Goal: Feedback & Contribution: Leave review/rating

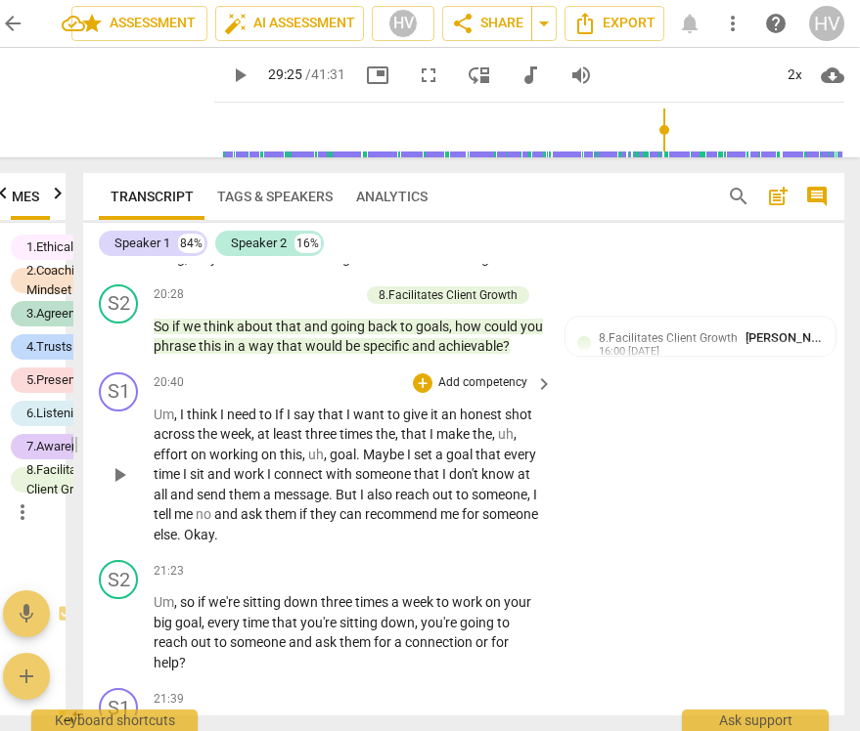
scroll to position [6429, 0]
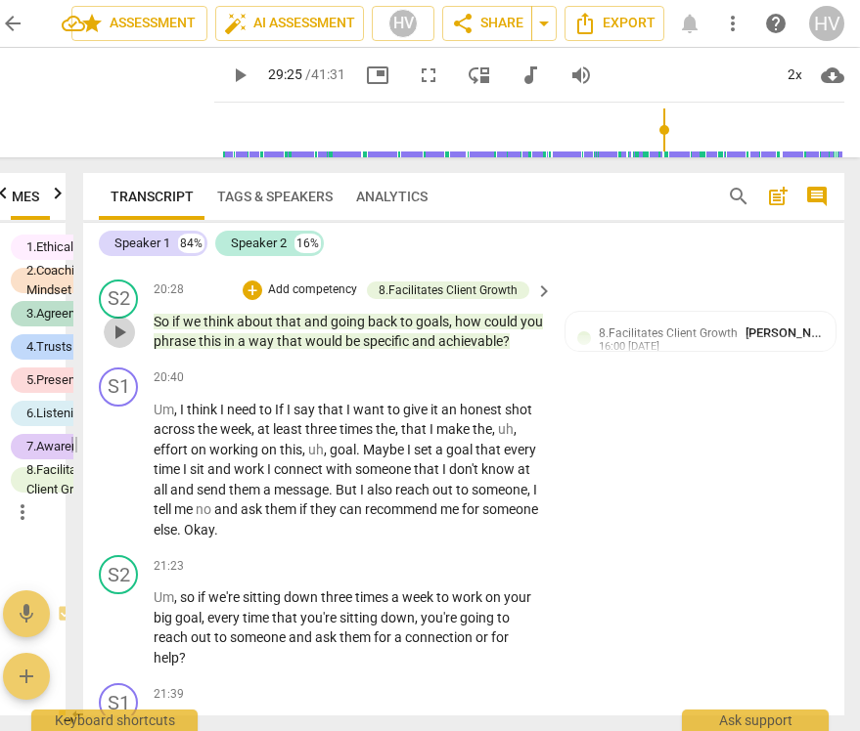
click at [117, 344] on span "play_arrow" at bounding box center [119, 332] width 23 height 23
click at [117, 344] on span "pause" at bounding box center [119, 332] width 23 height 23
click at [117, 344] on span "play_arrow" at bounding box center [119, 332] width 23 height 23
click at [122, 344] on span "pause" at bounding box center [119, 332] width 23 height 23
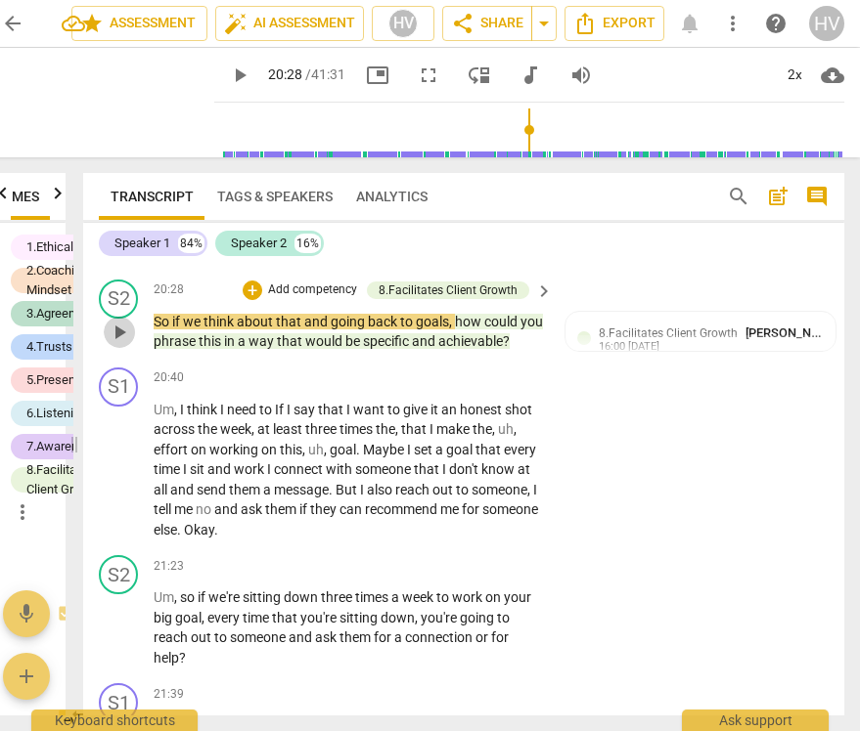
click at [122, 344] on span "play_arrow" at bounding box center [119, 332] width 23 height 23
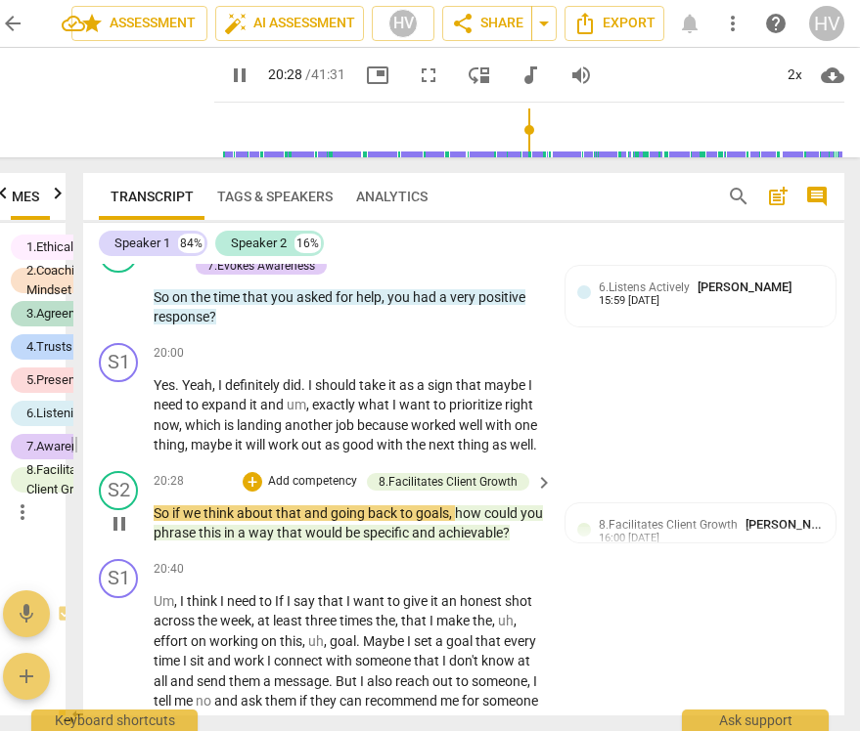
scroll to position [6225, 0]
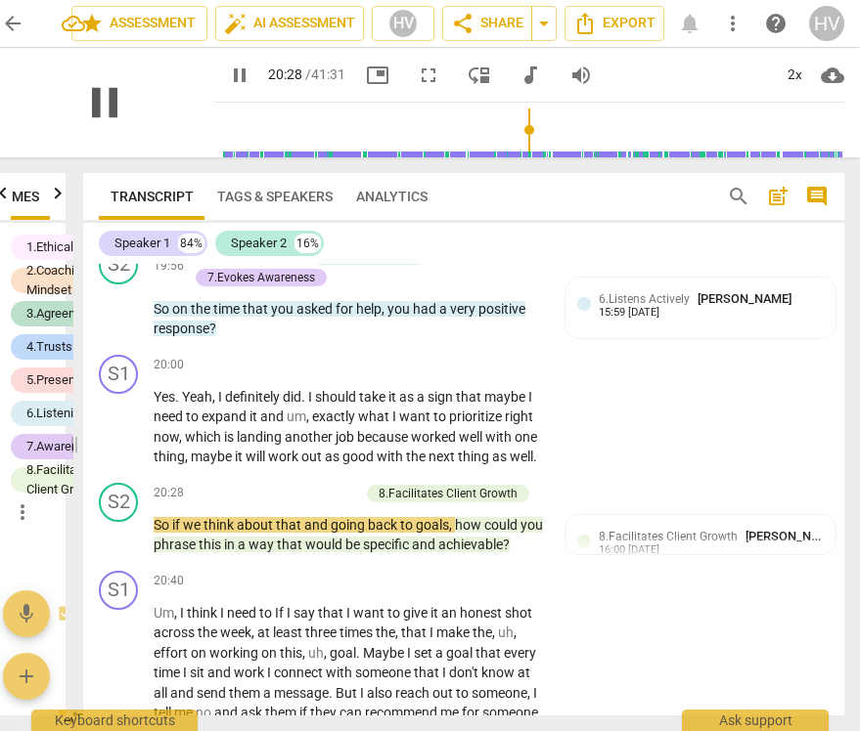
click at [93, 100] on span "pause" at bounding box center [104, 102] width 51 height 51
click at [93, 100] on span "play_arrow" at bounding box center [104, 102] width 51 height 51
type input "1228"
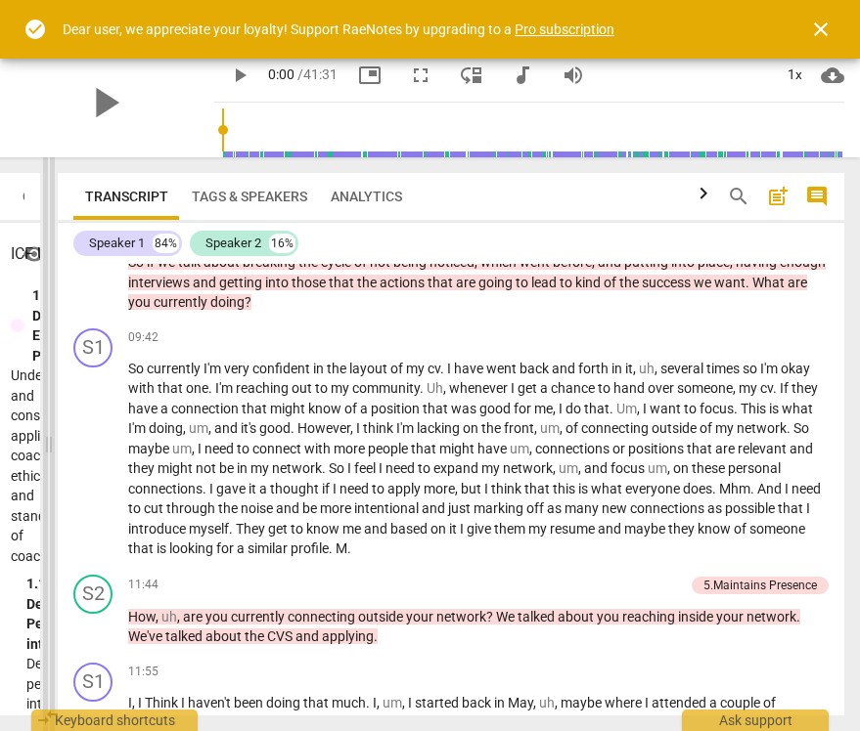
scroll to position [2824, 0]
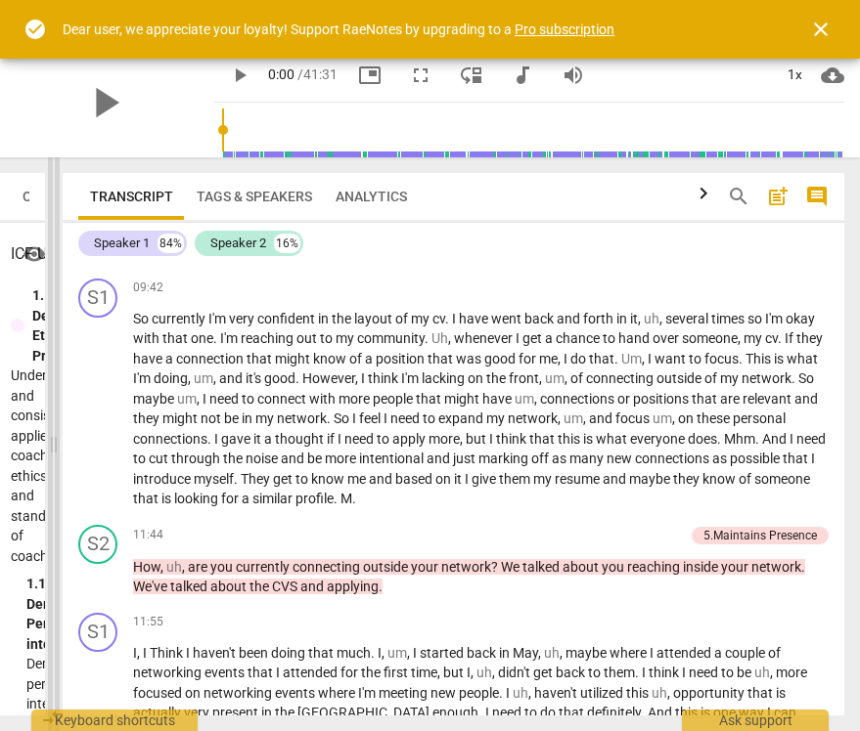
drag, startPoint x: 422, startPoint y: 444, endPoint x: 56, endPoint y: 487, distance: 369.2
click at [56, 487] on span at bounding box center [54, 444] width 12 height 574
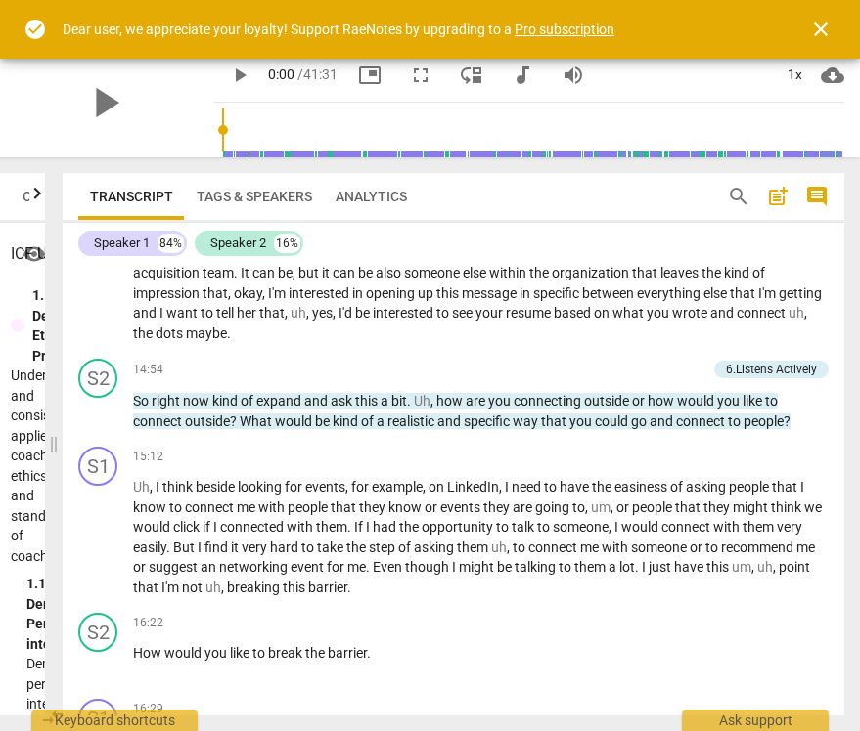
scroll to position [3539, 0]
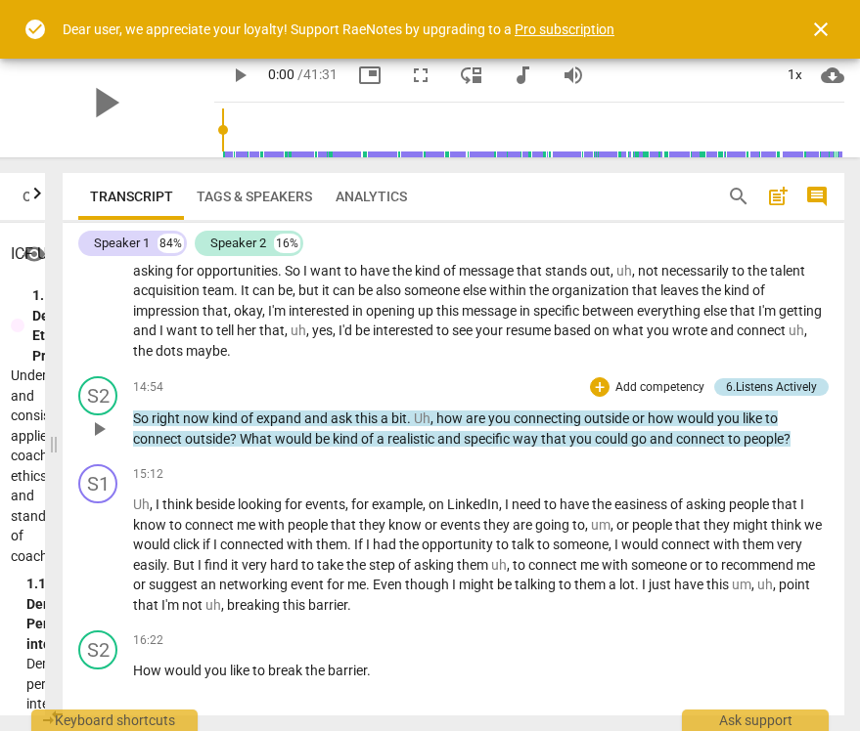
click at [760, 384] on div "6.Listens Actively" at bounding box center [771, 387] width 91 height 18
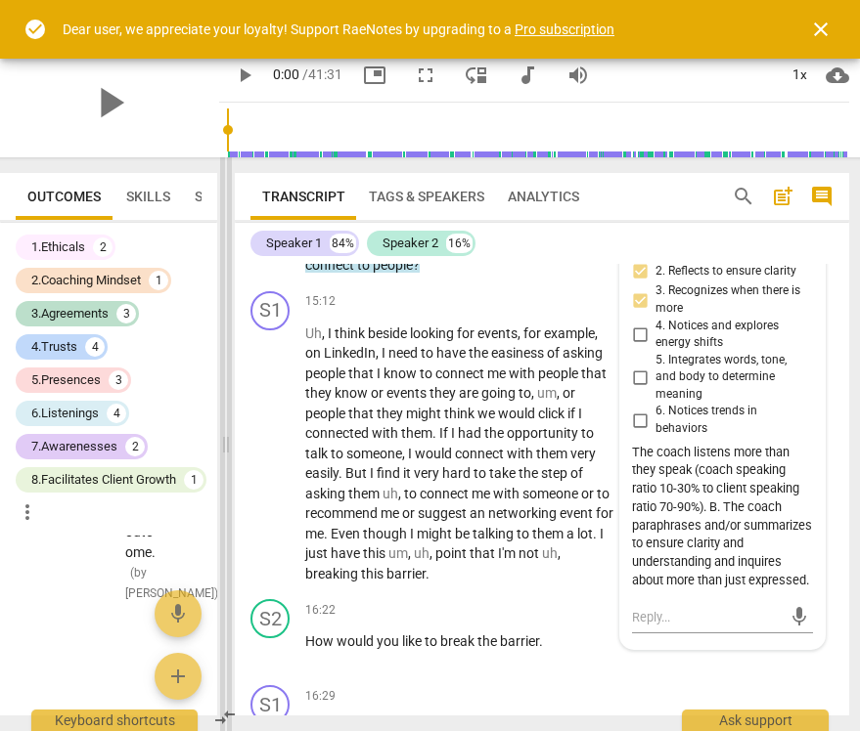
scroll to position [5829, 0]
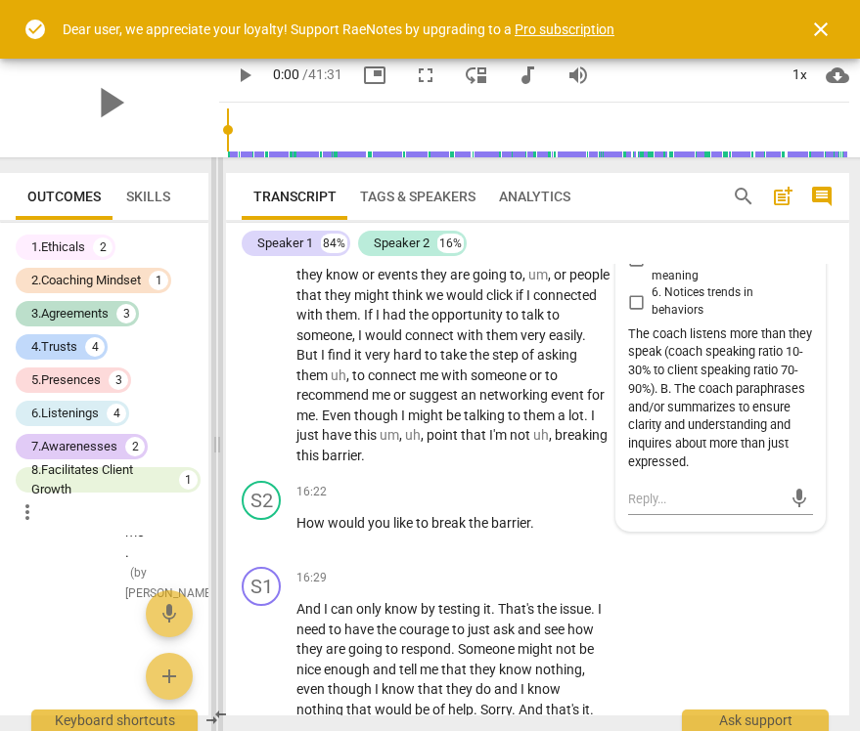
drag, startPoint x: 486, startPoint y: 444, endPoint x: 219, endPoint y: 496, distance: 272.0
click at [219, 496] on span at bounding box center [217, 444] width 12 height 574
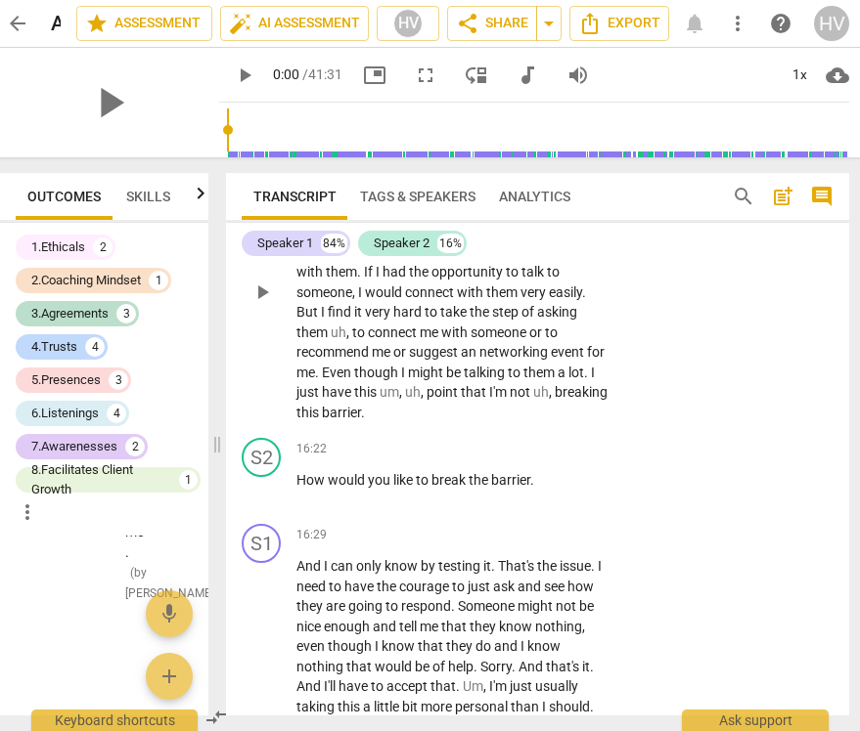
scroll to position [5878, 0]
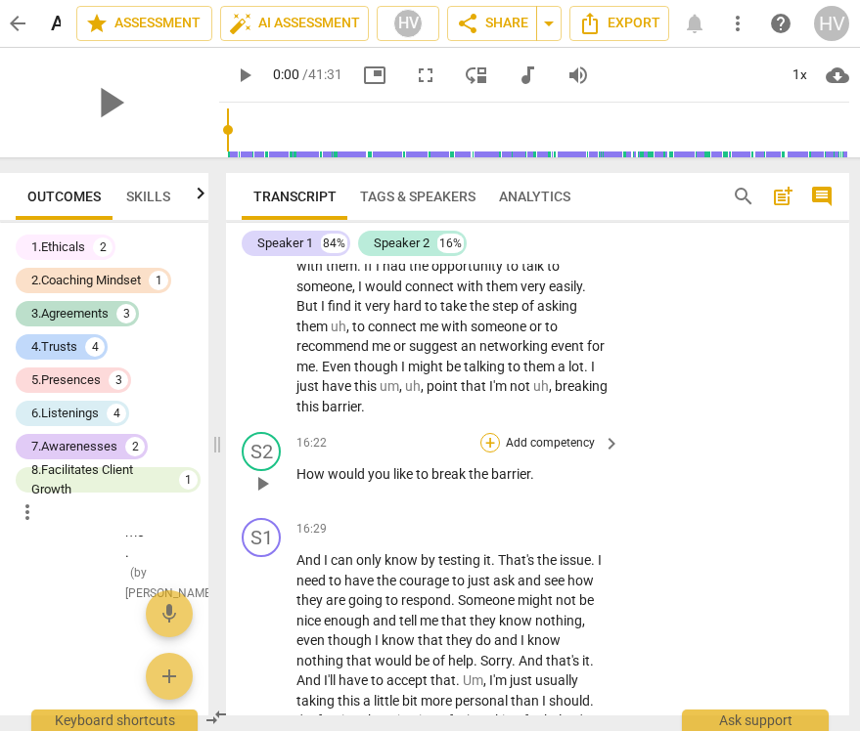
click at [488, 453] on div "+" at bounding box center [490, 443] width 20 height 20
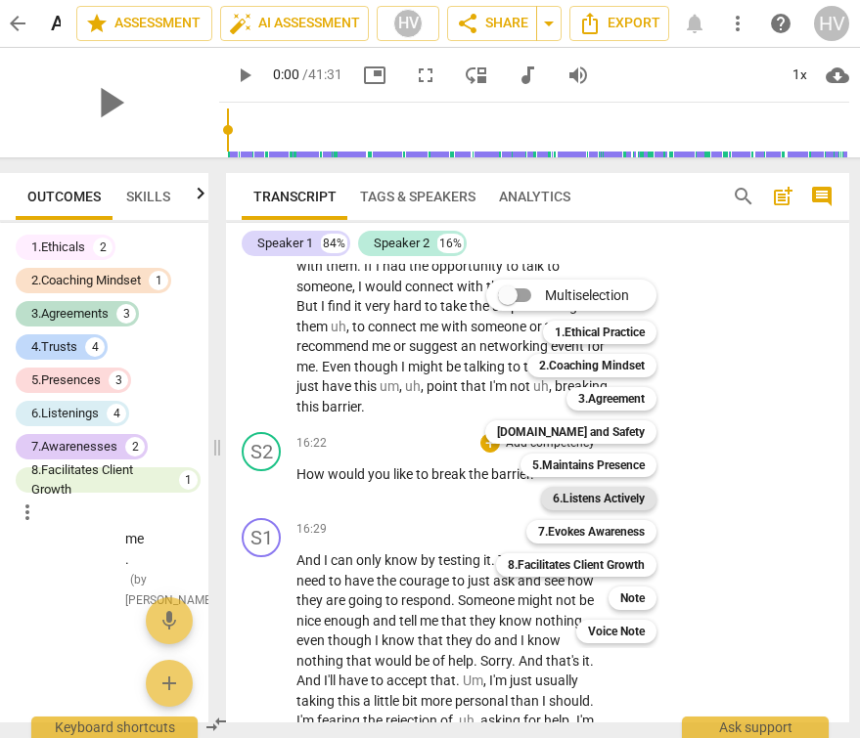
click at [608, 493] on b "6.Listens Actively" at bounding box center [599, 498] width 92 height 23
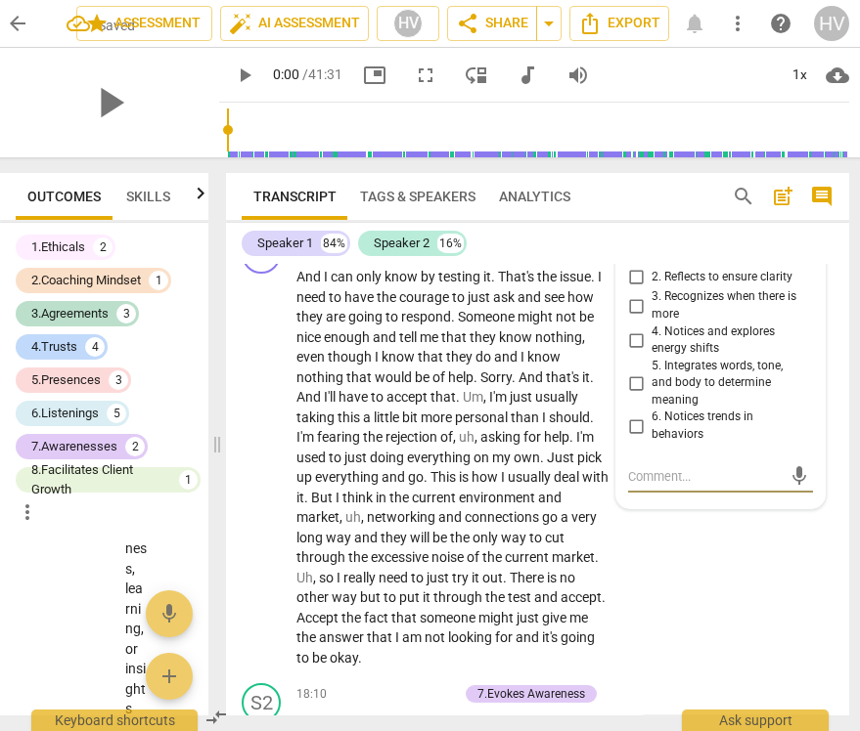
scroll to position [6157, 0]
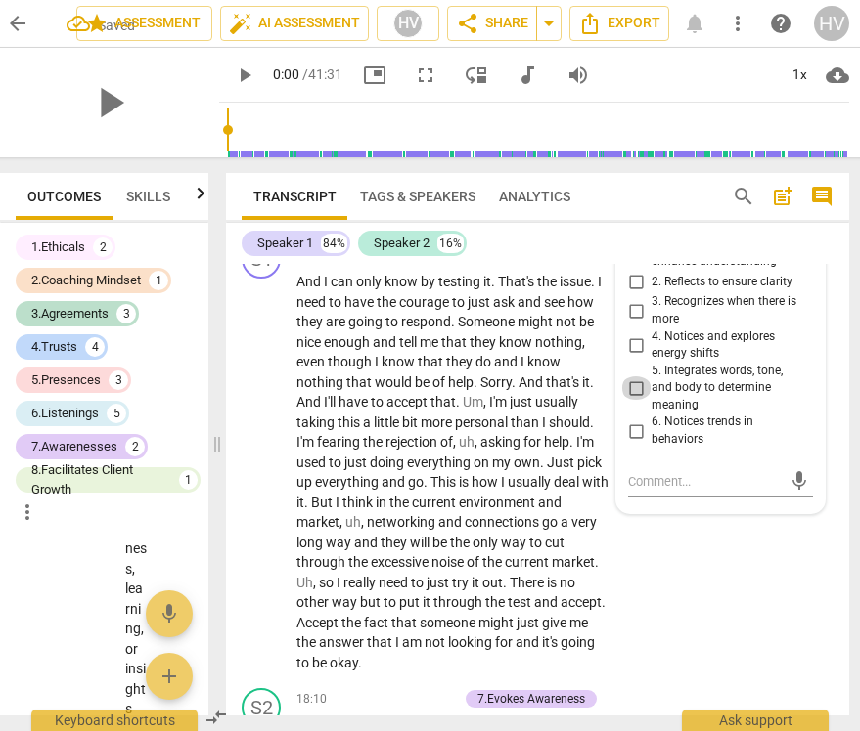
click at [630, 400] on input "5. Integrates words, tone, and body to determine meaning" at bounding box center [635, 387] width 31 height 23
checkbox input "true"
click at [701, 581] on div "S1 play_arrow pause 16:29 + Add competency keyboard_arrow_right And I can only …" at bounding box center [537, 456] width 623 height 449
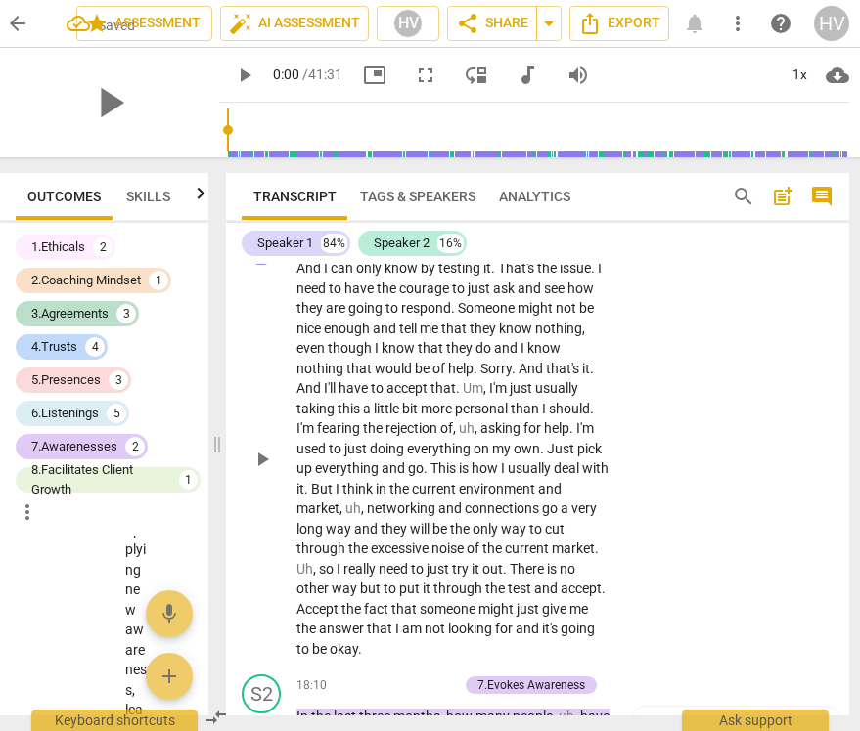
scroll to position [6174, 0]
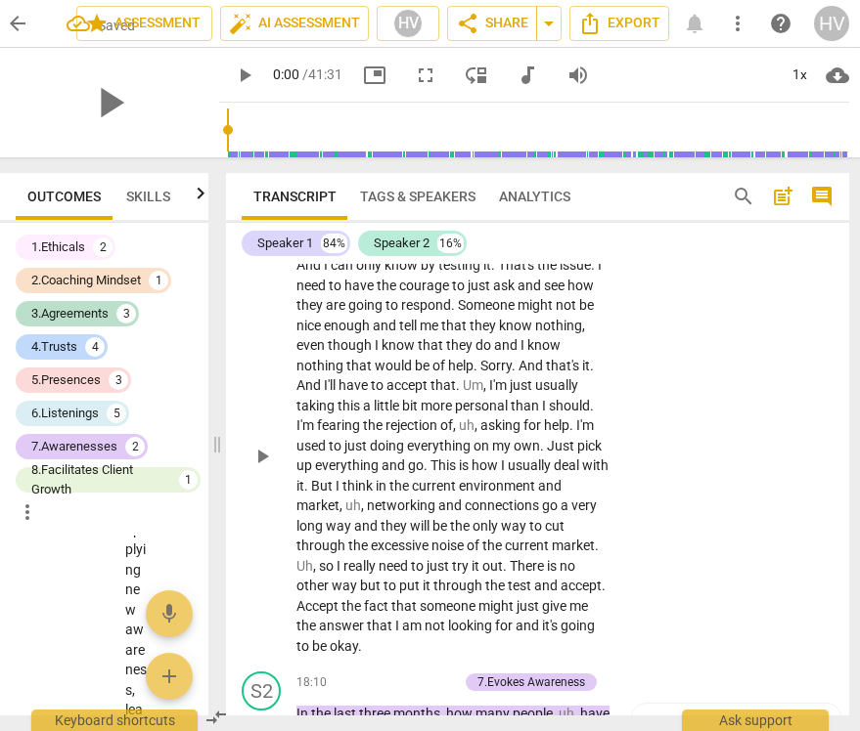
click at [265, 468] on span "play_arrow" at bounding box center [261, 456] width 23 height 23
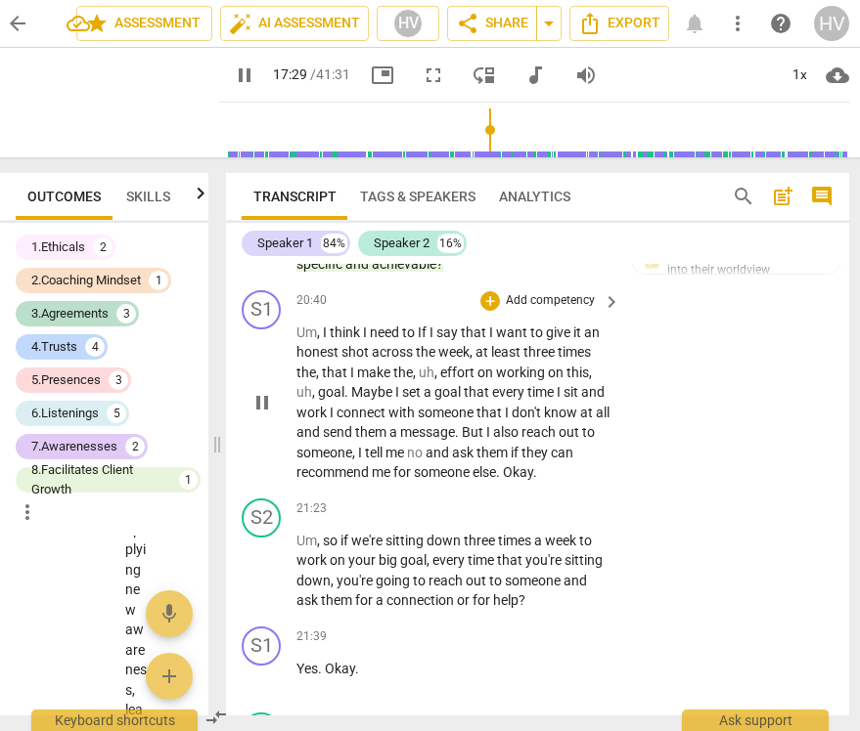
scroll to position [7558, 0]
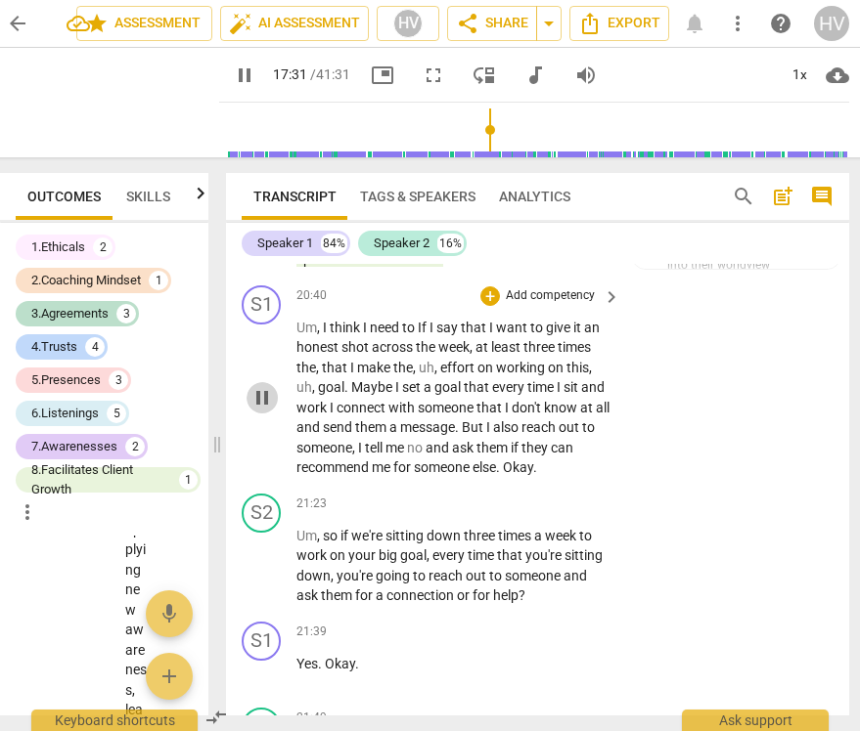
click at [274, 410] on span "pause" at bounding box center [261, 397] width 31 height 23
click at [274, 410] on span "play_arrow" at bounding box center [261, 397] width 31 height 23
click at [360, 335] on span "think" at bounding box center [346, 328] width 33 height 16
click at [265, 410] on span "pause" at bounding box center [261, 397] width 23 height 23
click at [265, 410] on span "play_arrow" at bounding box center [261, 397] width 23 height 23
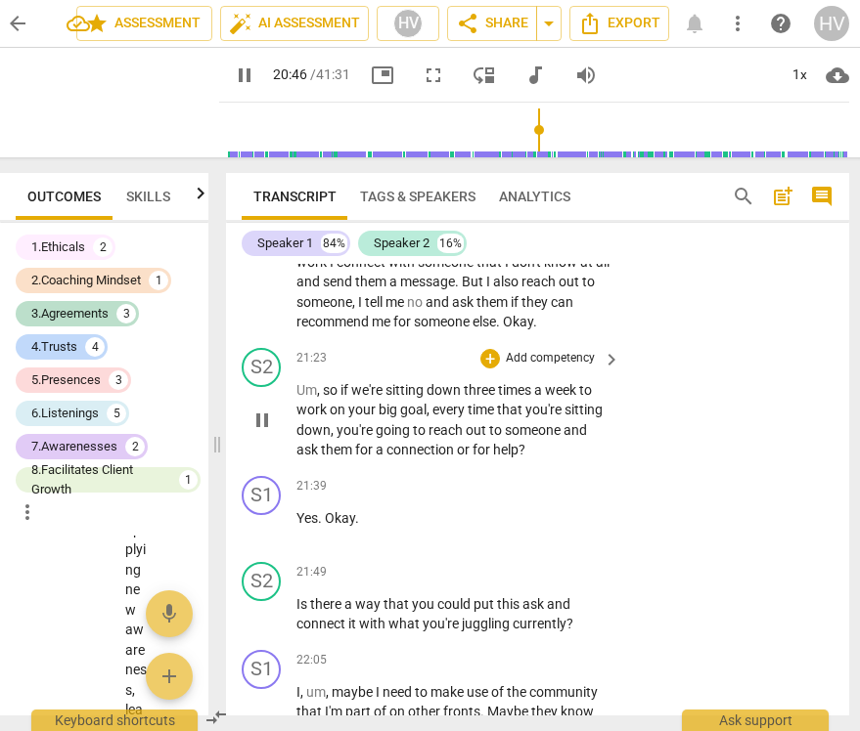
scroll to position [7712, 0]
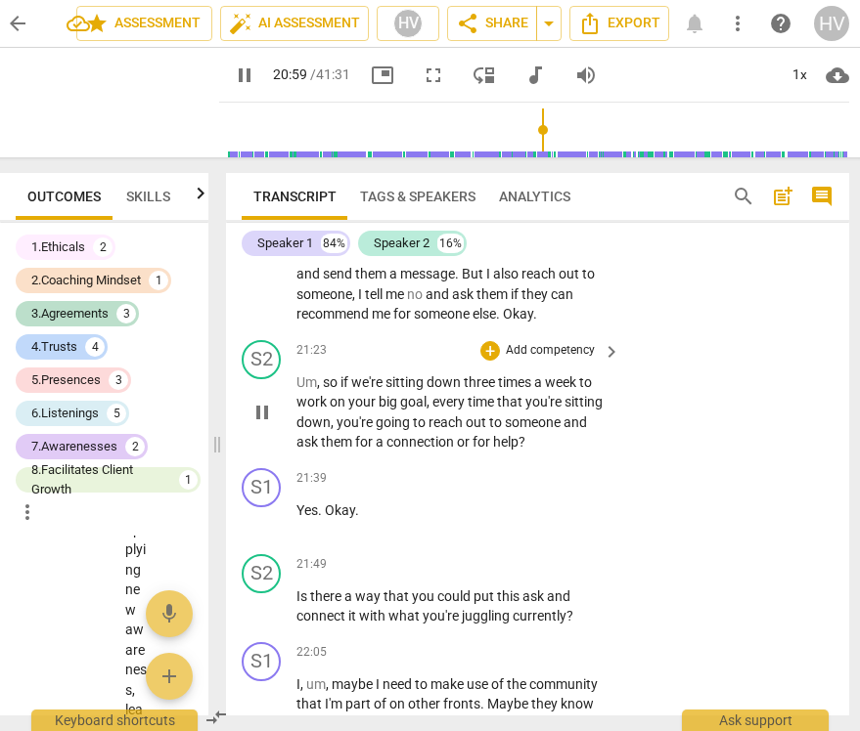
click at [577, 360] on p "Add competency" at bounding box center [550, 351] width 93 height 18
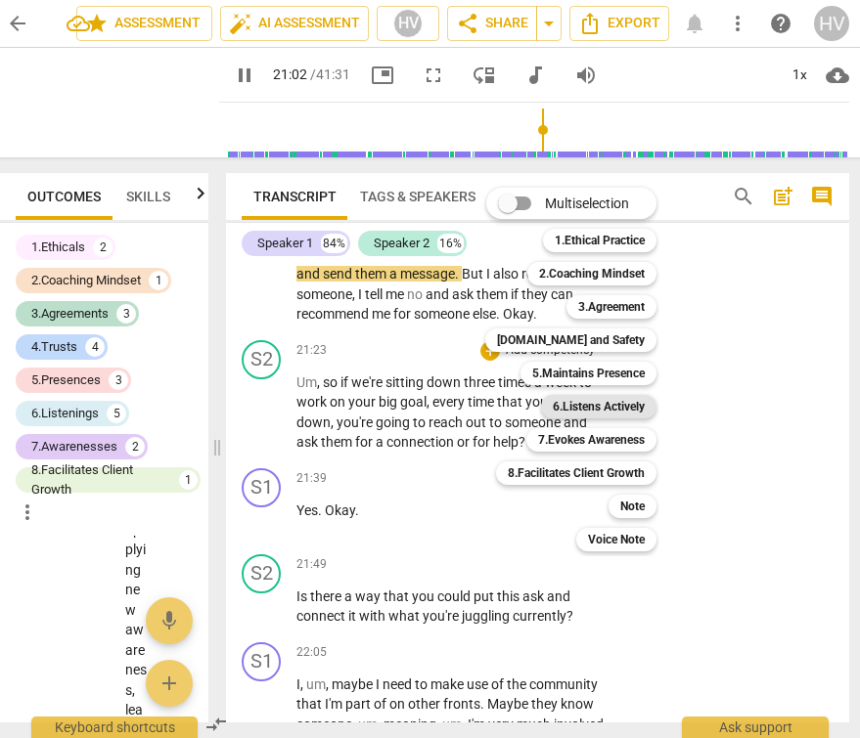
click at [606, 407] on b "6.Listens Actively" at bounding box center [599, 406] width 92 height 23
type input "1263"
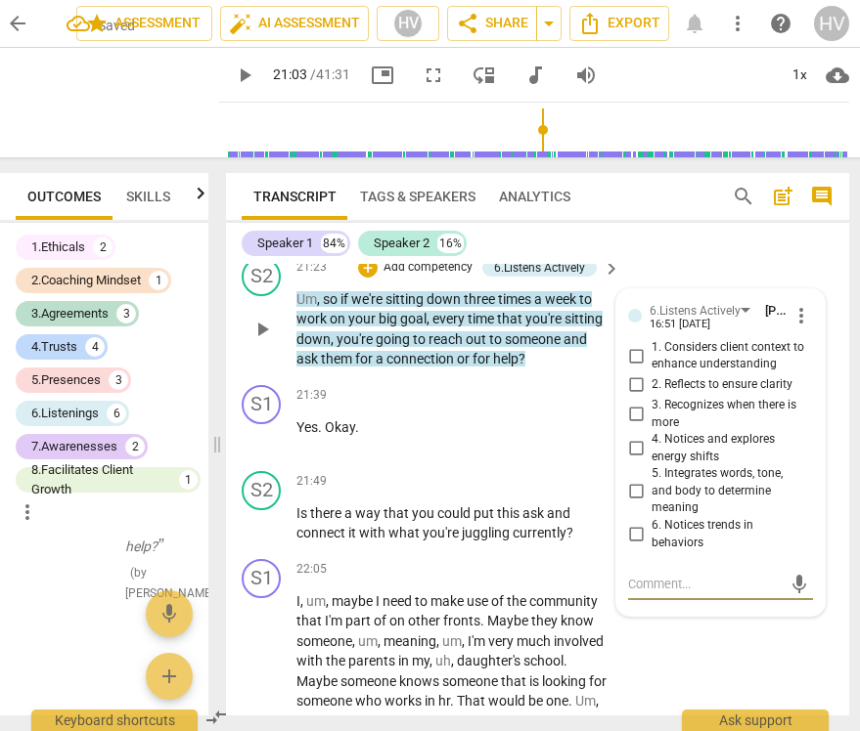
scroll to position [7801, 0]
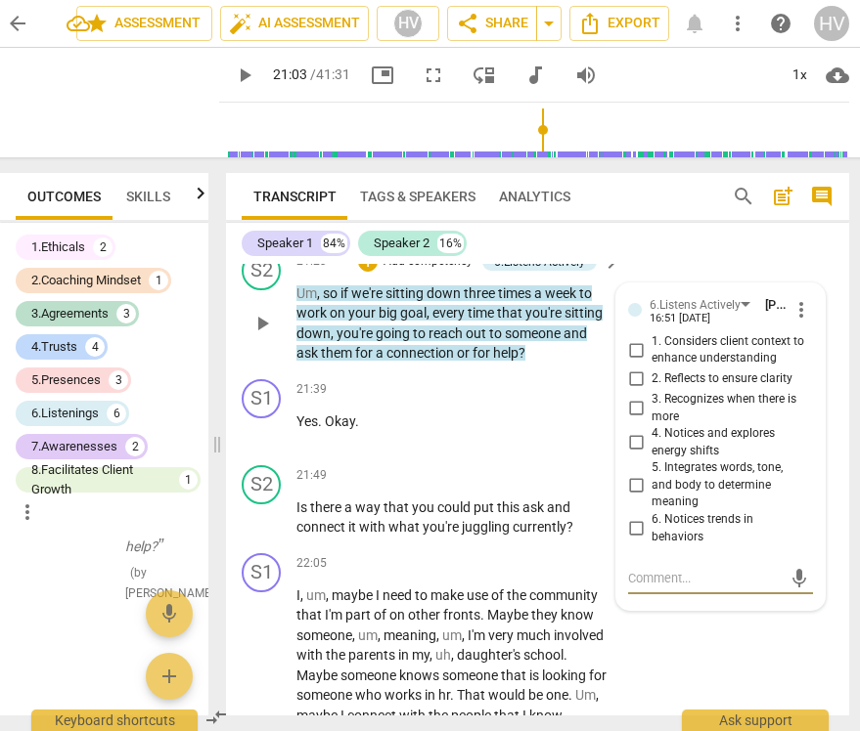
click at [639, 391] on input "2. Reflects to ensure clarity" at bounding box center [635, 379] width 31 height 23
checkbox input "true"
click at [259, 335] on span "play_arrow" at bounding box center [261, 323] width 23 height 23
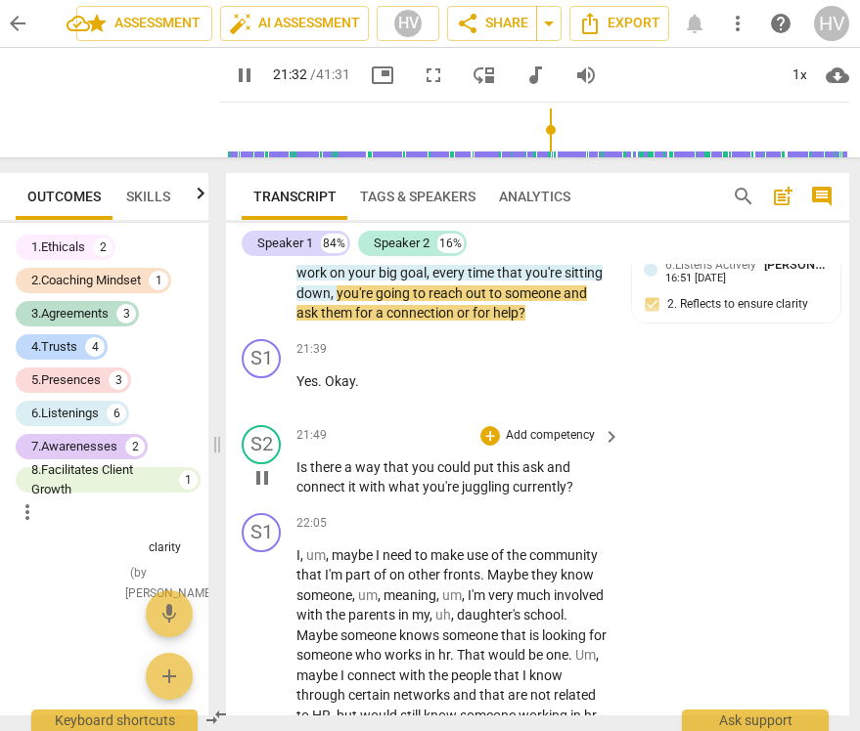
scroll to position [7843, 0]
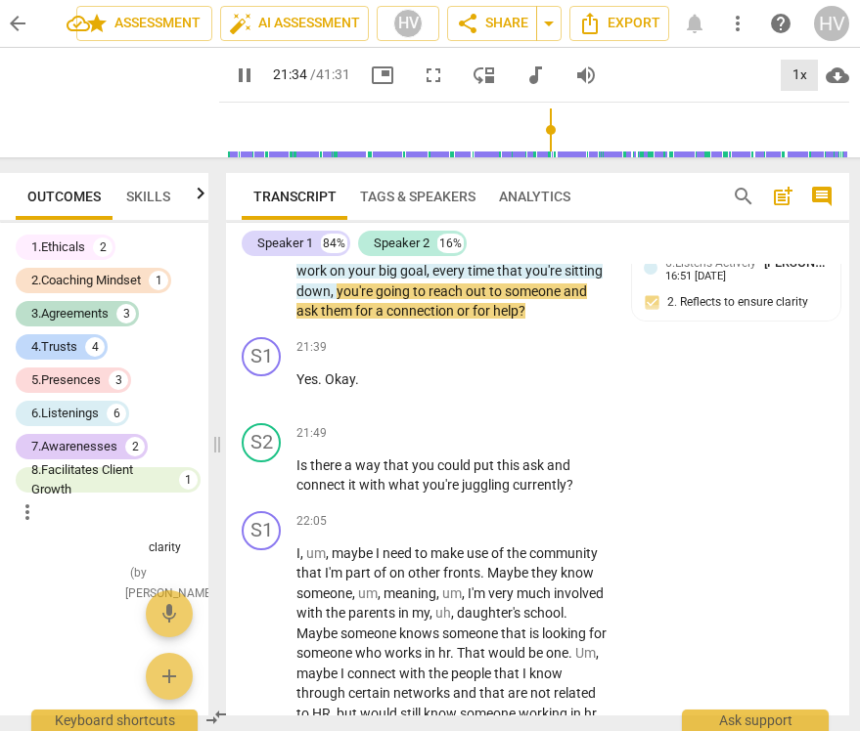
click at [790, 68] on div "1x" at bounding box center [798, 75] width 37 height 31
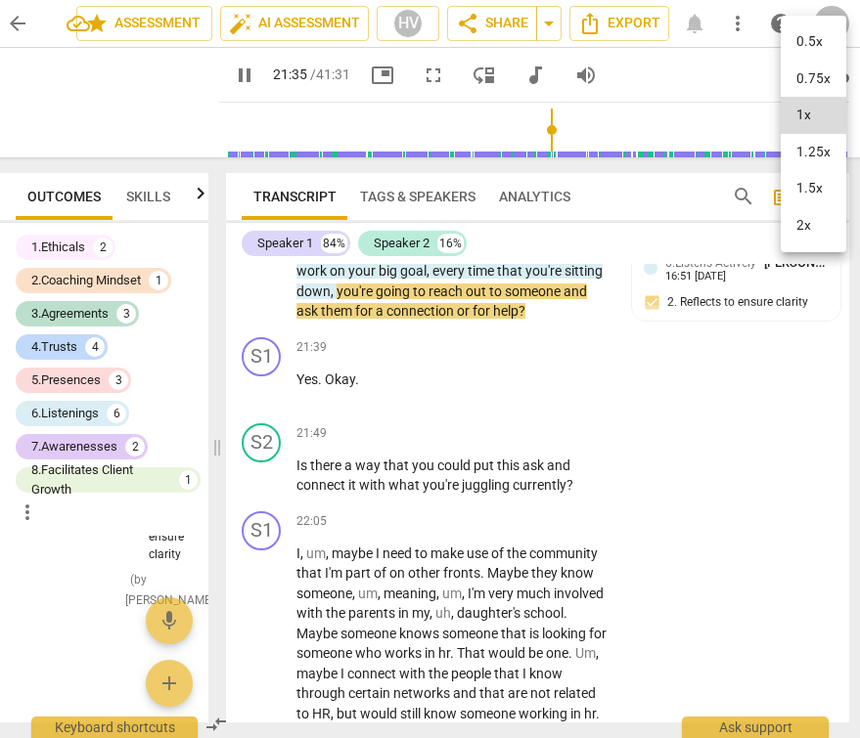
click at [793, 189] on li "1.5x" at bounding box center [813, 188] width 66 height 37
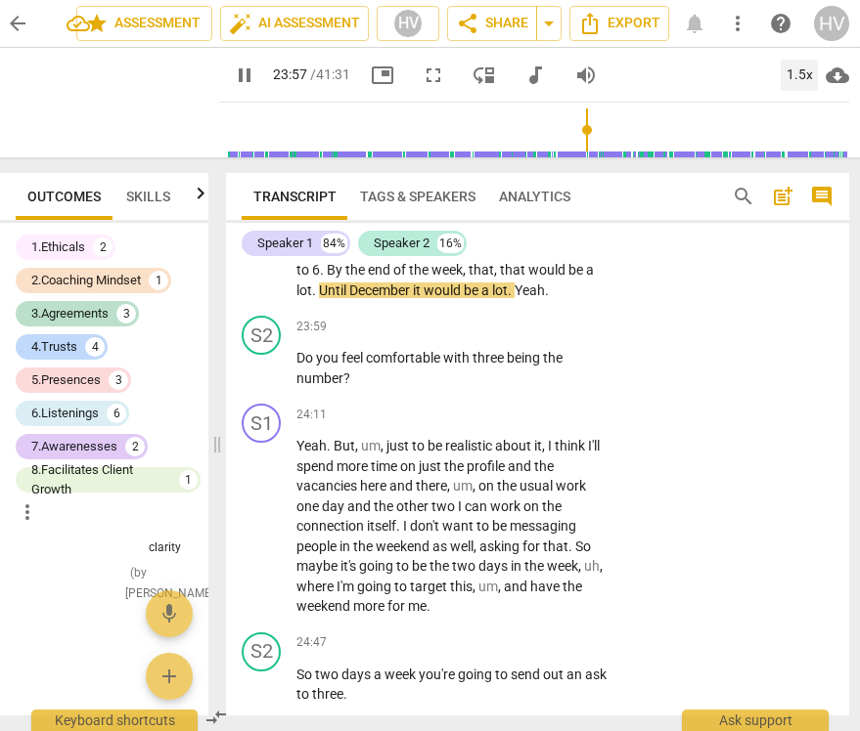
scroll to position [8512, 0]
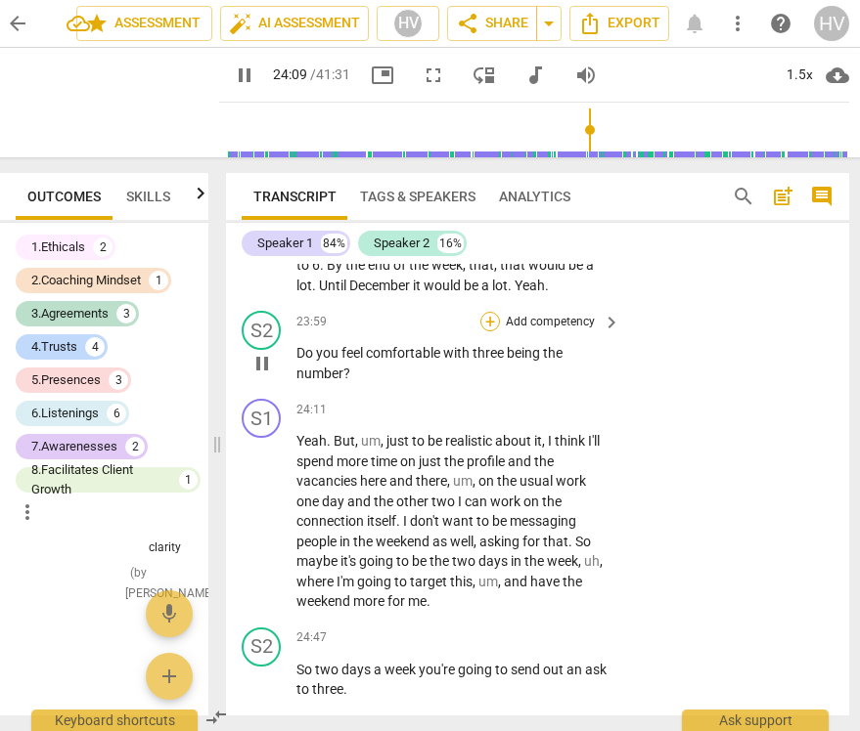
click at [485, 332] on div "+" at bounding box center [490, 322] width 20 height 20
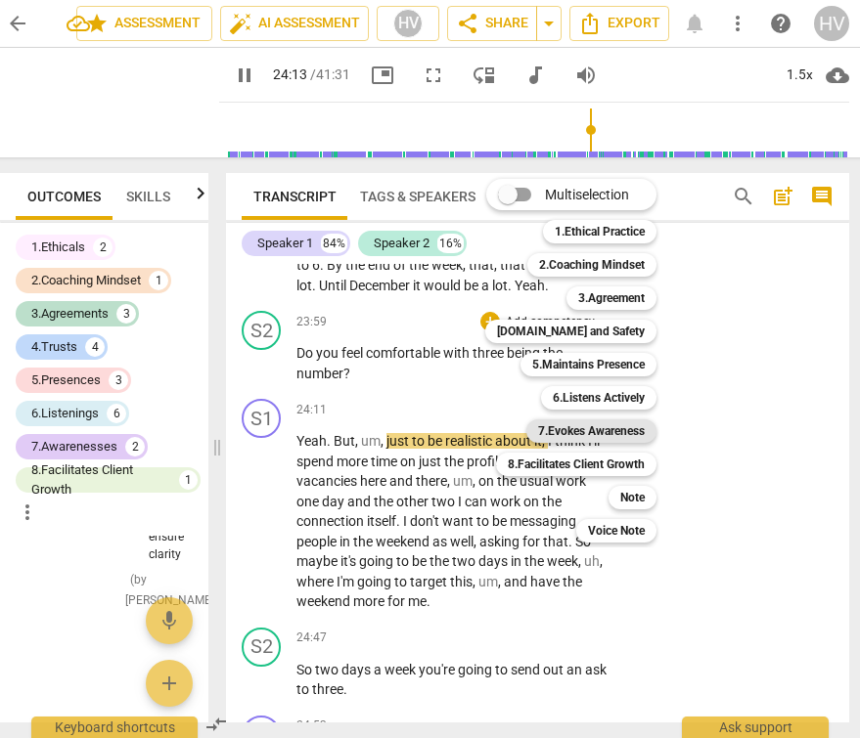
click at [595, 433] on b "7.Evokes Awareness" at bounding box center [591, 431] width 107 height 23
type input "1454"
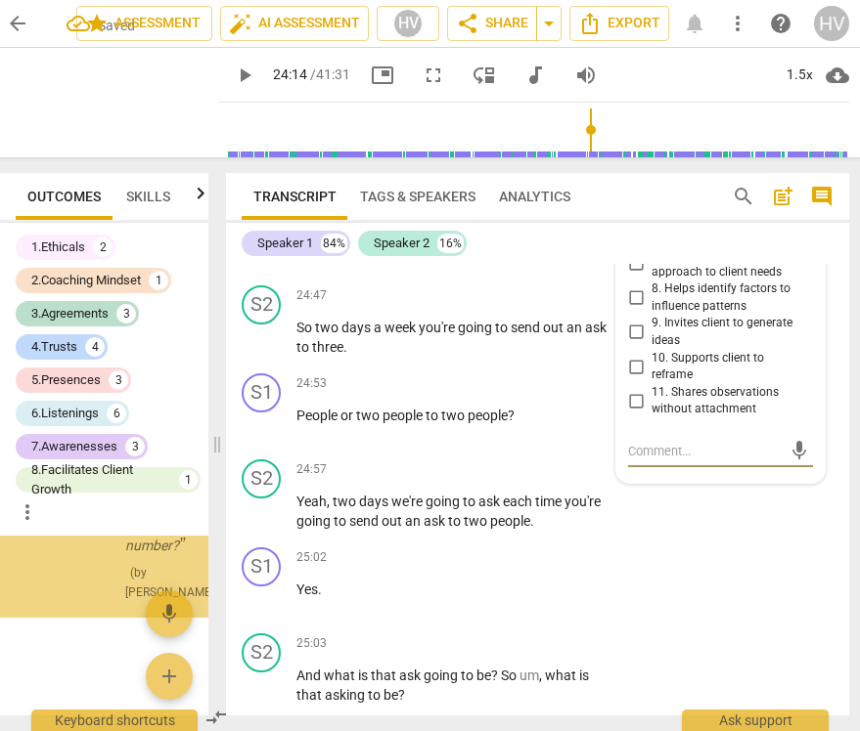
scroll to position [34811, 0]
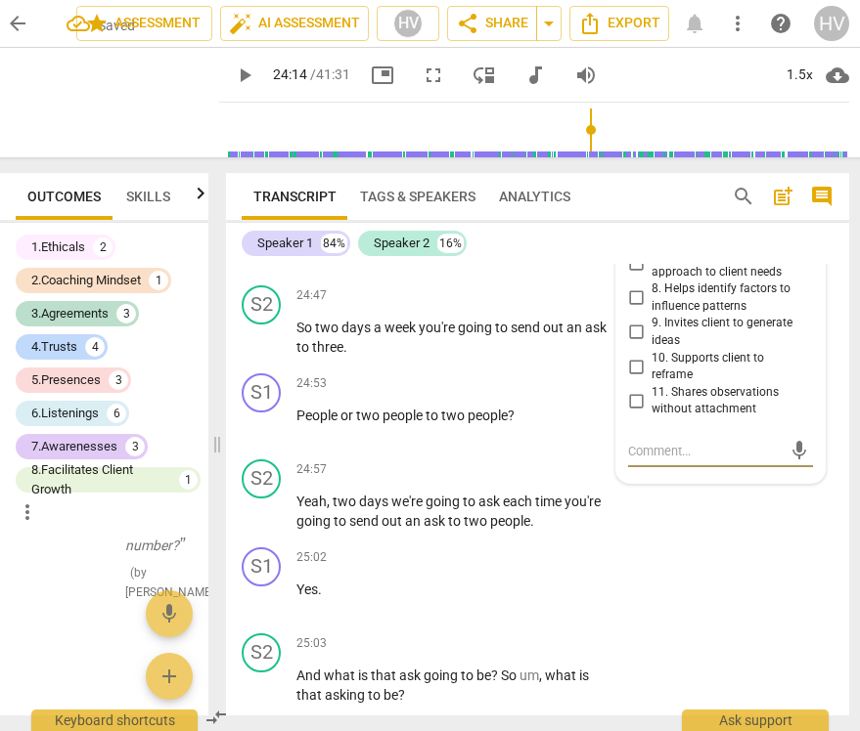
click at [635, 310] on input "8. Helps identify factors to influence patterns" at bounding box center [635, 298] width 31 height 23
checkbox input "true"
click at [640, 246] on input "6. Notices what is working" at bounding box center [635, 234] width 31 height 23
checkbox input "true"
click at [630, 276] on input "7. Adjusts coaching approach to client needs" at bounding box center [635, 263] width 31 height 23
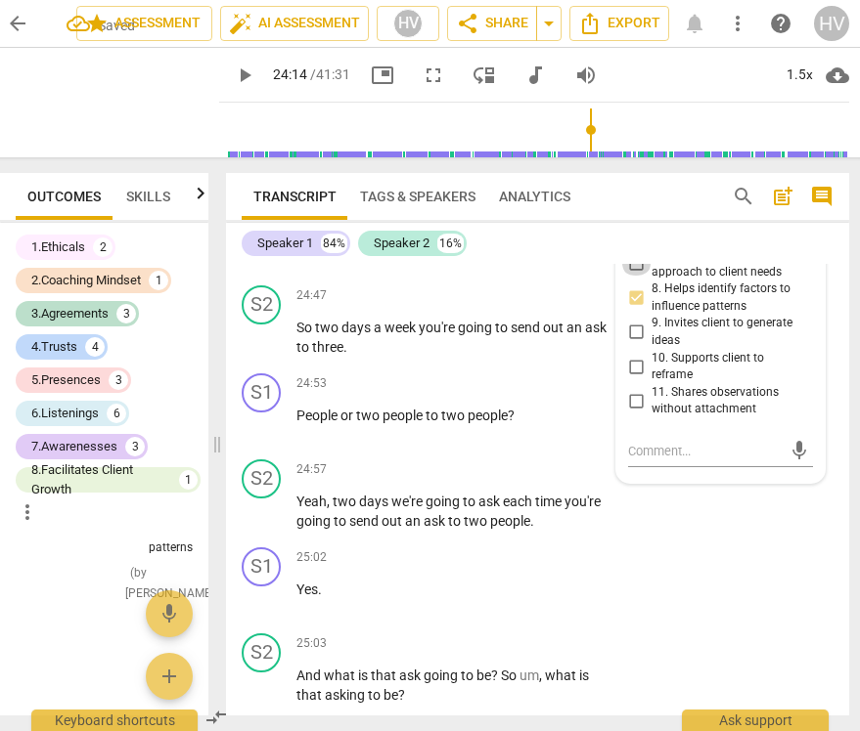
checkbox input "true"
click at [634, 378] on input "10. Supports client to reframe" at bounding box center [635, 366] width 31 height 23
checkbox input "true"
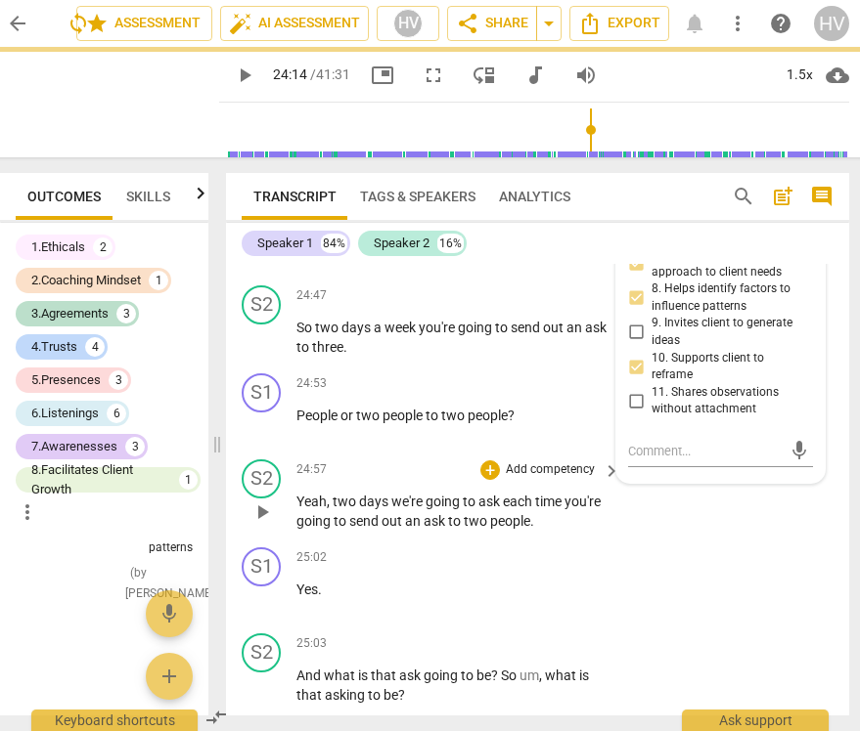
click at [643, 540] on div "S2 play_arrow pause 24:57 + Add competency keyboard_arrow_right Yeah , two days…" at bounding box center [537, 496] width 623 height 88
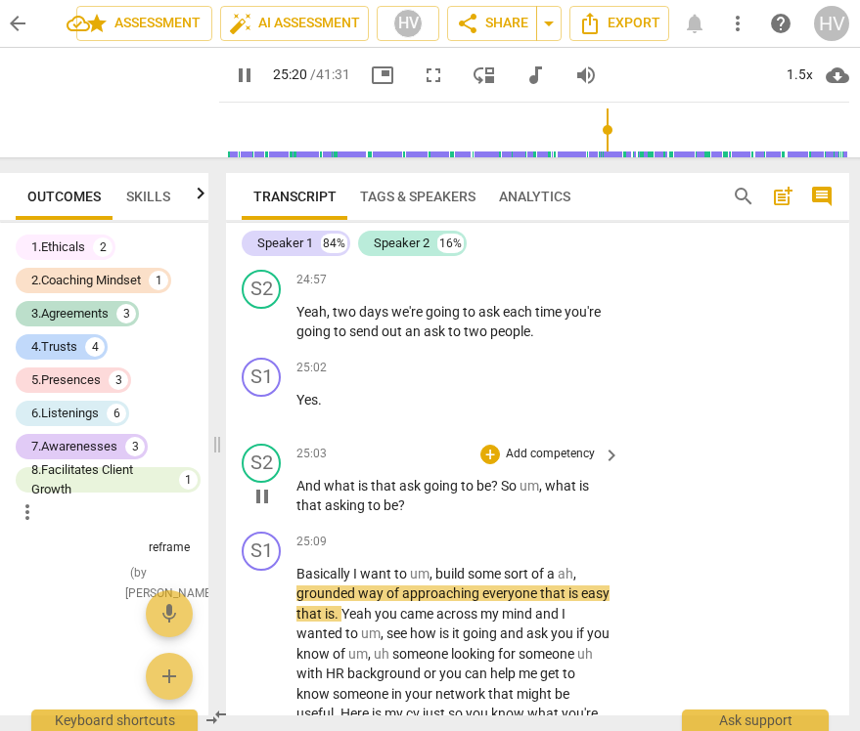
scroll to position [9043, 0]
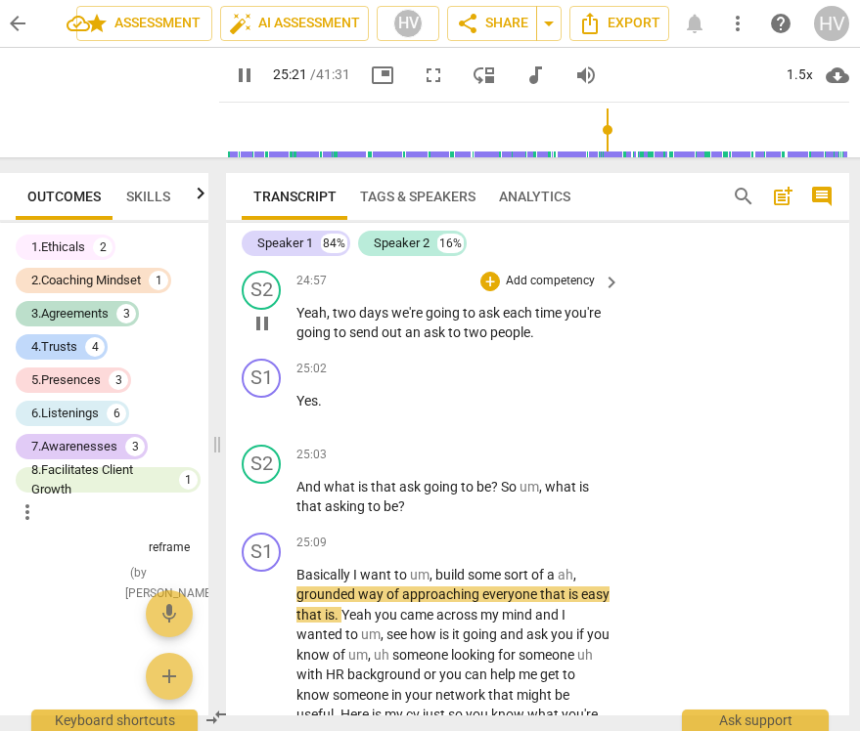
click at [264, 335] on span "pause" at bounding box center [261, 323] width 23 height 23
click at [264, 335] on span "play_arrow" at bounding box center [261, 323] width 23 height 23
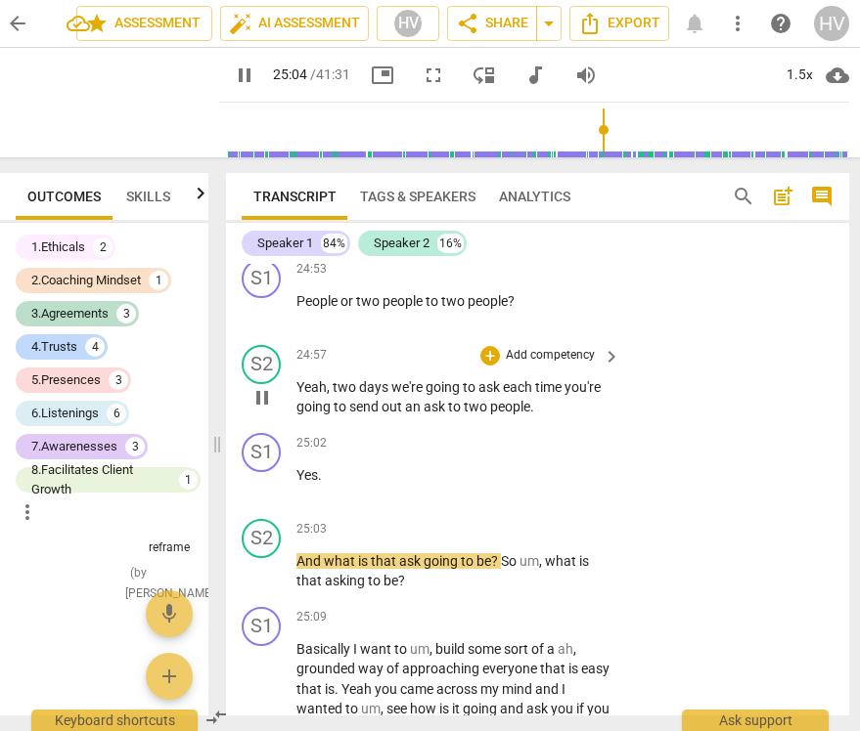
scroll to position [8968, 0]
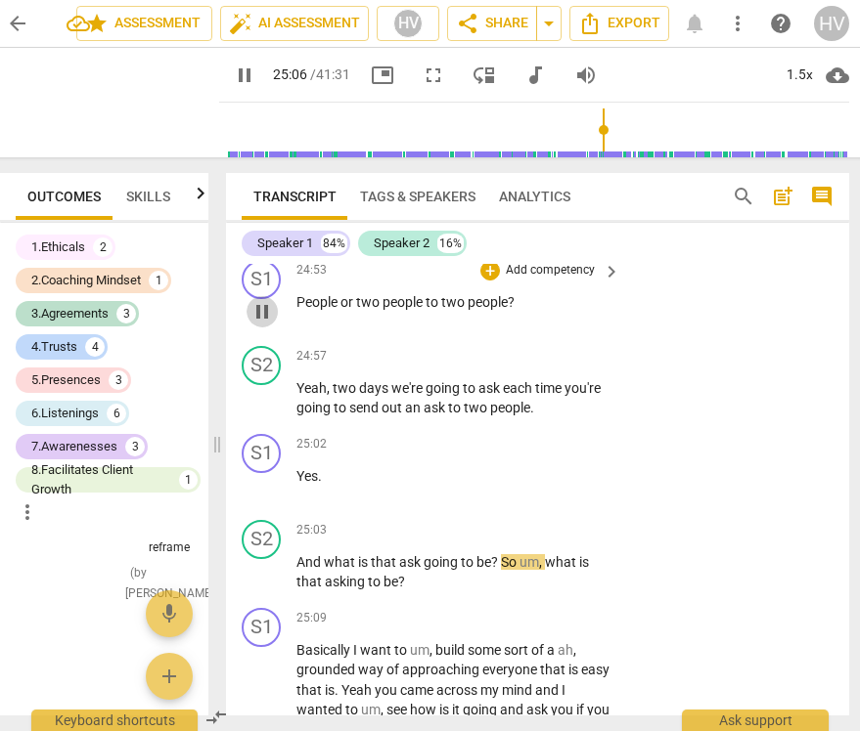
click at [267, 324] on span "pause" at bounding box center [261, 311] width 23 height 23
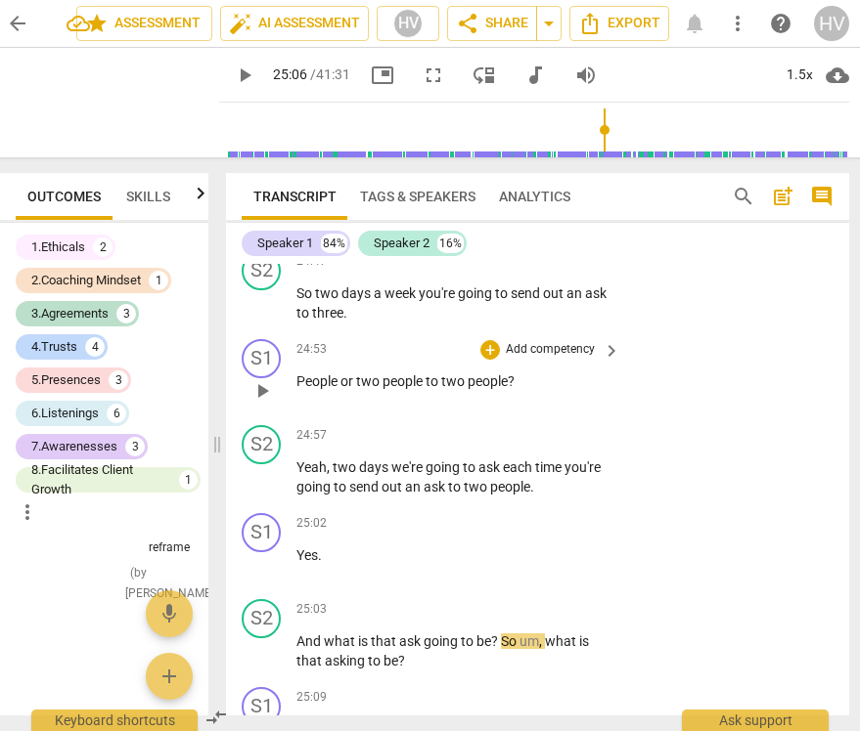
scroll to position [8882, 0]
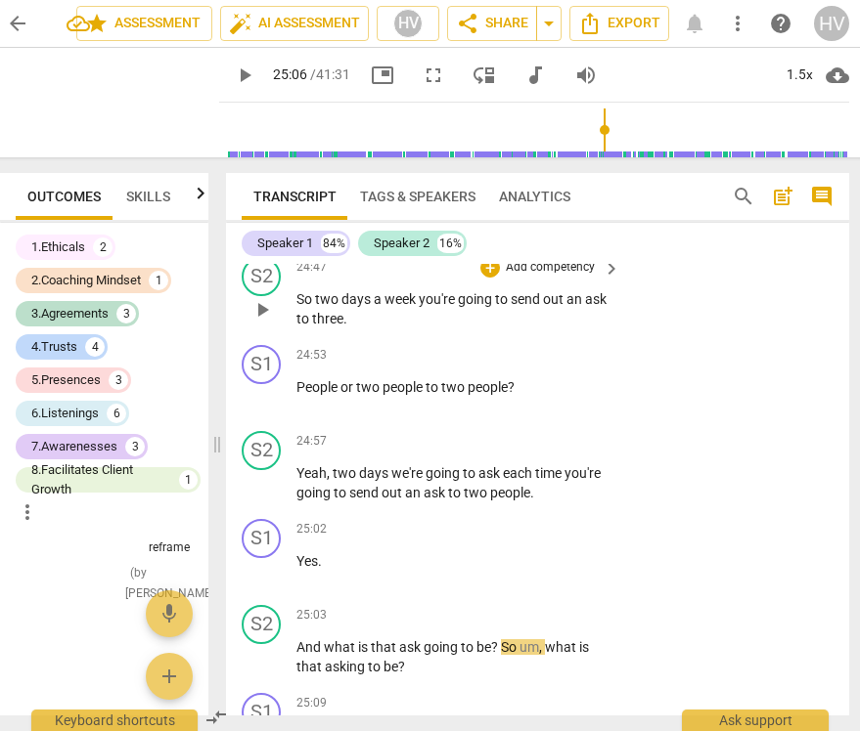
click at [267, 322] on span "play_arrow" at bounding box center [261, 309] width 23 height 23
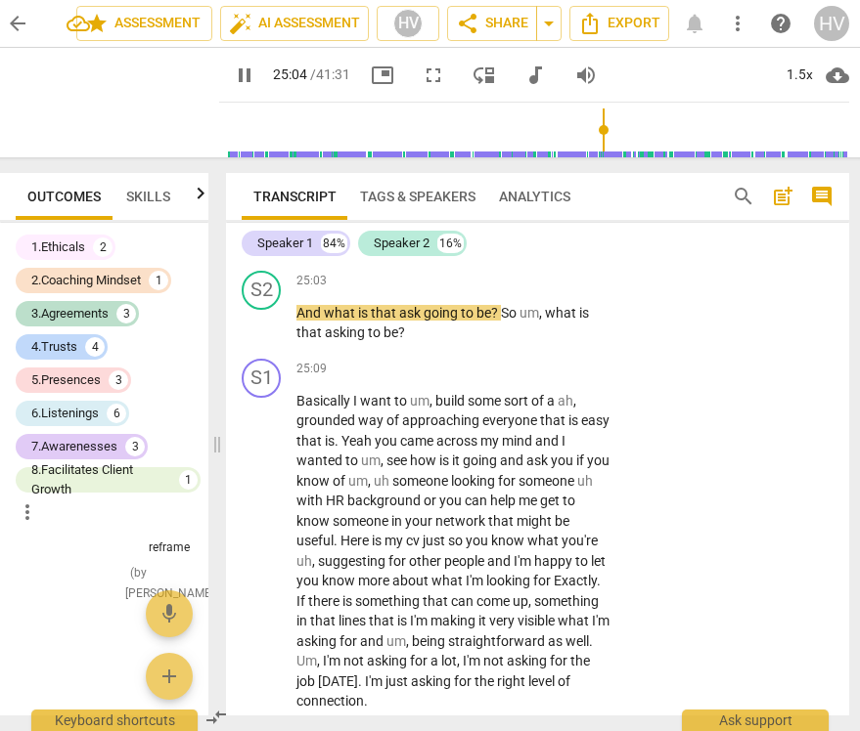
scroll to position [9220, 0]
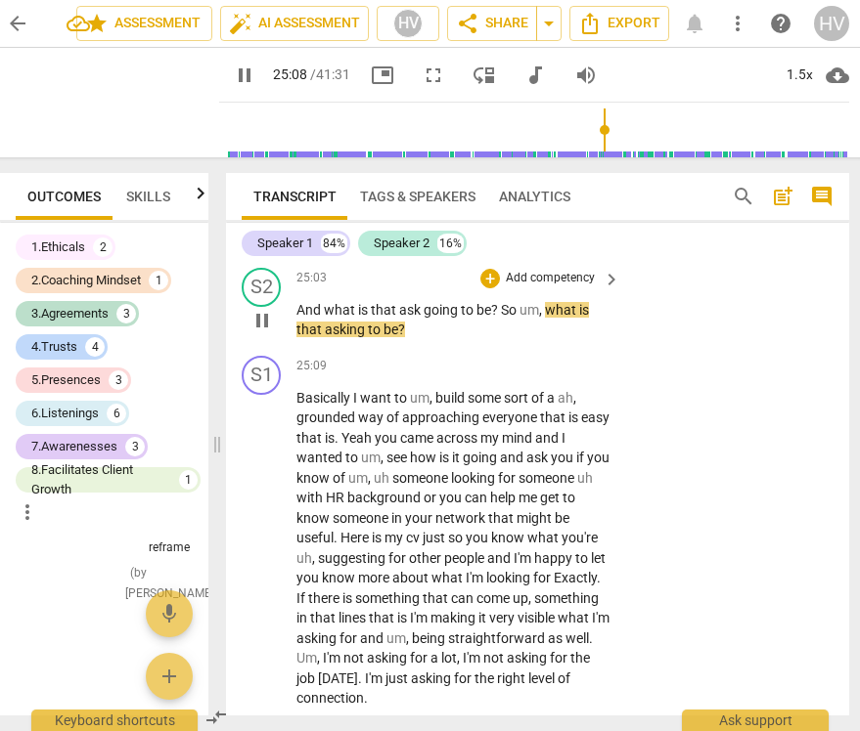
click at [265, 332] on span "pause" at bounding box center [261, 320] width 23 height 23
type input "1509"
click at [584, 288] on p "Add competency" at bounding box center [550, 279] width 93 height 18
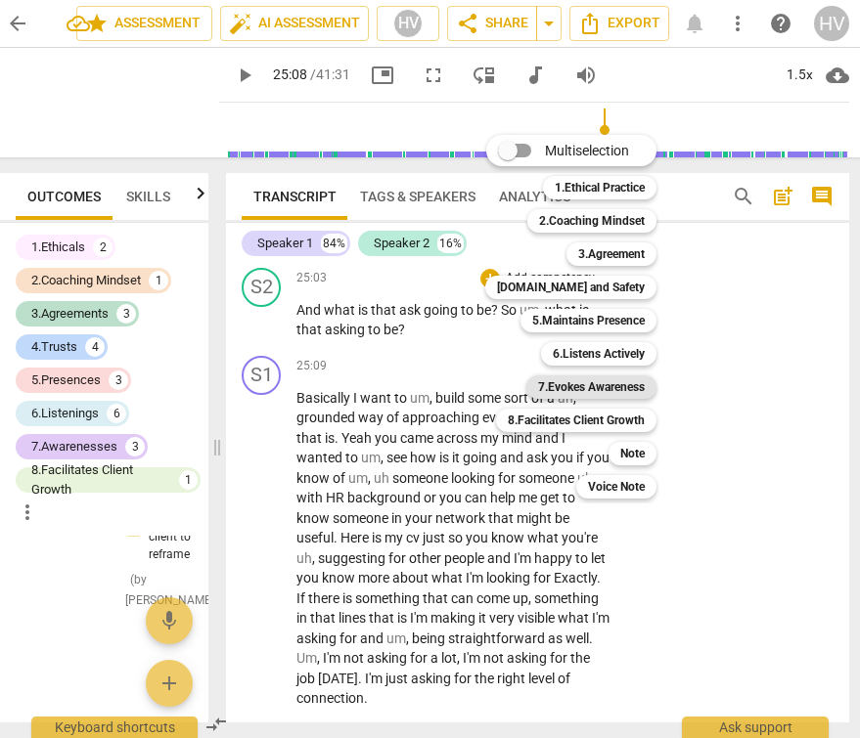
click at [622, 389] on b "7.Evokes Awareness" at bounding box center [591, 387] width 107 height 23
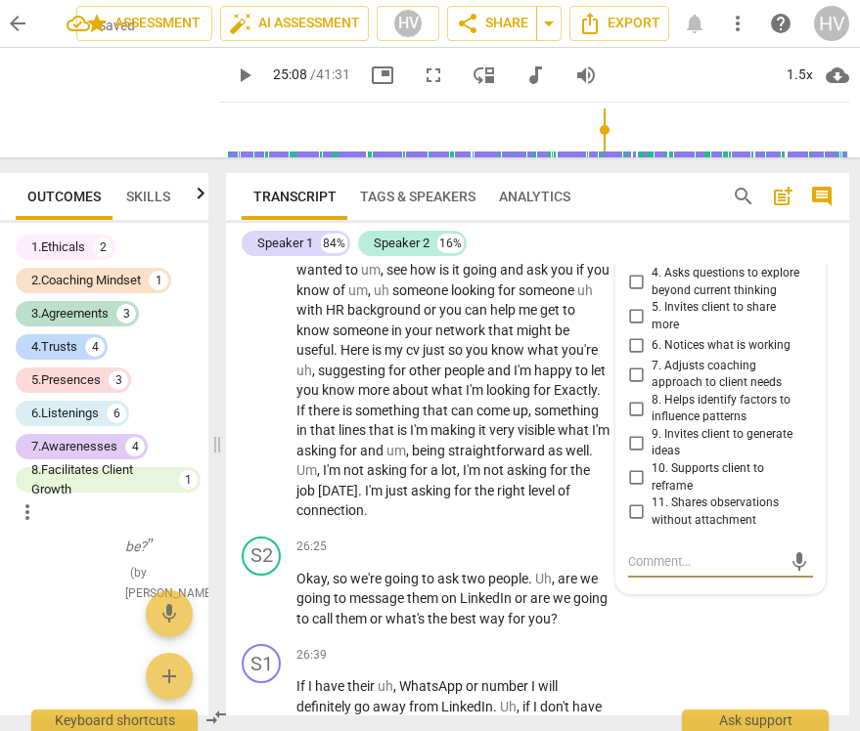
scroll to position [9398, 0]
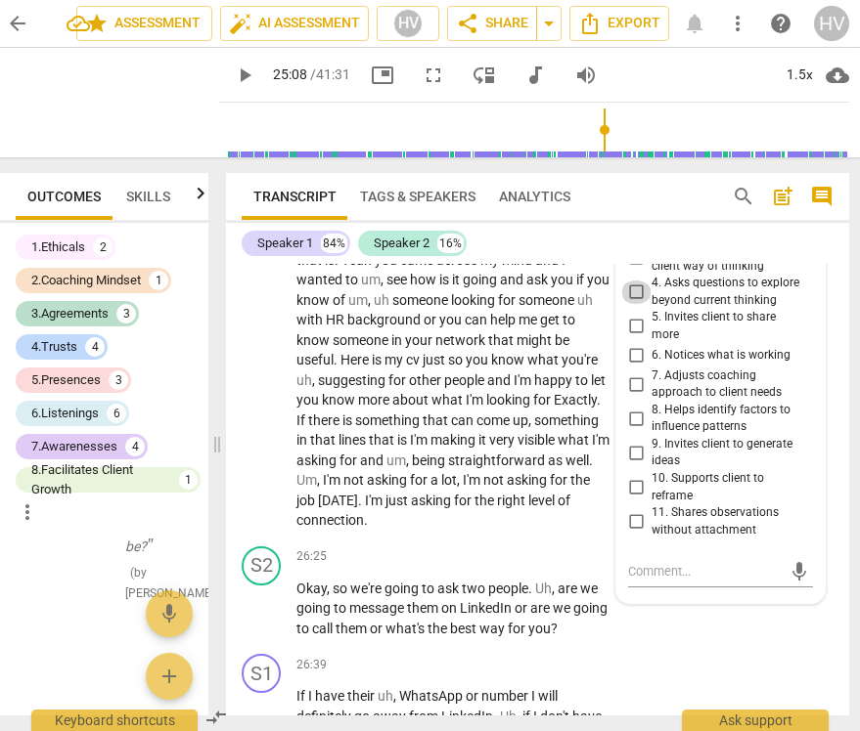
click at [632, 304] on input "4. Asks questions to explore beyond current thinking" at bounding box center [635, 292] width 31 height 23
checkbox input "true"
click at [633, 338] on input "5. Invites client to share more" at bounding box center [635, 326] width 31 height 23
checkbox input "true"
click at [654, 581] on textarea at bounding box center [705, 571] width 154 height 19
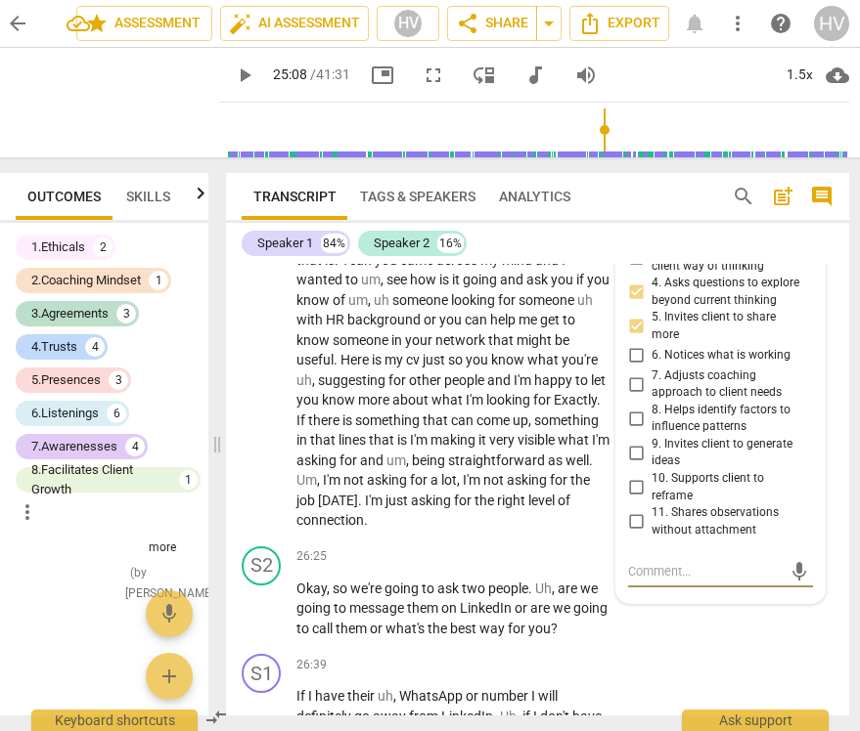
paste textarea "The coach supports the client in developing new or different perspectives"
type textarea "The coach supports the client in developing new or different perspectives"
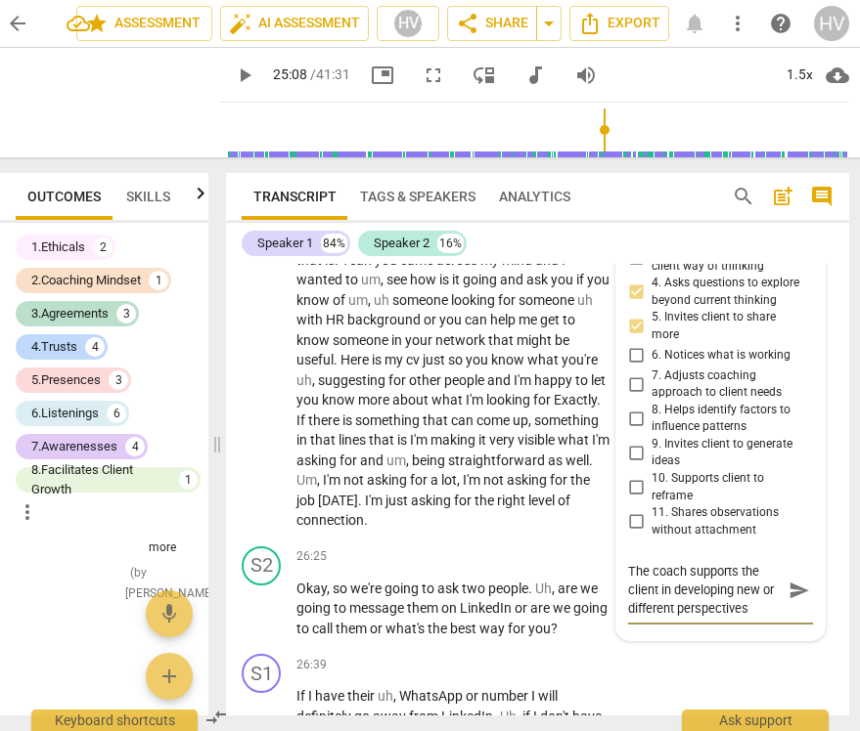
type textarea "The coach supports the client in developing new or different perspectives"
click at [793, 601] on span "send" at bounding box center [799, 591] width 22 height 22
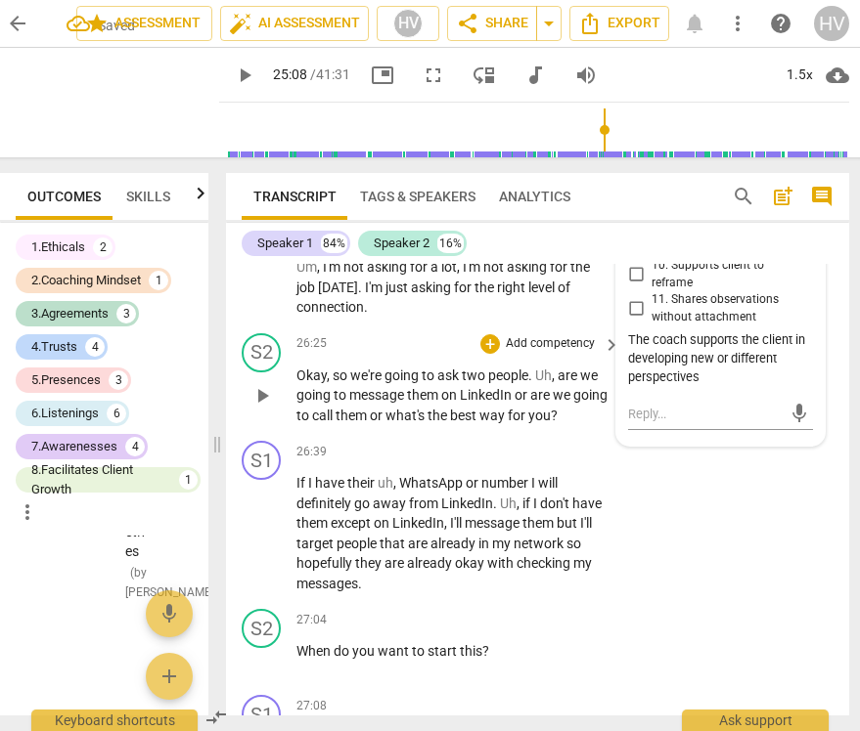
scroll to position [9618, 0]
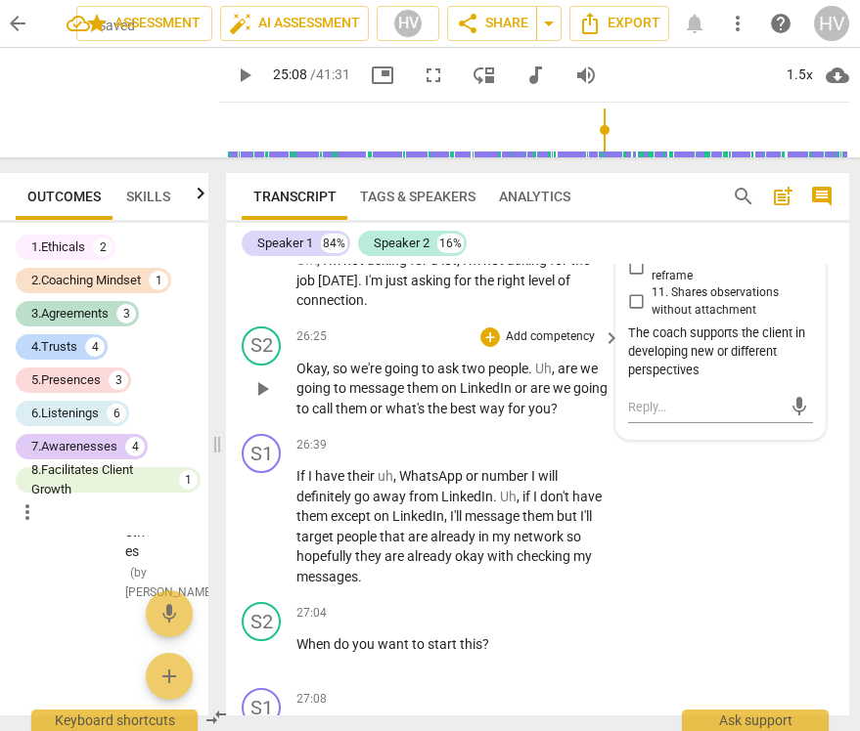
click at [264, 401] on span "play_arrow" at bounding box center [261, 388] width 23 height 23
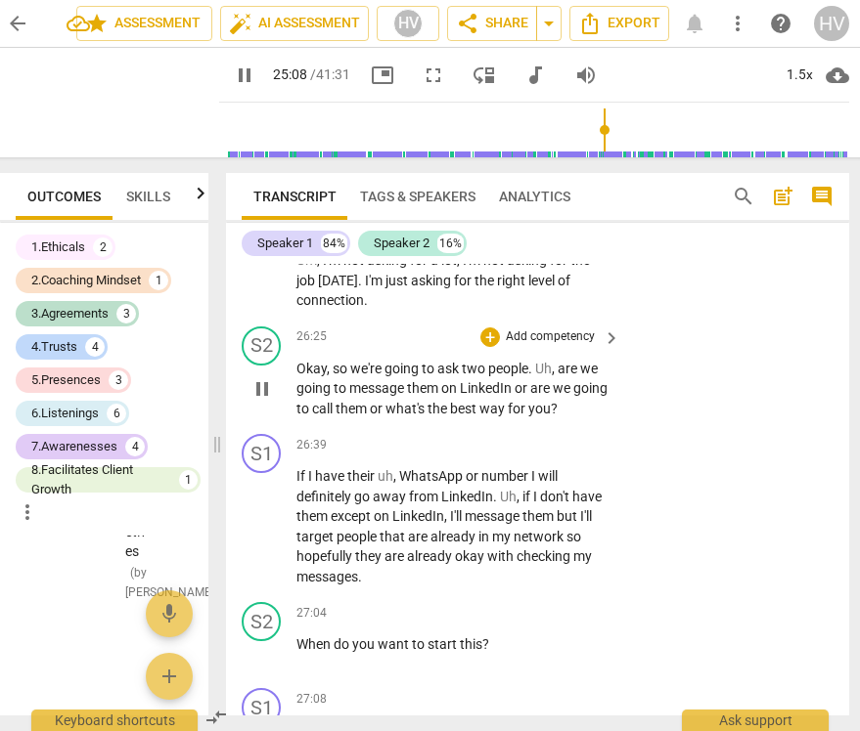
click at [265, 401] on span "pause" at bounding box center [261, 388] width 23 height 23
click at [265, 401] on span "play_arrow" at bounding box center [261, 388] width 23 height 23
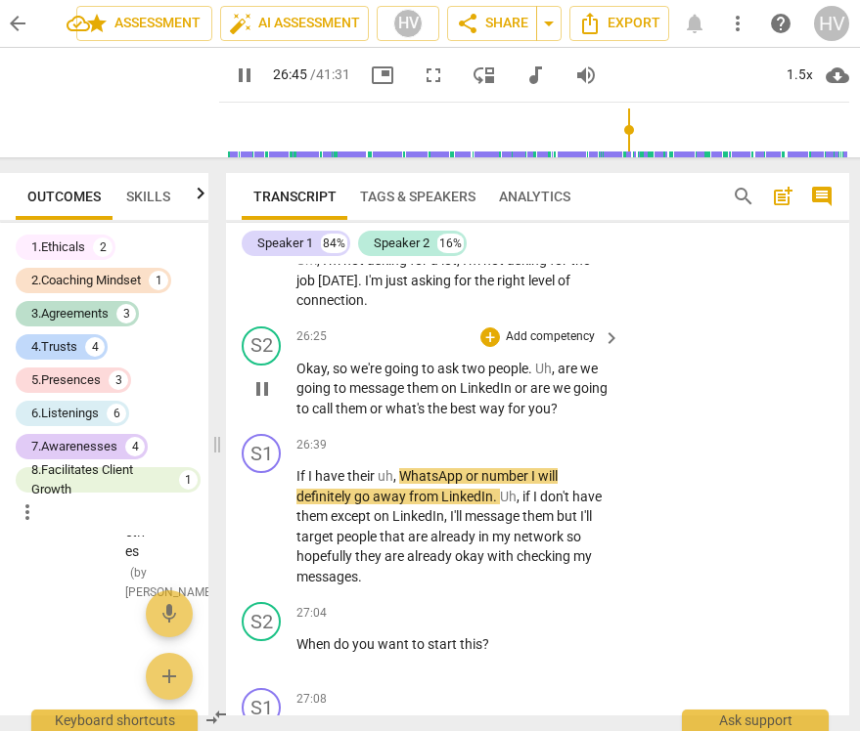
click at [260, 401] on span "pause" at bounding box center [261, 388] width 23 height 23
click at [263, 539] on span "play_arrow" at bounding box center [261, 526] width 23 height 23
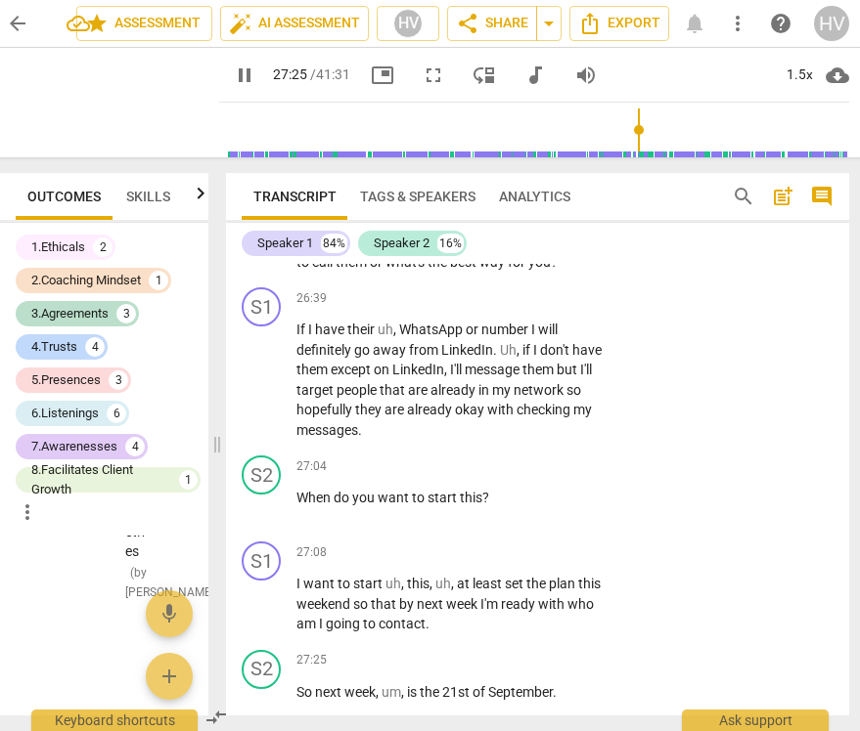
scroll to position [10223, 0]
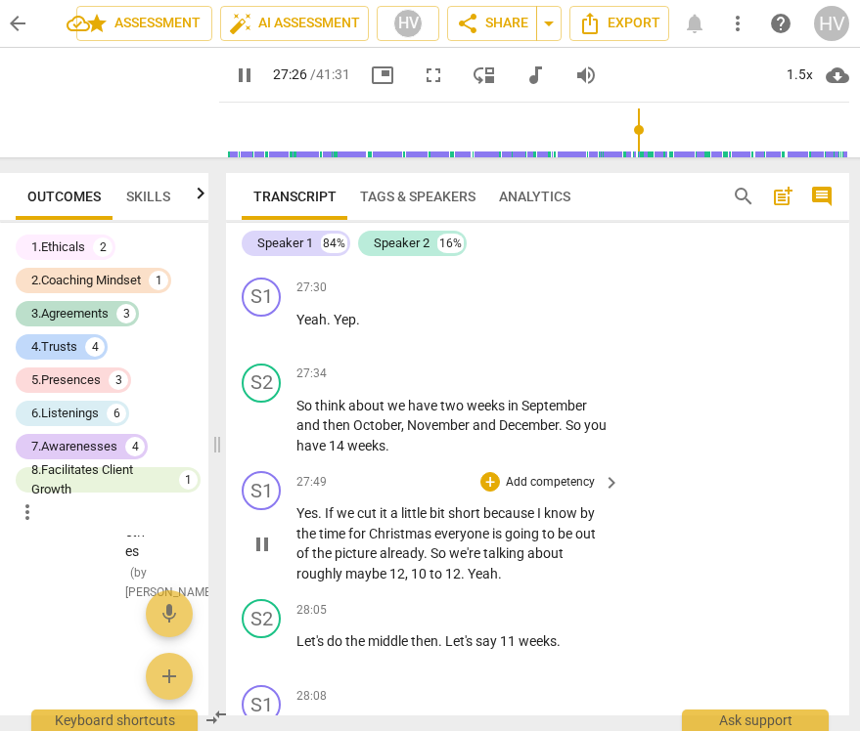
click at [555, 492] on p "Add competency" at bounding box center [550, 483] width 93 height 18
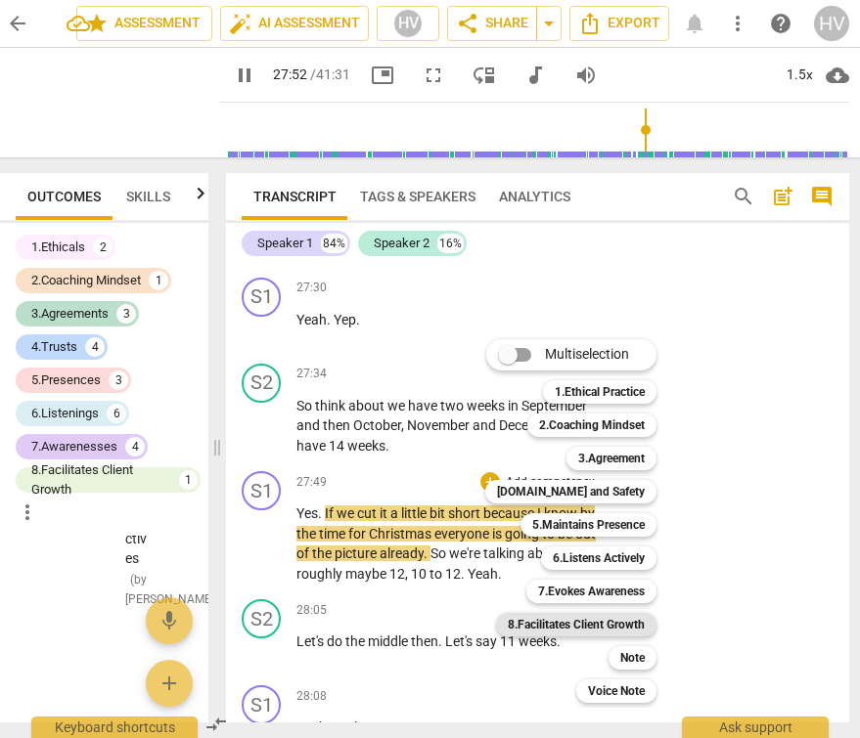
click at [604, 613] on b "8.Facilitates Client Growth" at bounding box center [576, 624] width 137 height 23
type input "1673"
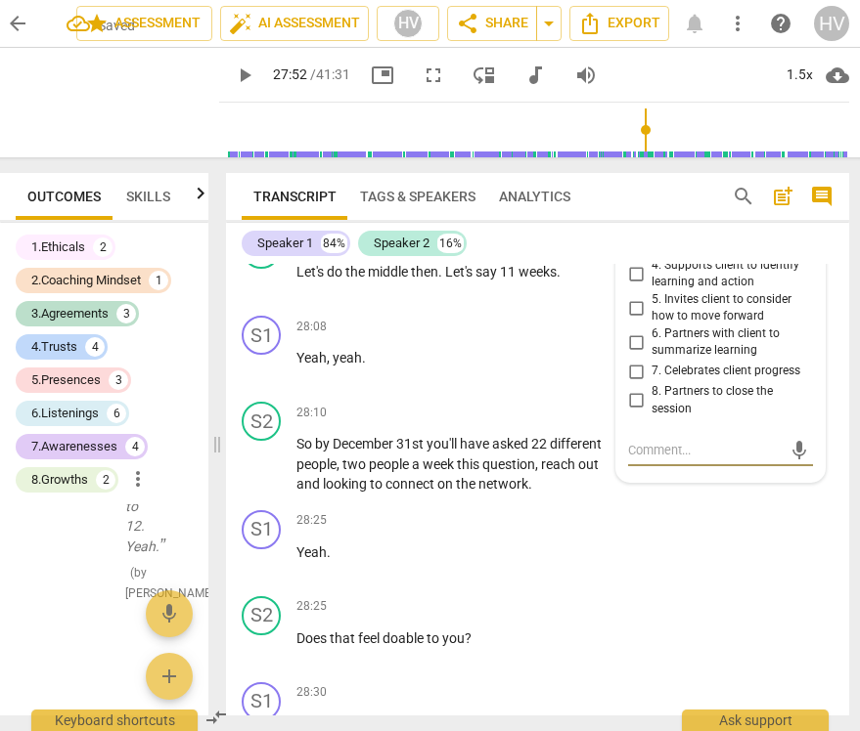
scroll to position [10579, 0]
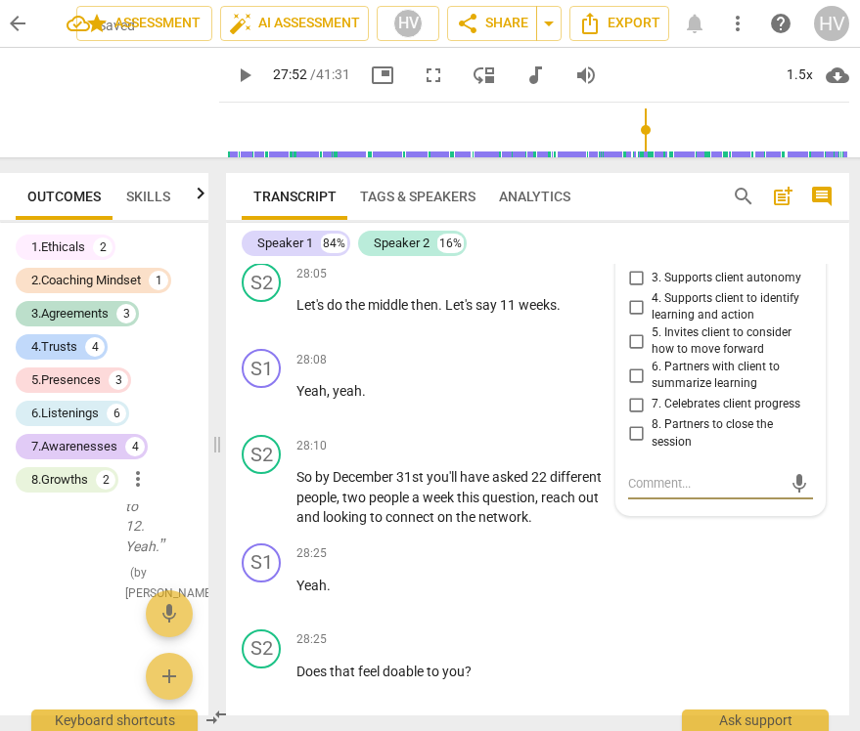
click at [636, 319] on input "4. Supports client to identify learning and action" at bounding box center [635, 306] width 31 height 23
checkbox input "true"
click at [638, 290] on input "3. Supports client autonomy" at bounding box center [635, 278] width 31 height 23
checkbox input "true"
click at [638, 261] on input "2. Partners to design actions that expands learning" at bounding box center [635, 249] width 31 height 23
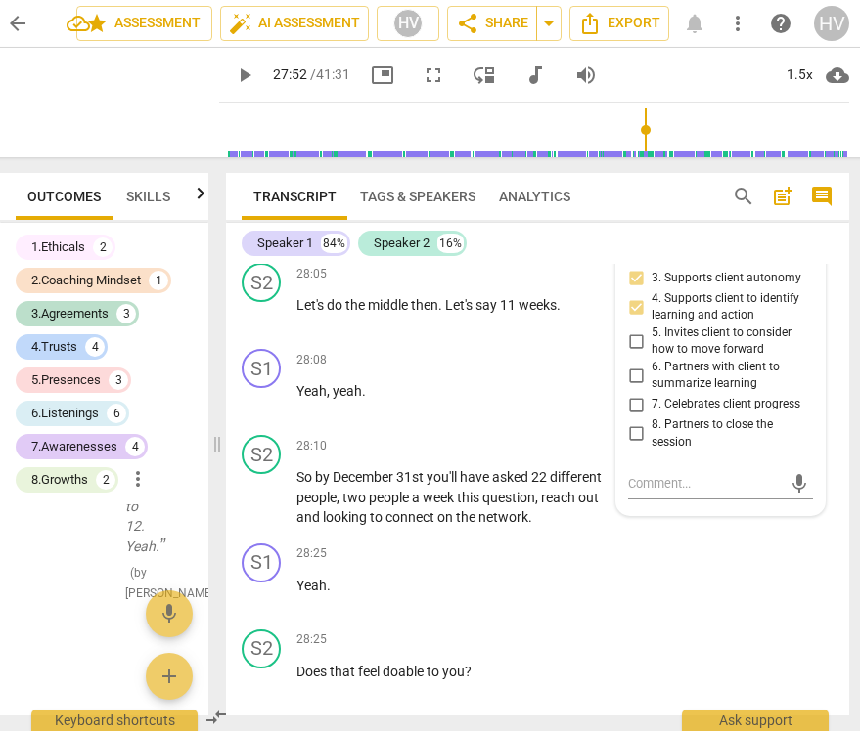
checkbox input "true"
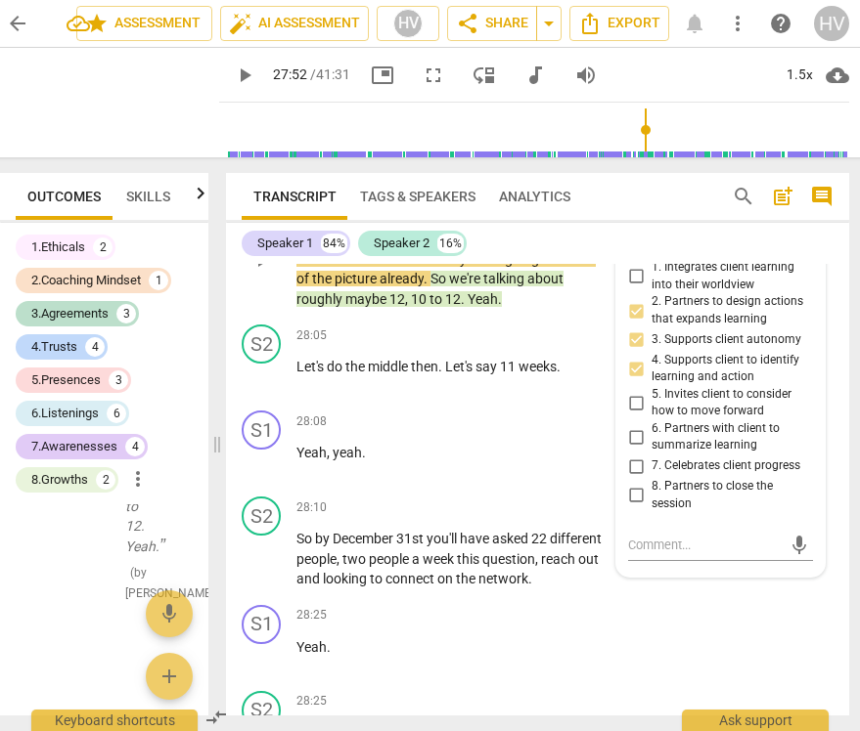
scroll to position [10515, 0]
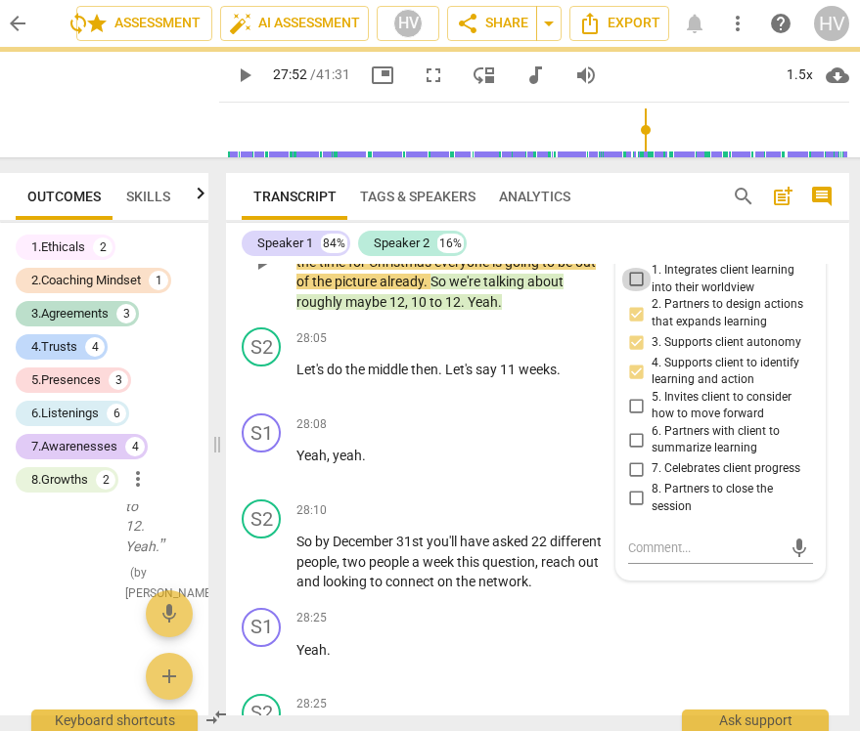
click at [633, 291] on input "1. Integrates client learning into their worldview" at bounding box center [635, 279] width 31 height 23
checkbox input "true"
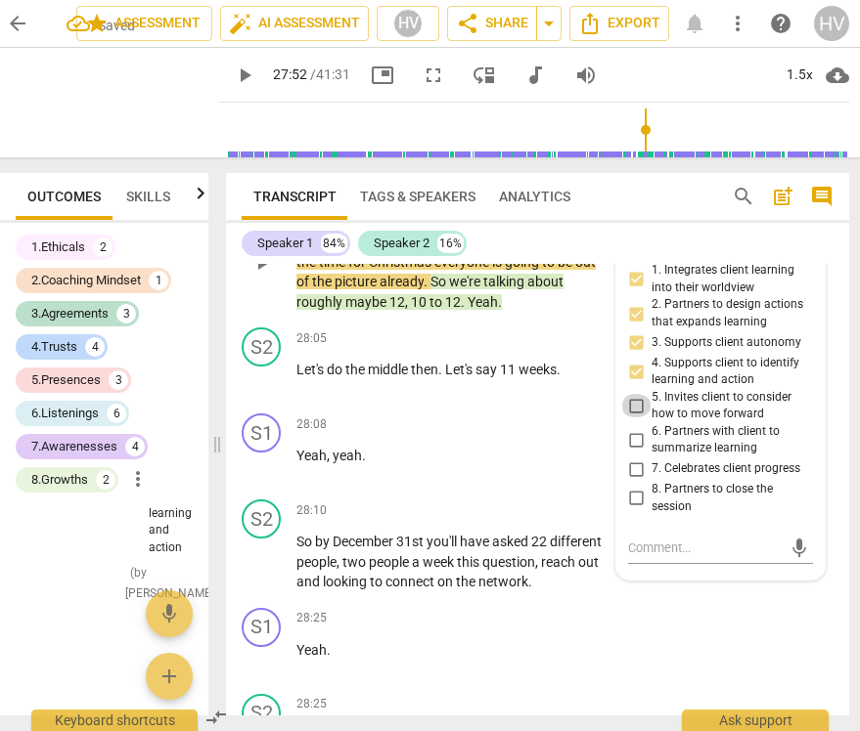
click at [635, 418] on input "5. Invites client to consider how to move forward" at bounding box center [635, 405] width 31 height 23
checkbox input "true"
click at [673, 557] on textarea at bounding box center [705, 548] width 154 height 19
paste textarea "the coach serves as an accountability partner by checking in with the client ab…"
type textarea "the coach serves as an accountability partner by checking in with the client ab…"
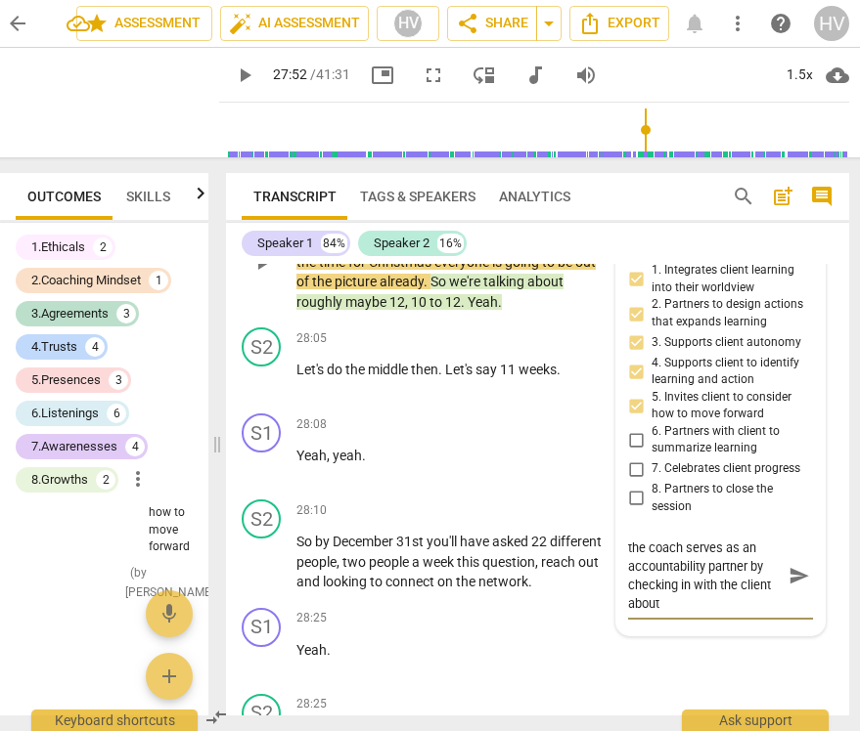
scroll to position [35, 0]
type textarea "the coach serves as an accountability partner by checking in with the client ab…"
click at [788, 587] on span "send" at bounding box center [799, 576] width 22 height 22
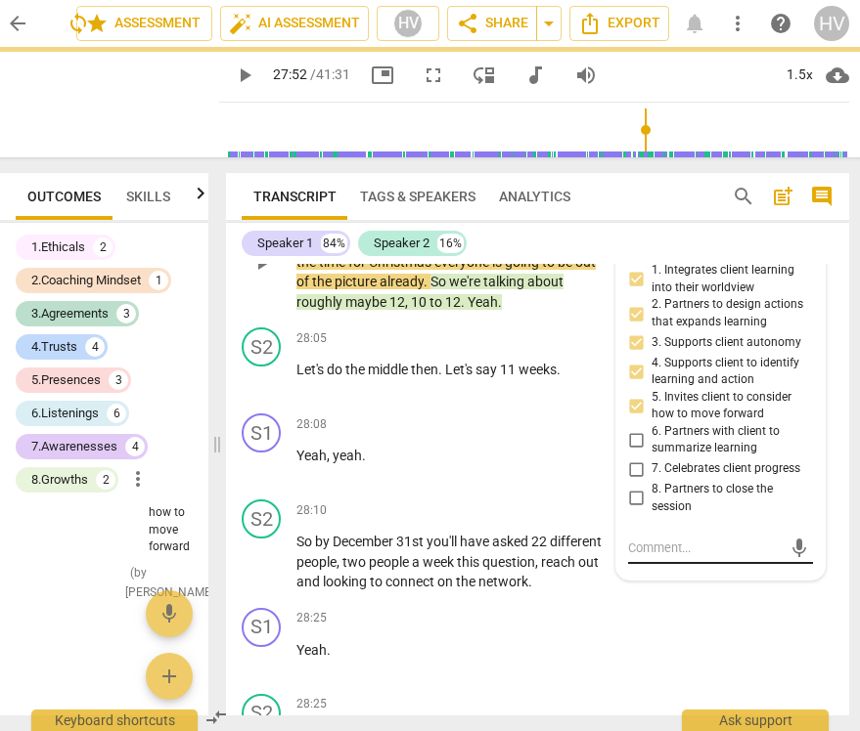
scroll to position [0, 0]
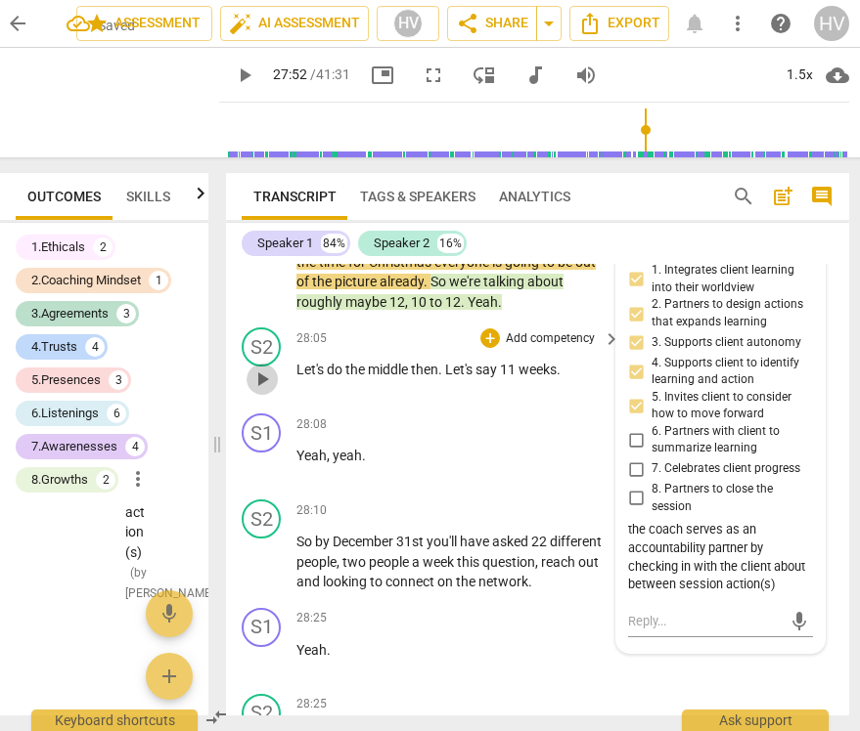
click at [260, 391] on span "play_arrow" at bounding box center [261, 379] width 23 height 23
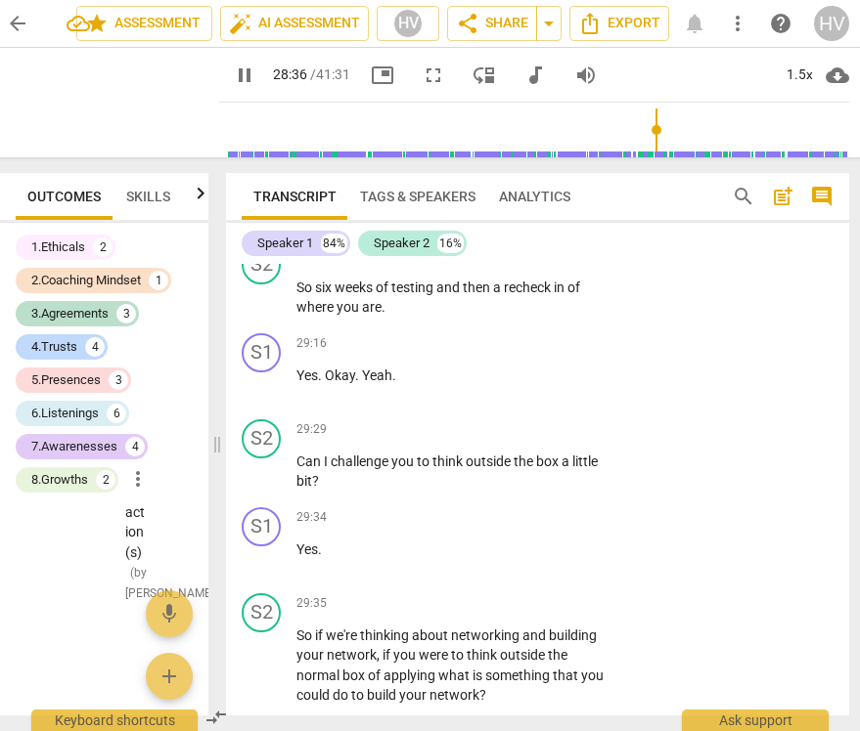
scroll to position [11431, 0]
click at [485, 439] on div "+" at bounding box center [490, 430] width 20 height 20
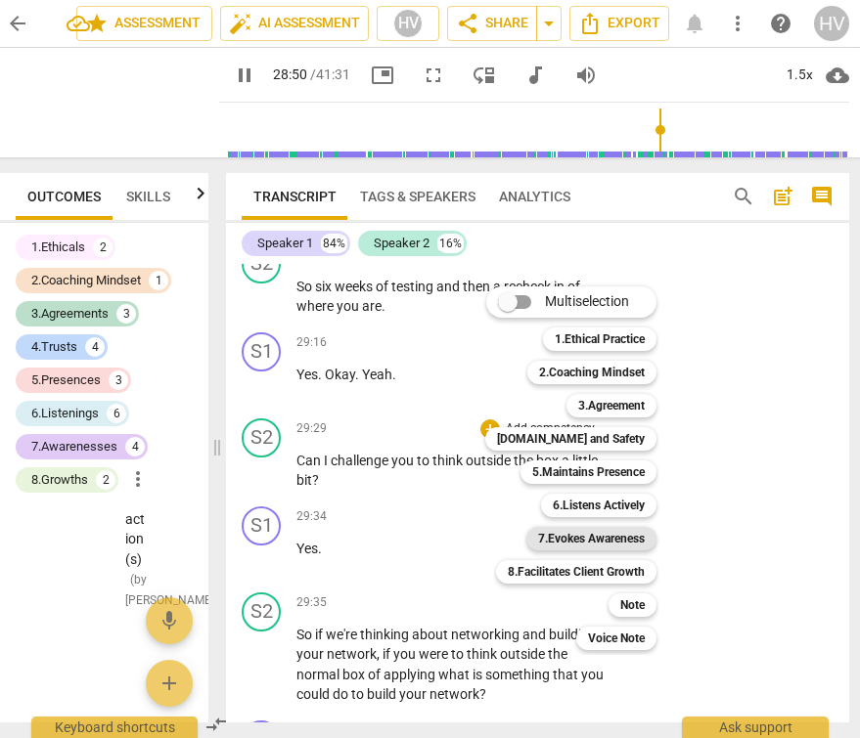
click at [633, 537] on b "7.Evokes Awareness" at bounding box center [591, 538] width 107 height 23
type input "1731"
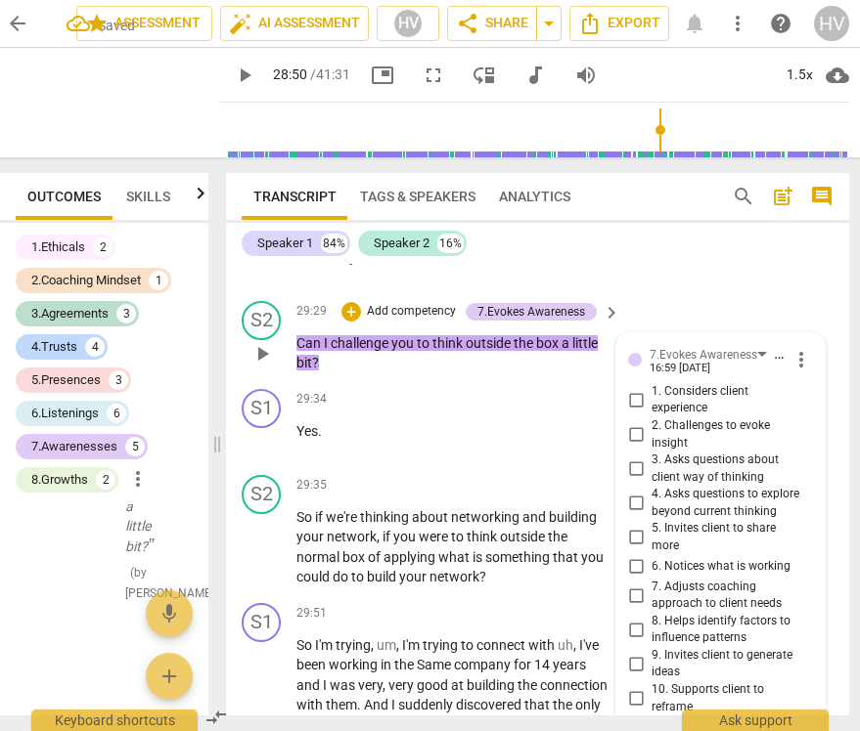
scroll to position [11567, 0]
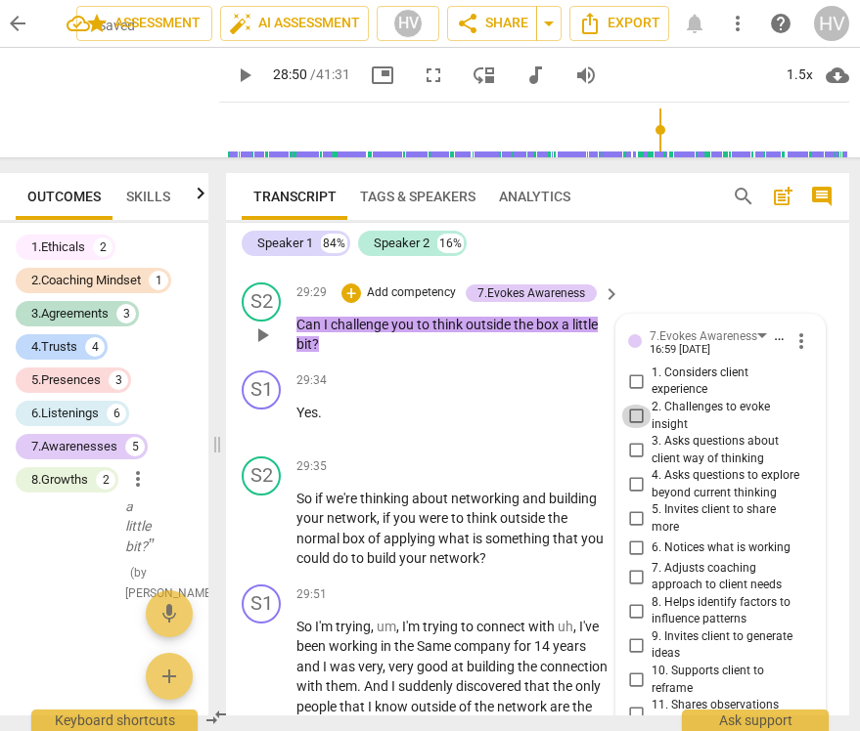
click at [636, 428] on input "2. Challenges to evoke insight" at bounding box center [635, 416] width 31 height 23
checkbox input "true"
click at [633, 393] on input "1. Considers client experience" at bounding box center [635, 381] width 31 height 23
checkbox input "true"
click at [633, 463] on input "3. Asks questions about client way of thinking" at bounding box center [635, 450] width 31 height 23
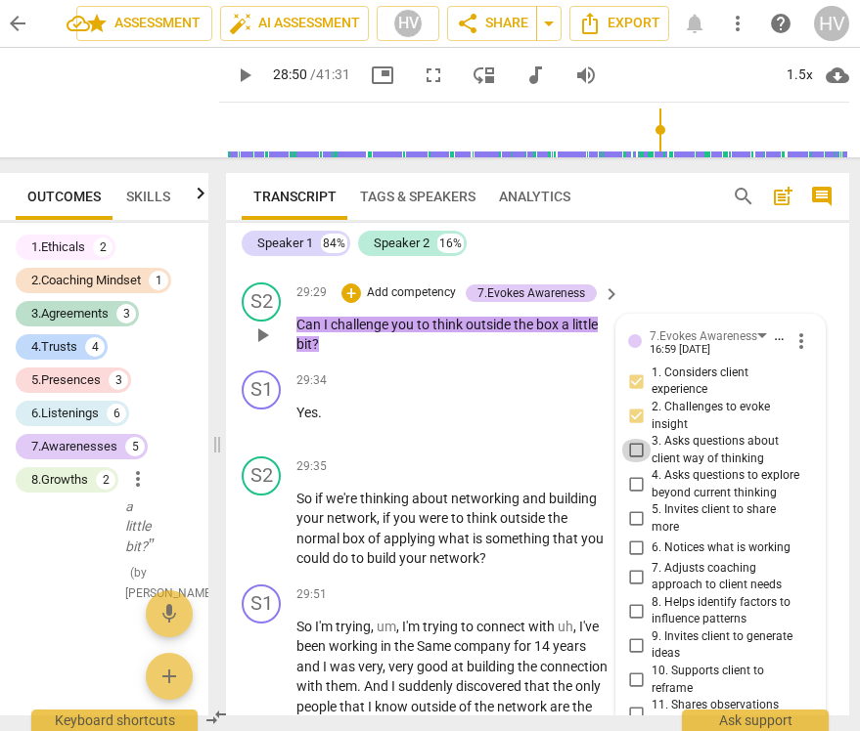
checkbox input "true"
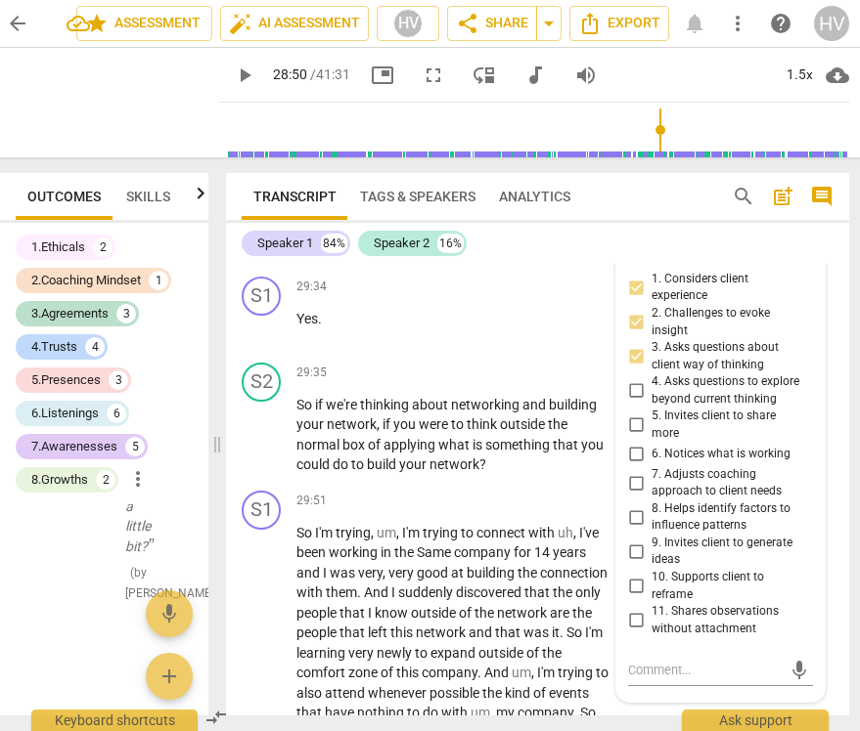
scroll to position [11716, 0]
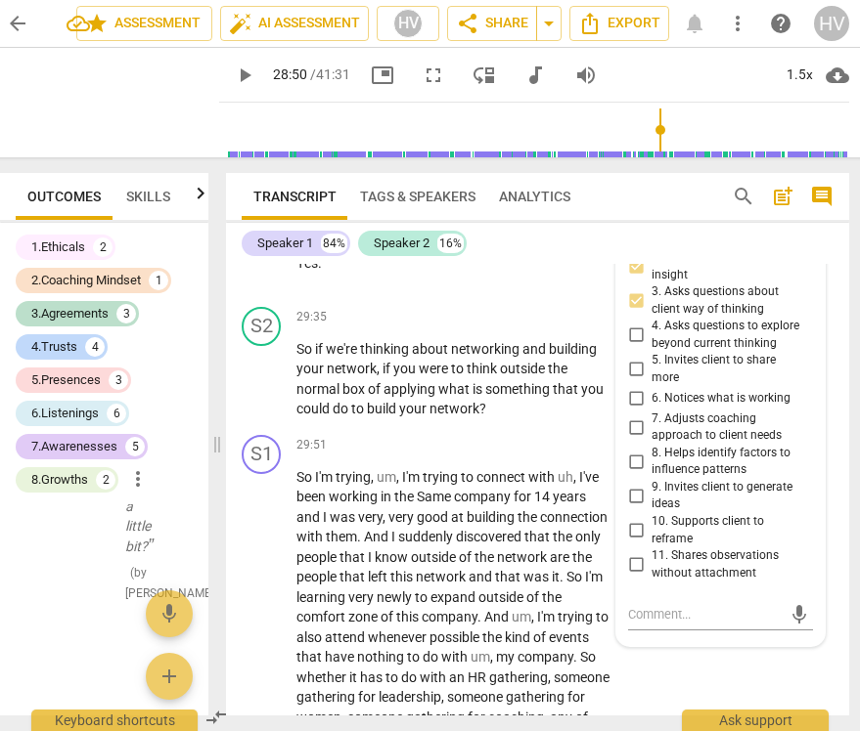
click at [633, 347] on input "4. Asks questions to explore beyond current thinking" at bounding box center [635, 335] width 31 height 23
checkbox input "true"
click at [633, 381] on input "5. Invites client to share more" at bounding box center [635, 369] width 31 height 23
checkbox input "true"
click at [639, 411] on input "6. Notices what is working" at bounding box center [635, 398] width 31 height 23
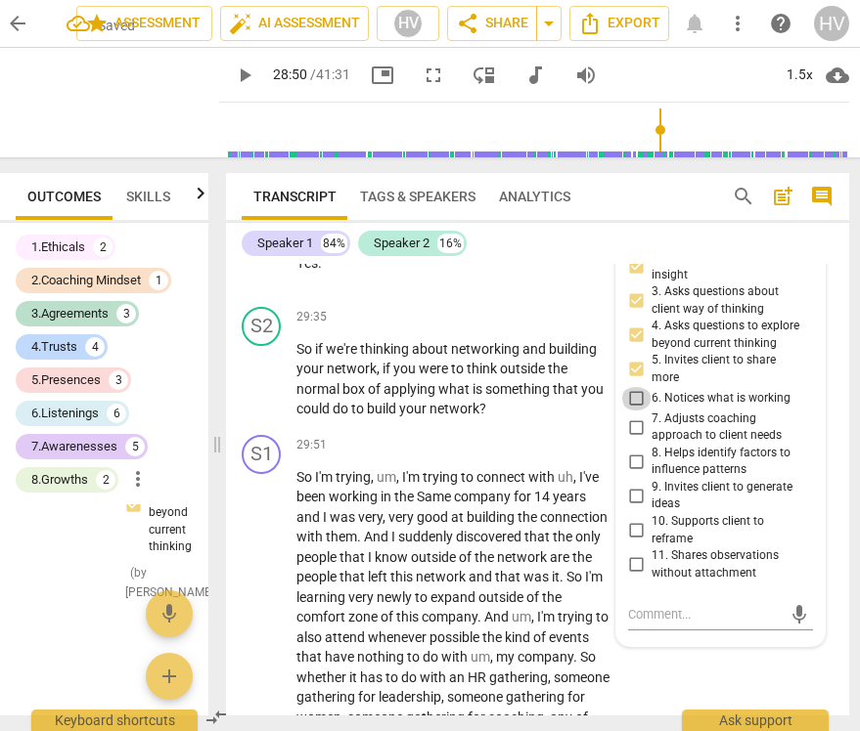
checkbox input "true"
click at [676, 624] on textarea at bounding box center [705, 614] width 154 height 19
paste textarea "The coach acknowledges the client's new awareness, learning, and movement towar…"
type textarea "The coach acknowledges the client's new awareness, learning, and movement towar…"
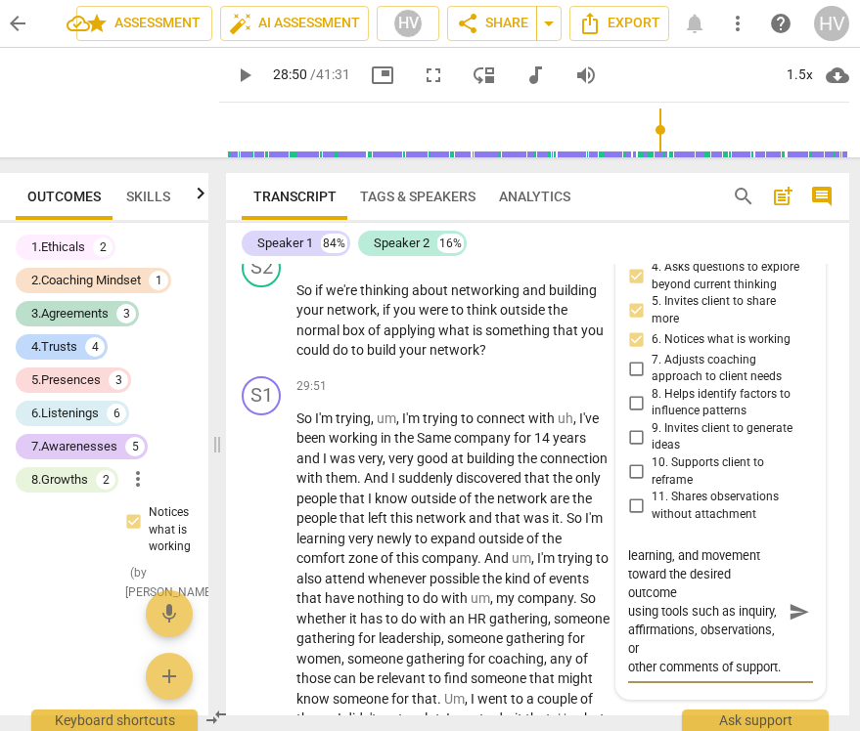
type textarea "The coach acknowledges the client's new awareness, learning, and movement towar…"
click at [796, 623] on span "send" at bounding box center [799, 612] width 22 height 22
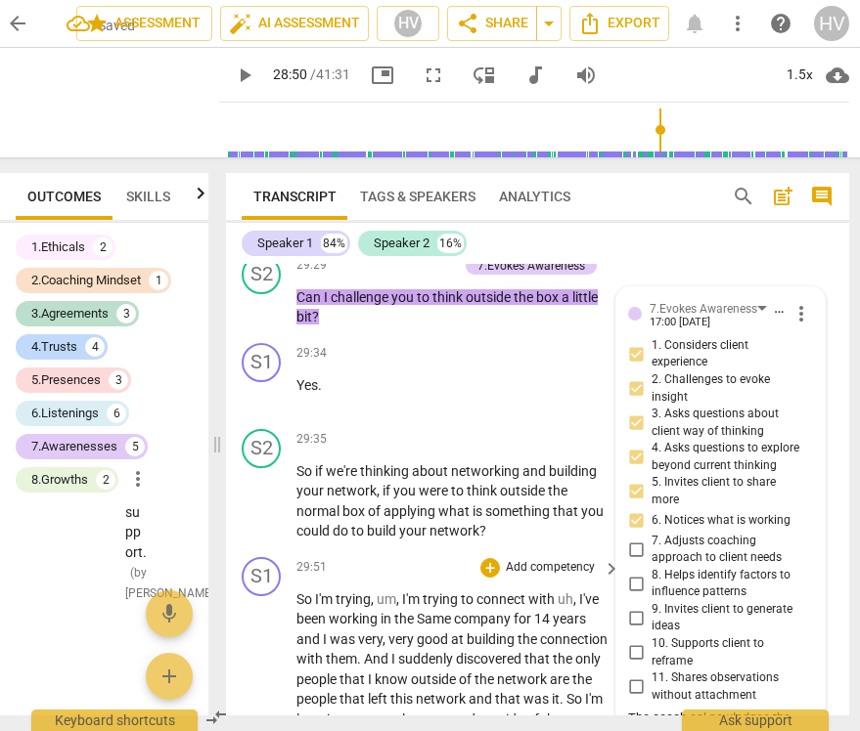
scroll to position [11591, 0]
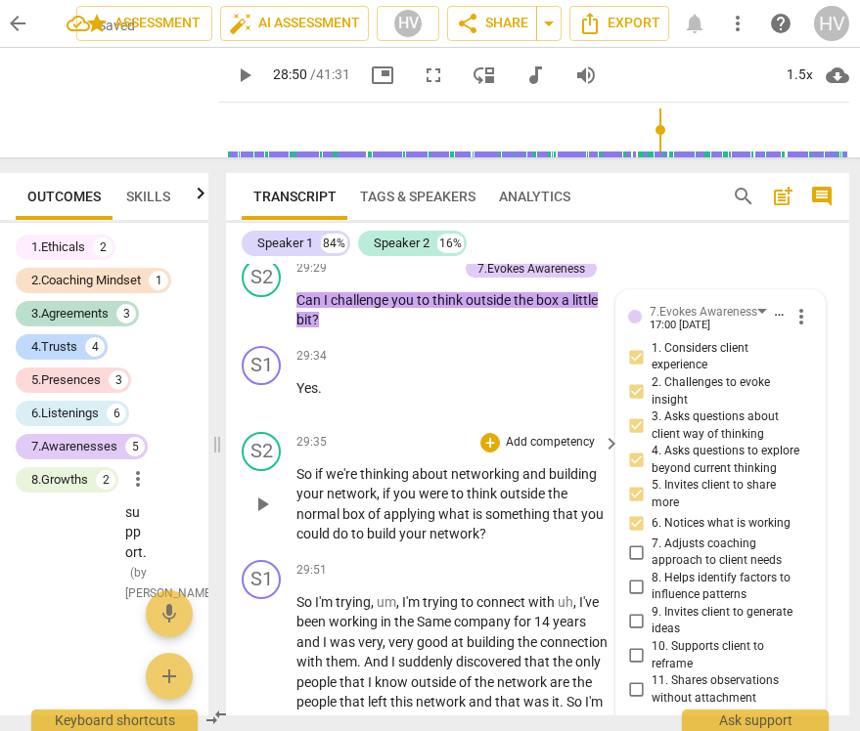
click at [271, 516] on span "play_arrow" at bounding box center [261, 504] width 23 height 23
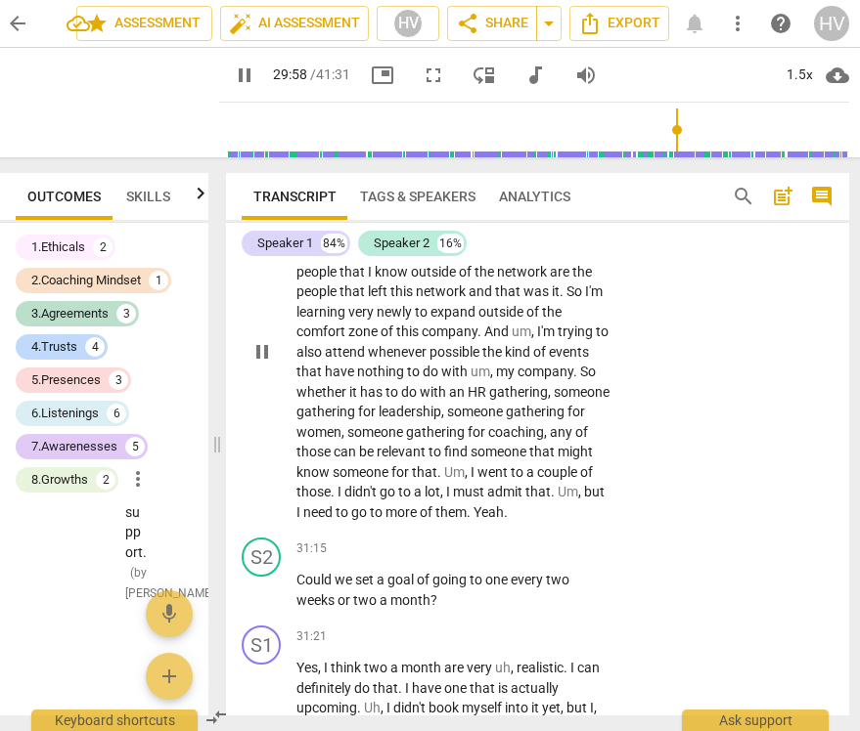
scroll to position [12003, 0]
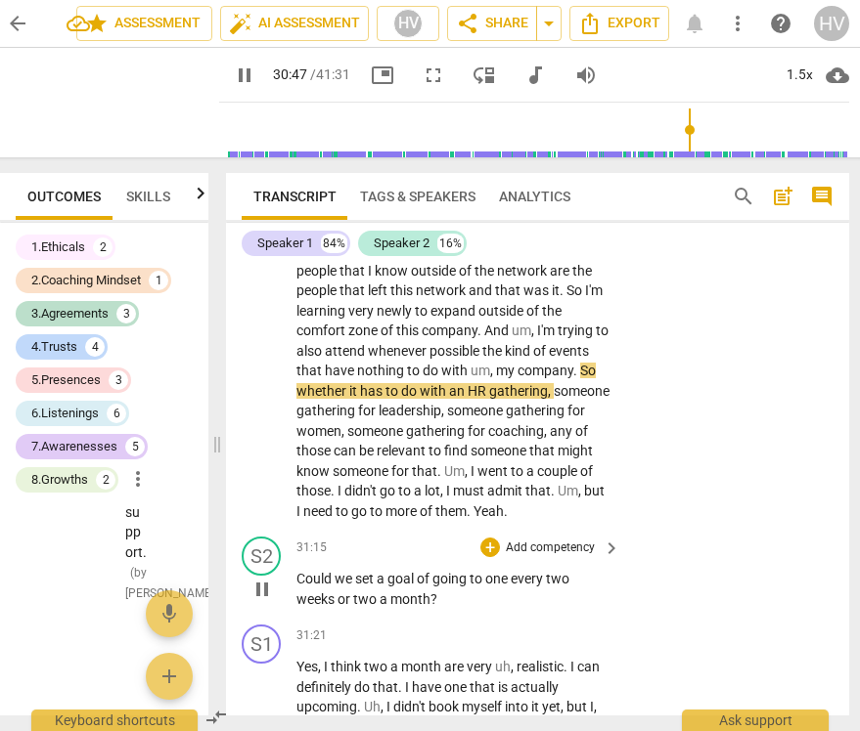
click at [523, 557] on p "Add competency" at bounding box center [550, 549] width 93 height 18
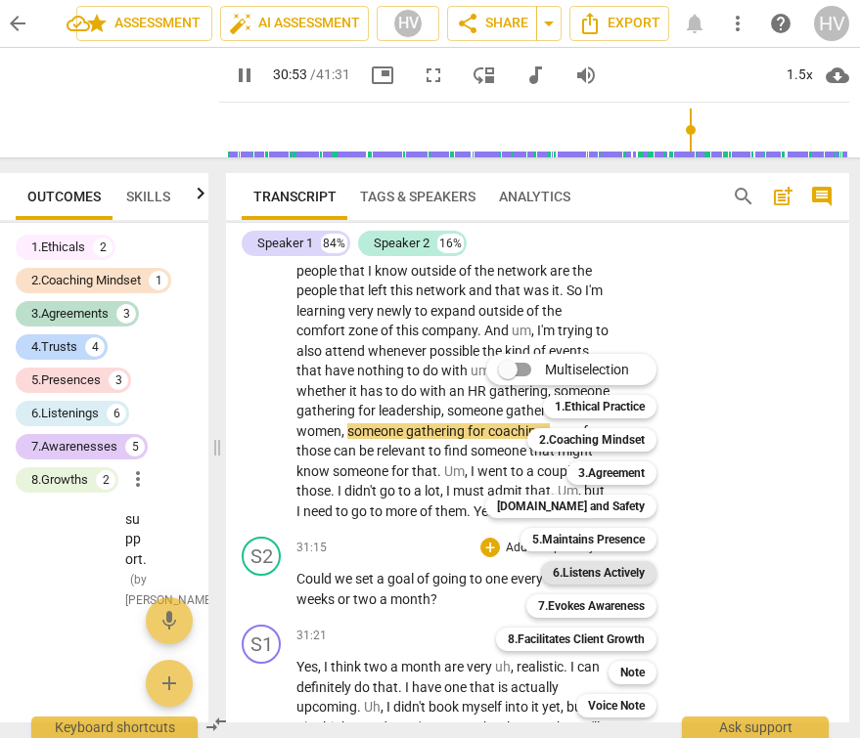
click at [634, 572] on b "6.Listens Actively" at bounding box center [599, 572] width 92 height 23
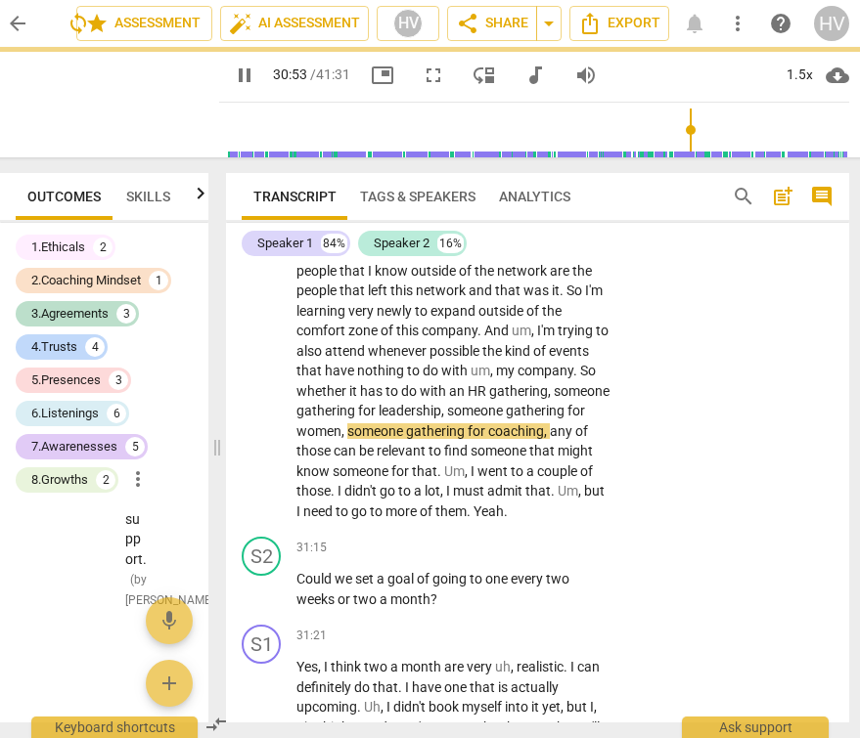
type input "1854"
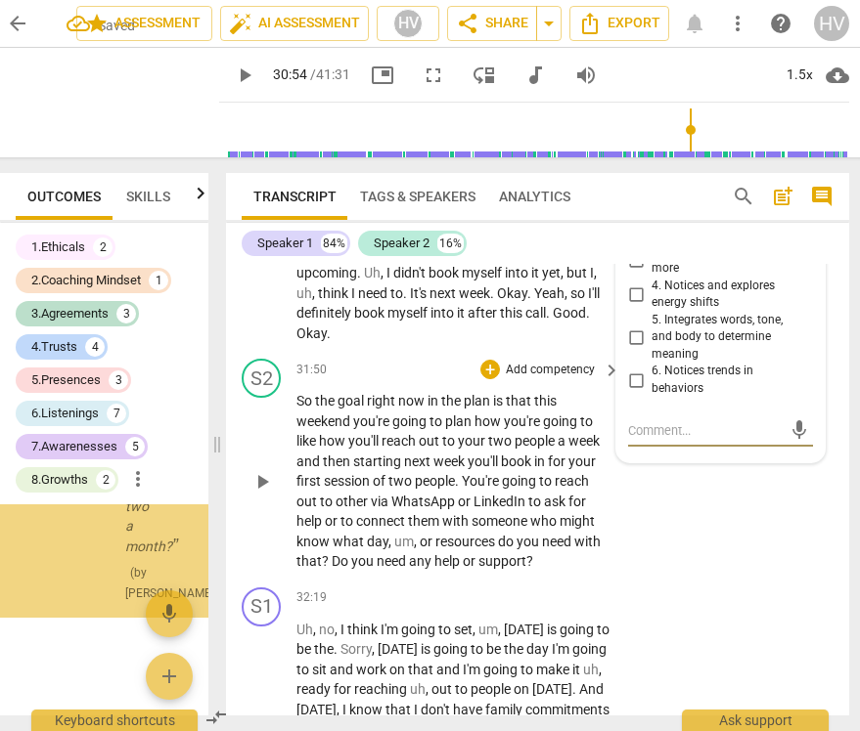
scroll to position [41879, 0]
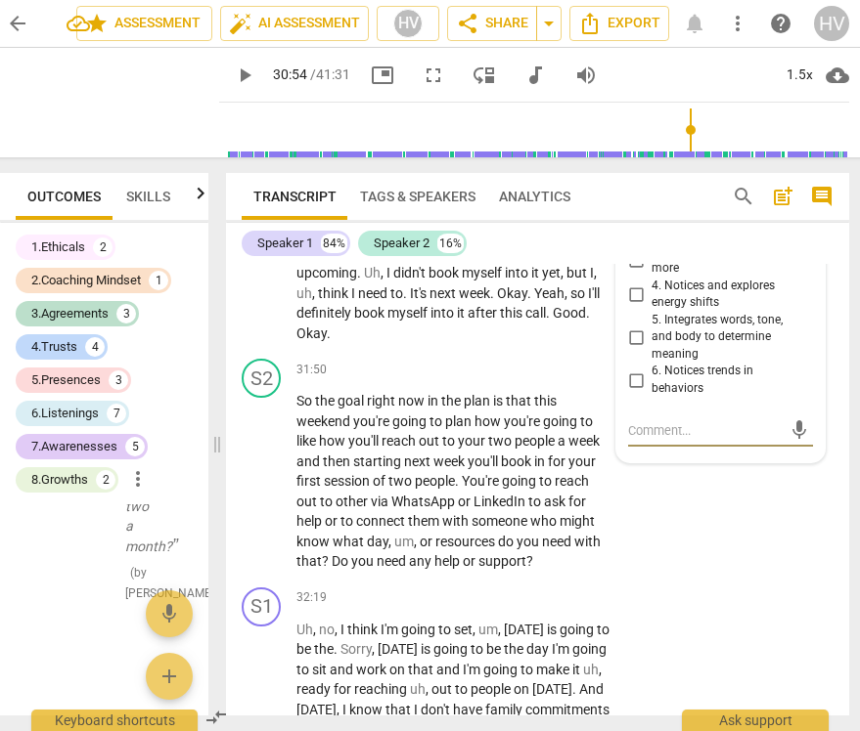
click at [648, 451] on div "mic" at bounding box center [720, 429] width 185 height 43
click at [642, 447] on div "mic" at bounding box center [720, 431] width 185 height 31
click at [638, 440] on textarea at bounding box center [705, 430] width 154 height 19
paste textarea "The coach appears to be listening for the place where the coach can demonstrate…"
type textarea "The coach appears to be listening for the place where the coach can demonstrate…"
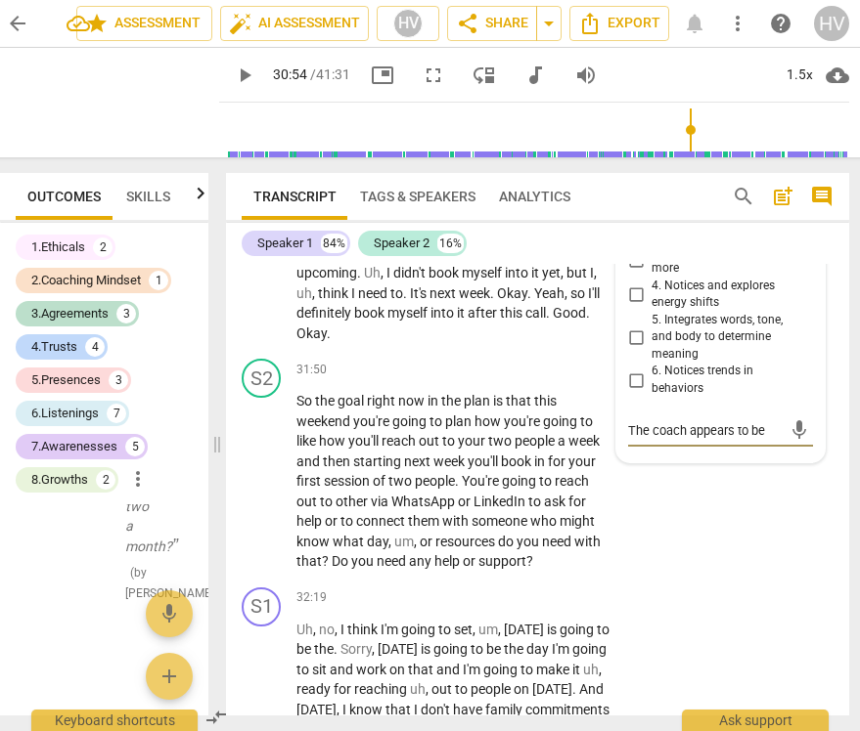
scroll to position [35, 0]
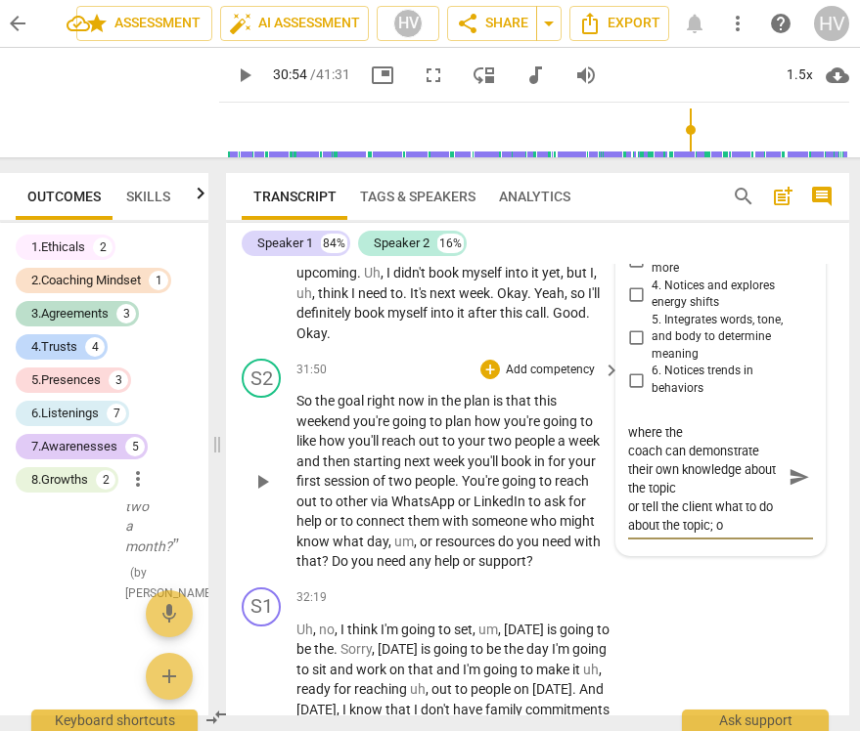
type textarea "The coach appears to be listening for the place where the coach can demonstrate…"
paste textarea "The coach suggests actions or steps to the client that do not have a clear rela…"
type textarea "The coach appears to be listening for the place where the coach can demonstrate…"
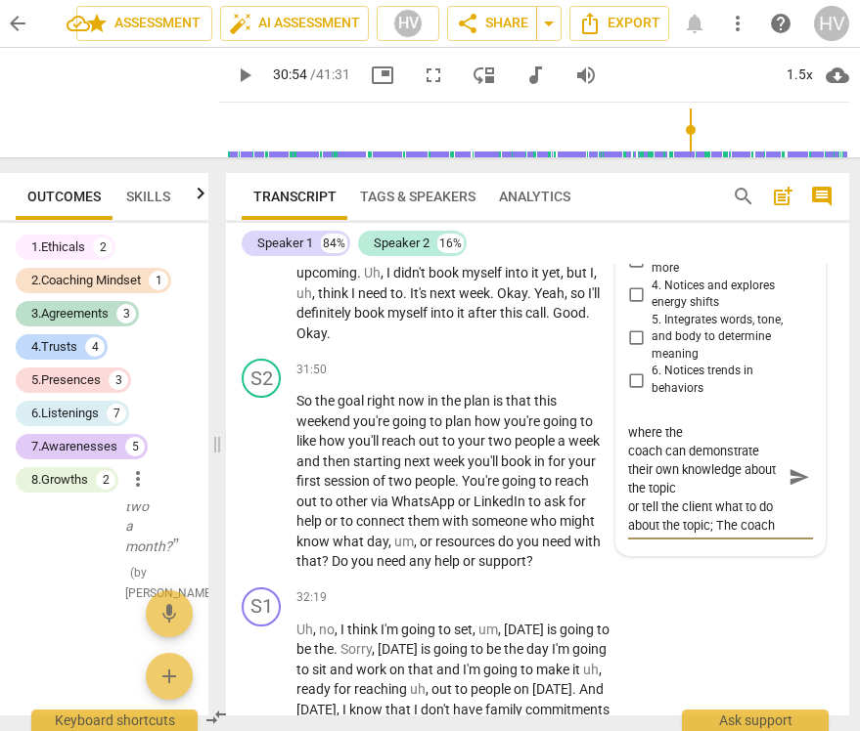
scroll to position [110, 0]
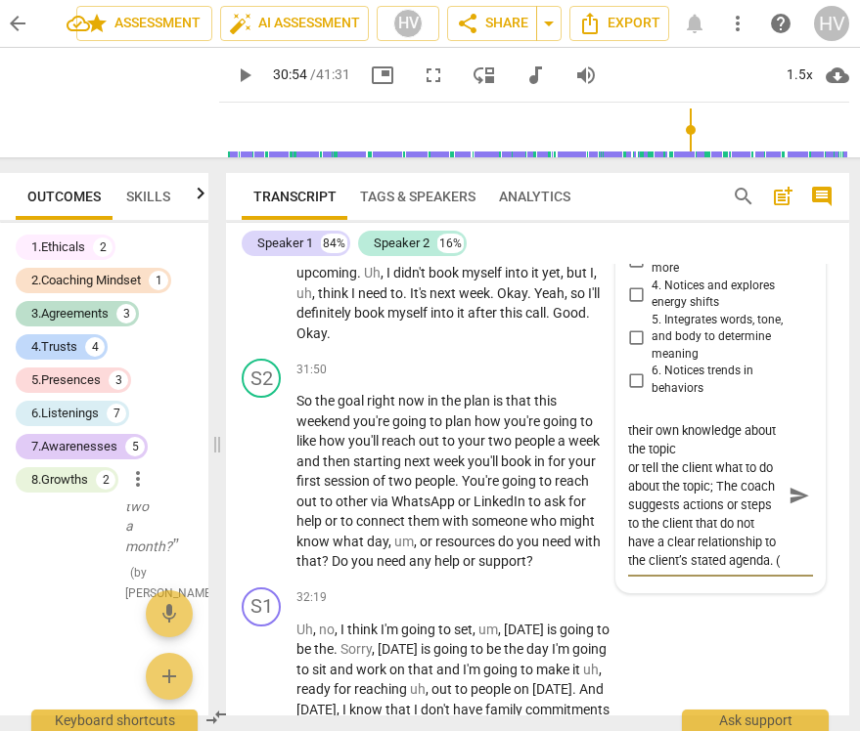
type textarea "The coach appears to be listening for the place where the coach can demonstrate…"
click at [793, 507] on span "send" at bounding box center [799, 496] width 22 height 22
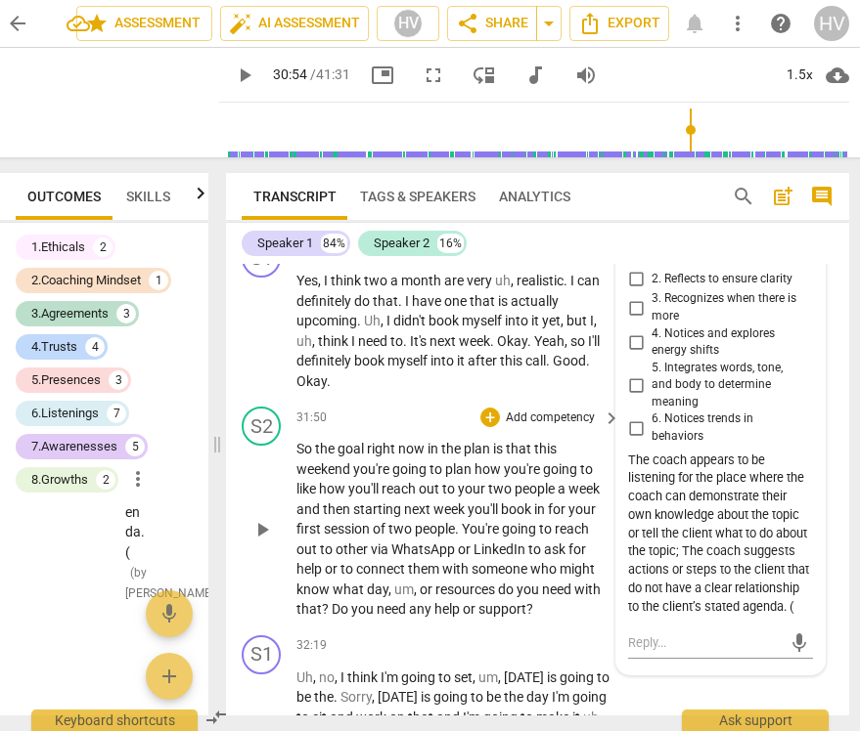
scroll to position [12404, 0]
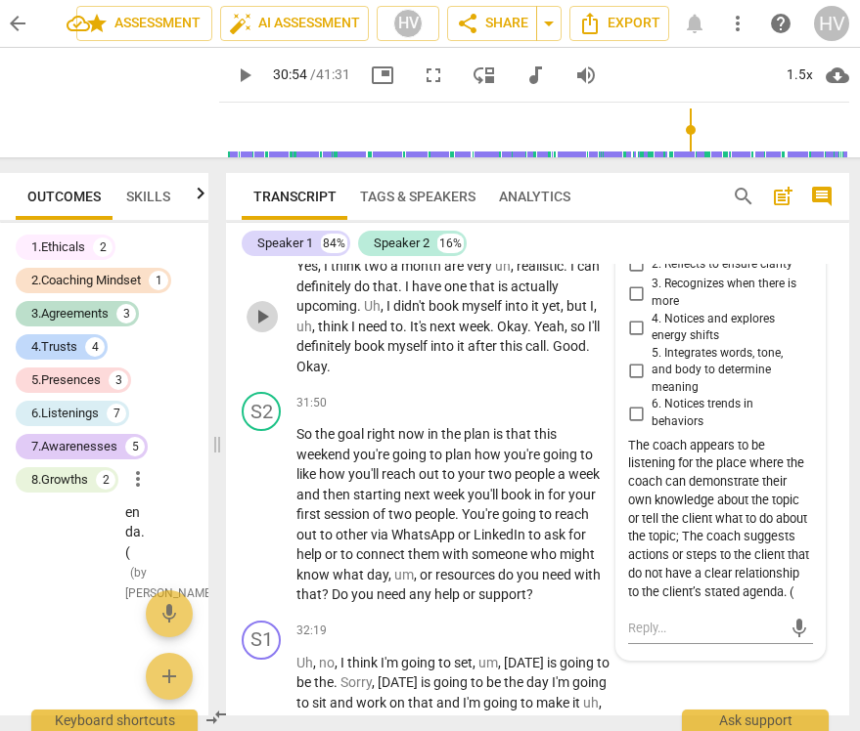
click at [257, 329] on span "play_arrow" at bounding box center [261, 316] width 23 height 23
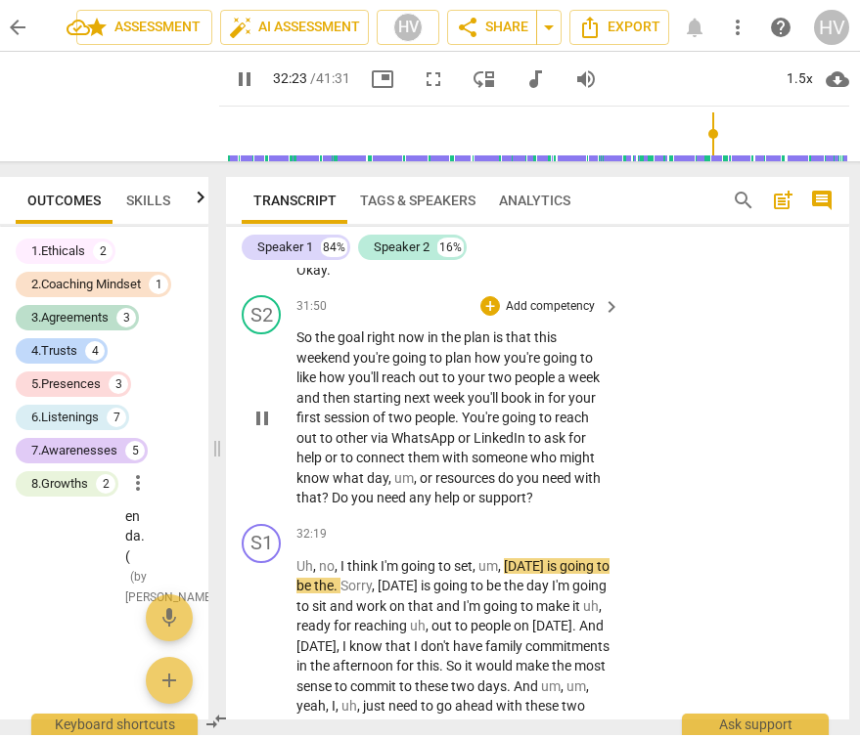
scroll to position [12510, 0]
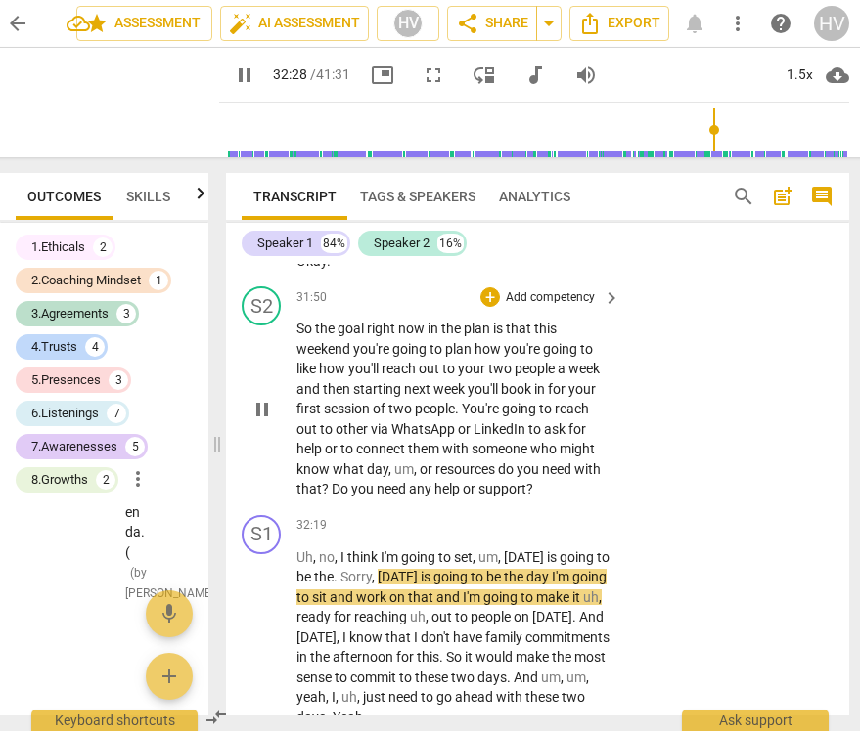
click at [563, 307] on p "Add competency" at bounding box center [550, 298] width 93 height 18
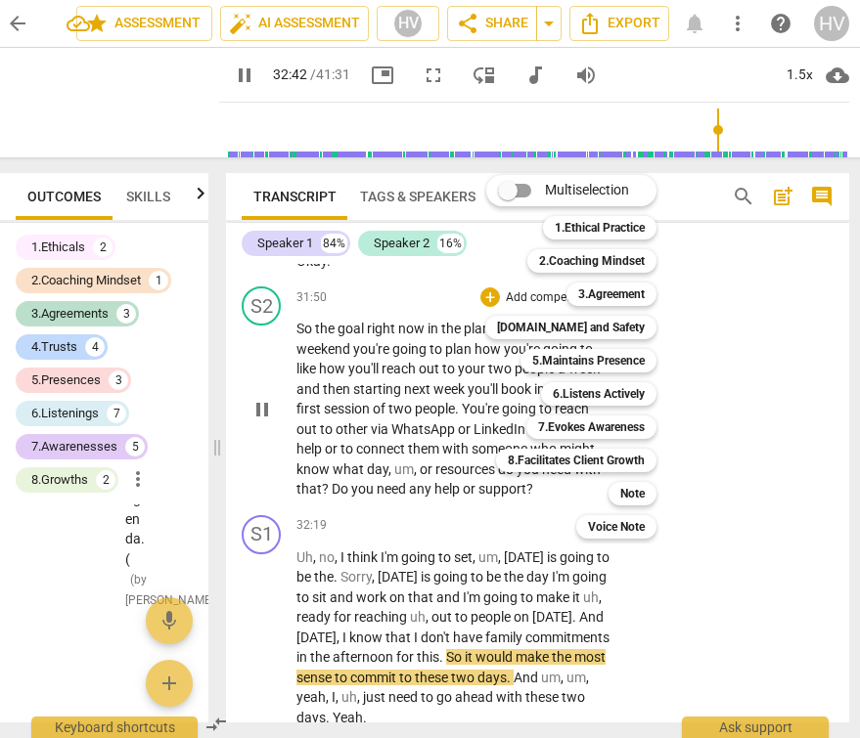
scroll to position [12974, 0]
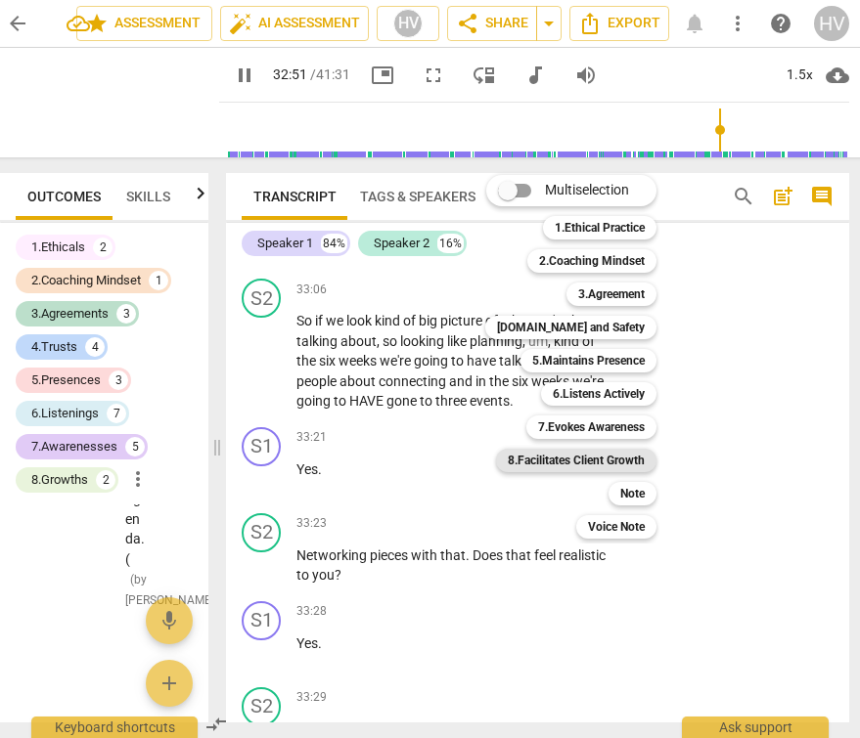
click at [591, 455] on b "8.Facilitates Client Growth" at bounding box center [576, 460] width 137 height 23
type input "1972"
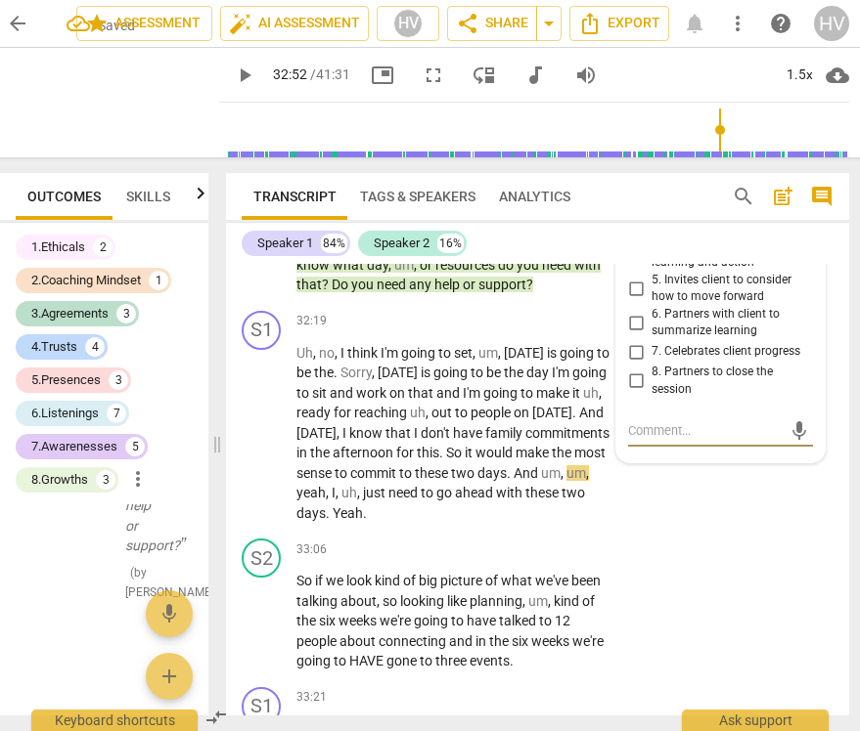
scroll to position [45595, 0]
click at [646, 440] on textarea at bounding box center [705, 430] width 154 height 19
paste textarea "The coach insists the client carry out specific actions prescribed by the coach."
type textarea "The coach insists the client carry out specific actions prescribed by the coach."
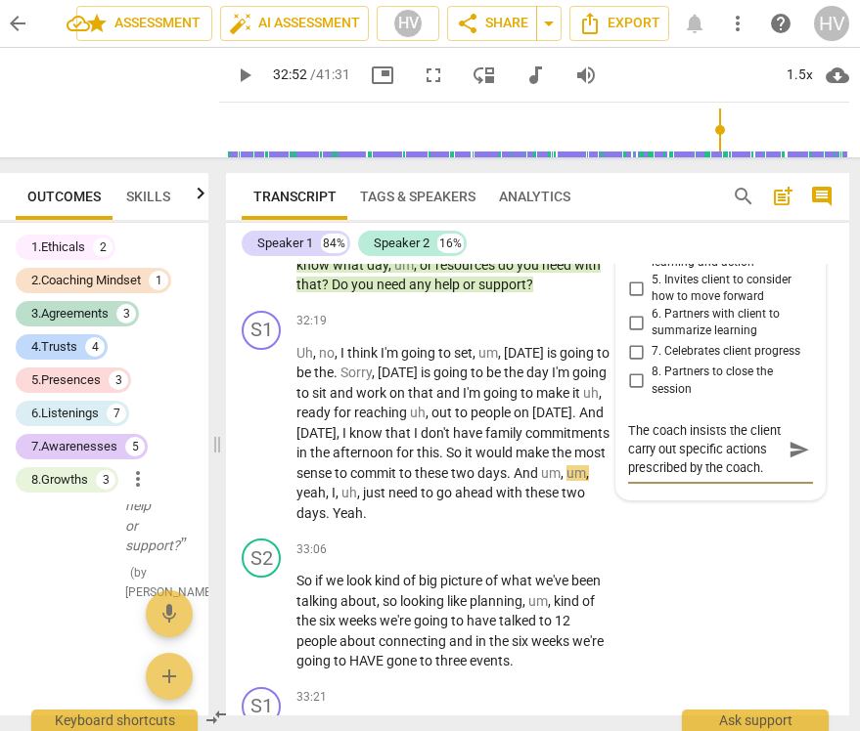
type textarea "The coach insists the client carry out specific actions prescribed by the coach."
click at [788, 461] on span "send" at bounding box center [799, 450] width 22 height 22
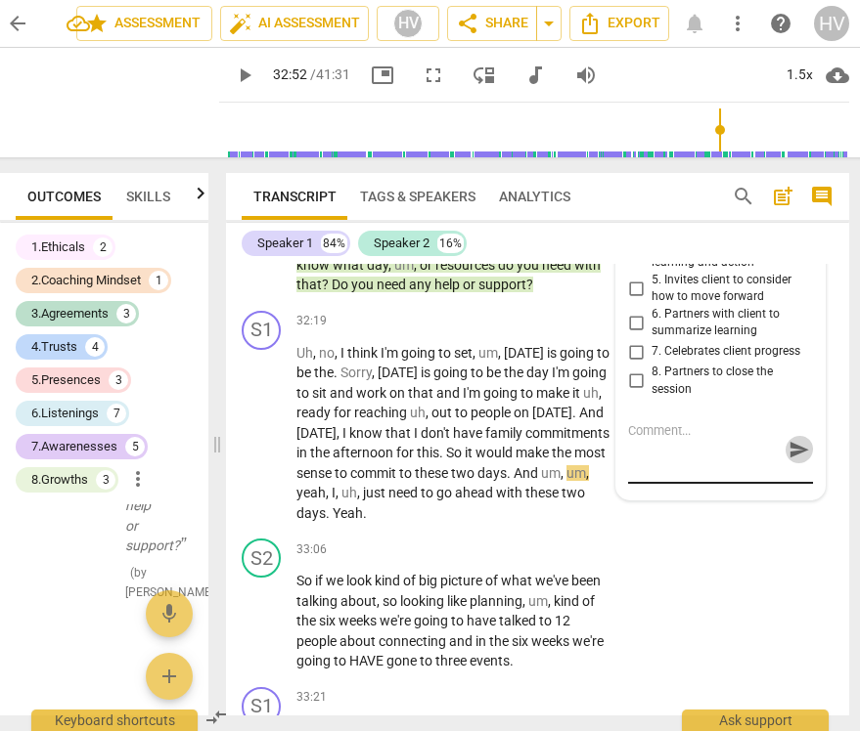
scroll to position [0, 0]
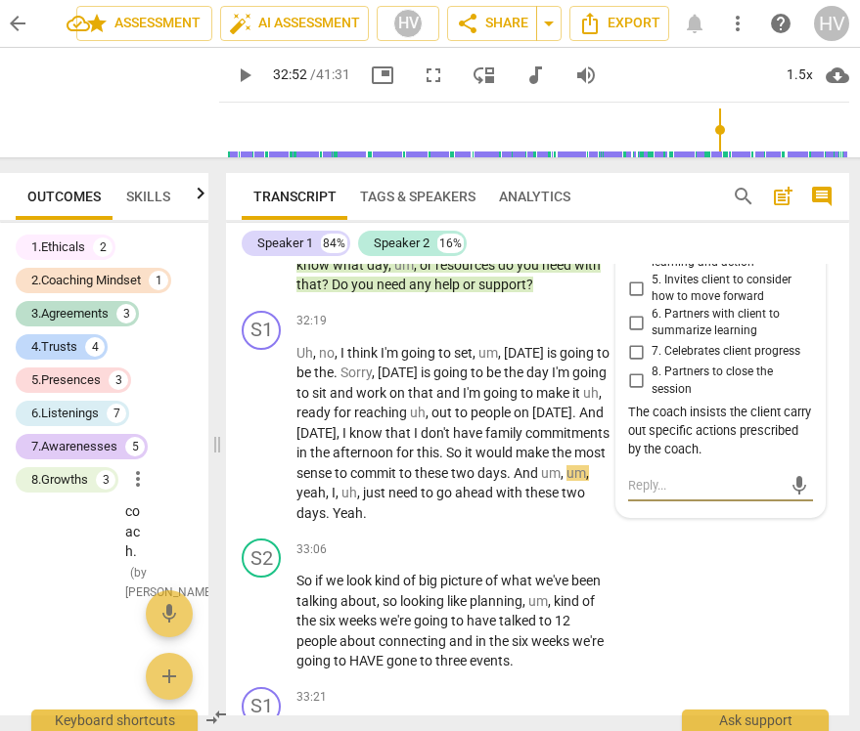
click at [662, 495] on textarea at bounding box center [705, 485] width 154 height 19
paste textarea "The coach did not check in on the action item from the prior session, although …"
type textarea "The coach did not check in on the action item from the prior session, although …"
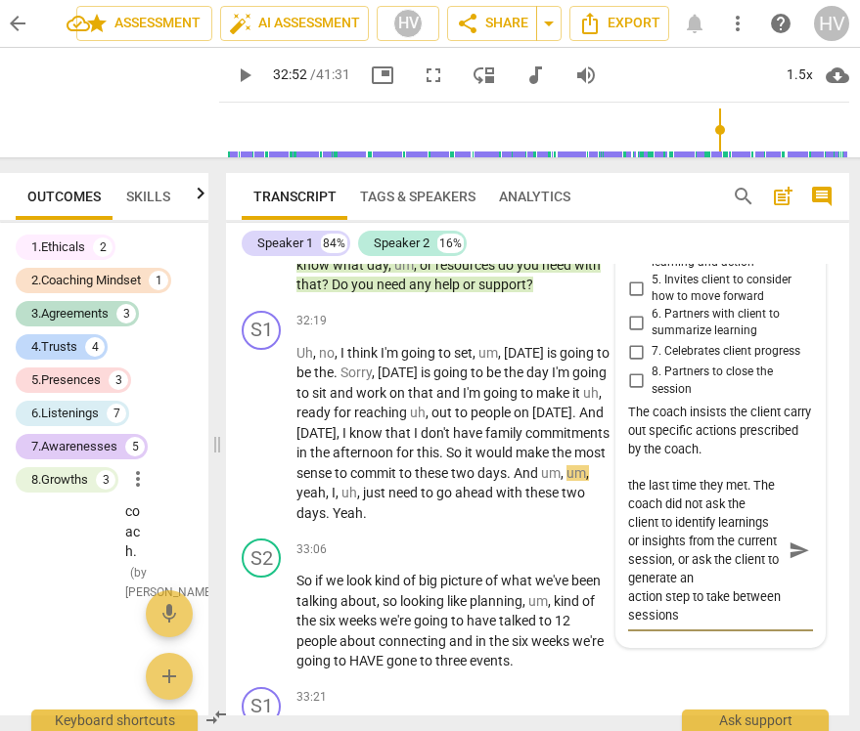
type textarea "The coach did not check in on the action item from the prior session, although …"
click at [800, 562] on span "send" at bounding box center [799, 552] width 22 height 22
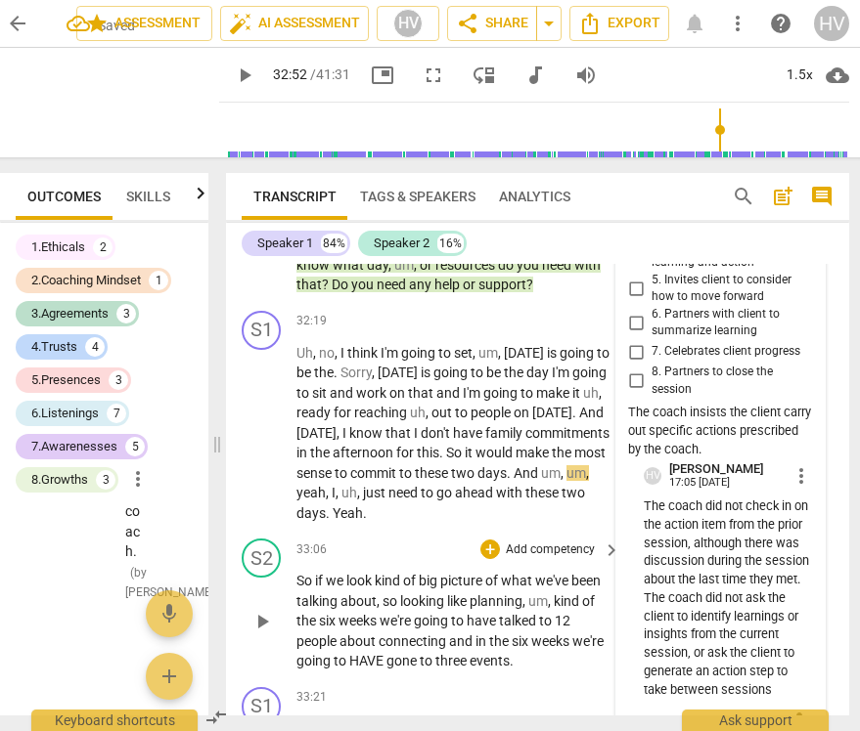
scroll to position [12759, 0]
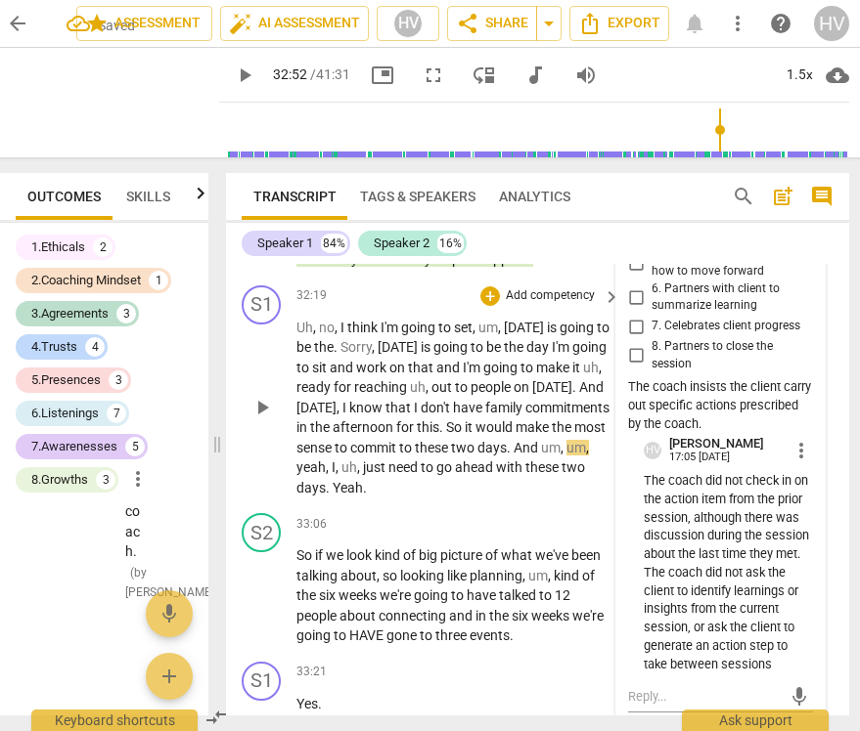
click at [477, 435] on p "Uh , no , I think I'm going to set , um , Saturday is going to be the . Sorry ,…" at bounding box center [453, 408] width 314 height 181
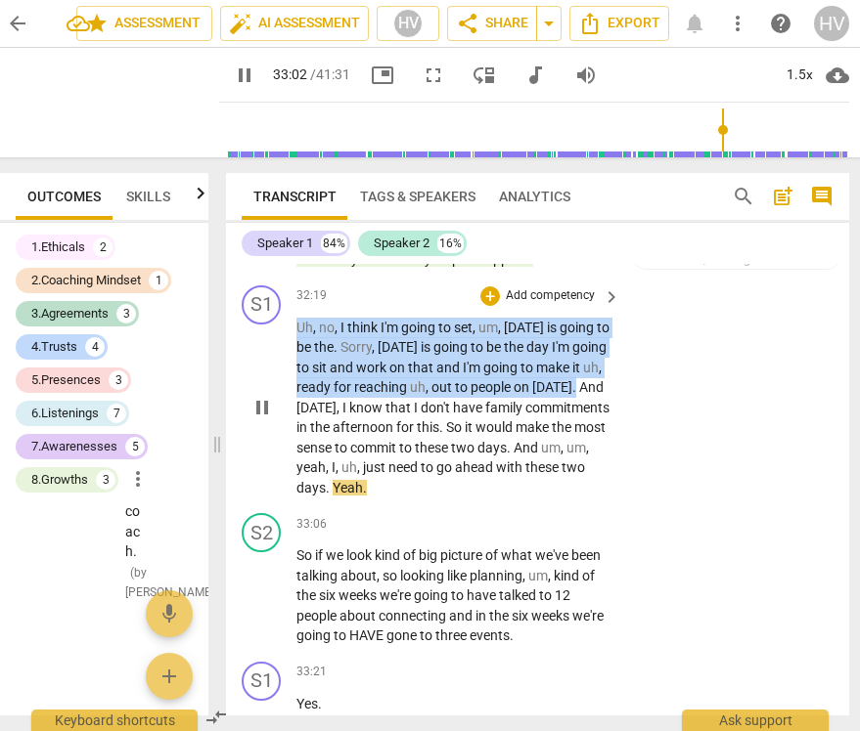
drag, startPoint x: 297, startPoint y: 386, endPoint x: 366, endPoint y: 462, distance: 101.8
click at [366, 462] on p "Uh , no , I think I'm going to set , um , Saturday is going to be the . Sorry ,…" at bounding box center [453, 408] width 314 height 181
copy p "Uh , no , I think I'm going to set , um , Saturday is going to be the . Sorry ,…"
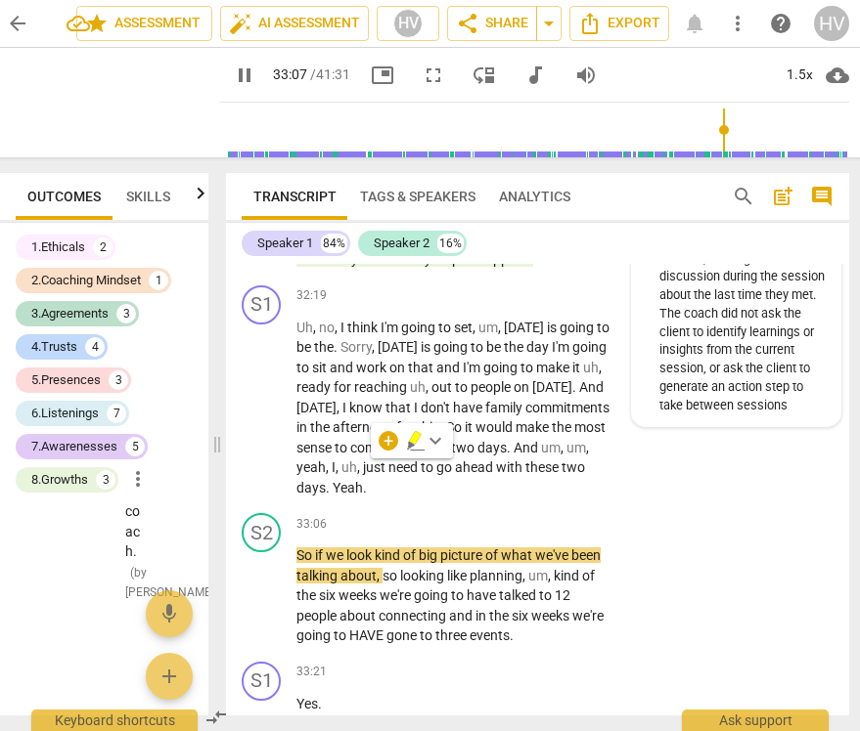
click at [747, 415] on p "The coach did not check in on the action item from the prior session, although …" at bounding box center [743, 313] width 169 height 201
type input "1988"
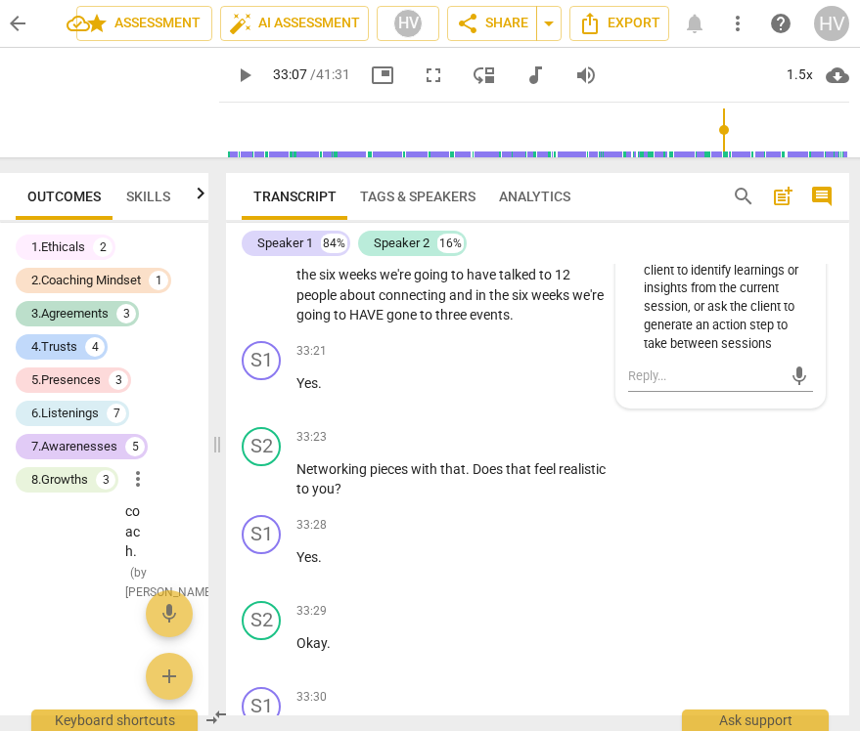
scroll to position [13084, 0]
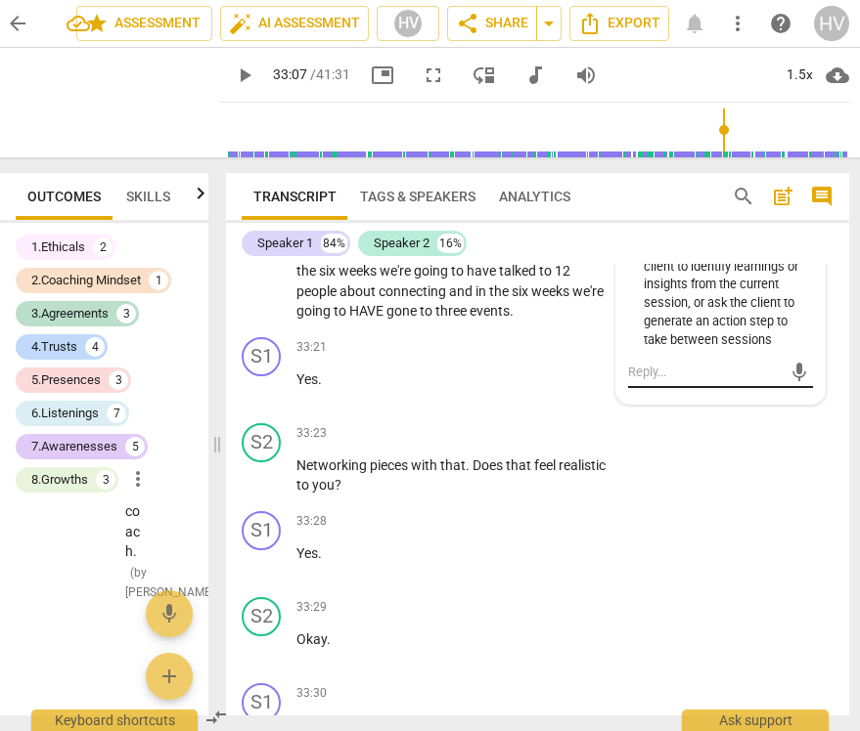
click at [642, 381] on textarea at bounding box center [705, 372] width 154 height 19
type textarea "T"
type textarea "Th"
type textarea "The"
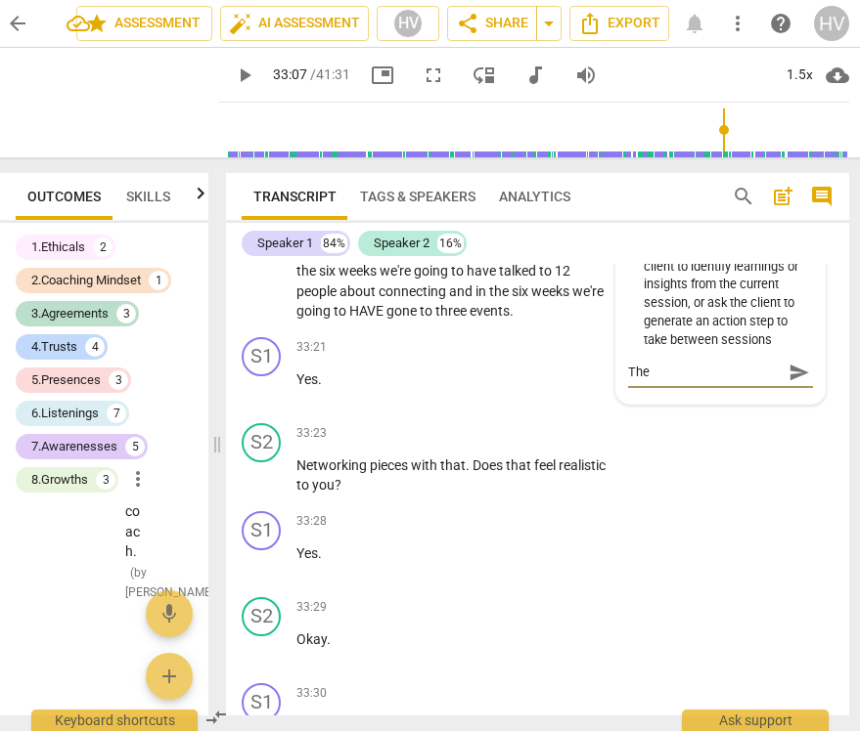
type textarea "The"
type textarea "The c"
type textarea "The ci"
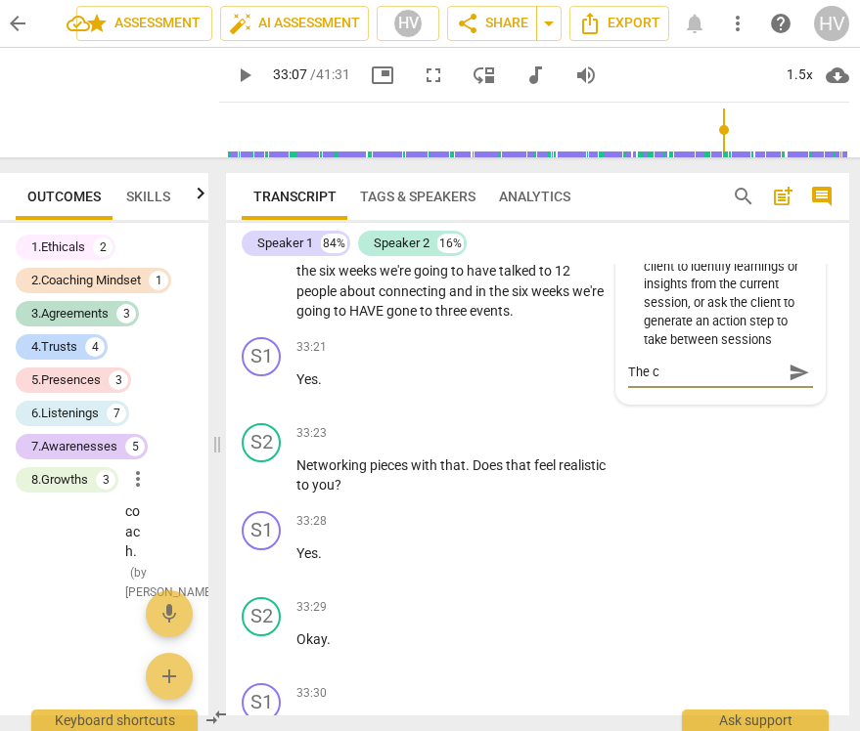
type textarea "The ci"
type textarea "The cie"
type textarea "The cien"
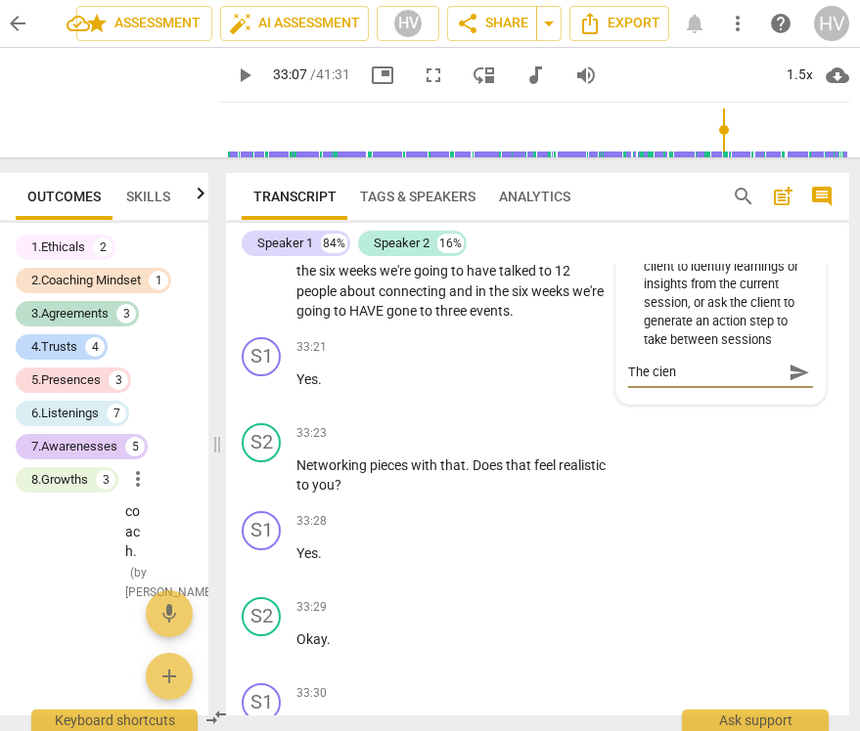
type textarea "The cient"
type textarea "The cient s"
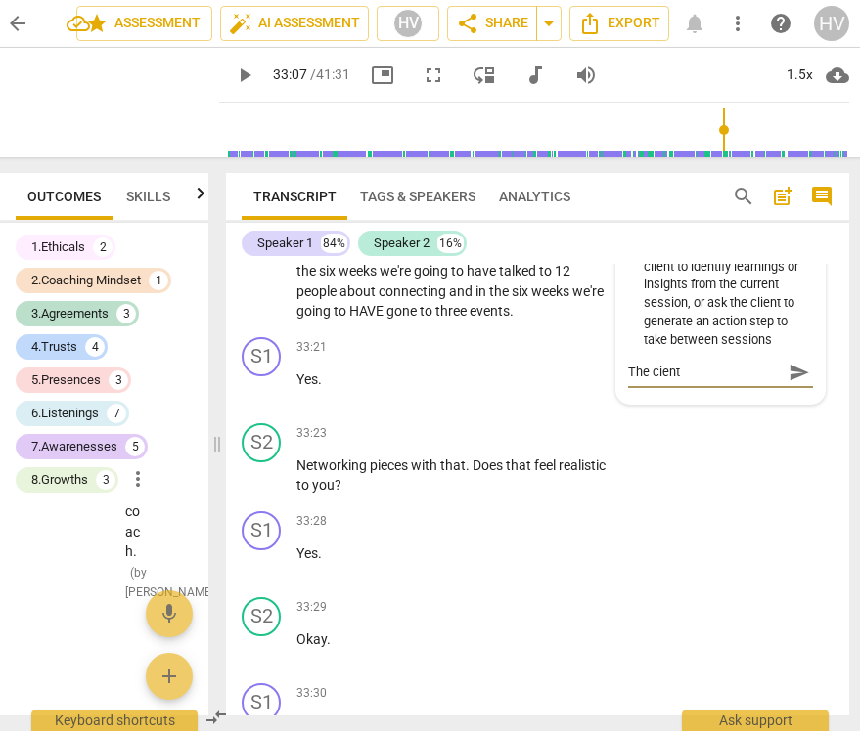
type textarea "The cient s"
type textarea "The cient sa"
type textarea "The cient say"
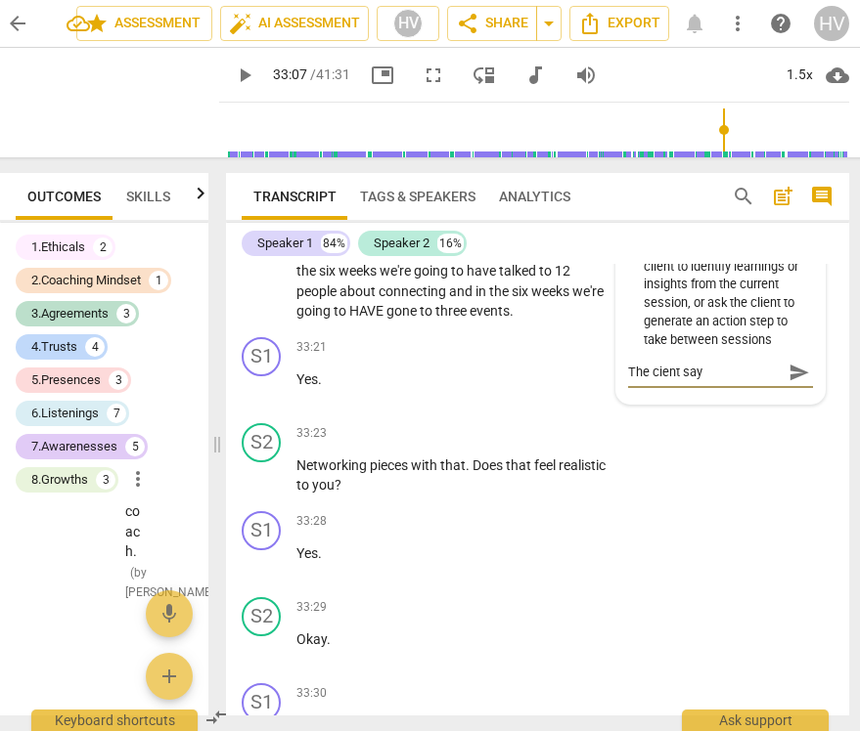
type textarea "The cient sayd"
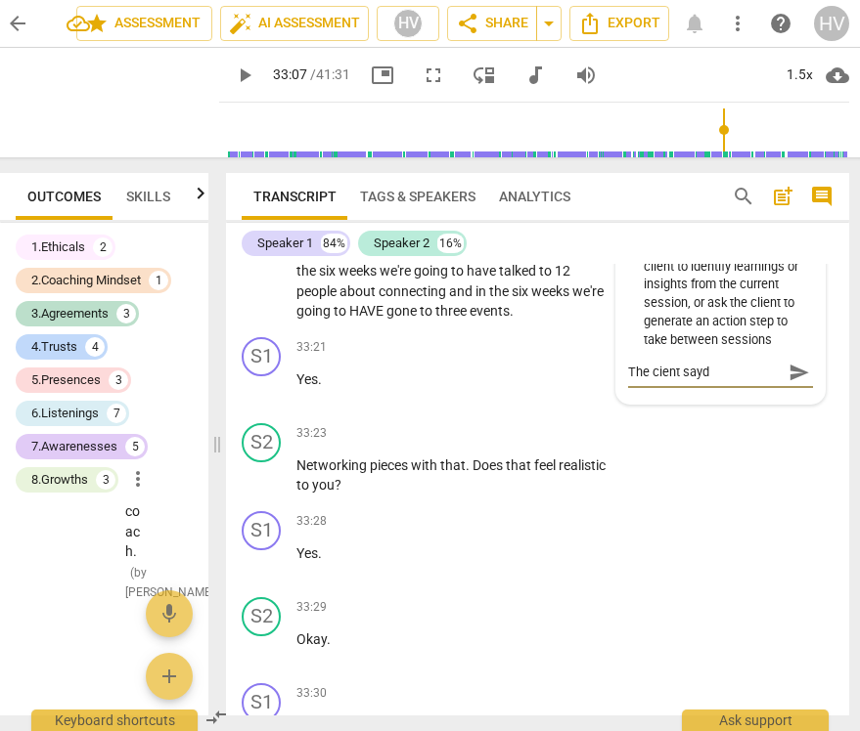
type textarea "The cient sayd"
type textarea "The cient say"
type textarea "The cient says"
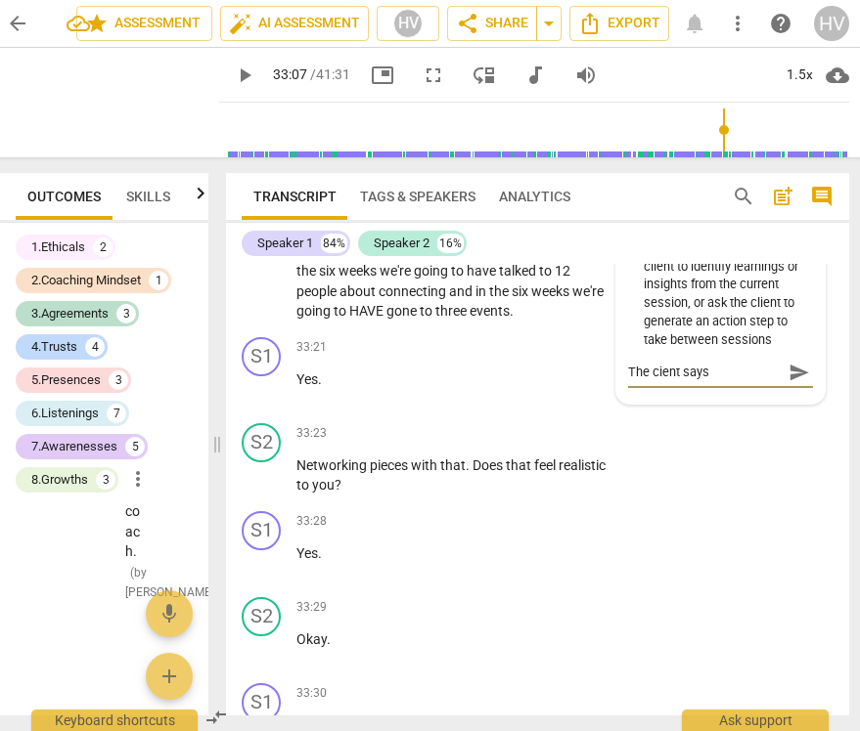
type textarea "The cient says""
paste textarea "Uh, no, I think I'm going to set, um, Saturday is going to be the. Sorry, Sunda…"
type textarea "The cient says"Uh, no, I think I'm going to set, um, Saturday is going to be th…"
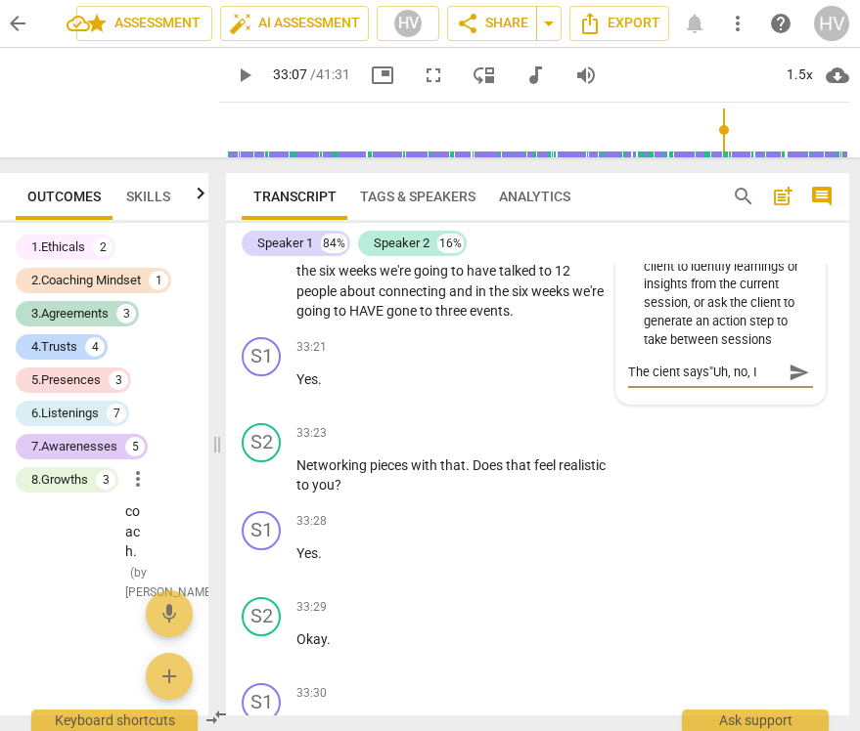
scroll to position [35, 0]
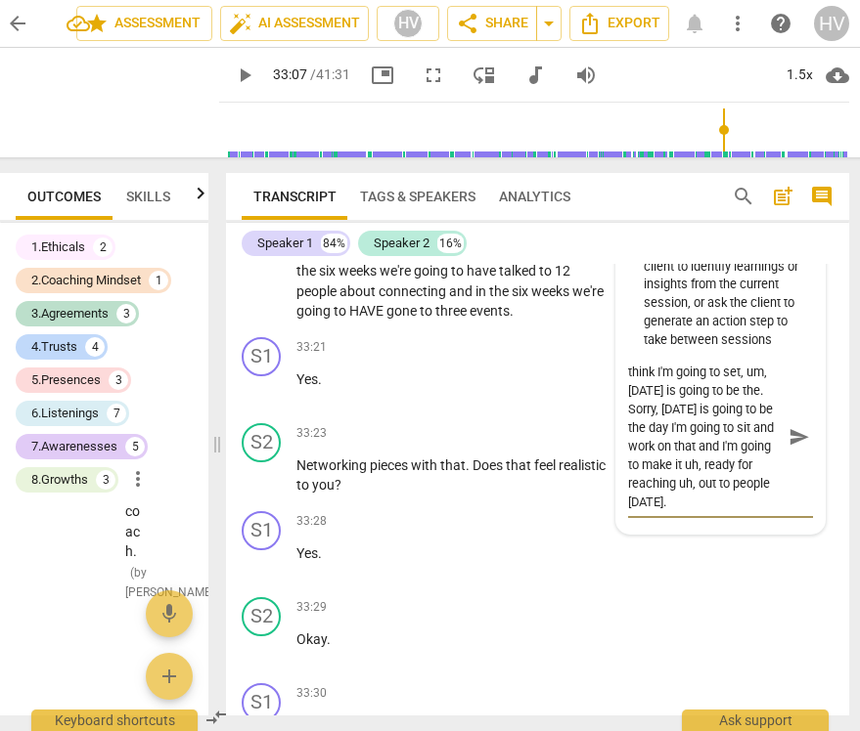
type textarea "The cient says"Uh, no, I think I'm going to set, um, [DATE] is going to be the.…"
click at [798, 448] on span "send" at bounding box center [799, 437] width 22 height 22
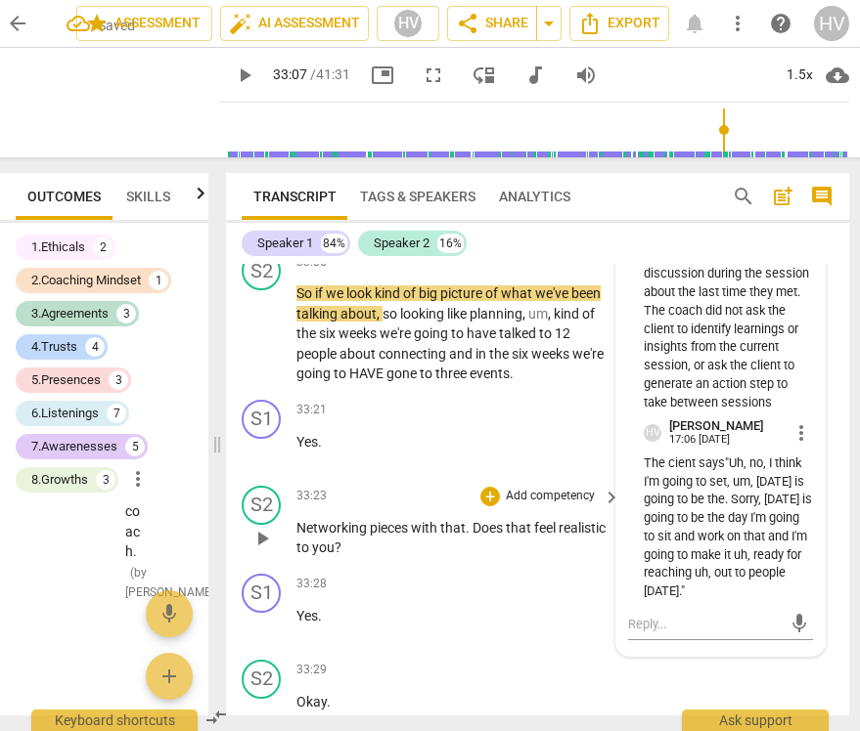
scroll to position [13011, 0]
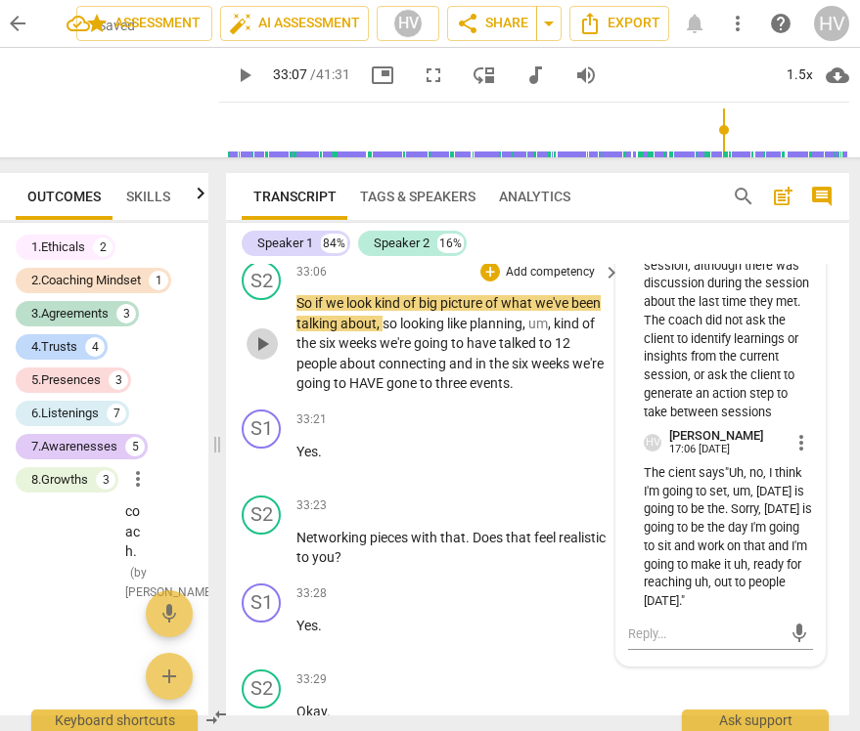
click at [255, 360] on button "play_arrow" at bounding box center [261, 344] width 31 height 31
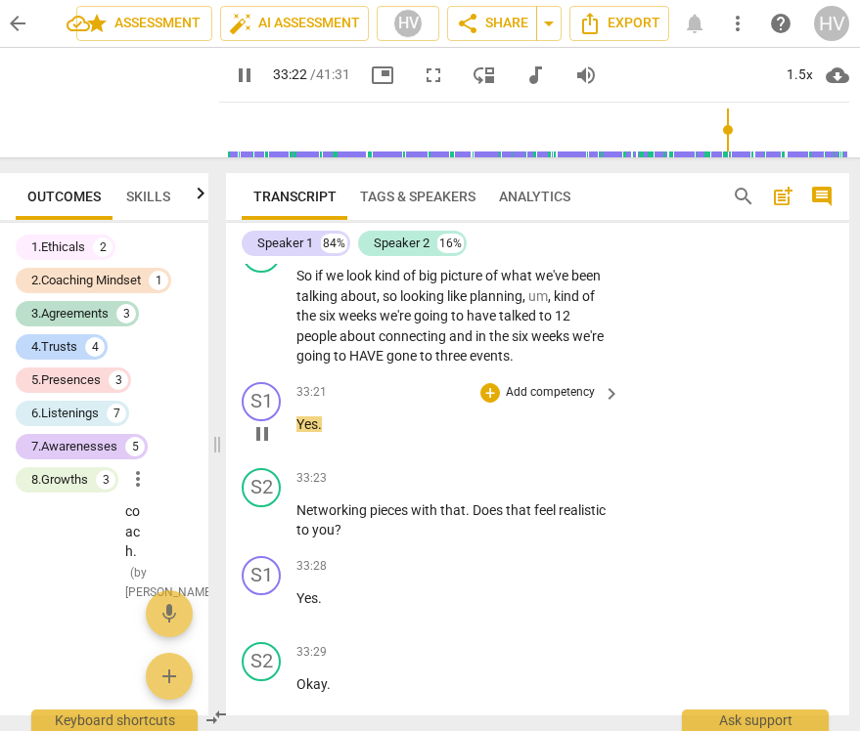
scroll to position [13040, 0]
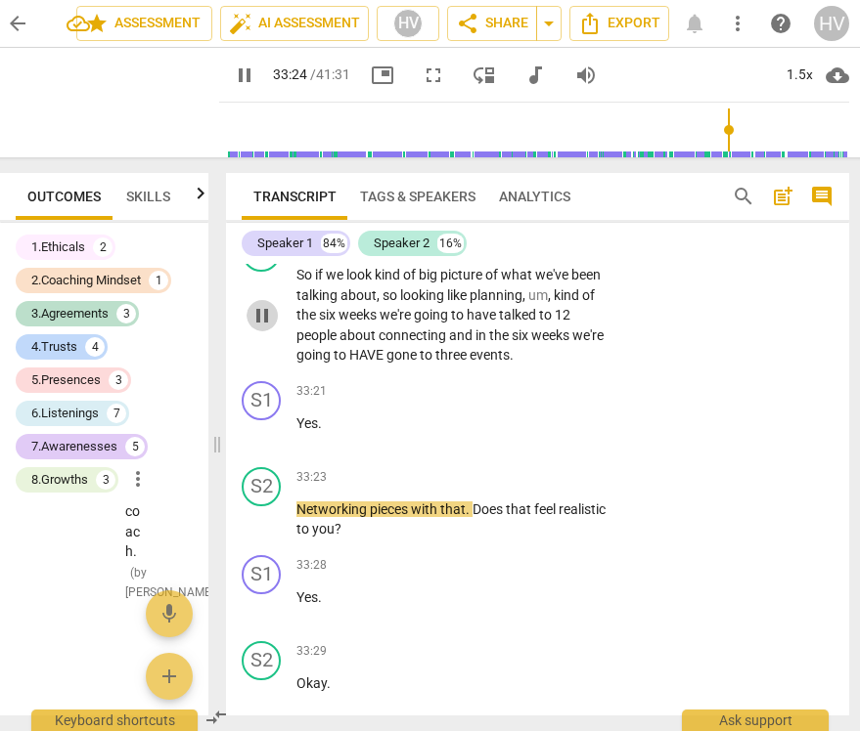
click at [261, 328] on span "pause" at bounding box center [261, 315] width 23 height 23
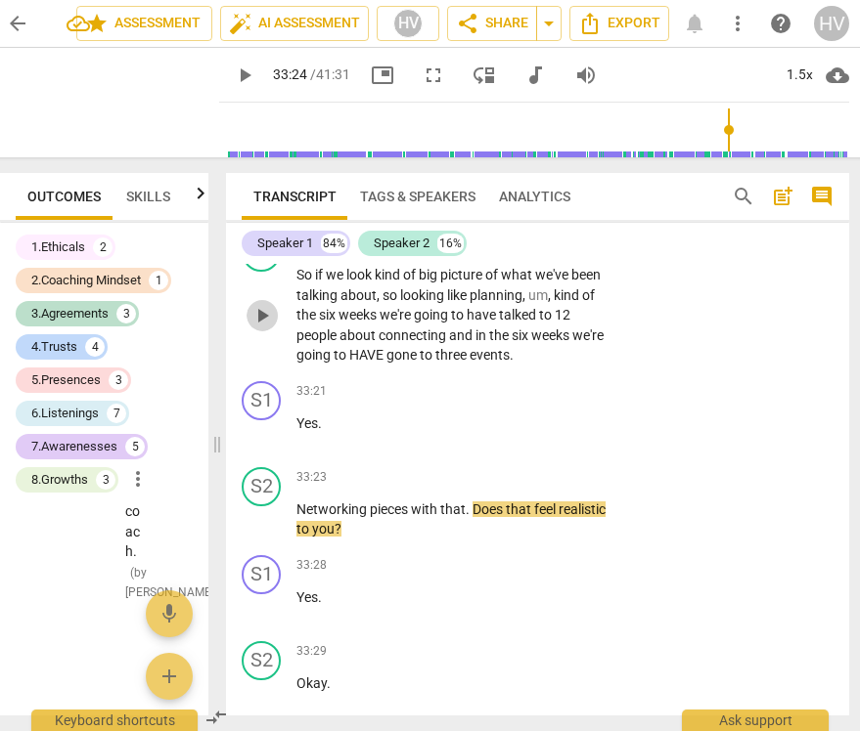
click at [261, 328] on span "play_arrow" at bounding box center [261, 315] width 23 height 23
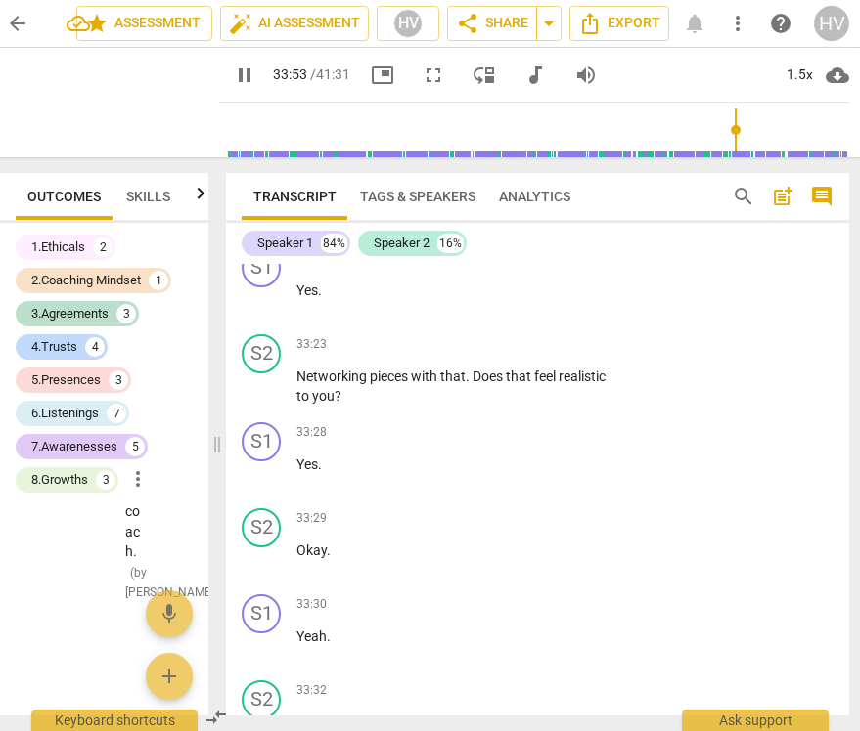
scroll to position [13165, 0]
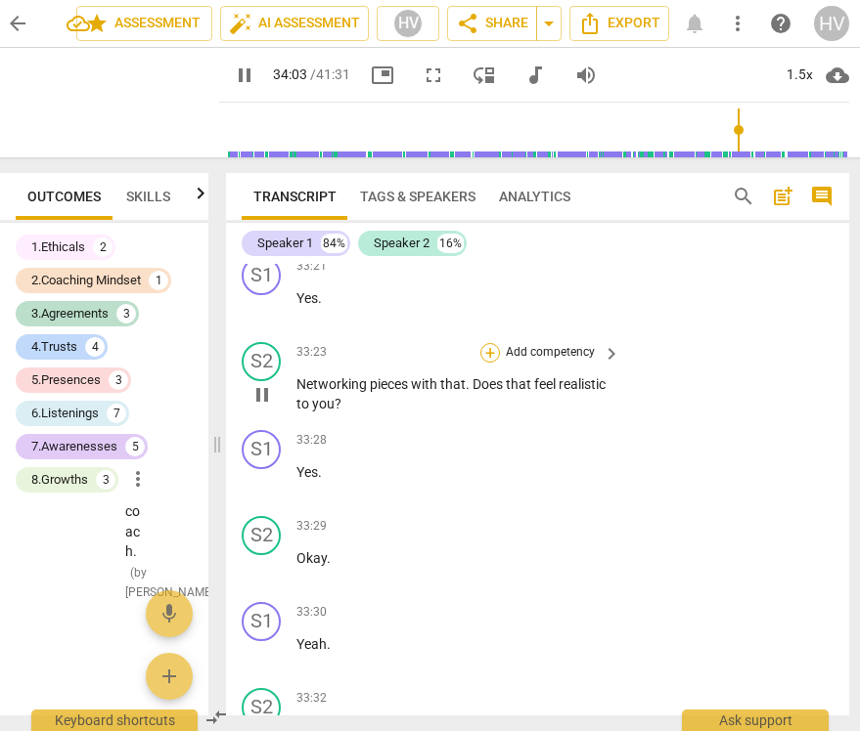
click at [485, 363] on div "+" at bounding box center [490, 353] width 20 height 20
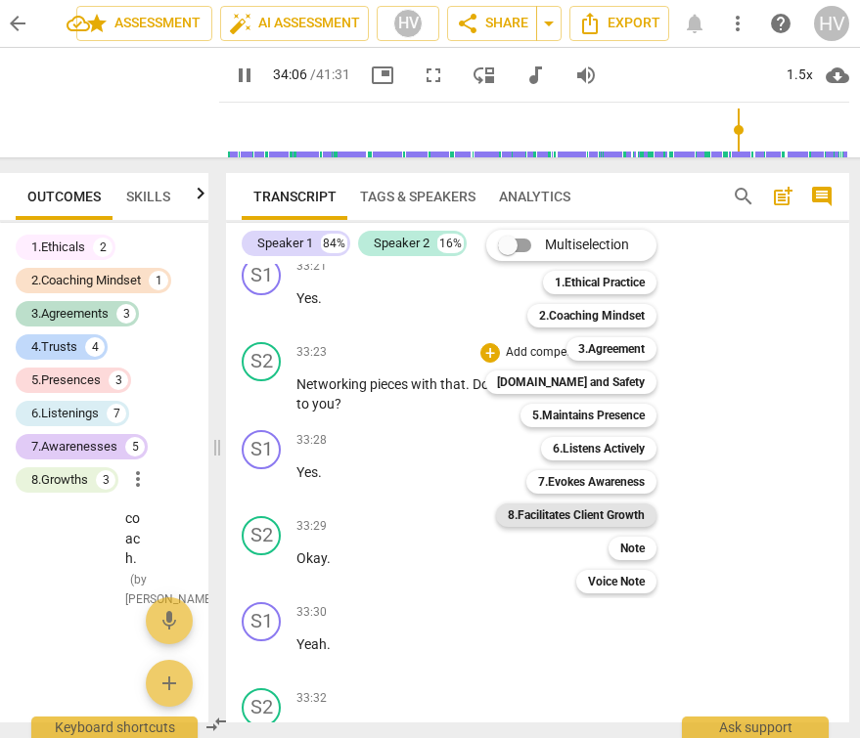
click at [617, 512] on b "8.Facilitates Client Growth" at bounding box center [576, 515] width 137 height 23
type input "2047"
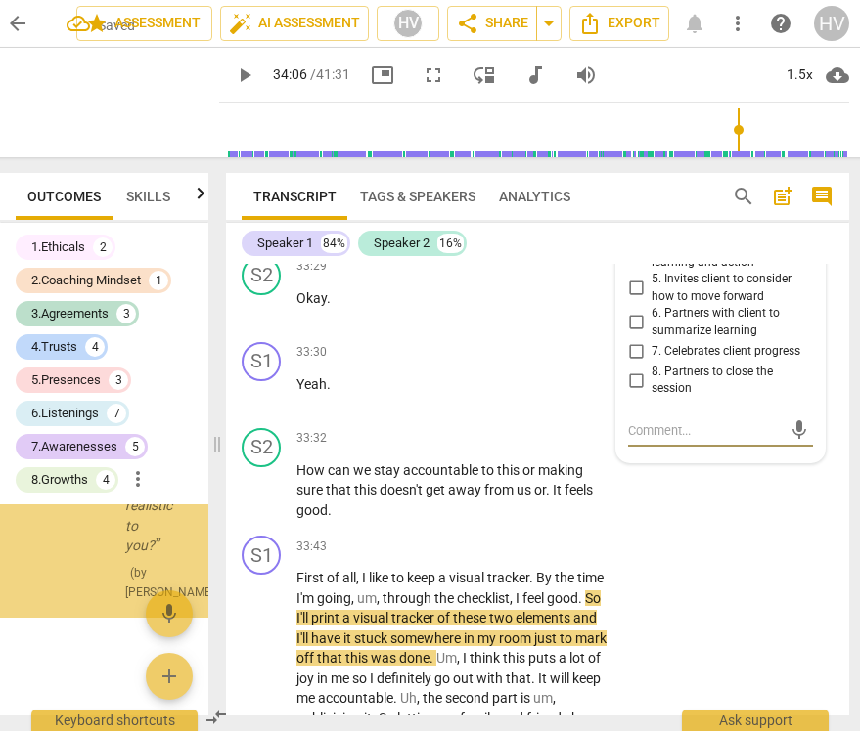
scroll to position [47407, 0]
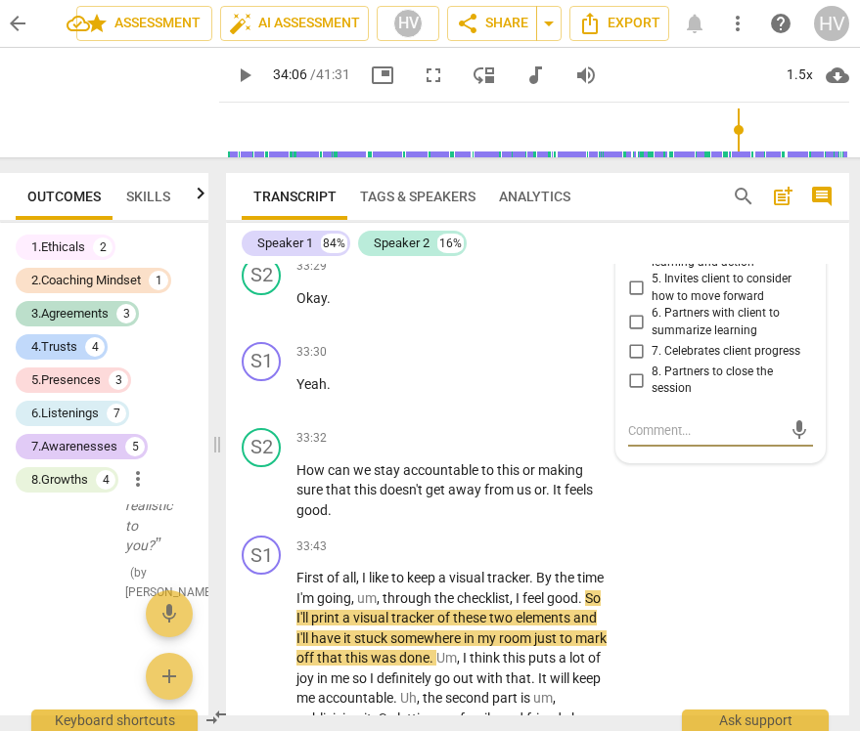
click at [660, 440] on textarea at bounding box center [705, 430] width 154 height 19
type textarea "n"
type textarea "ne"
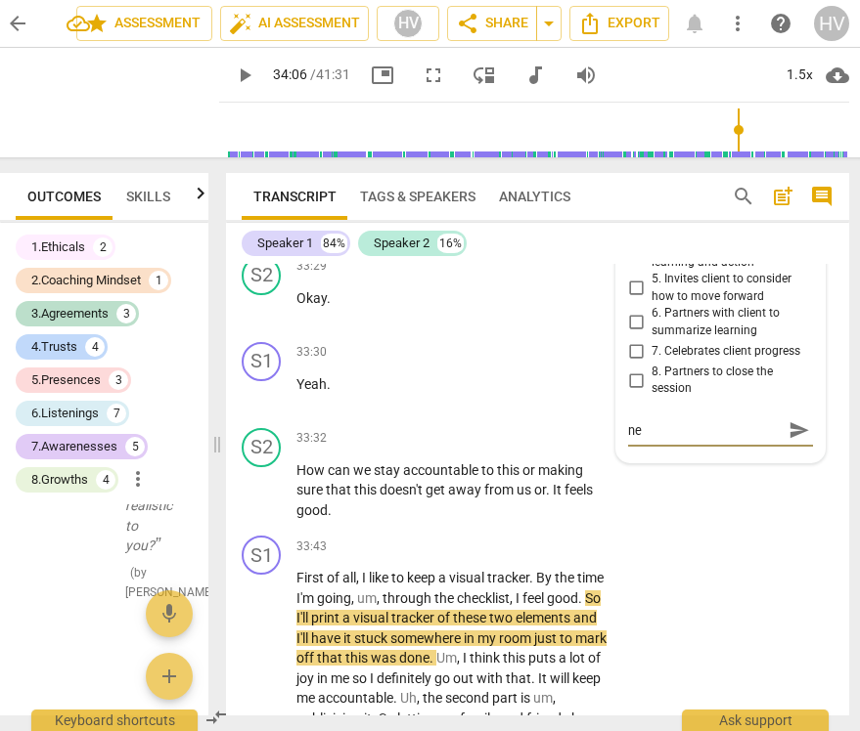
type textarea "nee"
type textarea "need"
type textarea "needs"
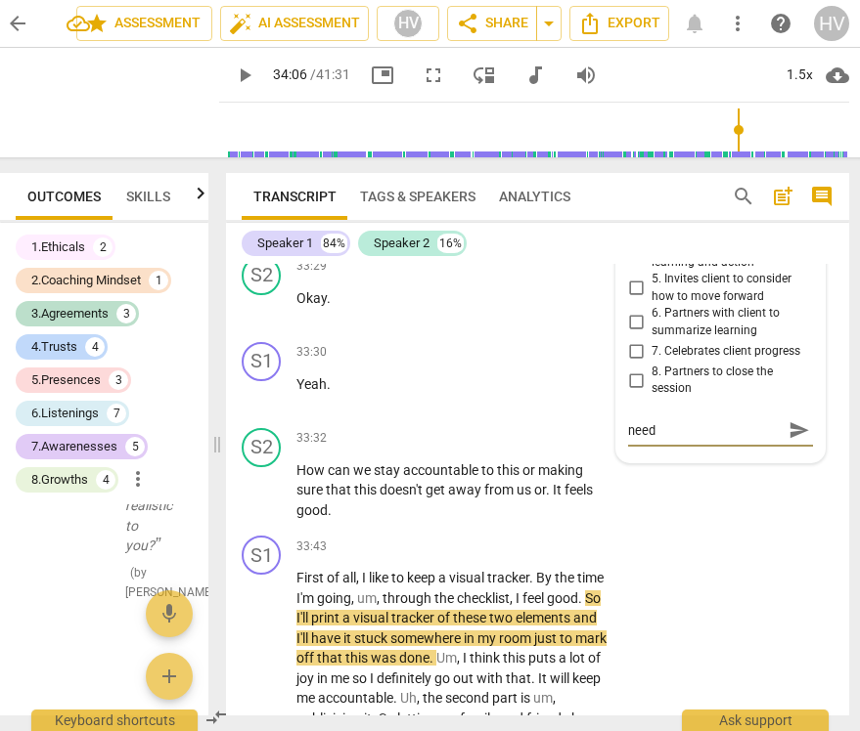
type textarea "needs"
type textarea "need"
type textarea "nee"
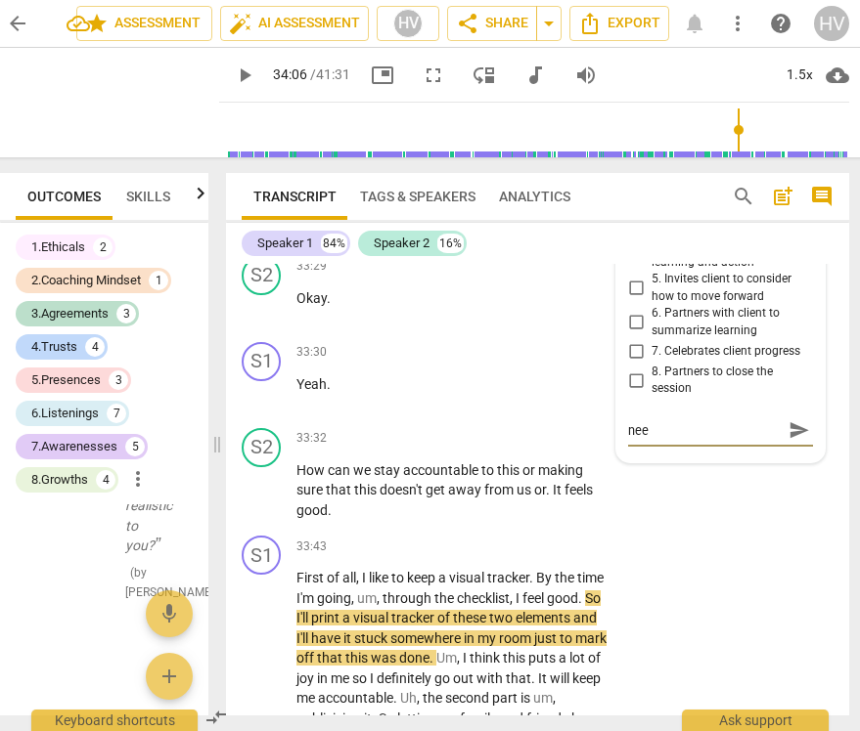
type textarea "ne"
type textarea "n"
type textarea "l"
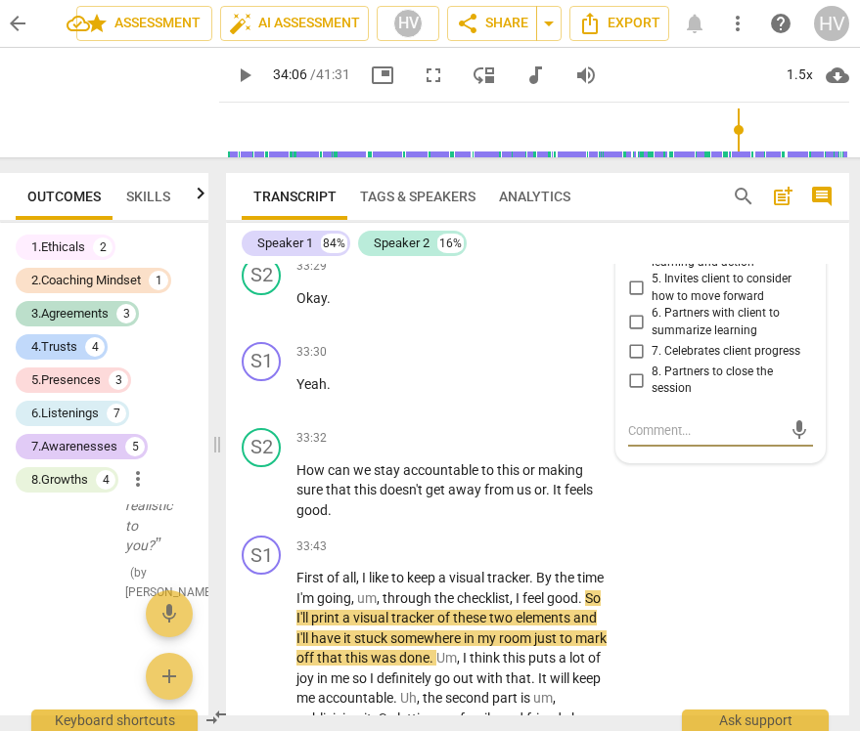
type textarea "l"
type textarea "le"
type textarea "lea"
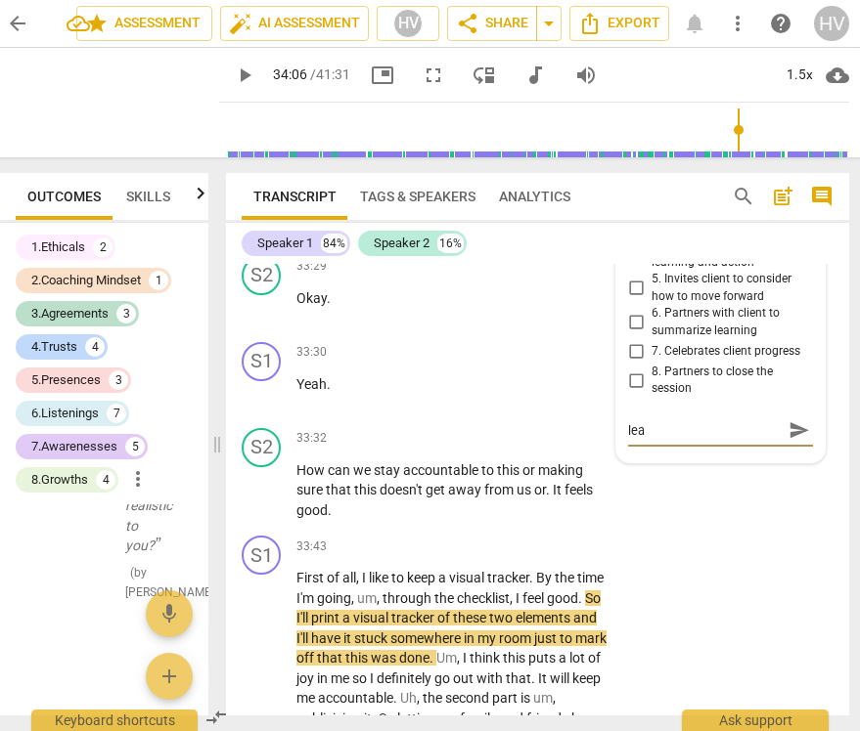
type textarea "lead"
type textarea "leadi"
type textarea "leadin"
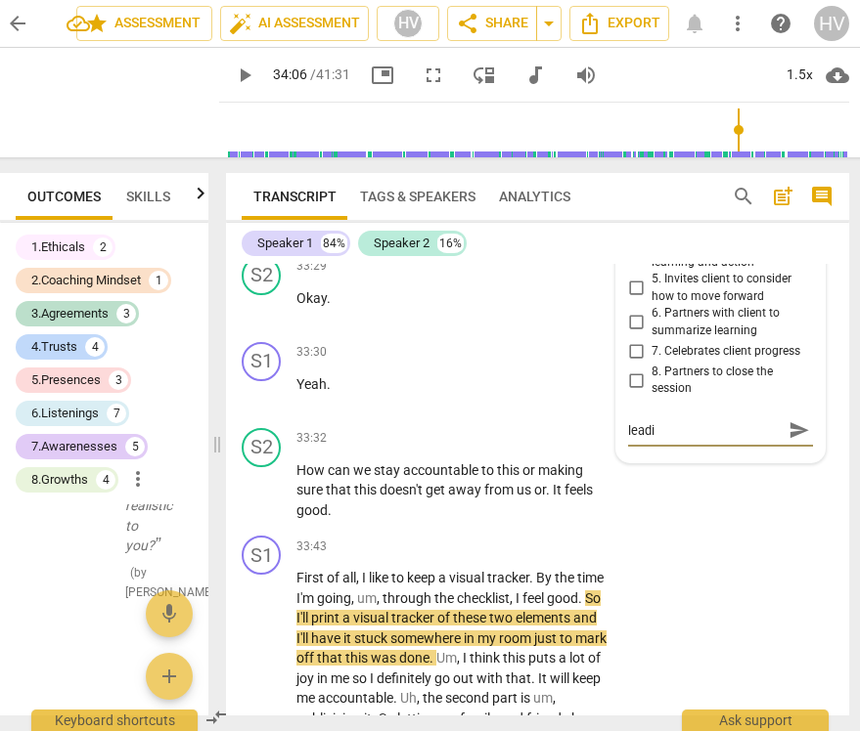
type textarea "leadin"
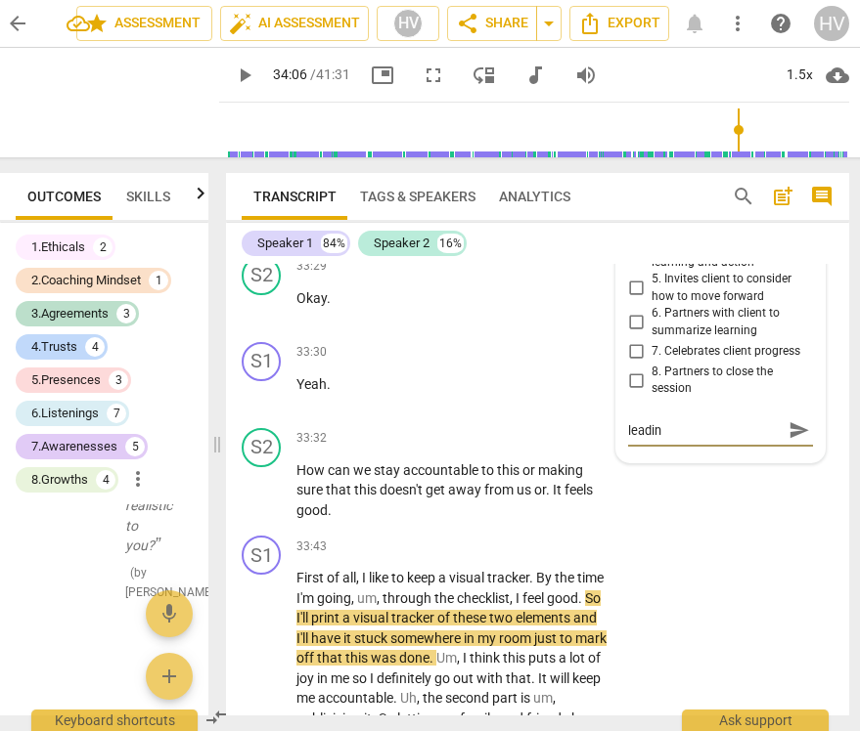
type textarea "leading"
type textarea "leading t"
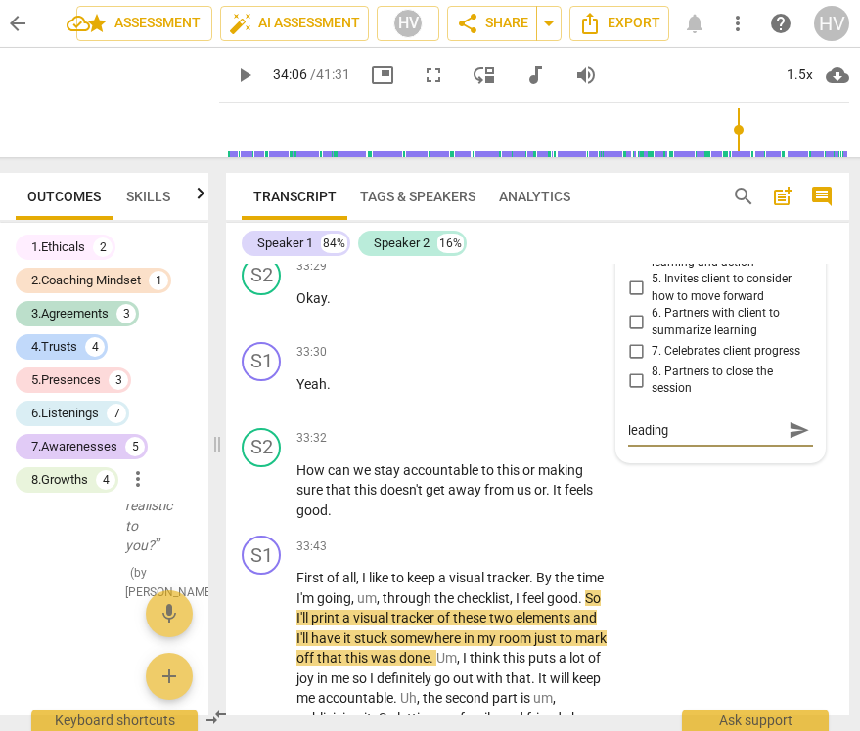
type textarea "leading t"
type textarea "leading th"
type textarea "leading the"
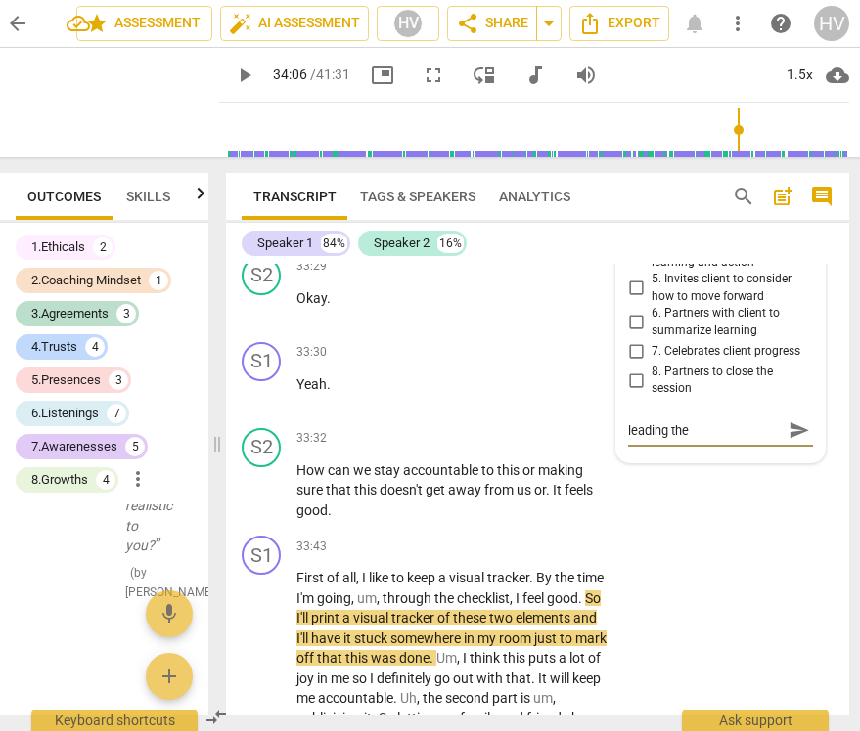
type textarea "leading the"
type textarea "leading the c"
type textarea "leading the co"
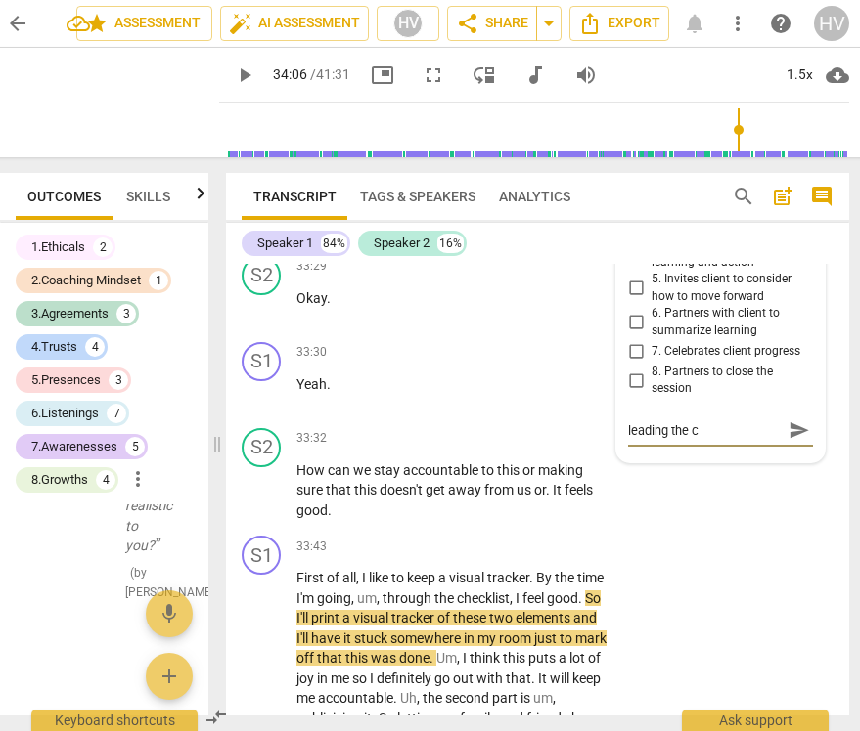
type textarea "leading the co"
type textarea "leading the con"
type textarea "leading the conv"
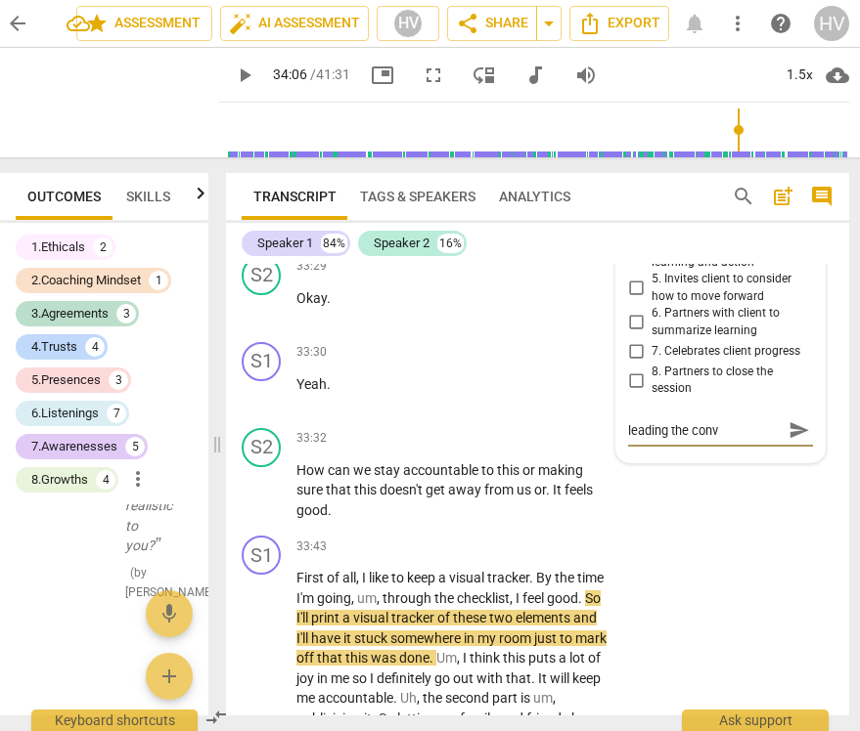
type textarea "leading the conve"
type textarea "leading the conver"
type textarea "leading the convers"
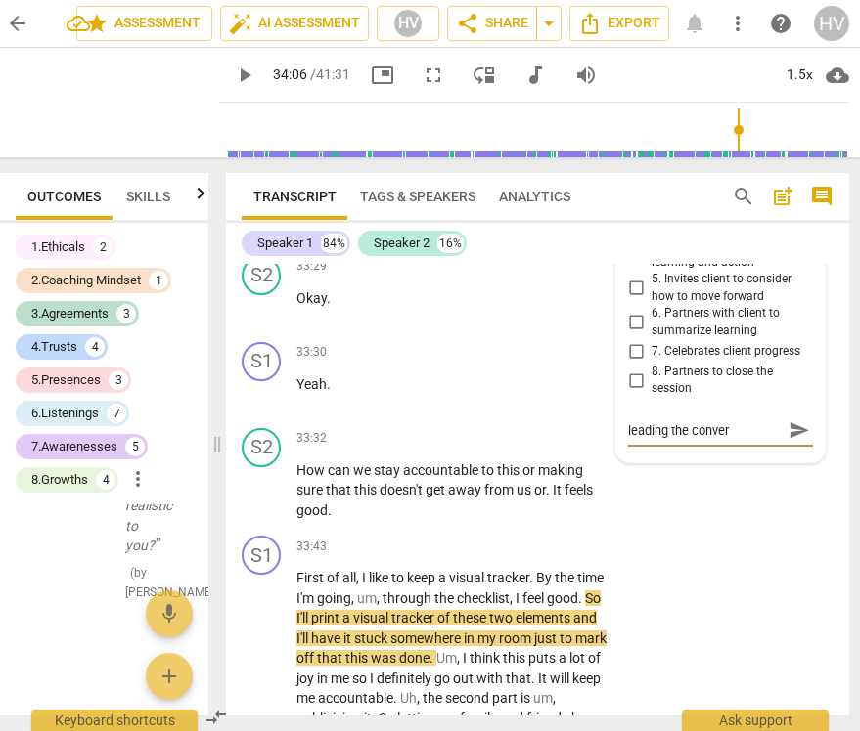
type textarea "leading the convers"
type textarea "leading the conversa"
type textarea "leading the conversat"
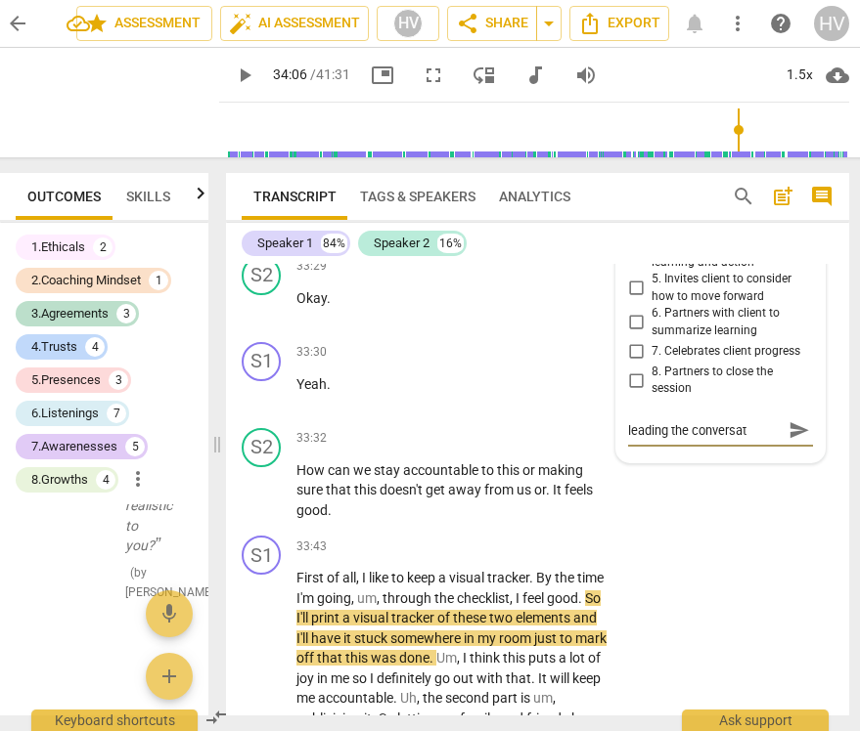
type textarea "leading the conversati"
type textarea "leading the conversatio"
type textarea "leading the conversation"
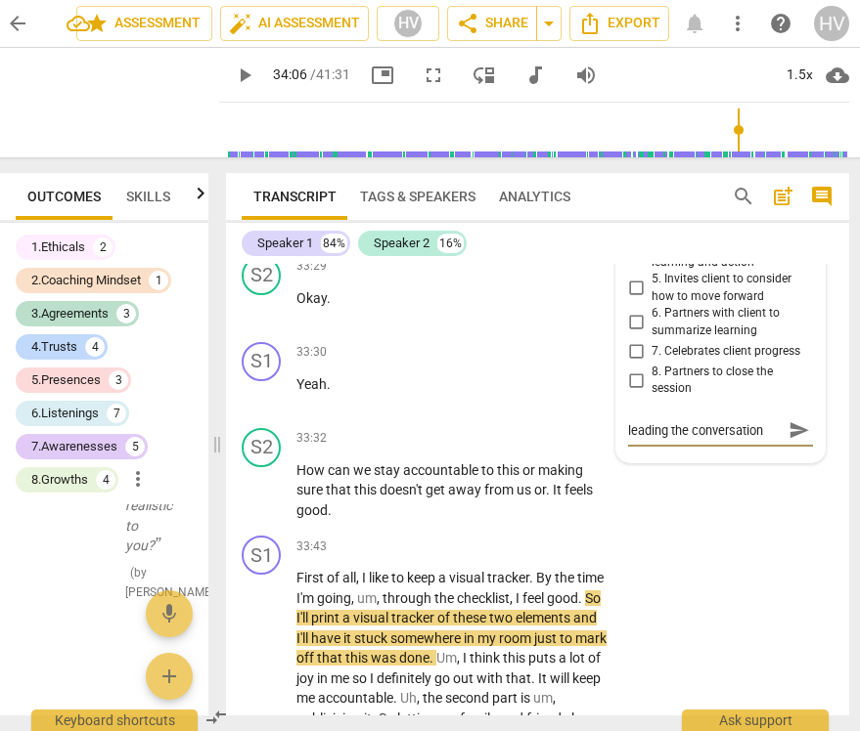
type textarea "leading the conversation"
click at [788, 441] on span "send" at bounding box center [799, 431] width 22 height 22
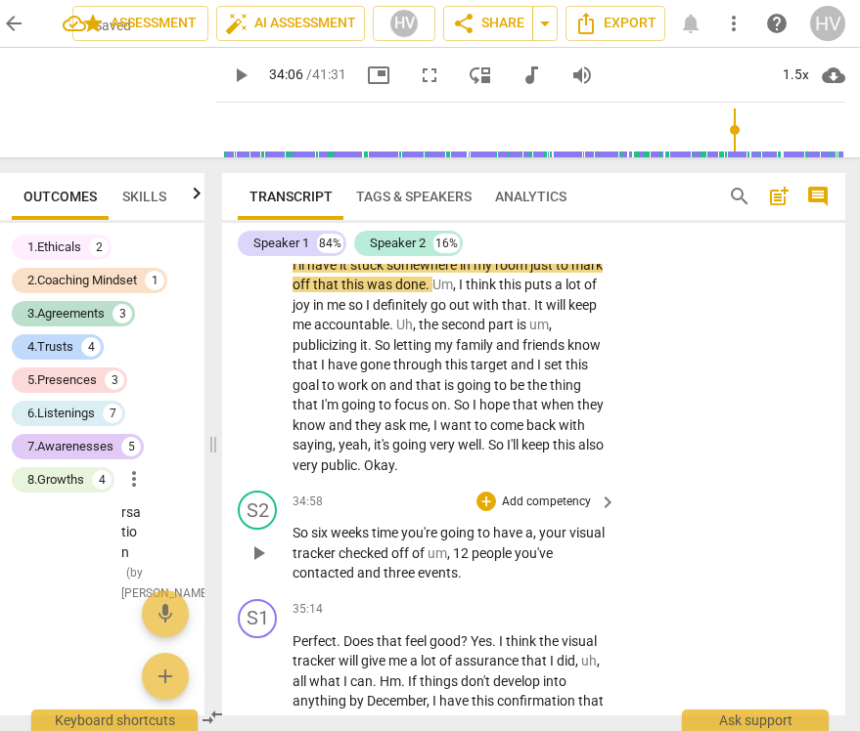
scroll to position [13752, 0]
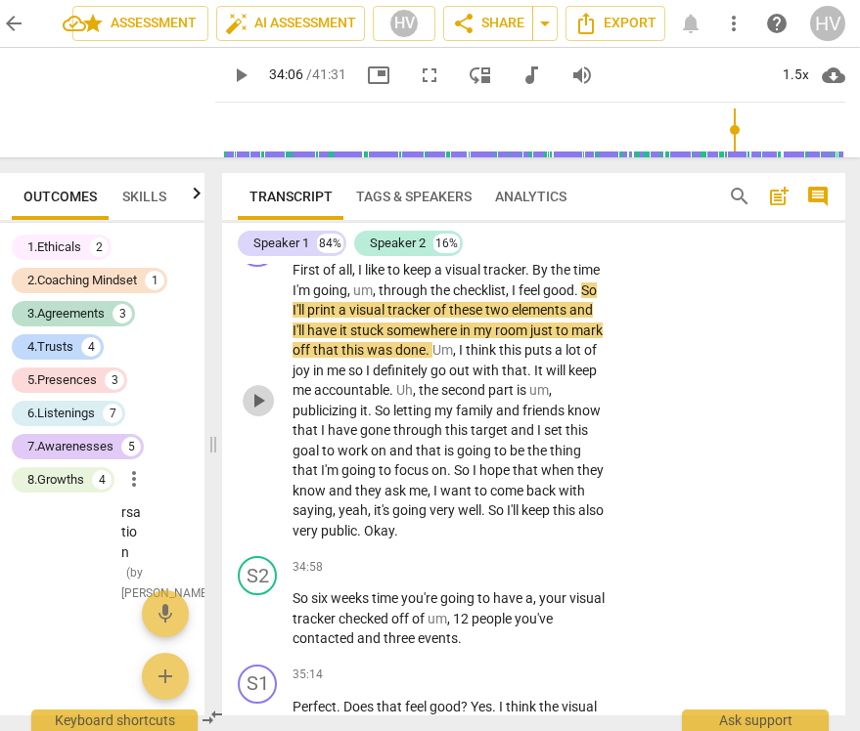
click at [261, 413] on span "play_arrow" at bounding box center [257, 400] width 23 height 23
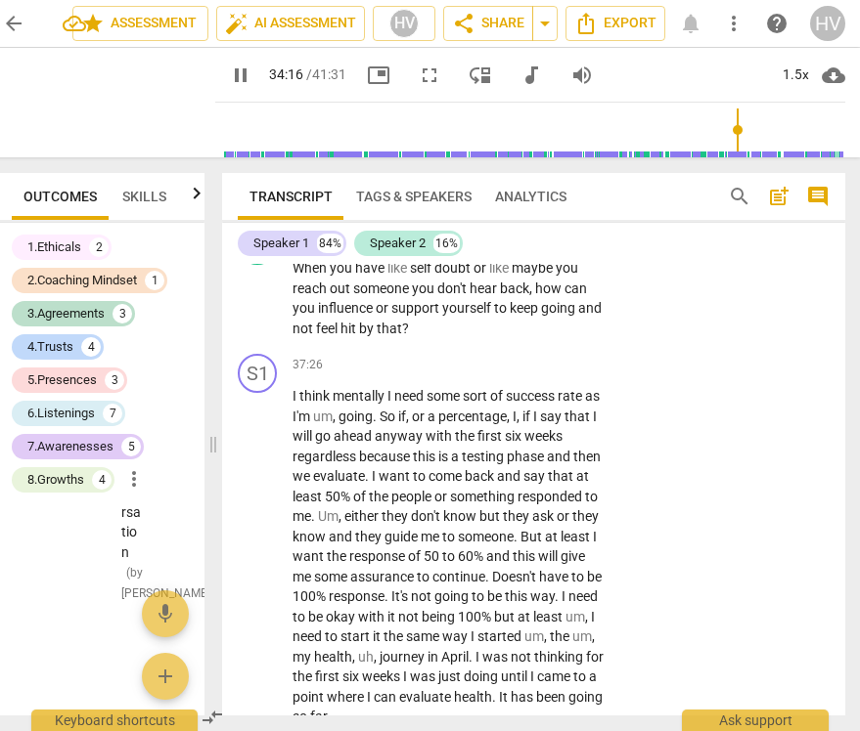
scroll to position [14800, 0]
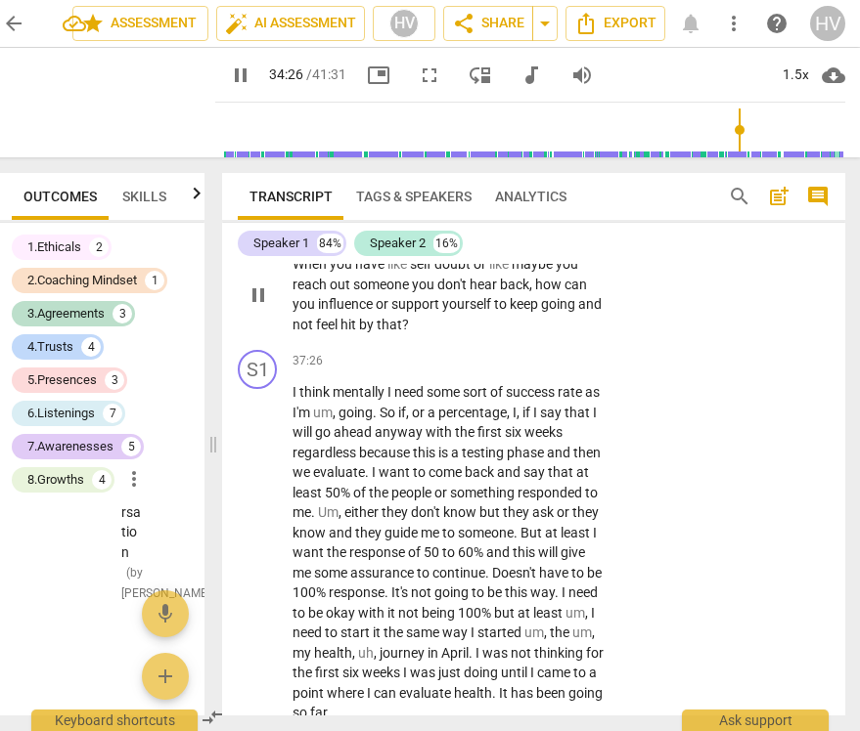
click at [577, 243] on p "Add competency" at bounding box center [546, 234] width 93 height 18
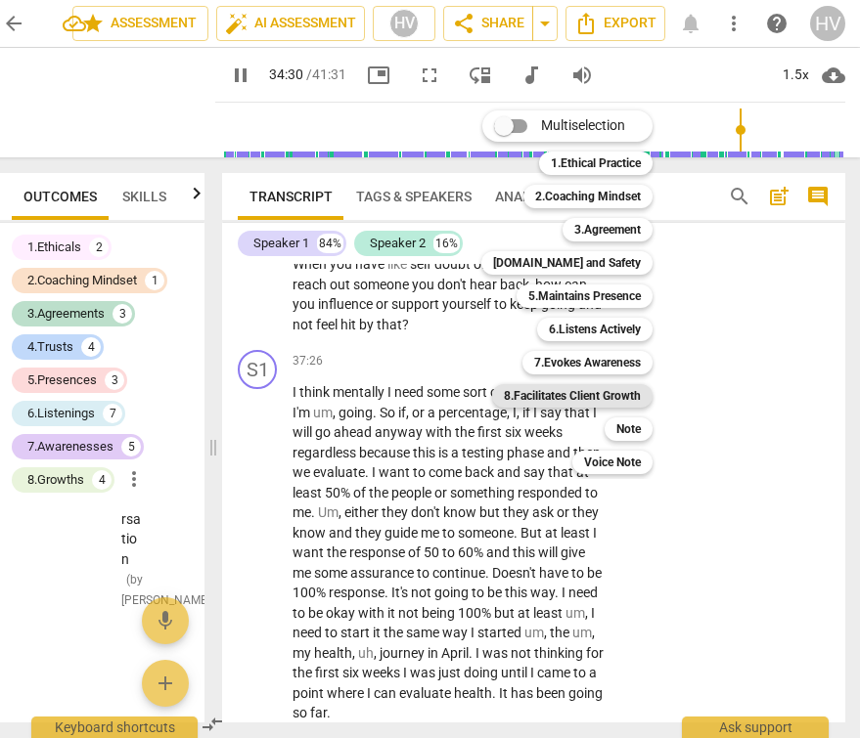
click at [634, 393] on b "8.Facilitates Client Growth" at bounding box center [572, 395] width 137 height 23
type input "2071"
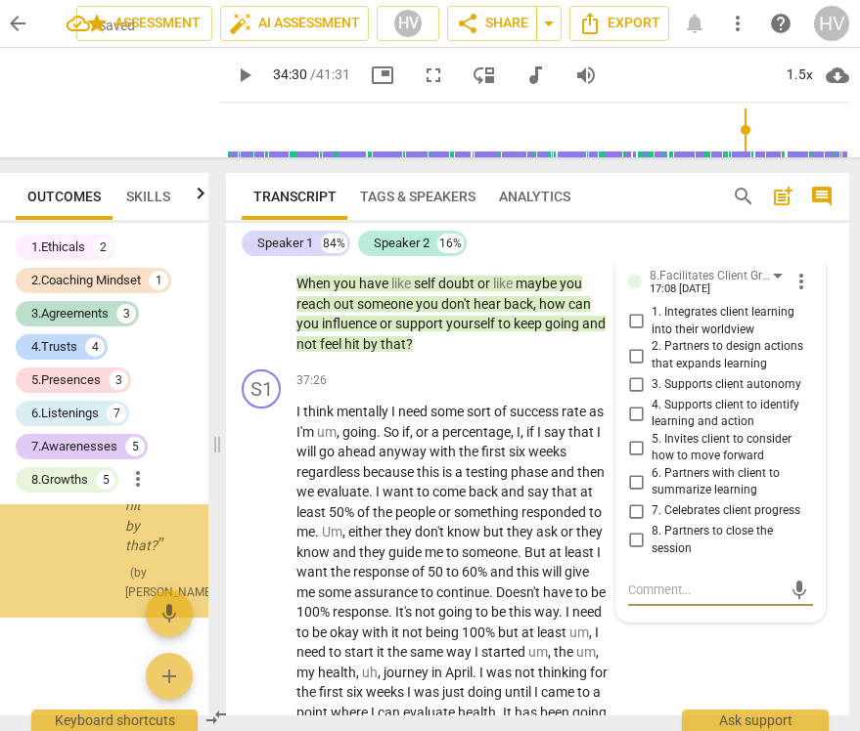
scroll to position [48176, 0]
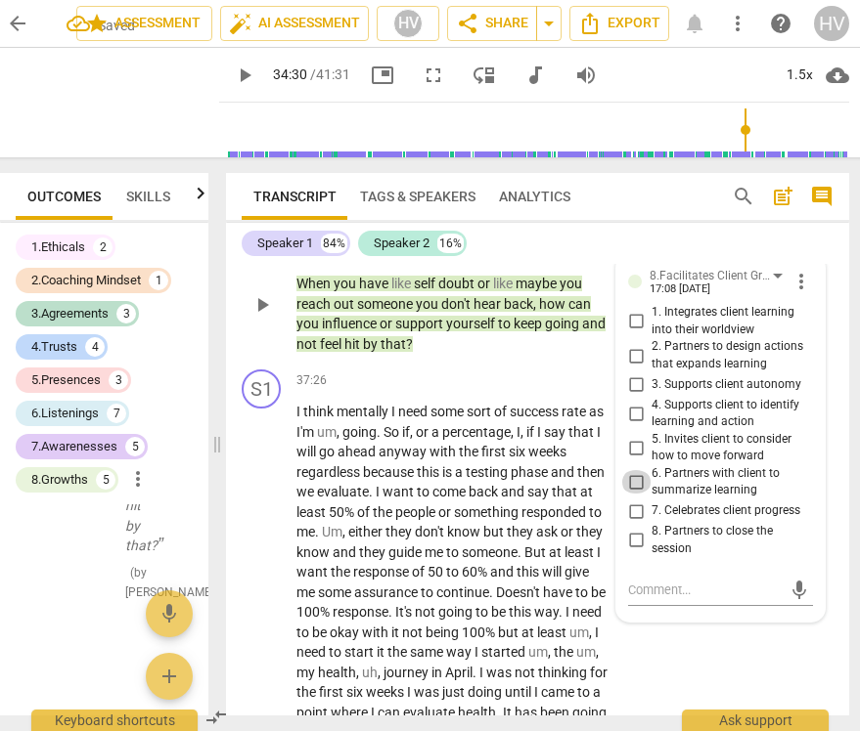
click at [633, 494] on input "6. Partners with client to summarize learning" at bounding box center [635, 481] width 31 height 23
checkbox input "true"
click at [634, 460] on input "5. Invites client to consider how to move forward" at bounding box center [635, 447] width 31 height 23
checkbox input "true"
click at [447, 540] on span "don't" at bounding box center [431, 532] width 32 height 16
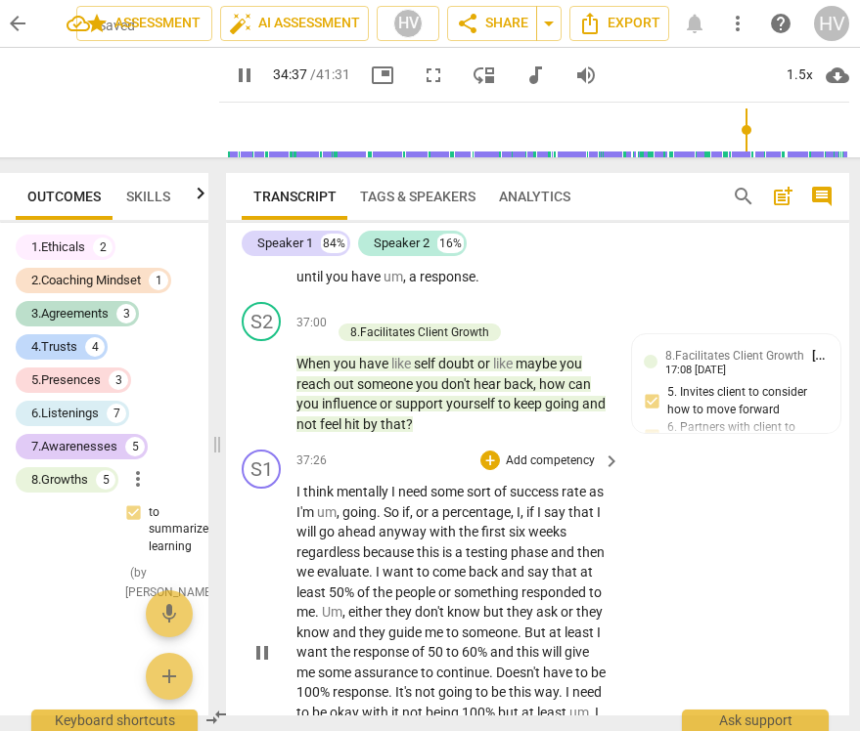
scroll to position [14778, 0]
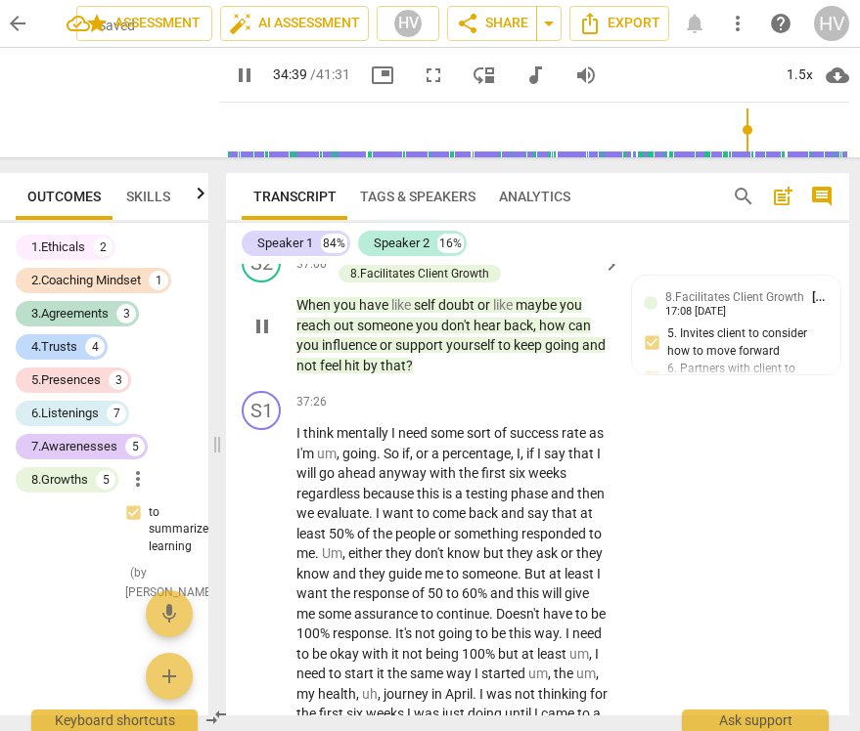
click at [262, 338] on span "pause" at bounding box center [261, 326] width 23 height 23
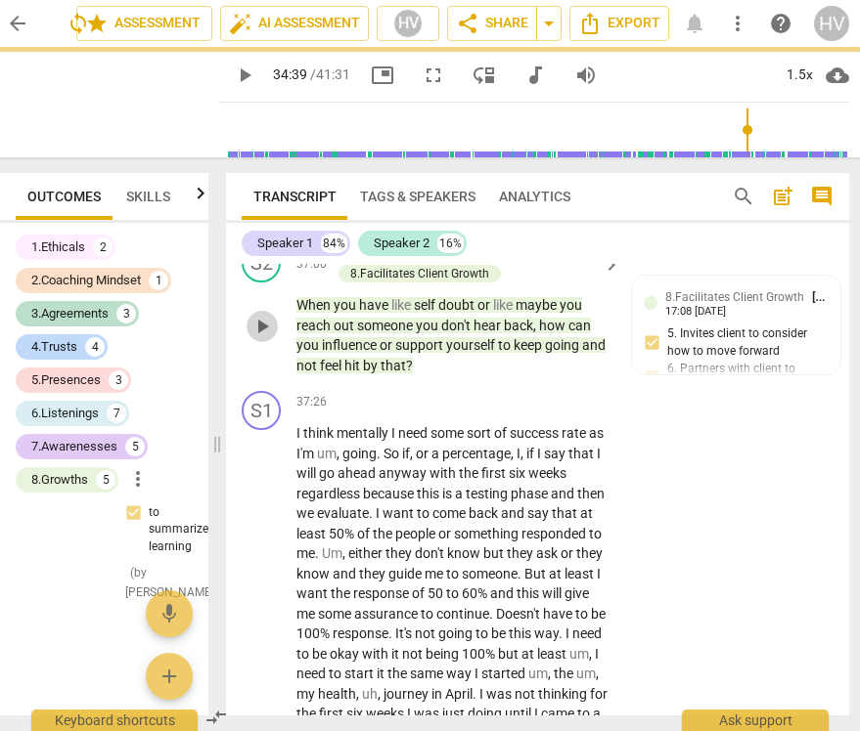
click at [262, 338] on span "play_arrow" at bounding box center [261, 326] width 23 height 23
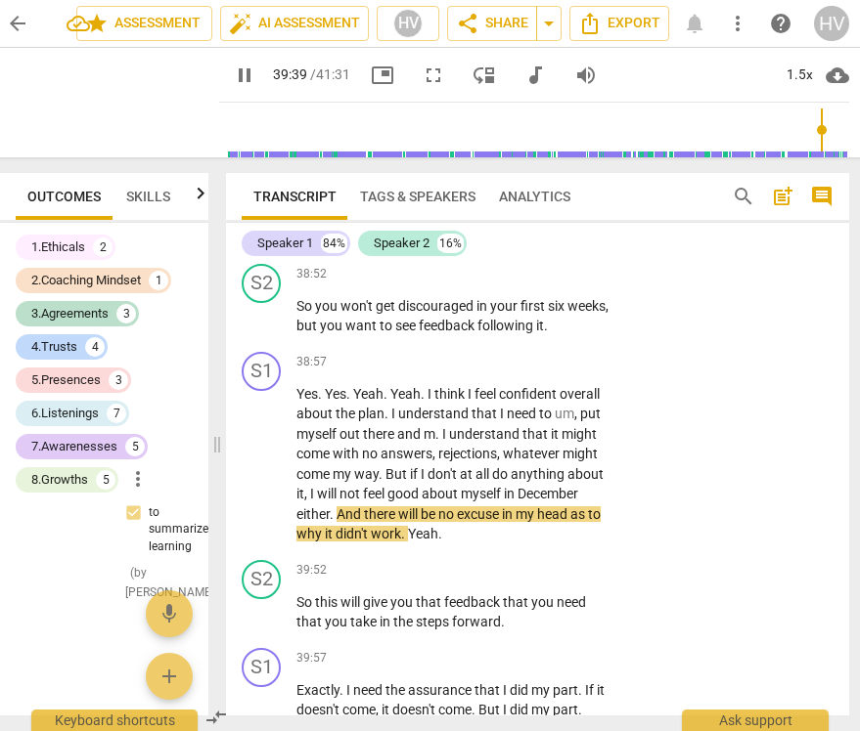
scroll to position [15284, 0]
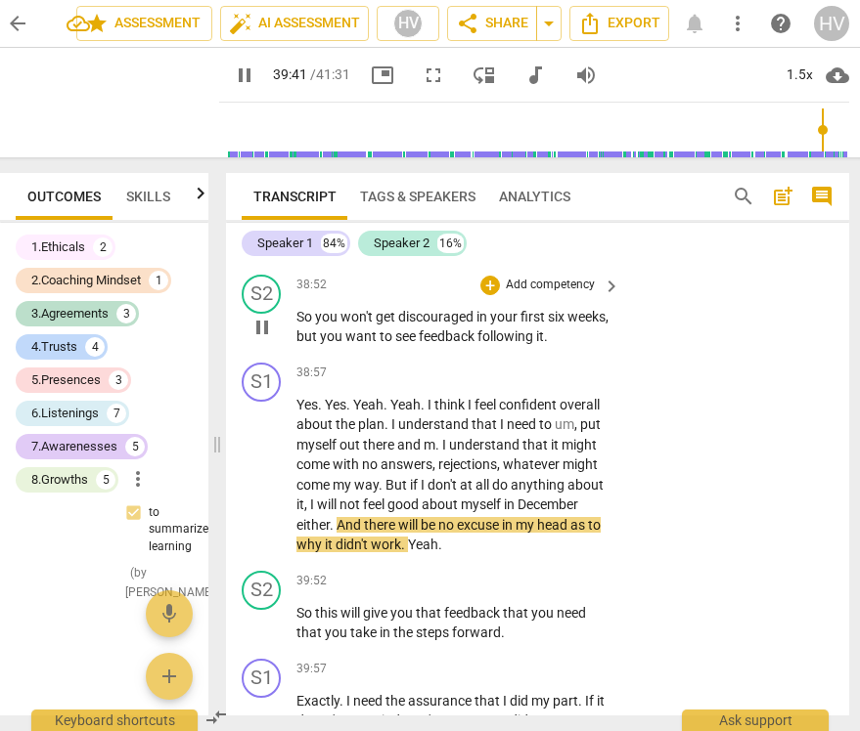
click at [261, 339] on span "pause" at bounding box center [261, 327] width 23 height 23
click at [261, 339] on span "play_arrow" at bounding box center [261, 327] width 23 height 23
click at [261, 339] on span "pause" at bounding box center [261, 327] width 23 height 23
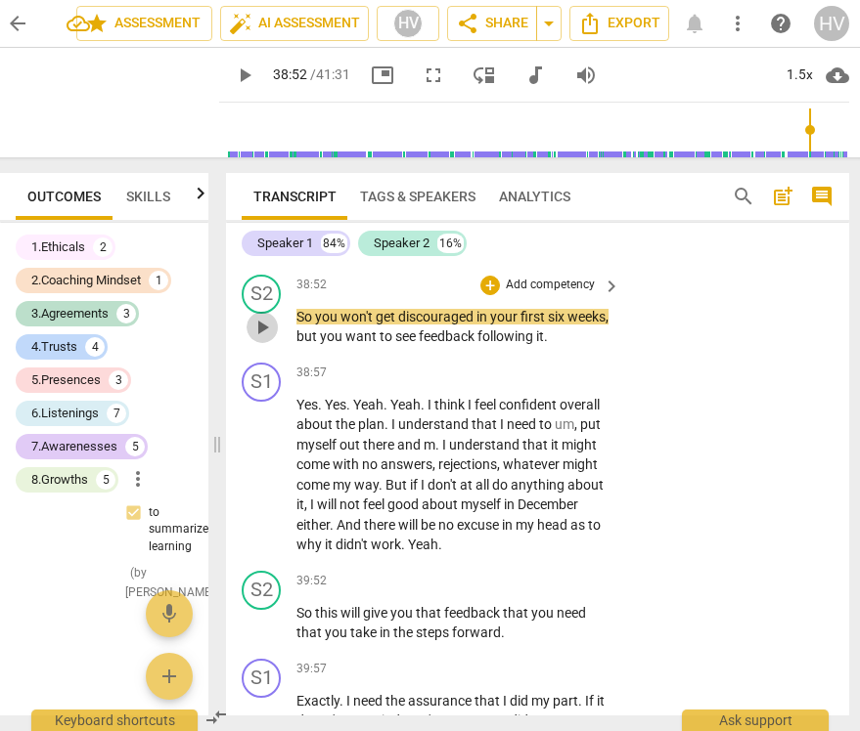
click at [262, 339] on span "play_arrow" at bounding box center [261, 327] width 23 height 23
click at [262, 339] on span "pause" at bounding box center [261, 327] width 23 height 23
type input "2332"
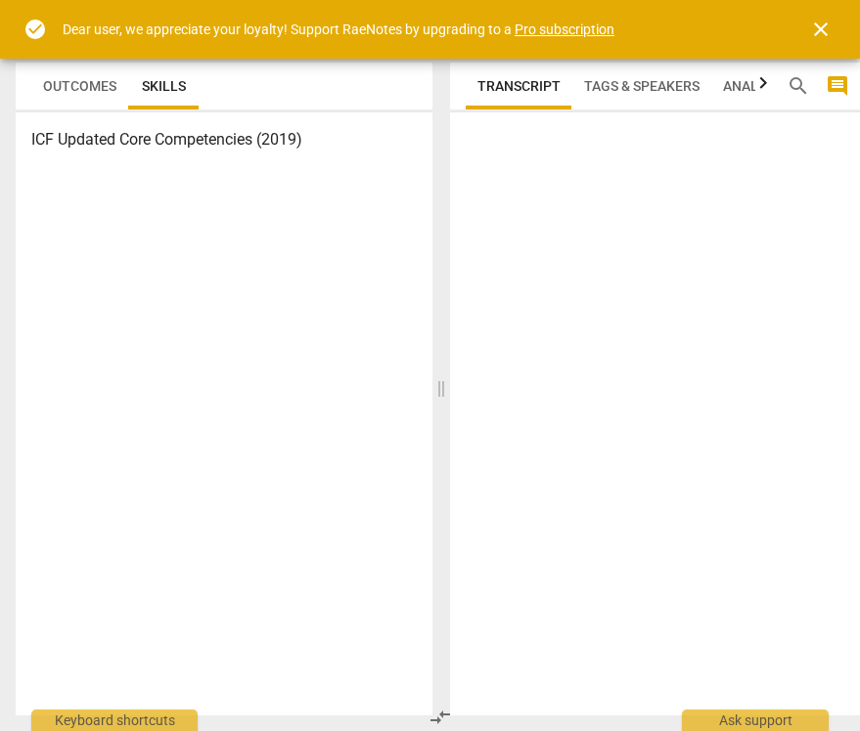
scroll to position [0, 16]
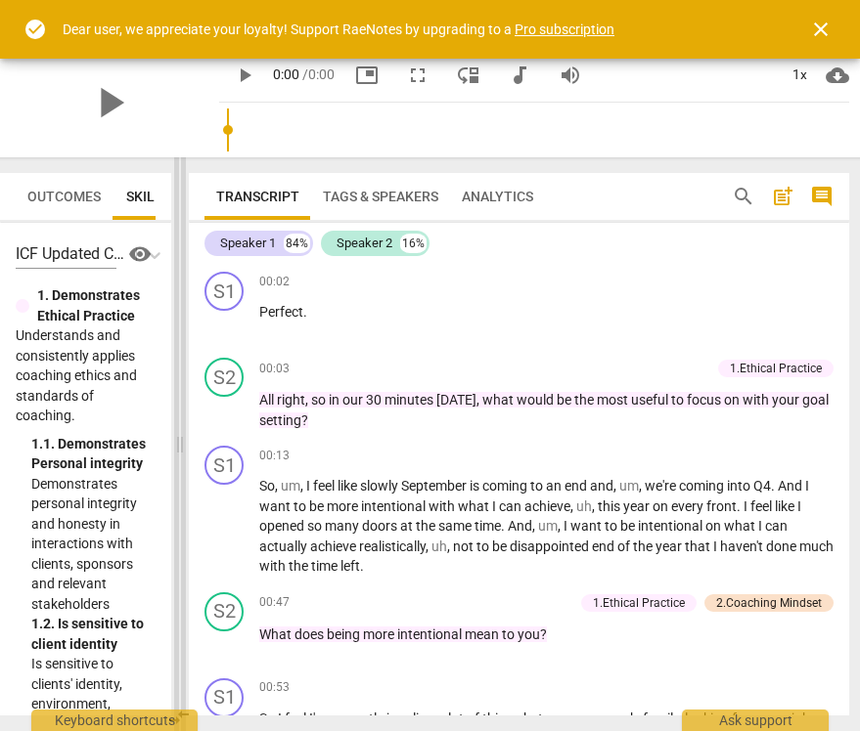
drag, startPoint x: 426, startPoint y: 387, endPoint x: 181, endPoint y: 407, distance: 246.2
click at [181, 407] on span at bounding box center [180, 444] width 12 height 574
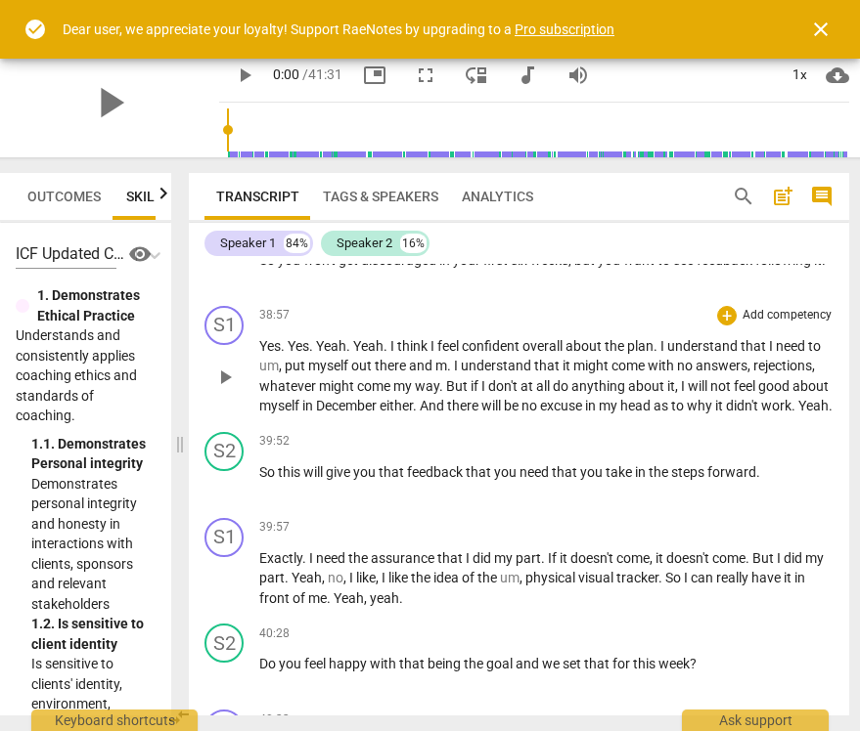
scroll to position [11163, 0]
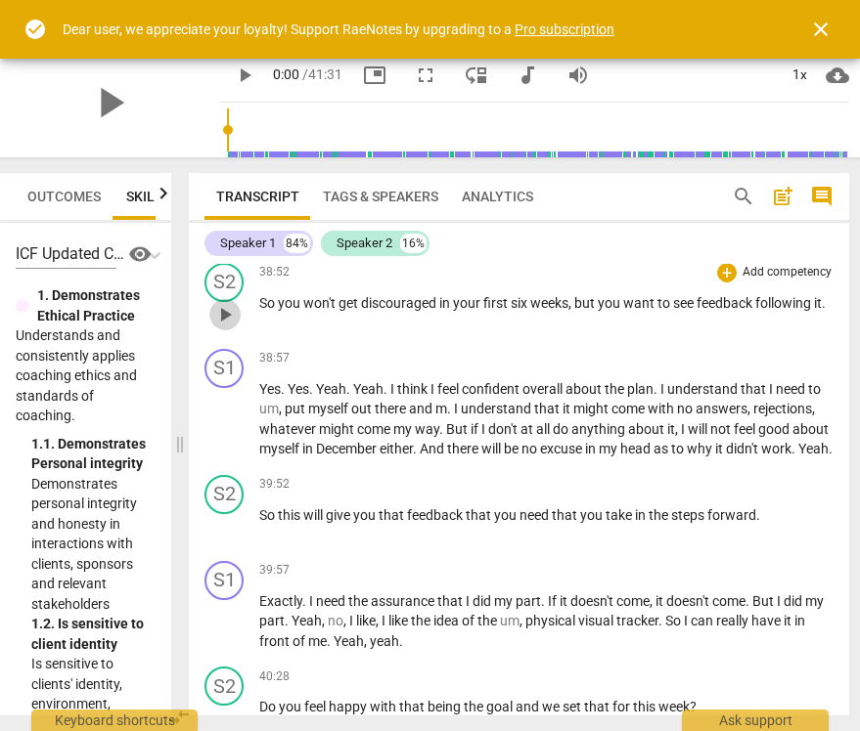
click at [227, 327] on span "play_arrow" at bounding box center [224, 314] width 23 height 23
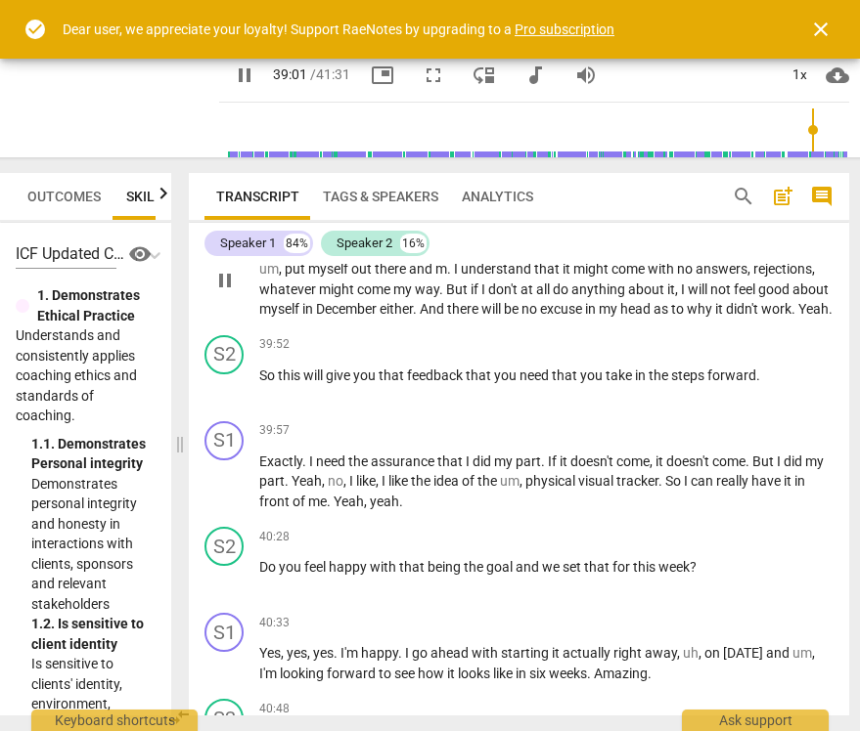
scroll to position [11305, 0]
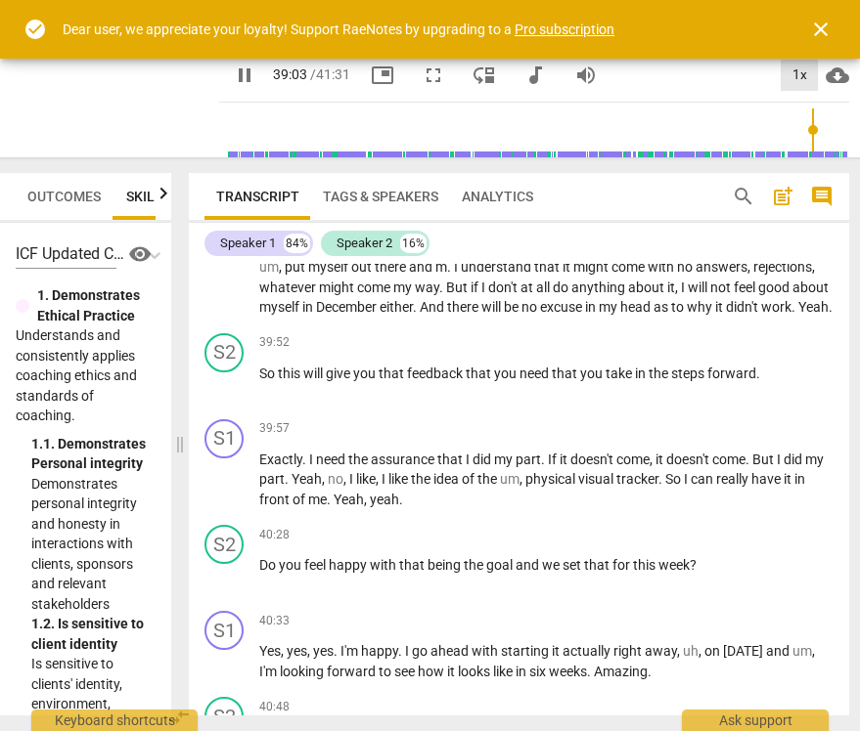
click at [799, 74] on div "1x" at bounding box center [798, 75] width 37 height 31
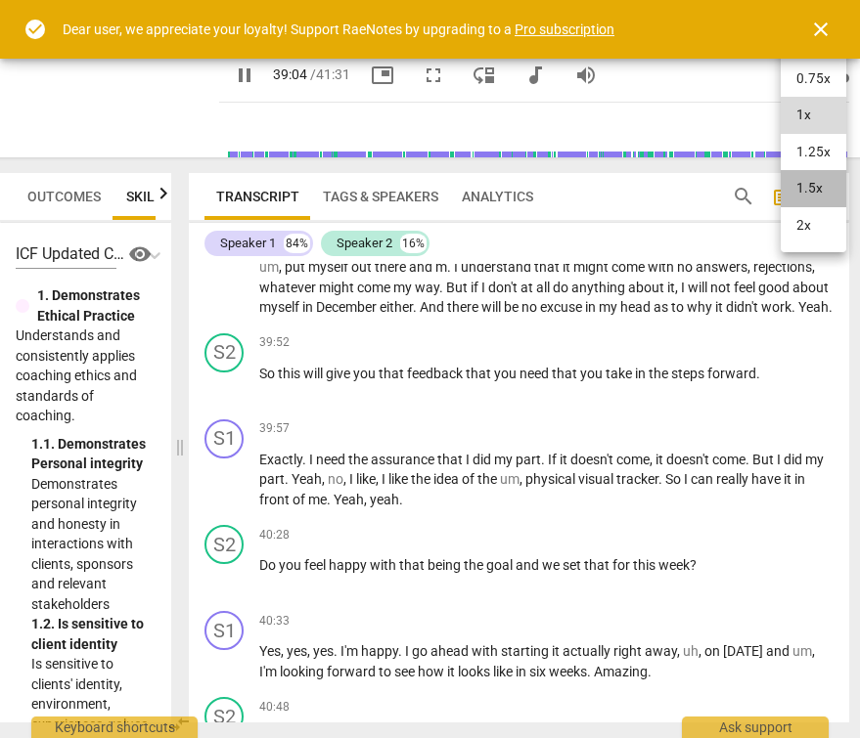
click at [790, 181] on li "1.5x" at bounding box center [813, 188] width 66 height 37
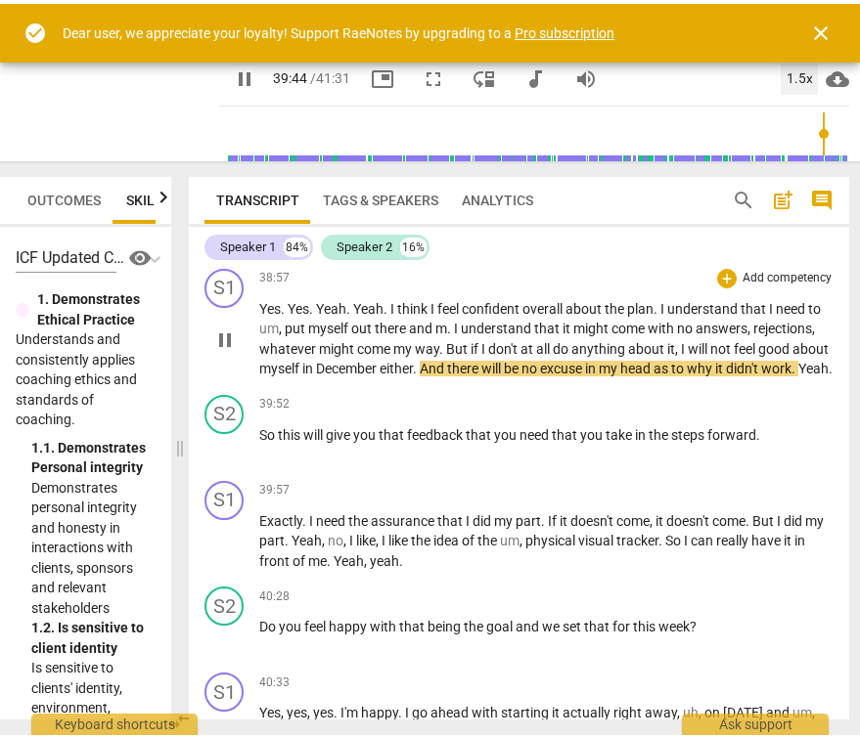
scroll to position [11246, 0]
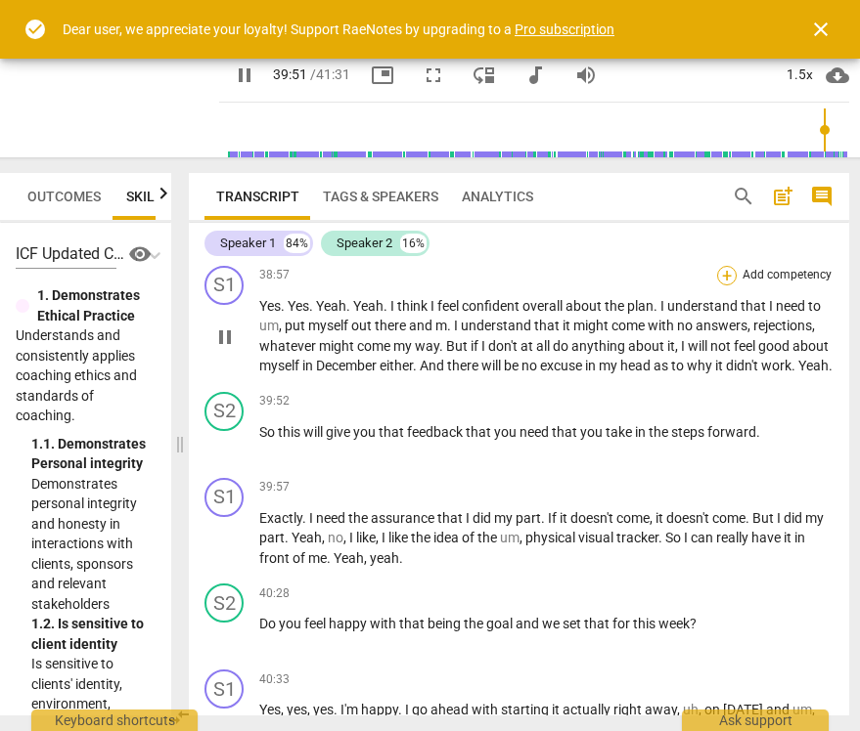
click at [724, 286] on div "+" at bounding box center [727, 276] width 20 height 20
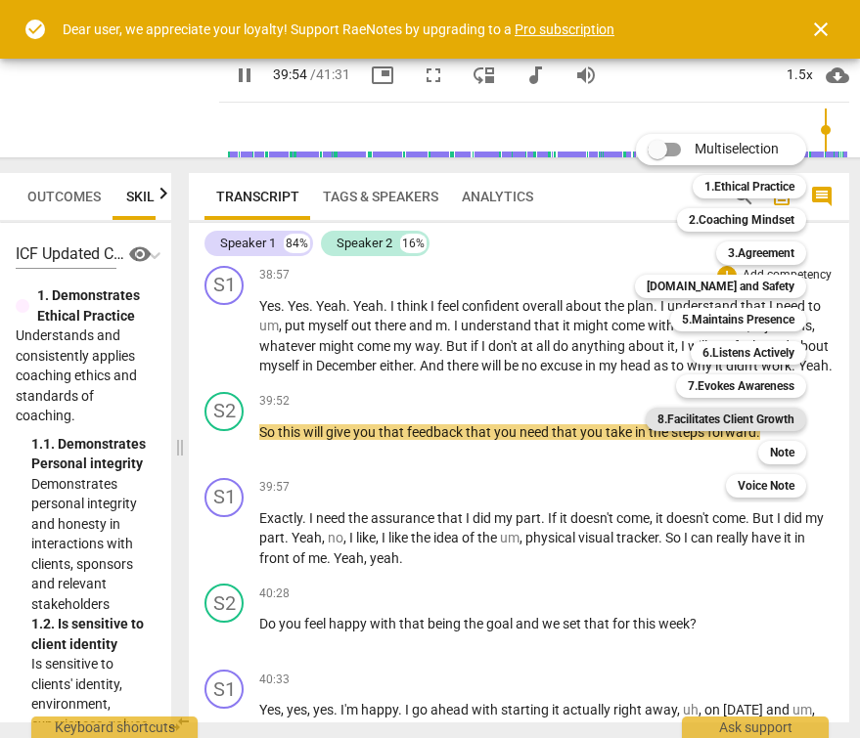
click at [742, 421] on b "8.Facilitates Client Growth" at bounding box center [725, 419] width 137 height 23
type input "2395"
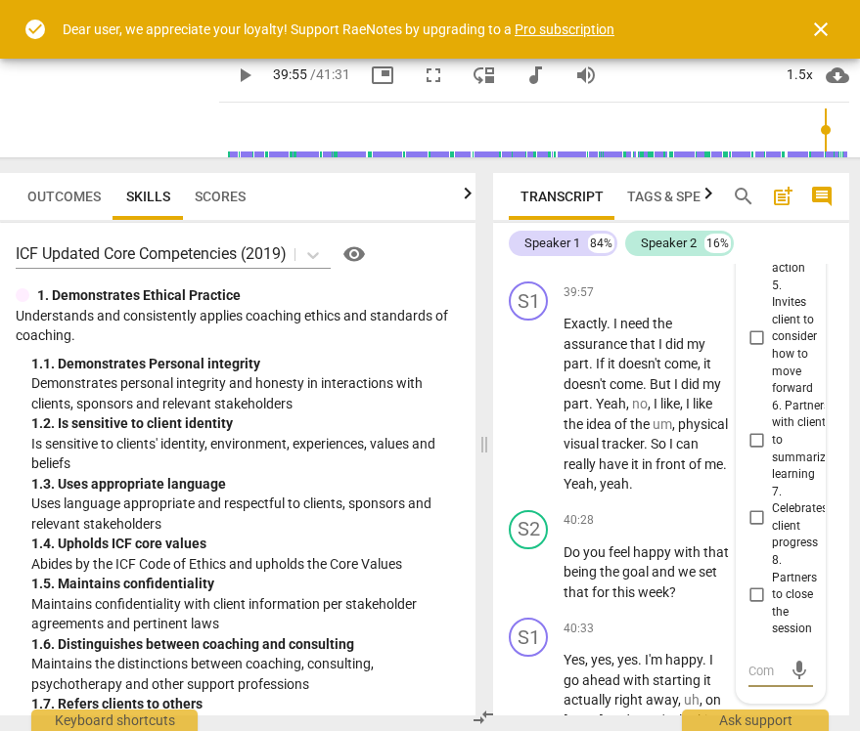
scroll to position [25390, 0]
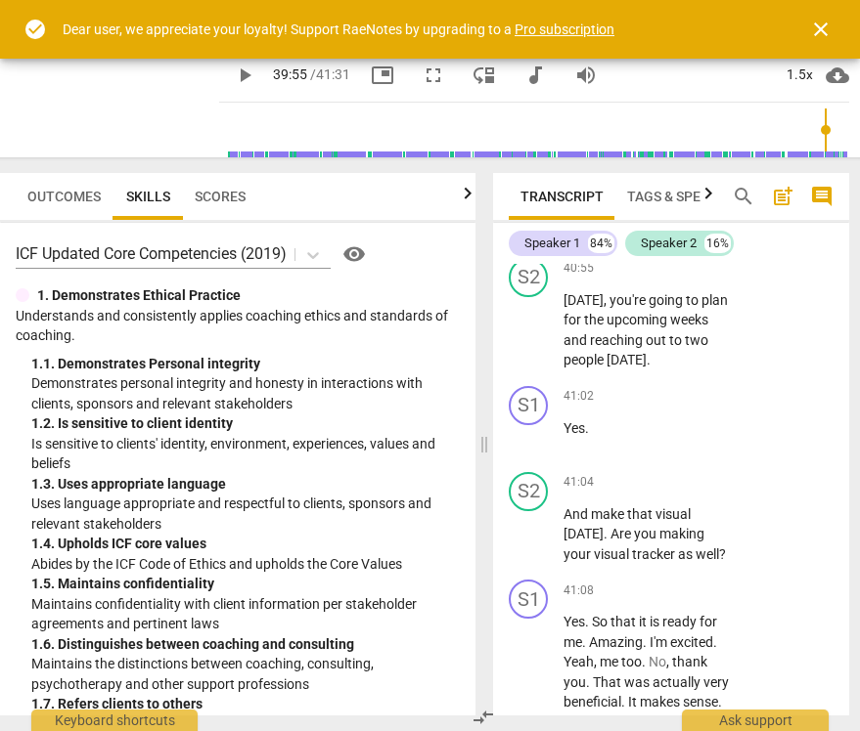
type textarea "c"
type textarea "co"
type textarea "coa"
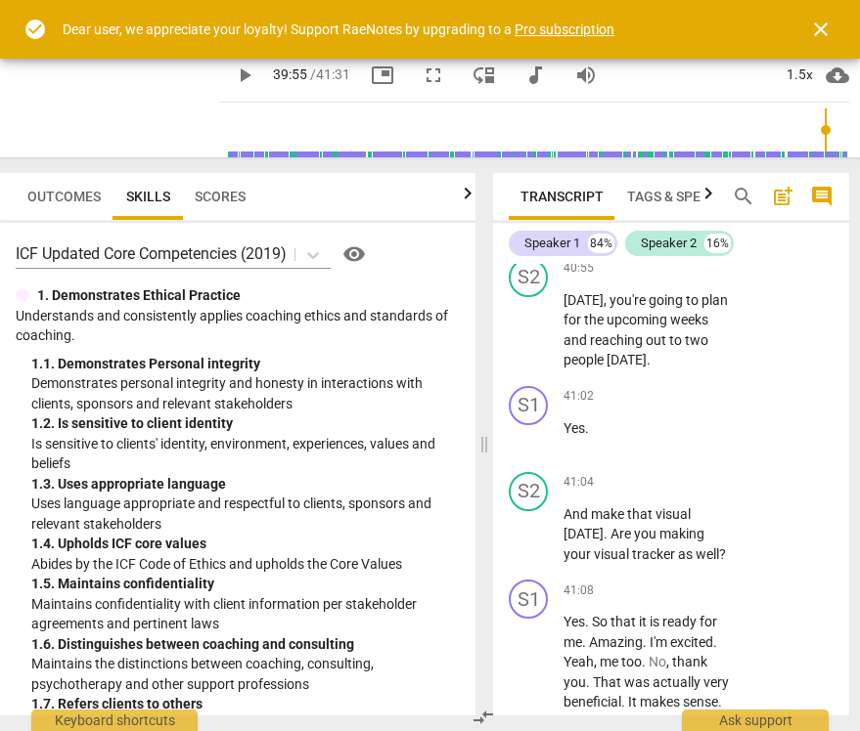
type textarea "coa"
type textarea "coac"
type textarea "coach"
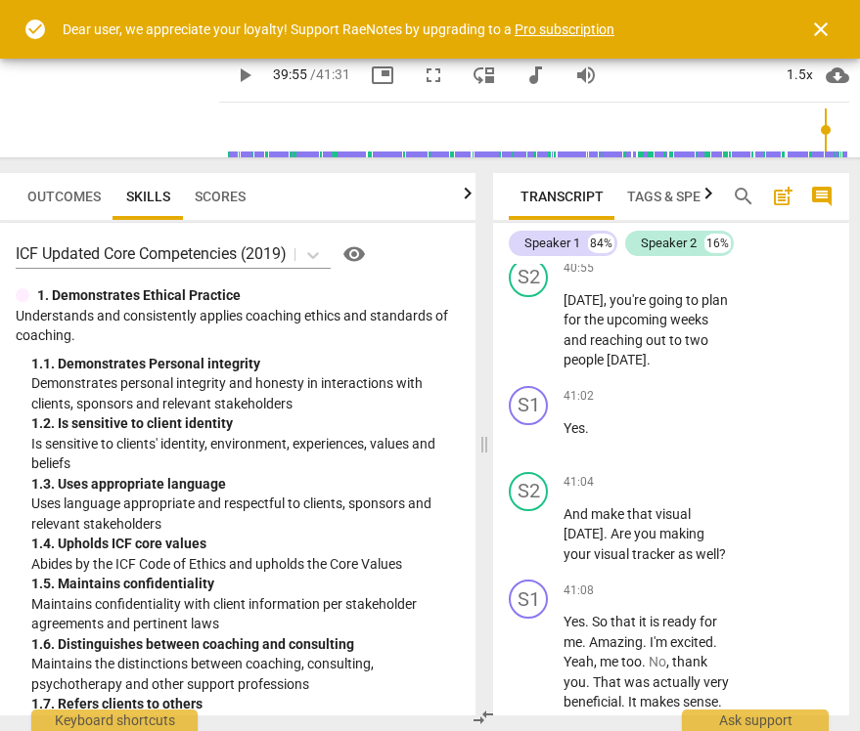
type textarea "coach c"
type textarea "coach co"
type textarea "coach cou"
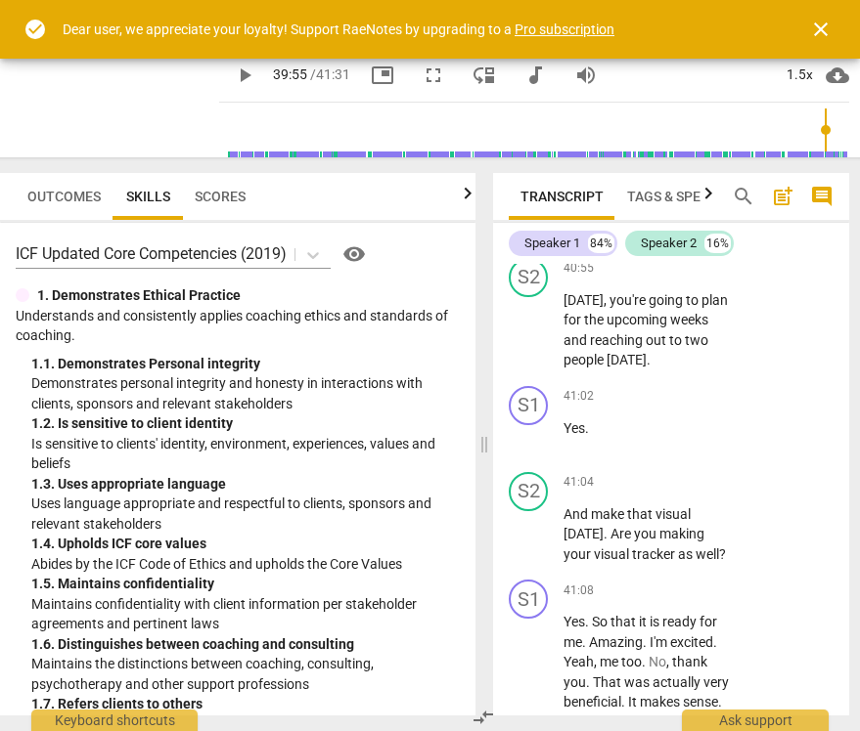
type textarea "coach cou"
type textarea "coach coul"
type textarea "coach could"
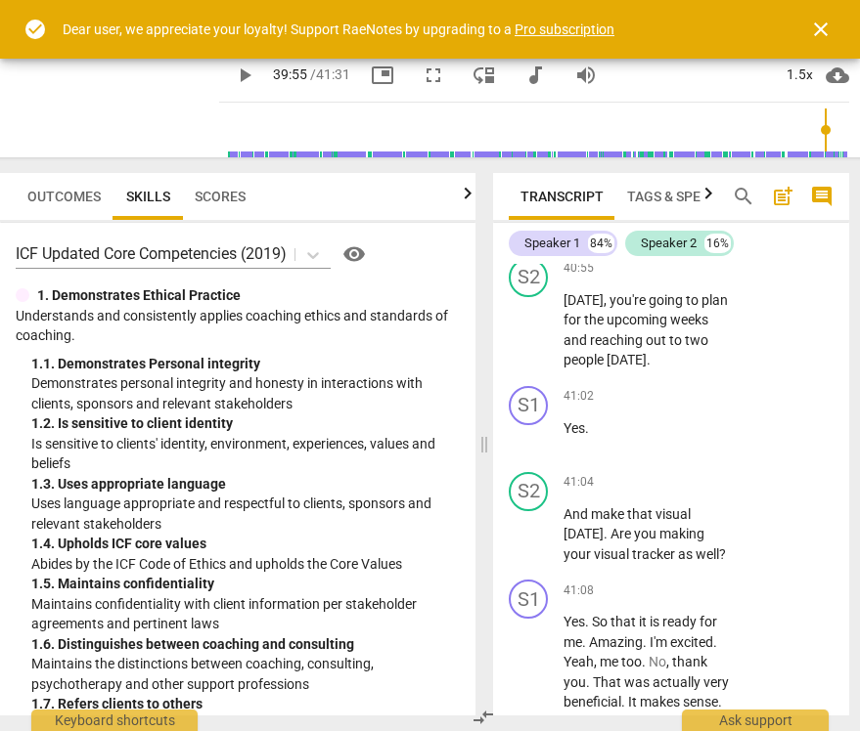
type textarea "coach could"
type textarea "coach could h"
type textarea "coach could ha"
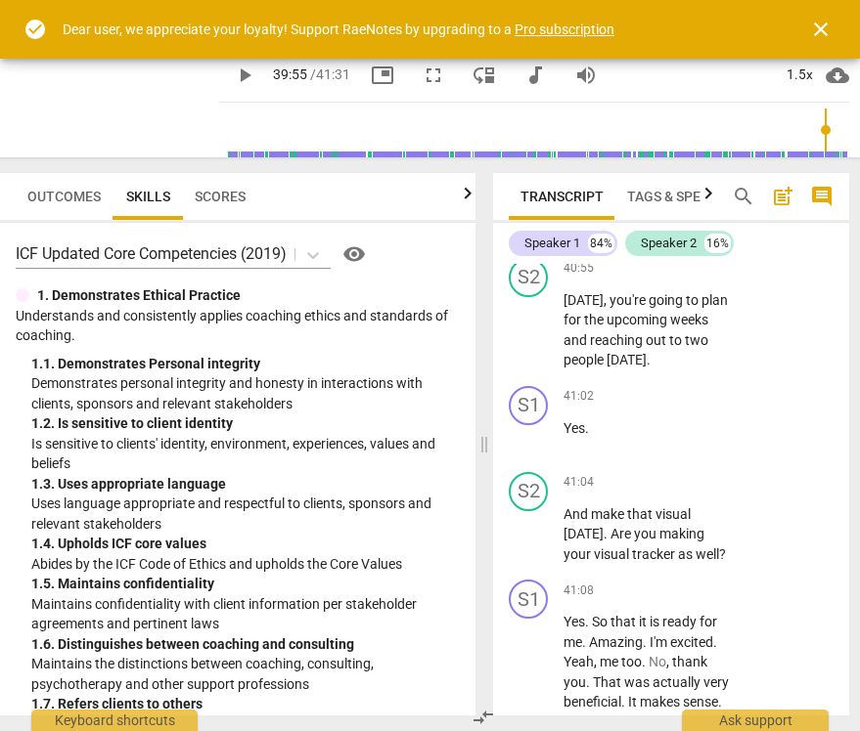
type textarea "coach could ha"
type textarea "coach could hav"
type textarea "coach could have"
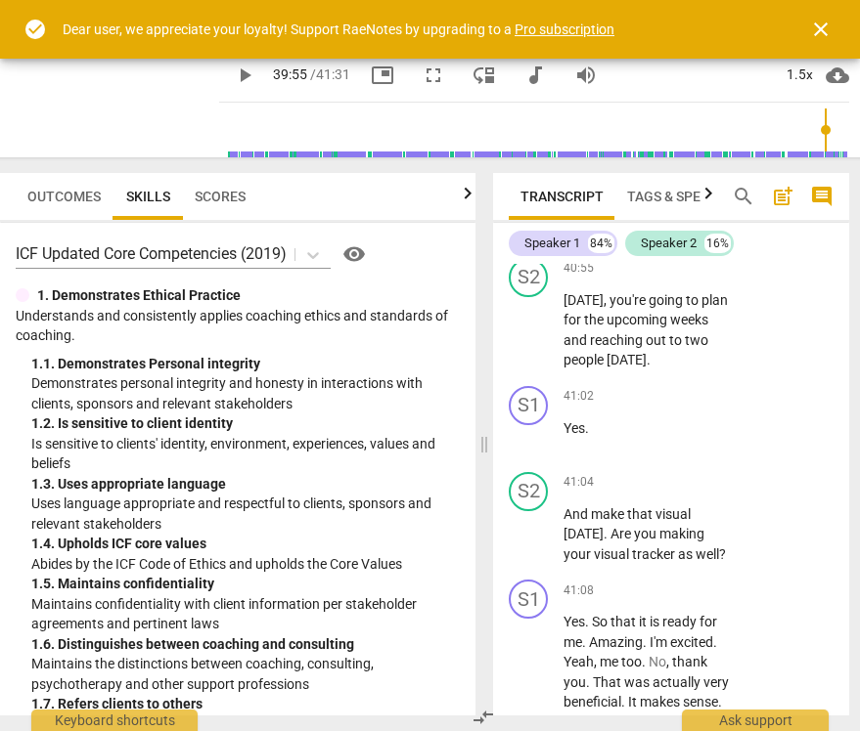
type textarea "coach could have"
type textarea "coach could have c"
type textarea "coach could have co"
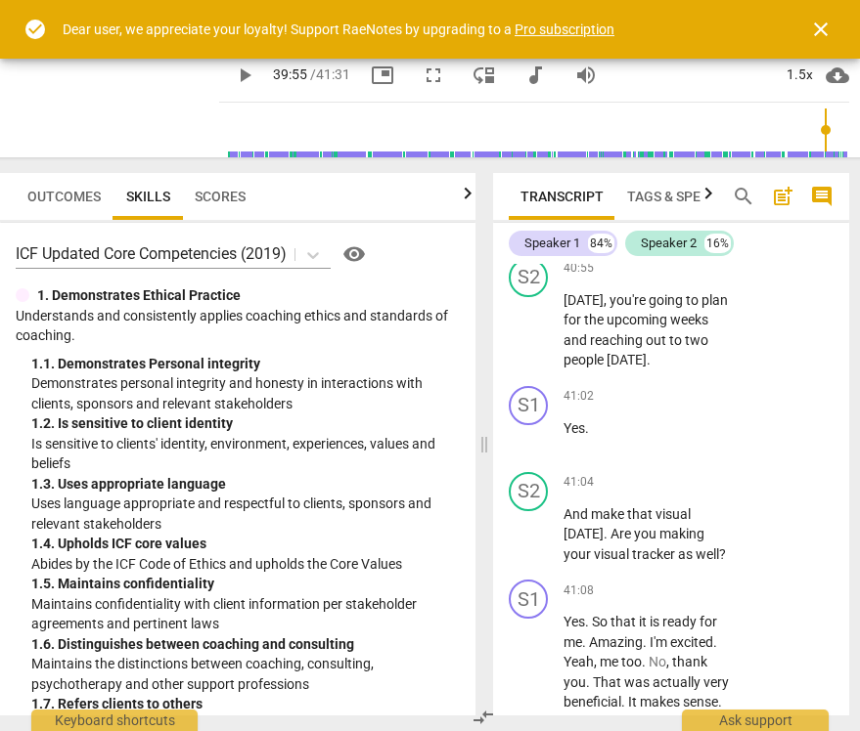
type textarea "coach could have co"
type textarea "coach could have com"
type textarea "coach could have comm"
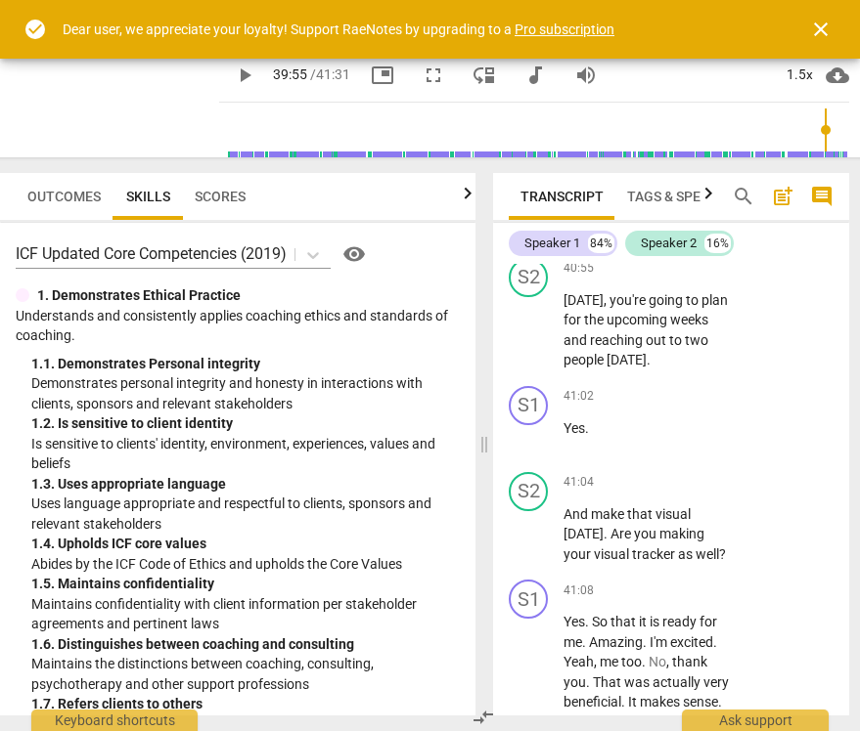
type textarea "coach could have comme"
type textarea "coach could have commen"
type textarea "coach could have comment"
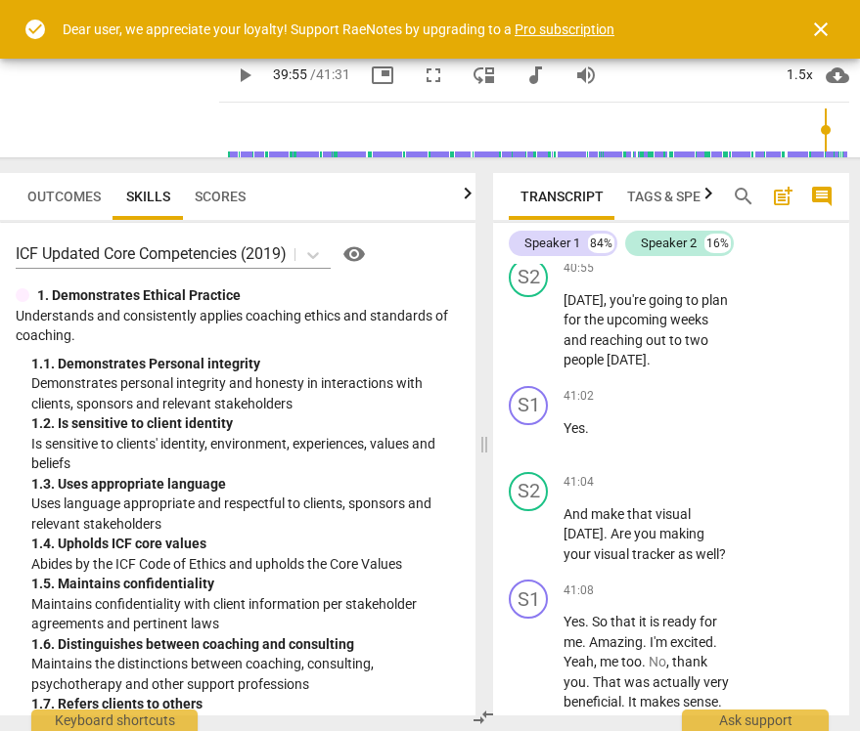
type textarea "coach could have comment"
type textarea "coach could have commente"
type textarea "coach could have commented"
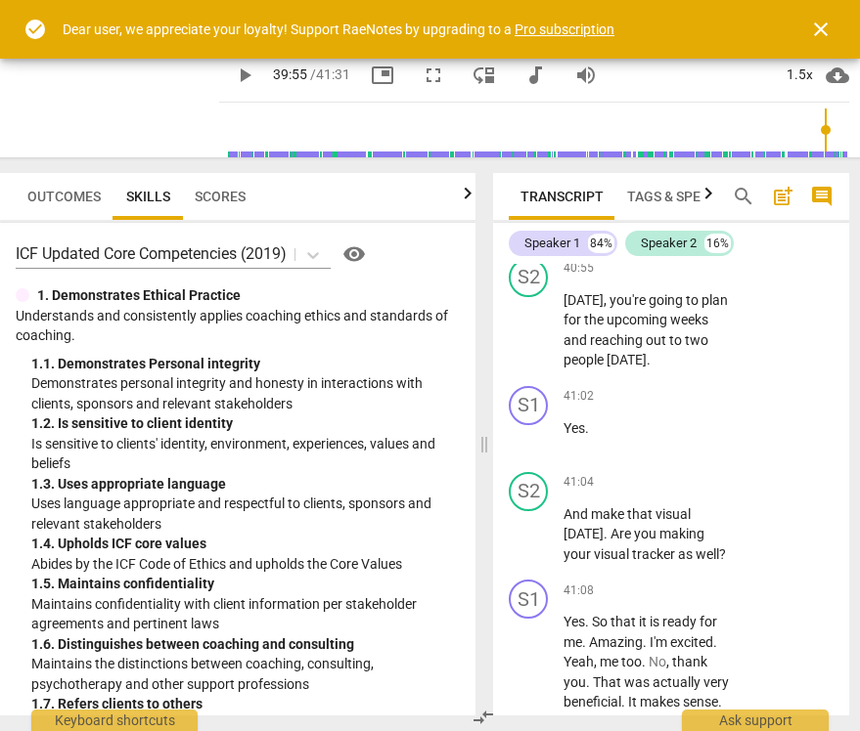
type textarea "coach could have commented"
type textarea "coach could have commented o"
type textarea "coach could have commented on"
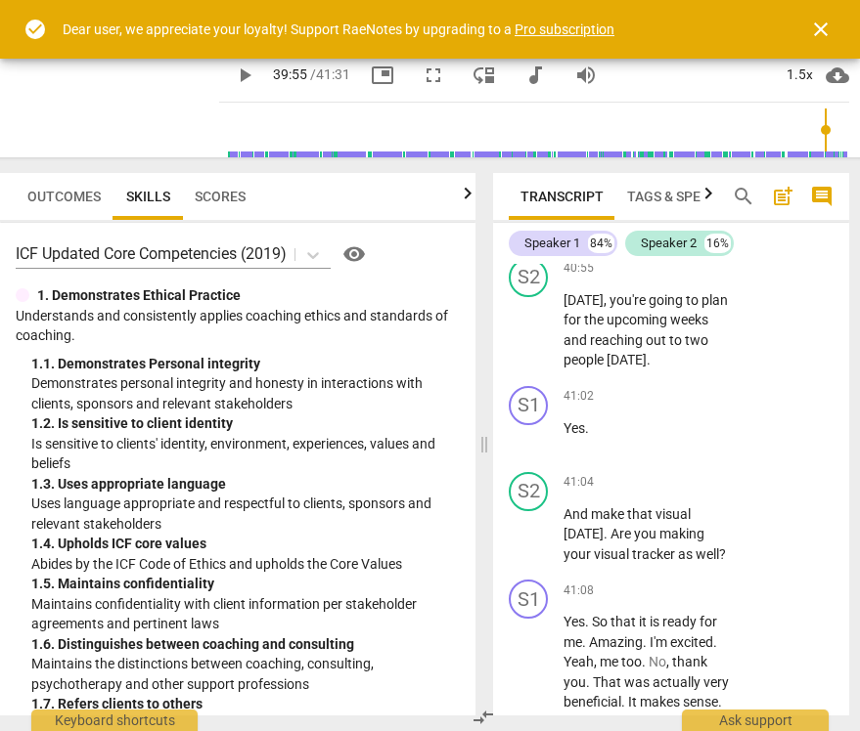
type textarea "coach could have commented on"
type textarea "coach could have commented on t"
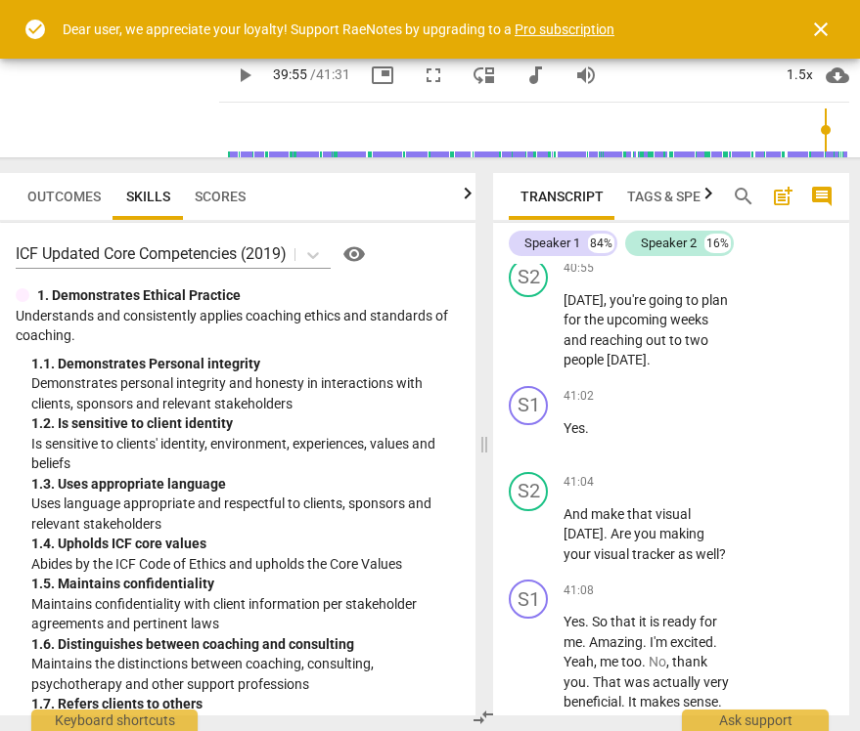
type textarea "coach could have commented on th"
type textarea "coach could have commented on the"
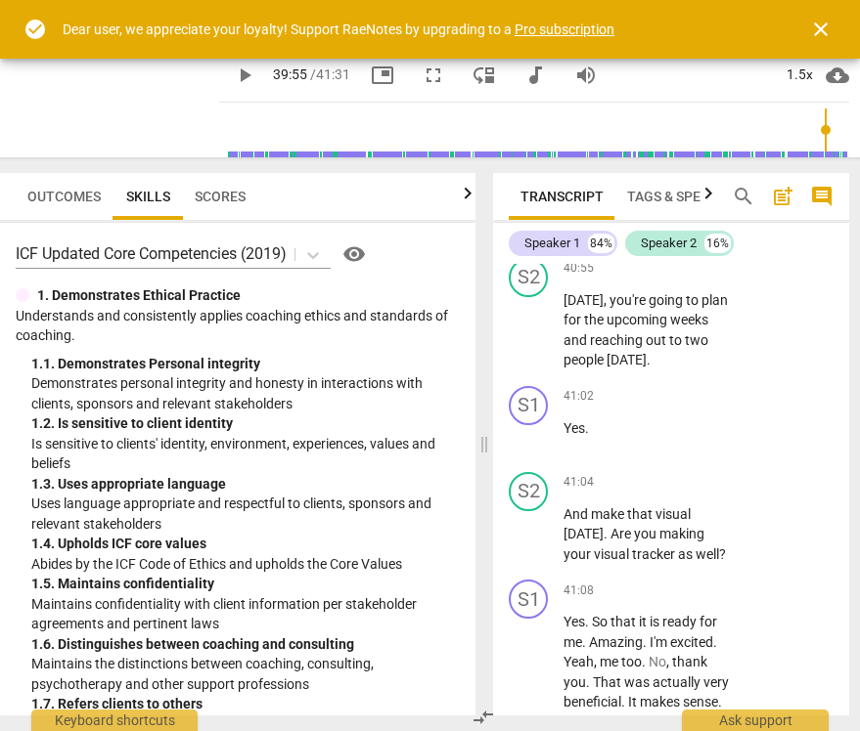
type textarea "coach could have commented on the"
type textarea "coach could have commented on the g"
type textarea "coach could have commented on the ge"
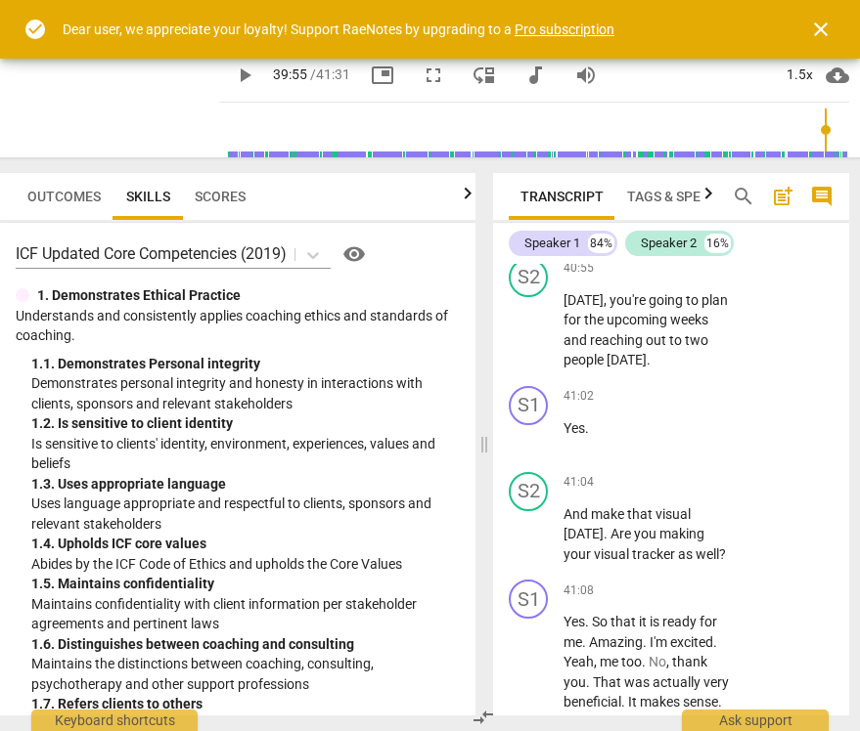
type textarea "coach could have commented on the ge"
type textarea "coach could have commented on the ges"
type textarea "coach could have commented on the gest"
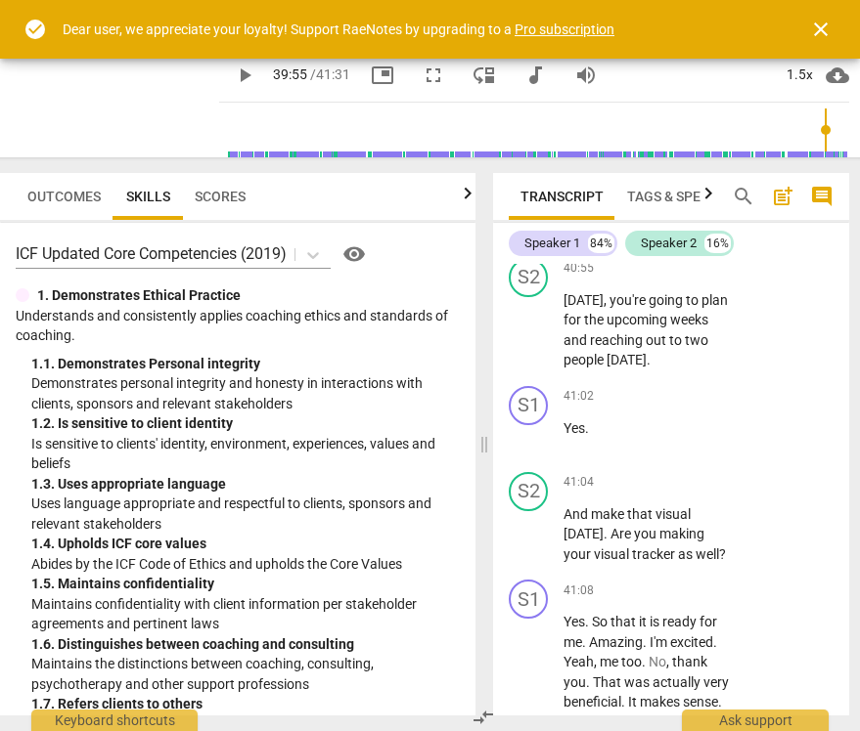
scroll to position [165, 0]
type textarea "coach could have commented on the gestu"
type textarea "coach could have commented on the gestur"
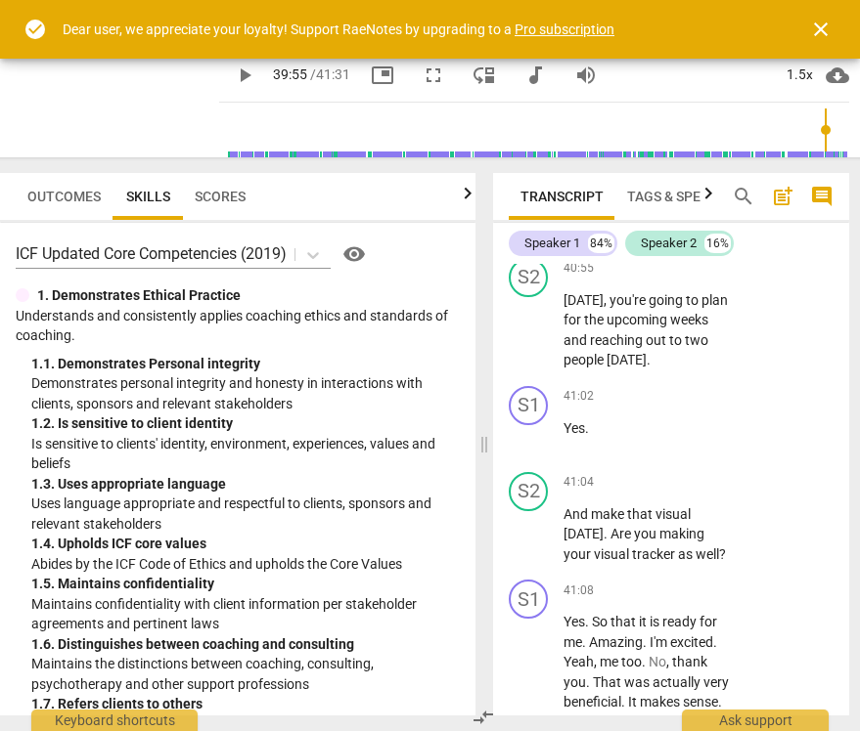
type textarea "coach could have commented on the gesturs"
type textarea "coach could have commented on the gestur"
type textarea "coach could have commented on the gesture"
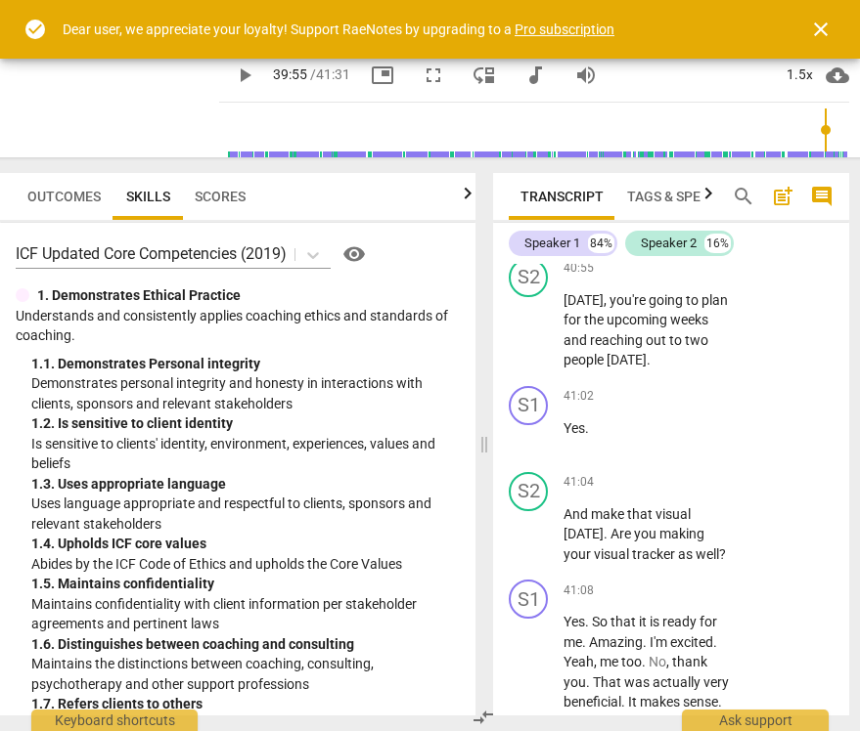
type textarea "coach could have commented on the gesture"
type textarea "coach could have commented on the gestures"
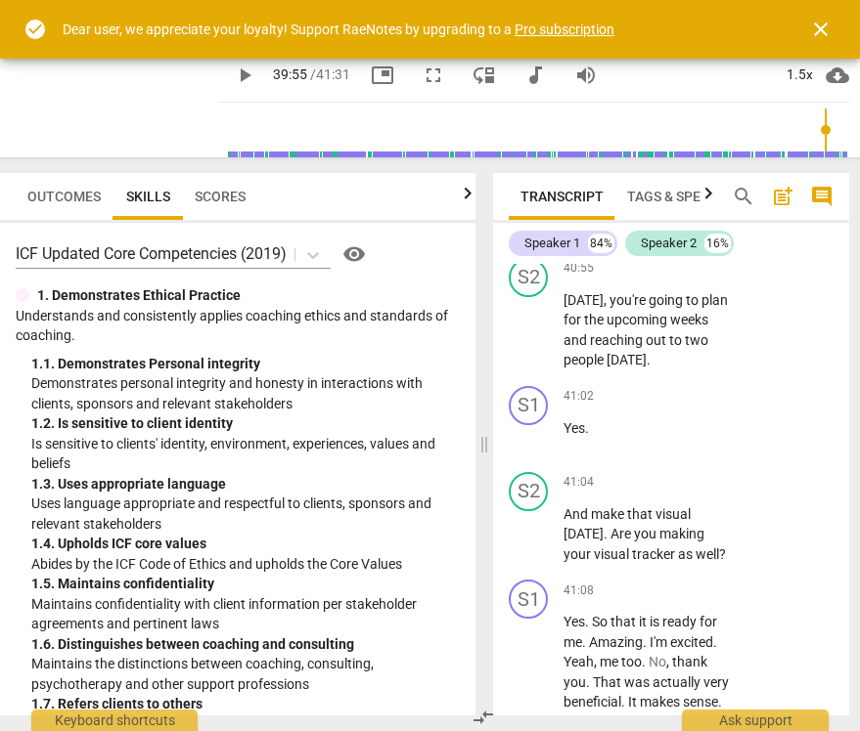
type textarea "coach could have commented on the gestures o"
type textarea "coach could have commented on the gestures of"
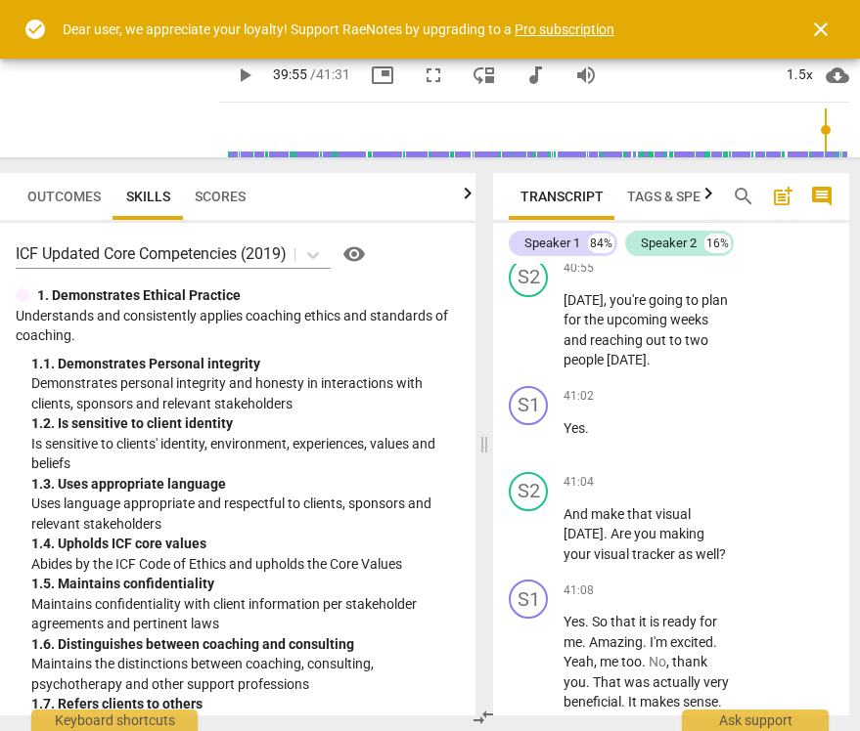
type textarea "coach could have commented on the gestures of"
type textarea "coach could have commented on the gestures of t"
type textarea "coach could have commented on the gestures of th"
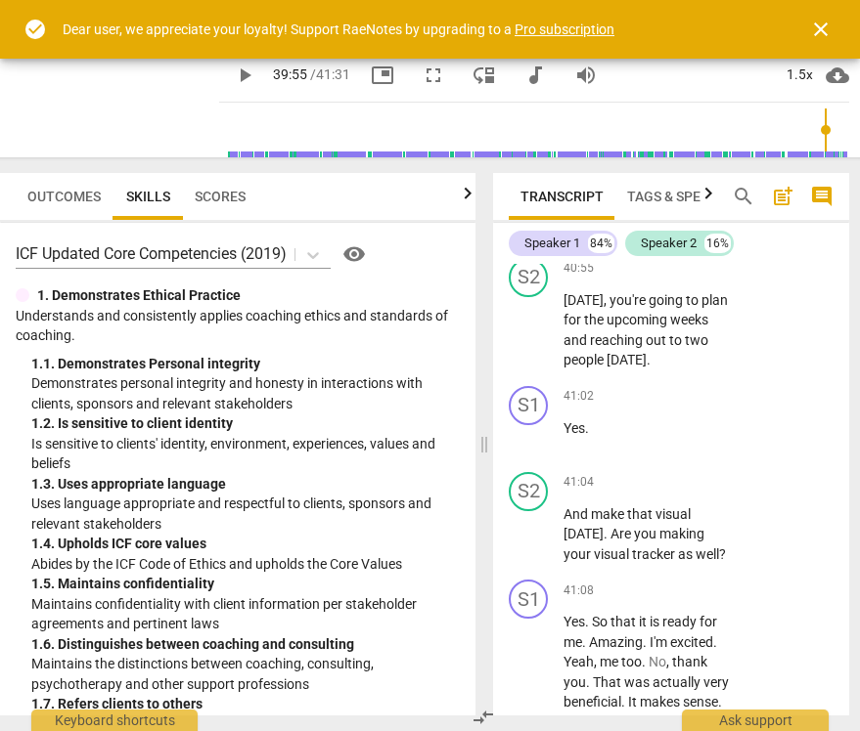
type textarea "coach could have commented on the gestures of the"
type textarea "coach could have commented on the gestures of the c"
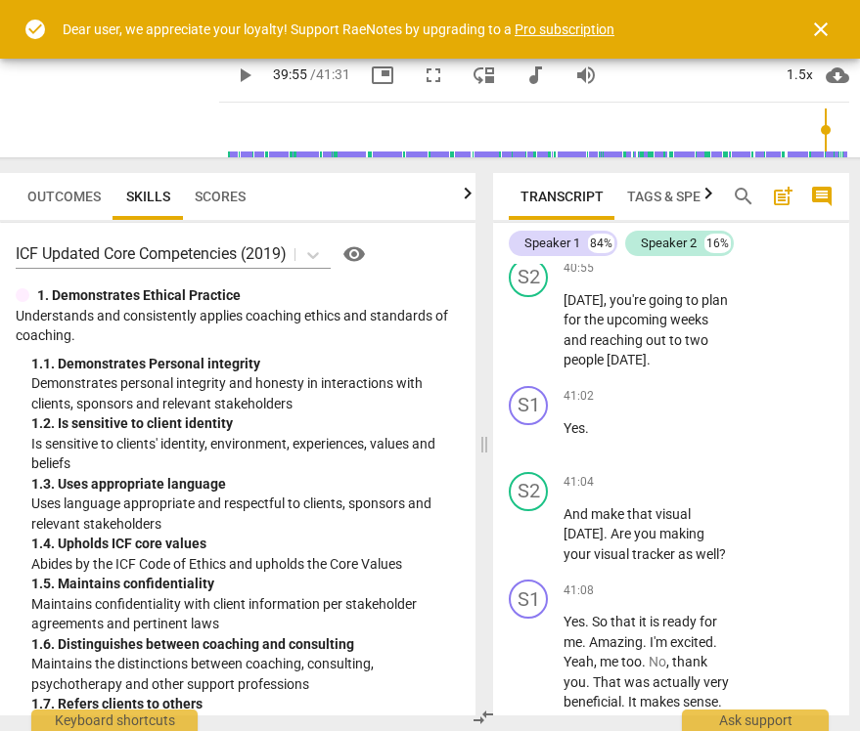
type textarea "coach could have commented on the gestures of the c"
type textarea "coach could have commented on the gestures of the cl"
type textarea "coach could have commented on the gestures of the cli"
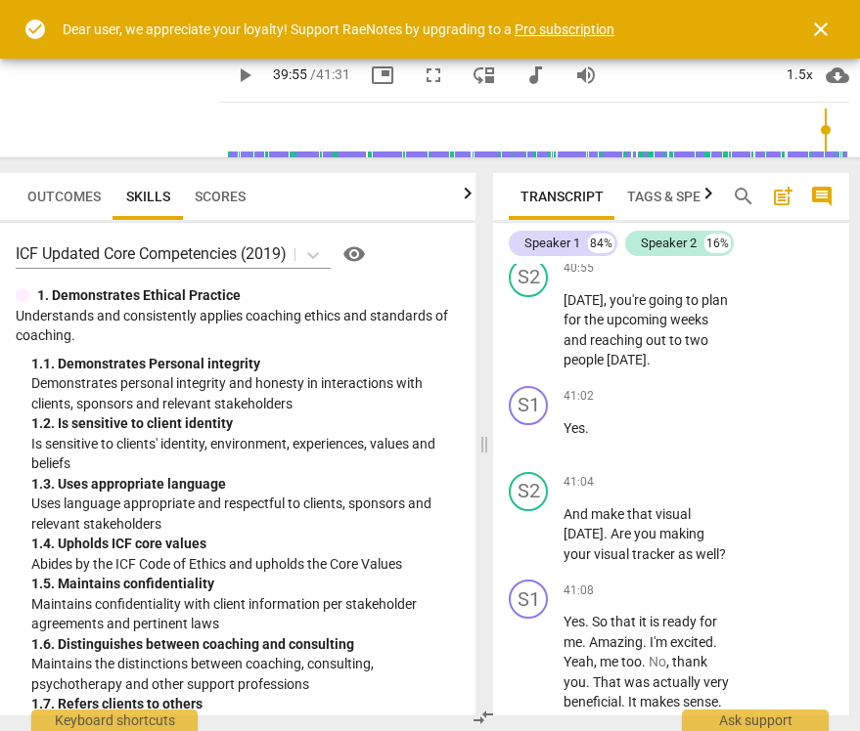
type textarea "coach could have commented on the gestures of the cli"
type textarea "coach could have commented on the gestures of the clie"
type textarea "coach could have commented on the gestures of the clien"
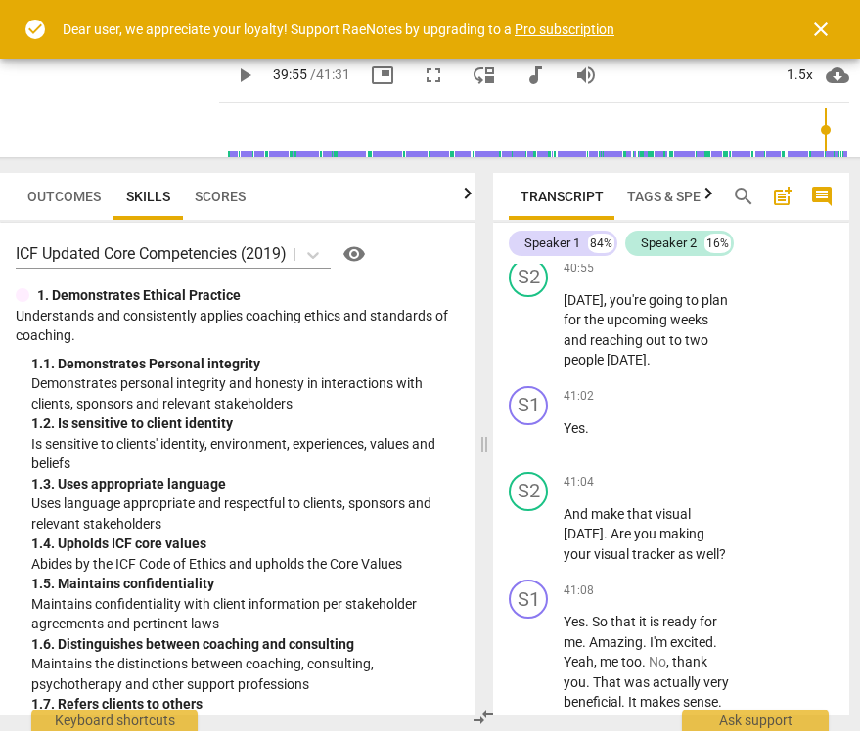
type textarea "coach could have commented on the gestures of the client"
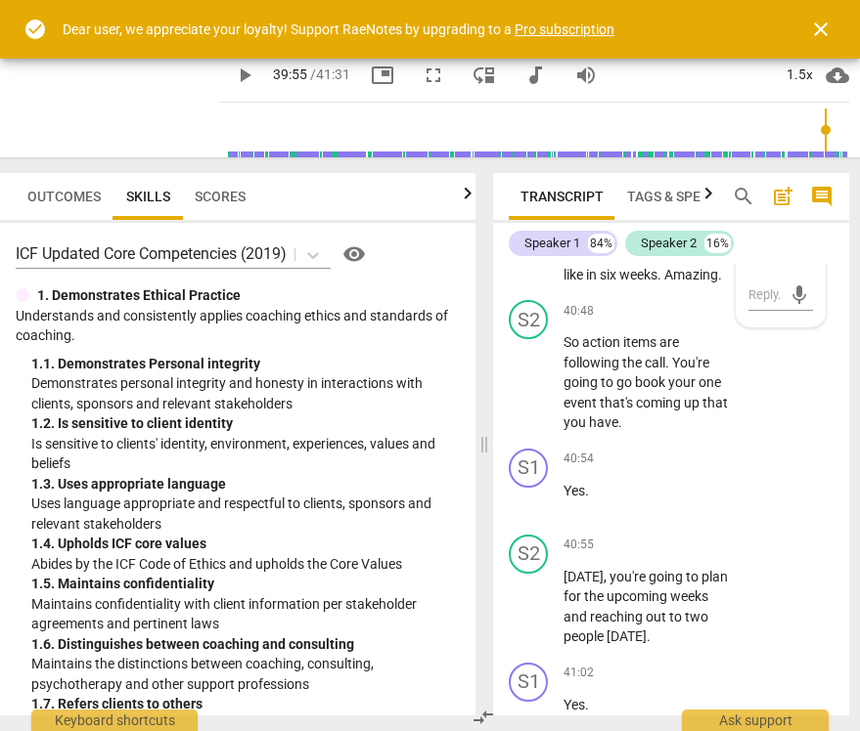
scroll to position [25117, 0]
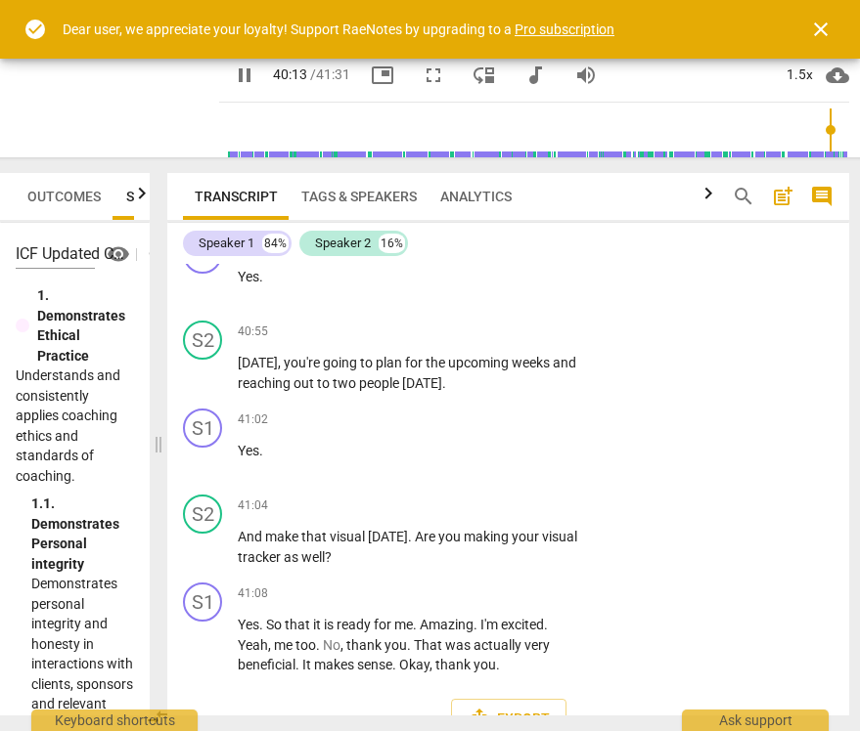
scroll to position [14834, 0]
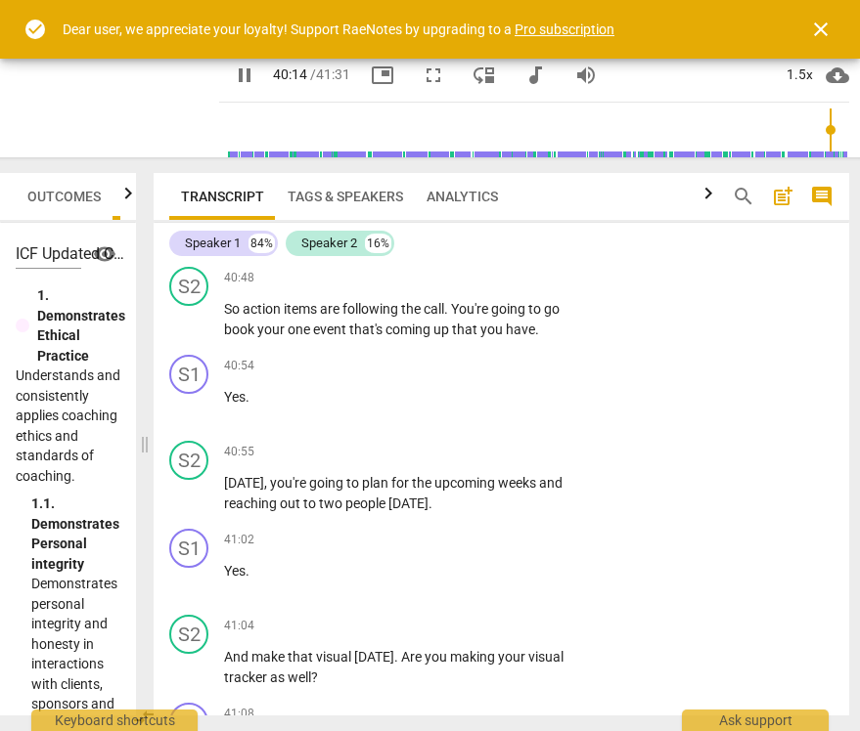
drag, startPoint x: 455, startPoint y: 547, endPoint x: 143, endPoint y: 554, distance: 312.1
click at [143, 554] on span at bounding box center [145, 444] width 12 height 574
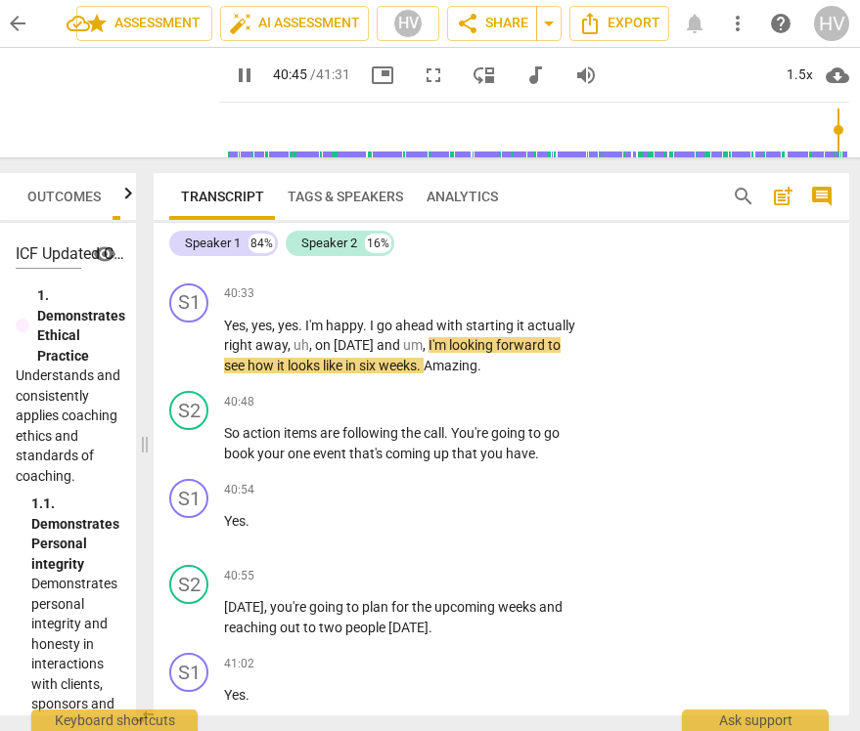
scroll to position [14708, 0]
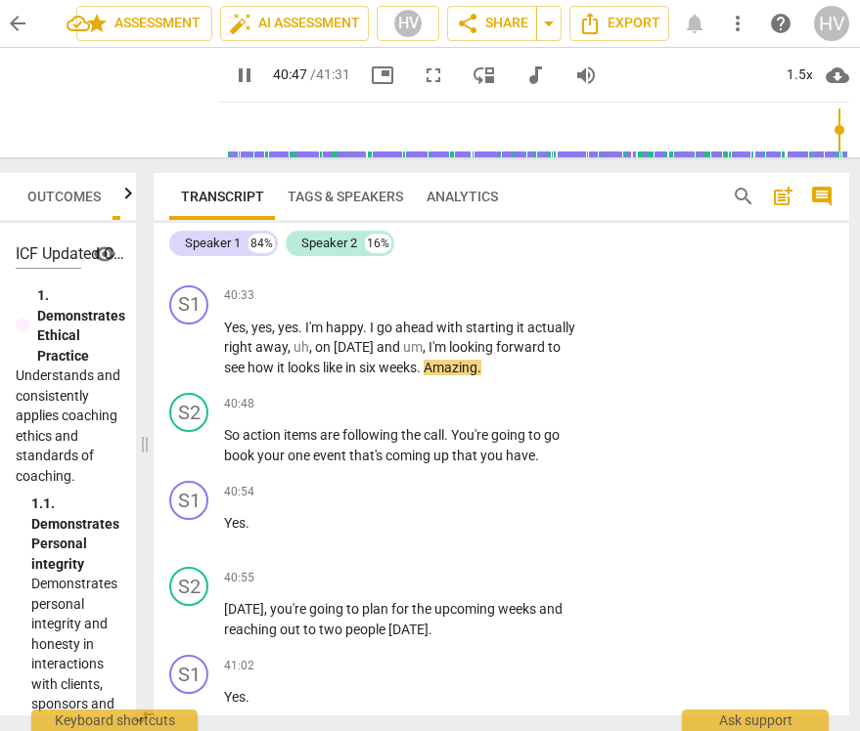
click at [454, 218] on div "+" at bounding box center [457, 209] width 20 height 20
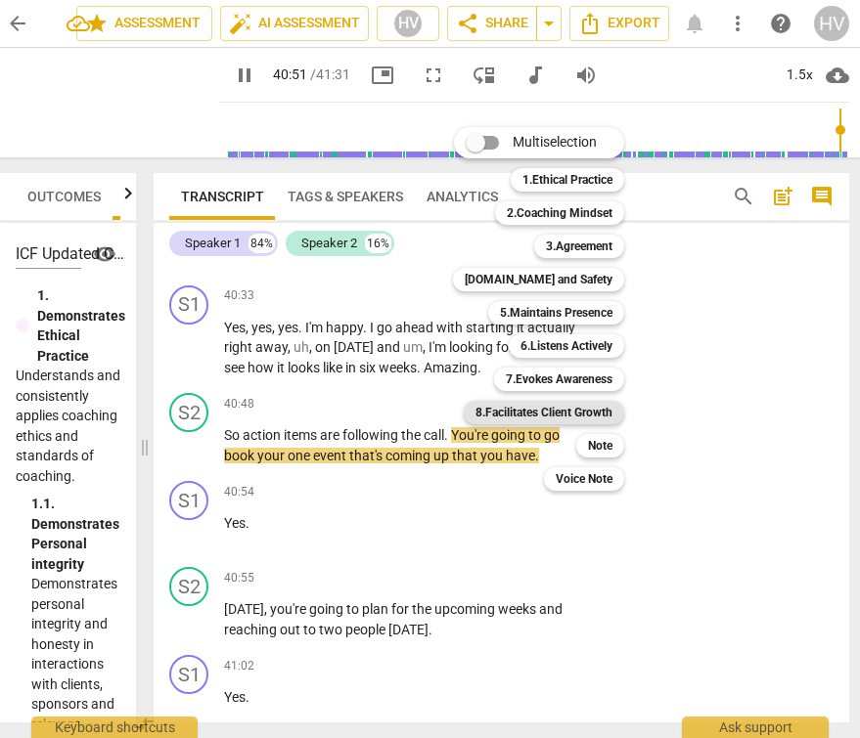
click at [584, 410] on b "8.Facilitates Client Growth" at bounding box center [543, 412] width 137 height 23
type input "2451"
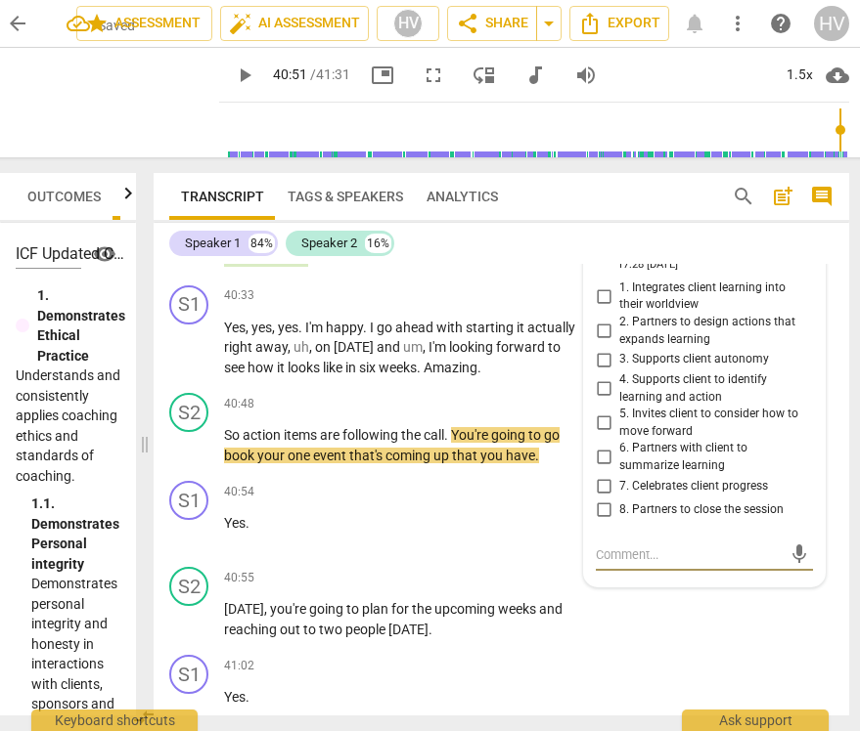
type textarea "g"
type textarea "go"
type textarea "goa"
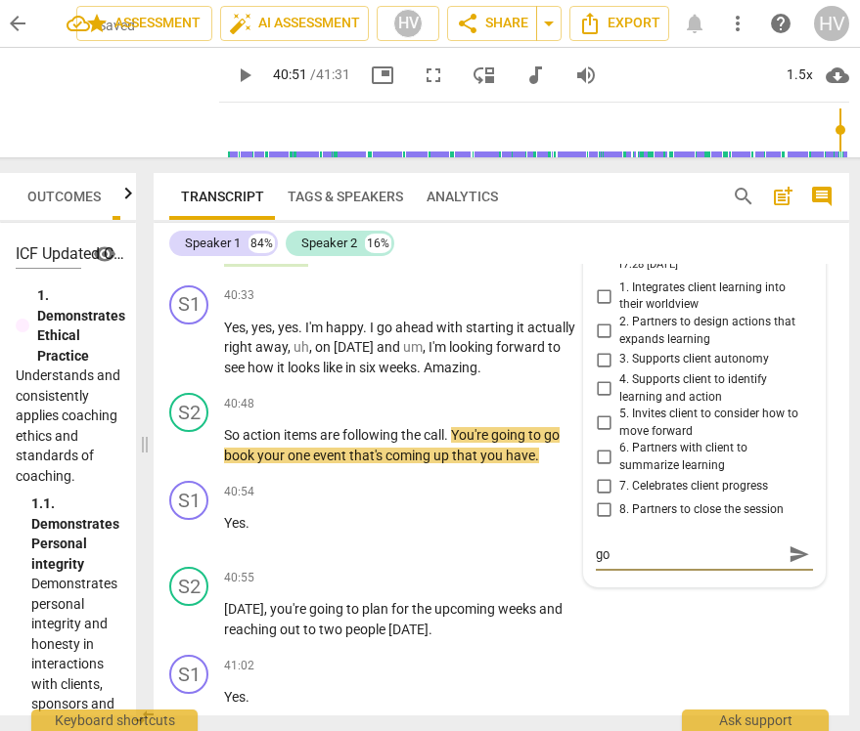
type textarea "goa"
type textarea "goal"
type textarea "goals"
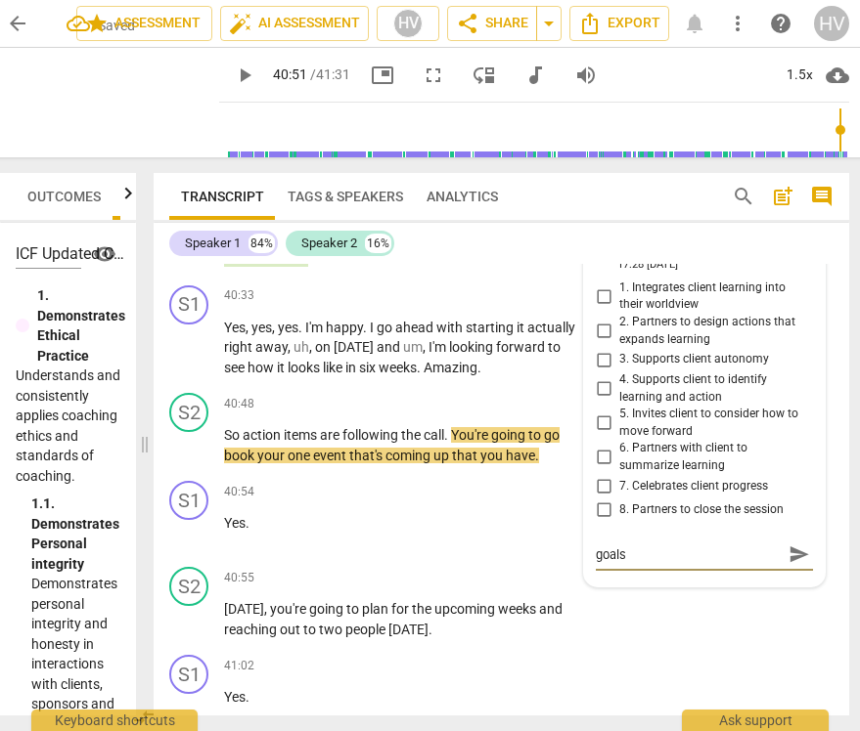
type textarea "goals"
type textarea "goals t"
type textarea "goals th"
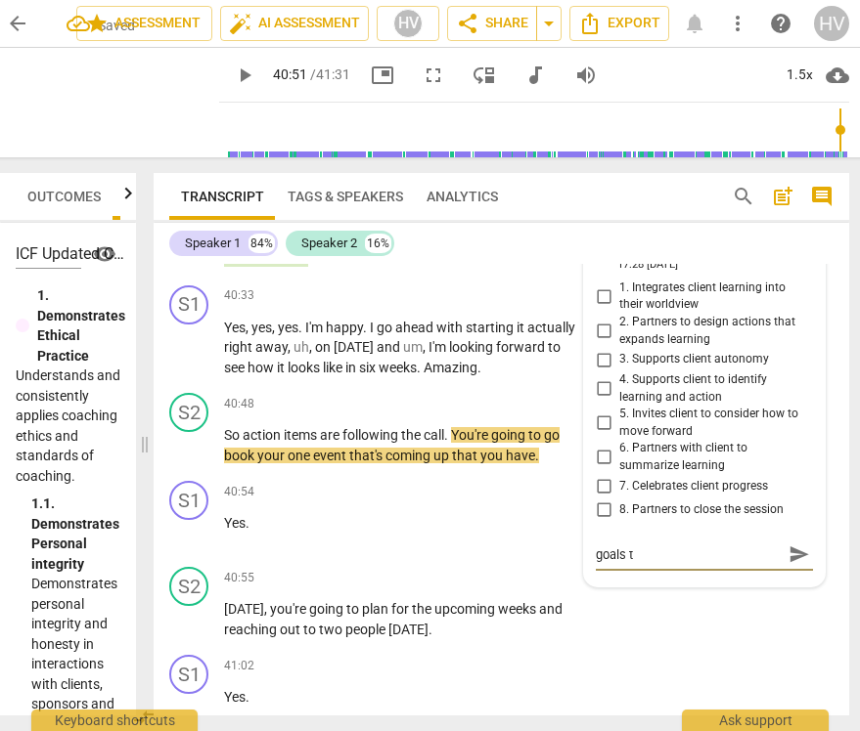
type textarea "goals th"
type textarea "goals tha"
type textarea "goals that"
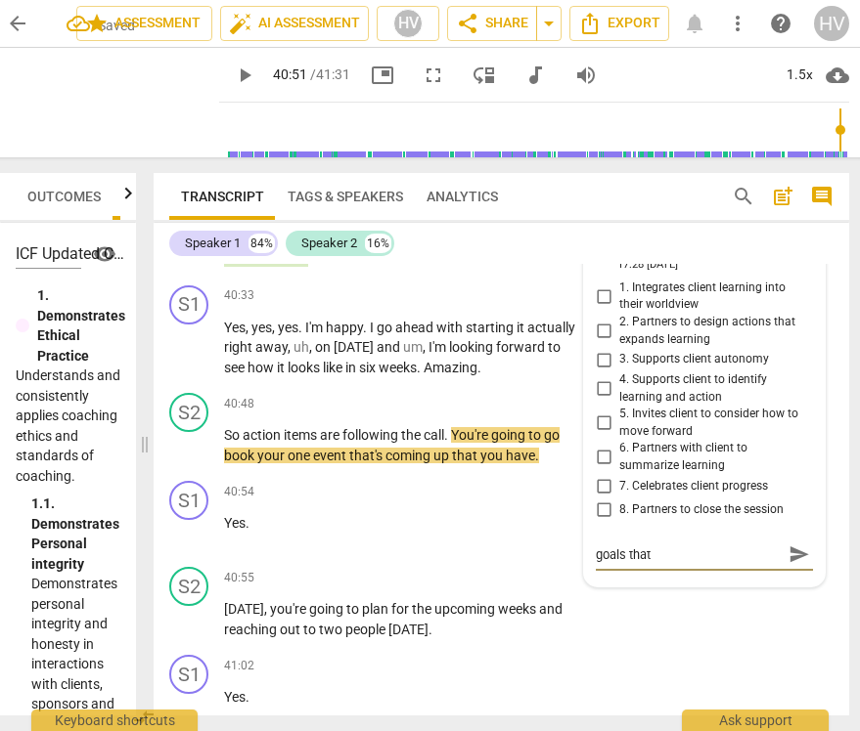
type textarea "goals that"
type textarea "goals that w"
type textarea "goals that we"
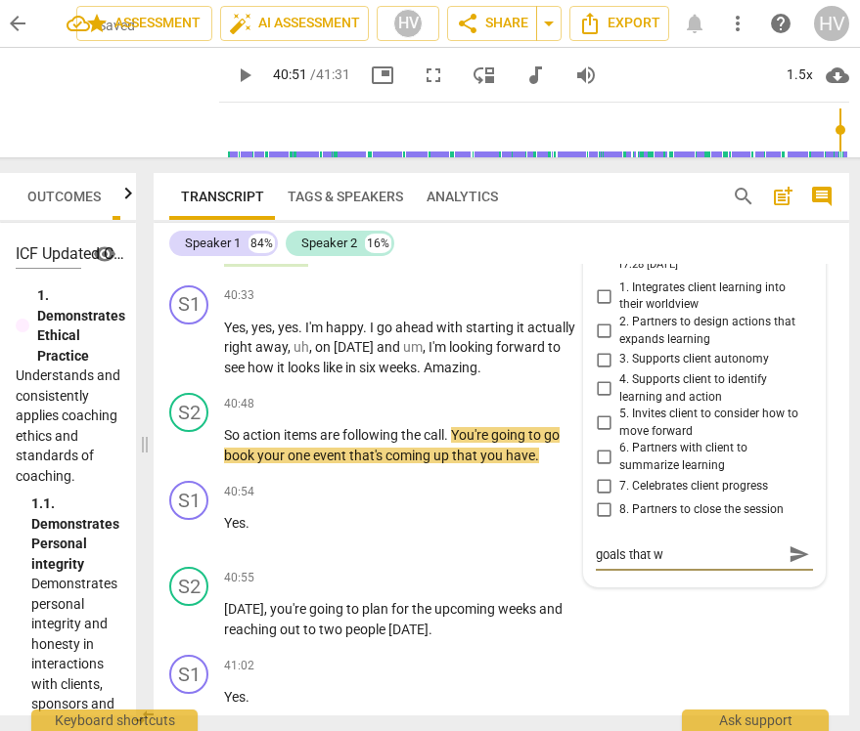
type textarea "goals that we"
type textarea "goals that we s"
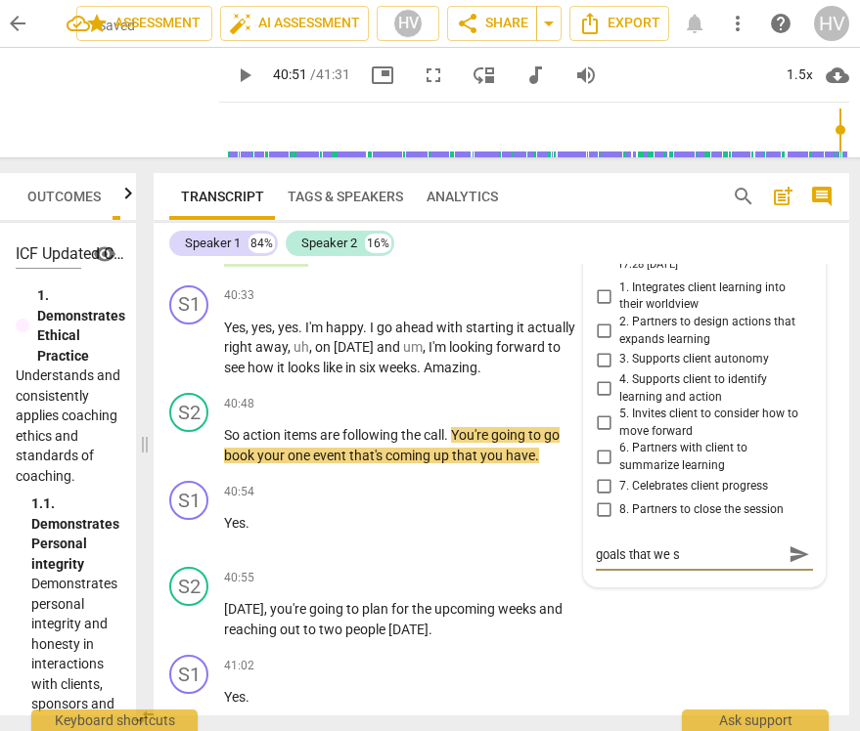
type textarea "goals that we se"
type textarea "goals that we set"
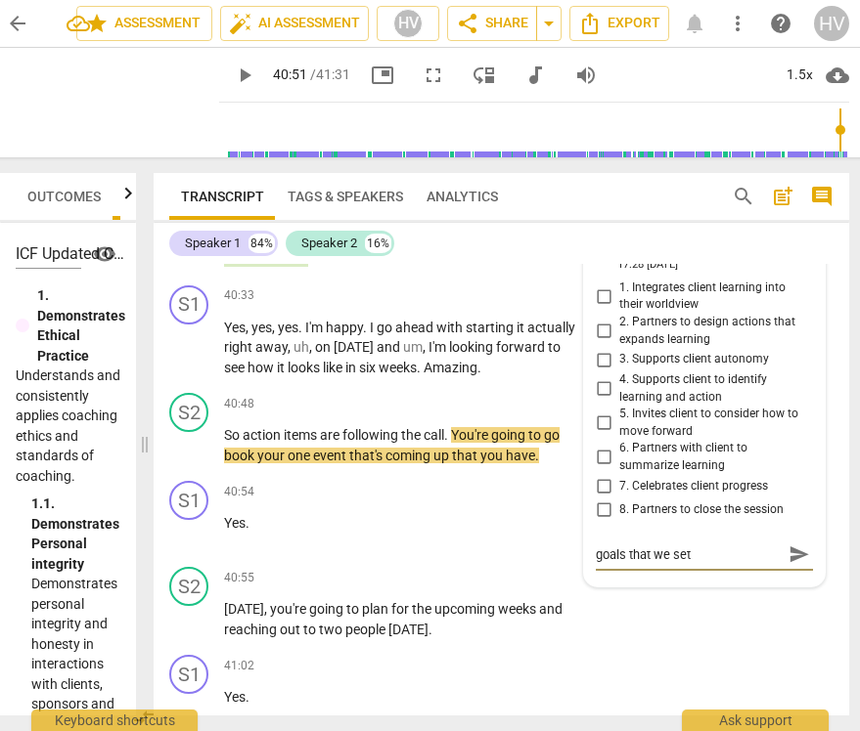
type textarea "goals that we set"
type textarea "goals that we set t"
type textarea "goals that we set th"
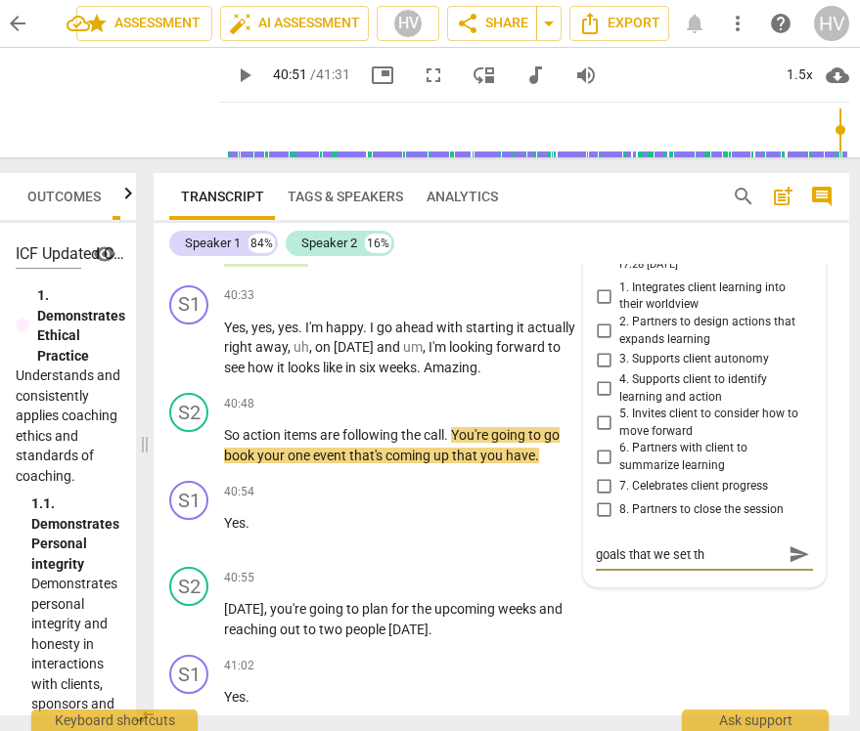
type textarea "goals that we set thi"
type textarea "goals that we set this"
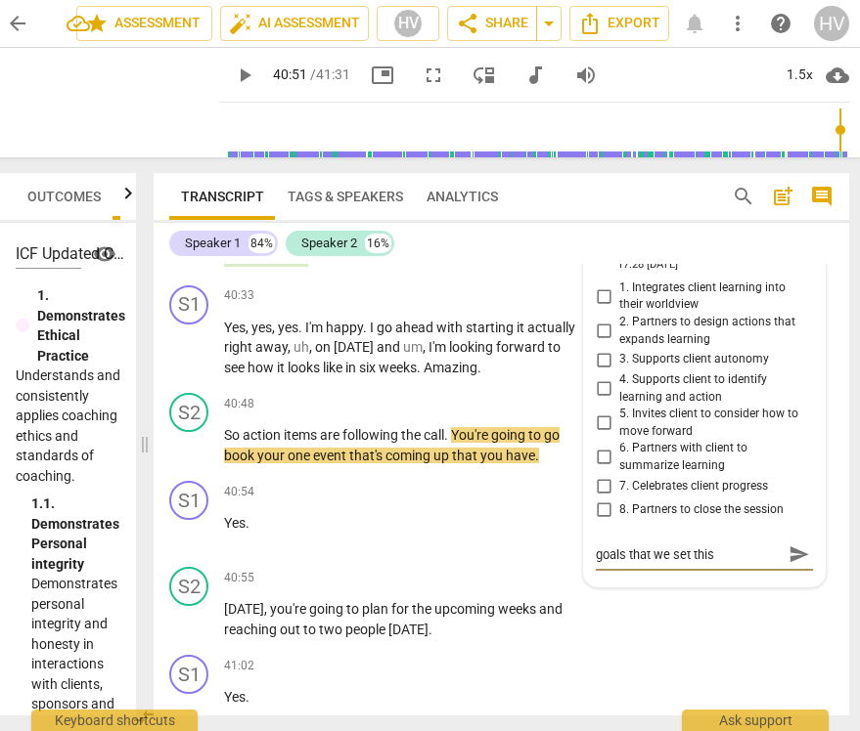
type textarea "goals that we set this"
type textarea "goals that we set this w"
type textarea "goals that we set this we"
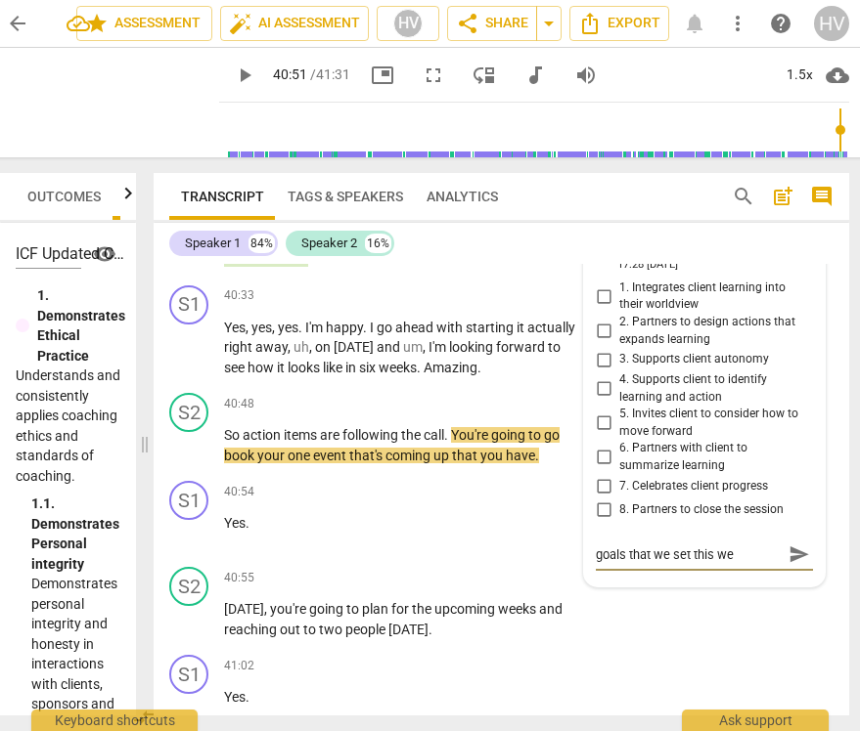
type textarea "goals that we set this wee"
type textarea "goals that we set this week"
type textarea "goals that we set this week."
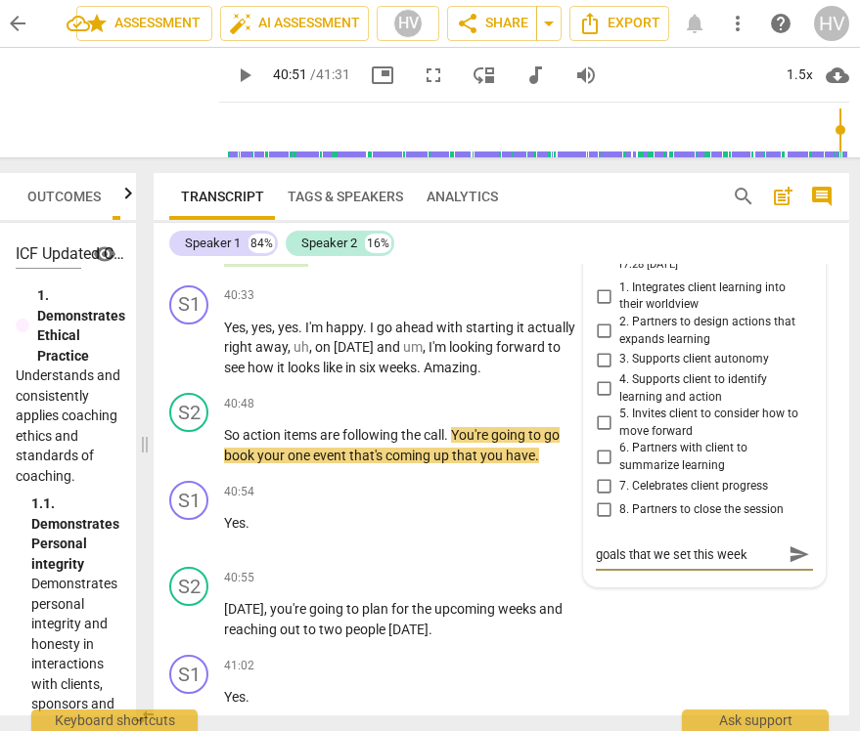
type textarea "goals that we set this week."
type textarea "goals that we set this week.."
type textarea "goals that we set this week..."
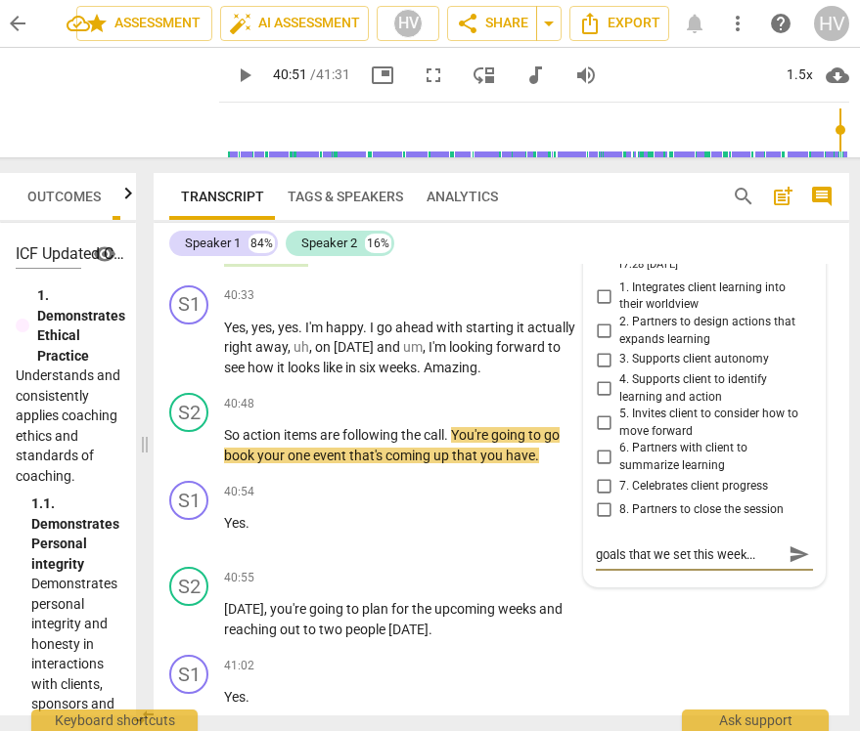
type textarea "goals that we set this week..."
type textarea "goals that we set this week... t"
type textarea "goals that we set this week... th"
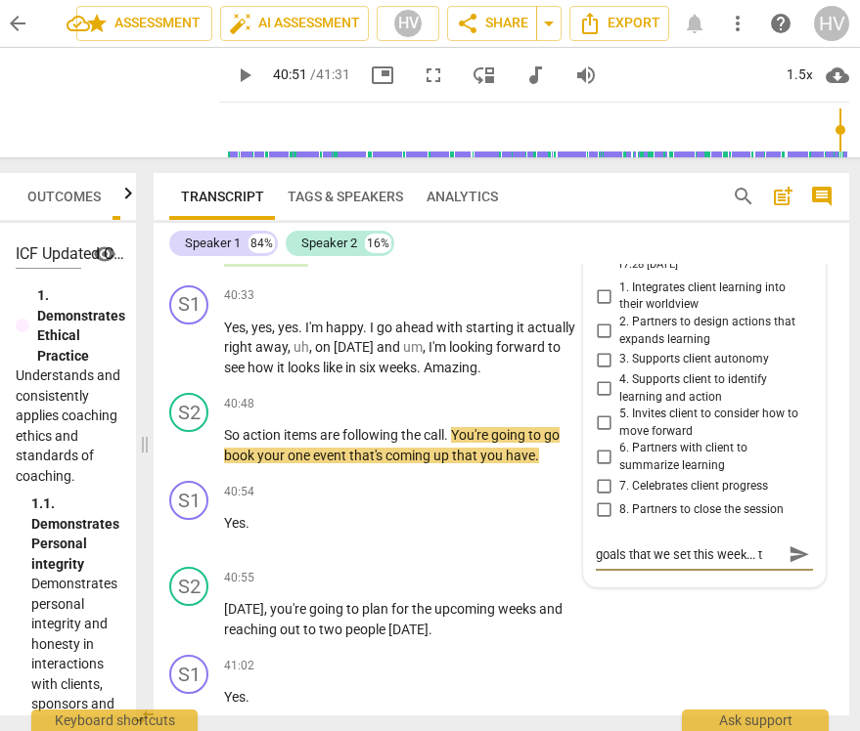
type textarea "goals that we set this week... th"
type textarea "goals that we set this week... the"
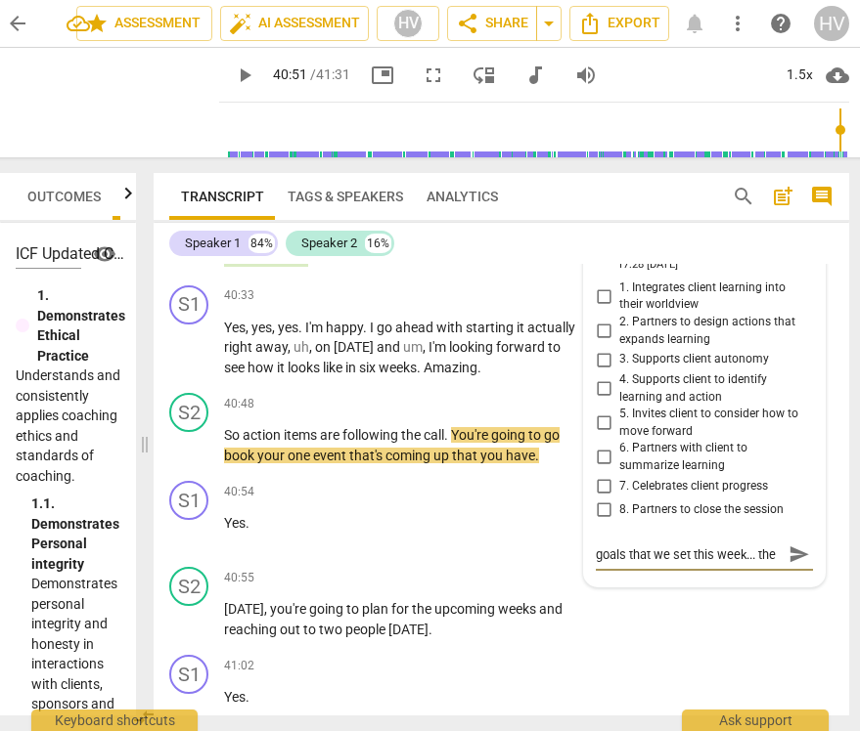
type textarea "goals that we set this week... the c"
type textarea "goals that we set this week... the co"
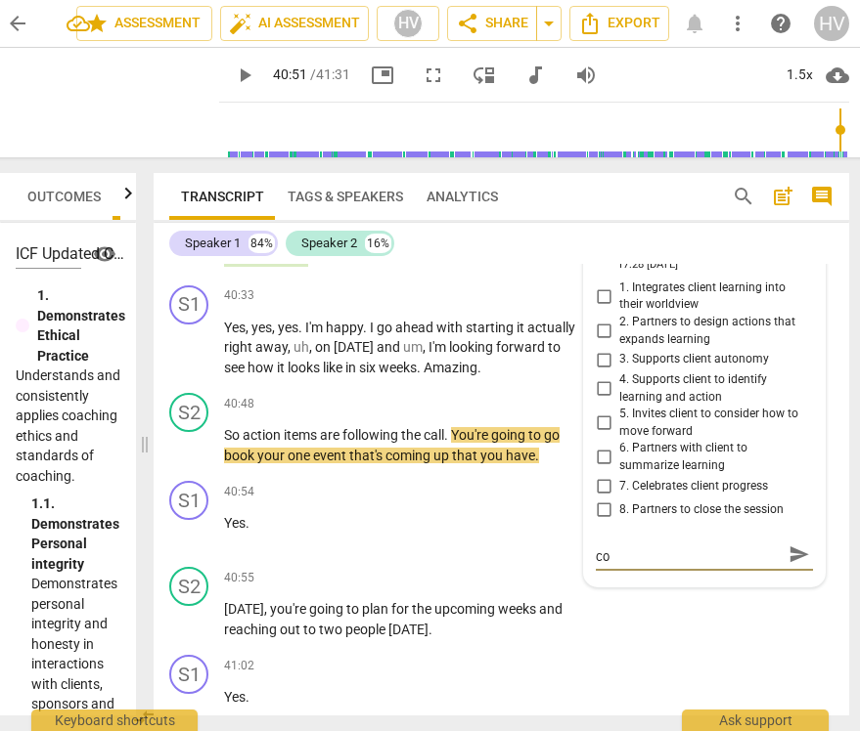
type textarea "goals that we set this week... the coa"
type textarea "goals that we set this week... the coac"
type textarea "goals that we set this week... the coach"
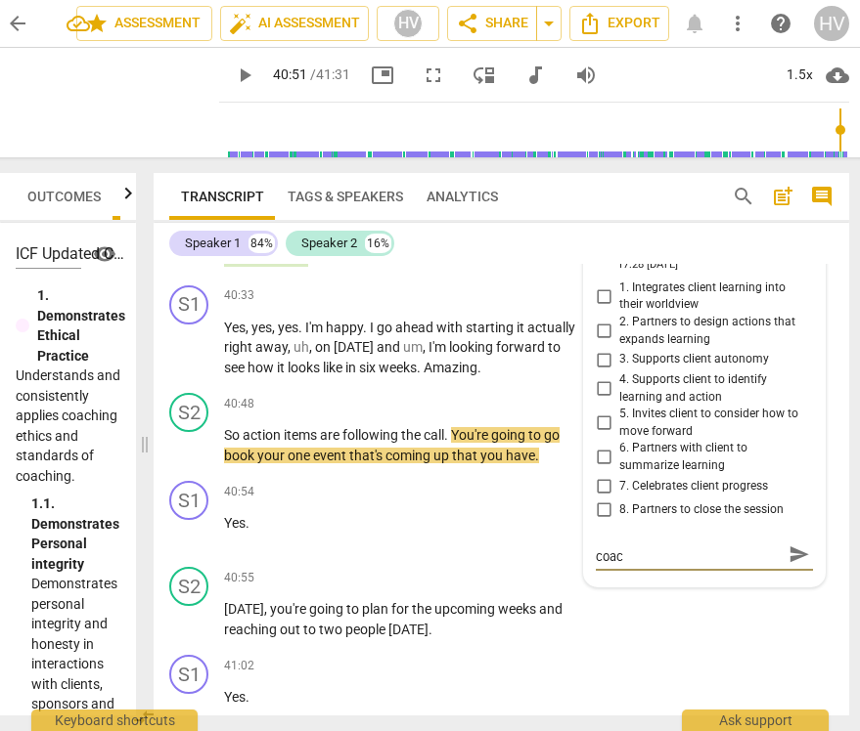
type textarea "goals that we set this week... the coach"
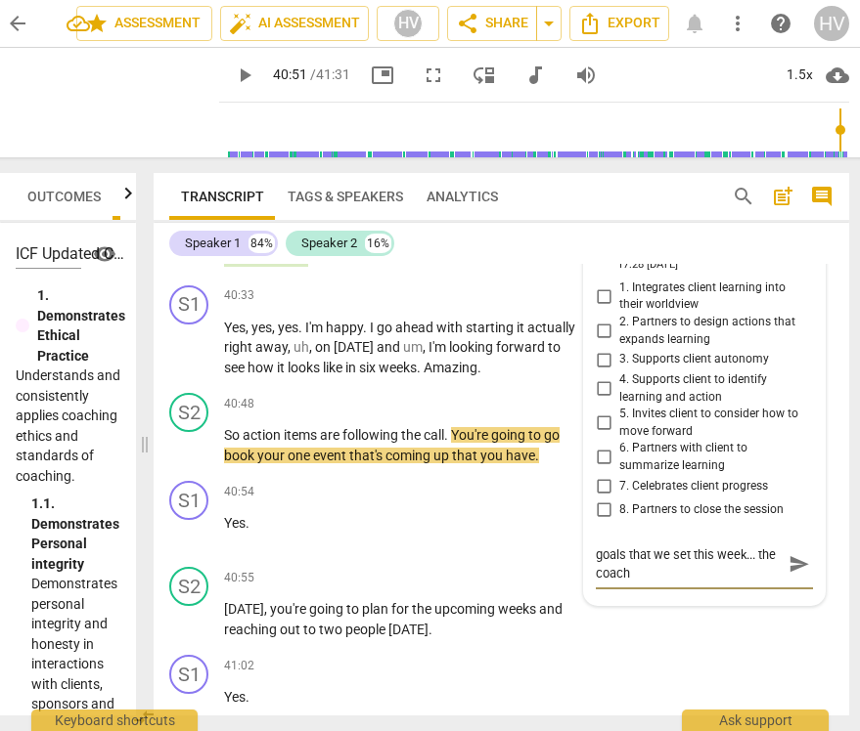
type textarea "goals that we set this week... the coach"
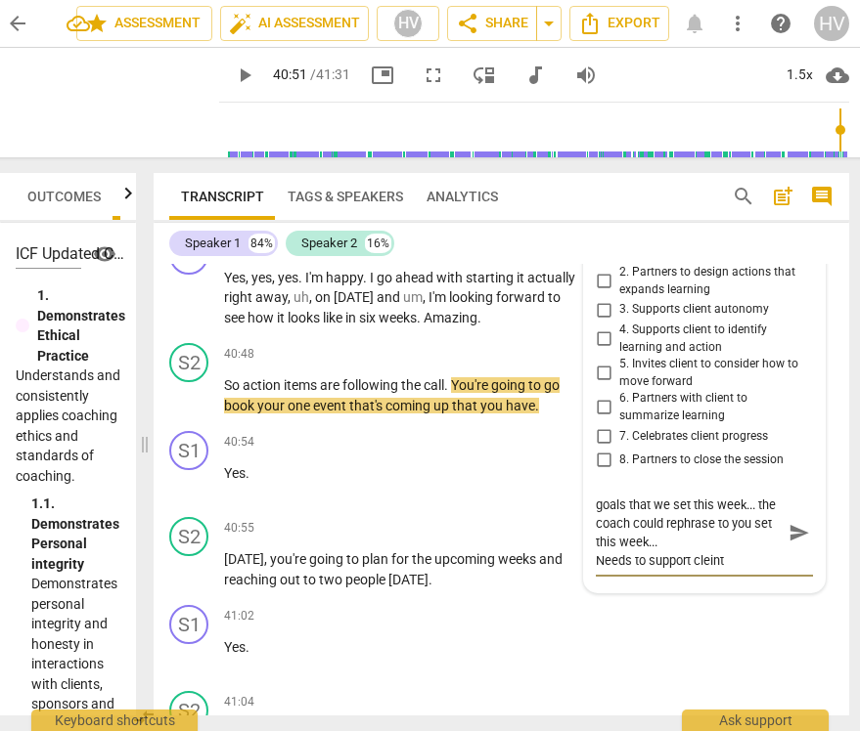
scroll to position [17, 0]
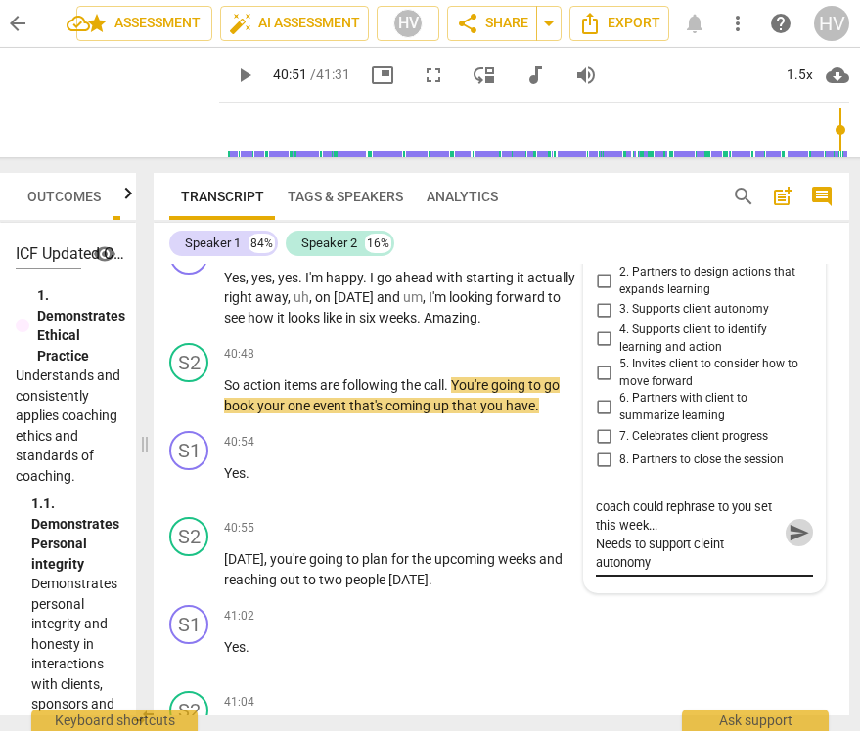
click at [795, 544] on span "send" at bounding box center [799, 533] width 22 height 22
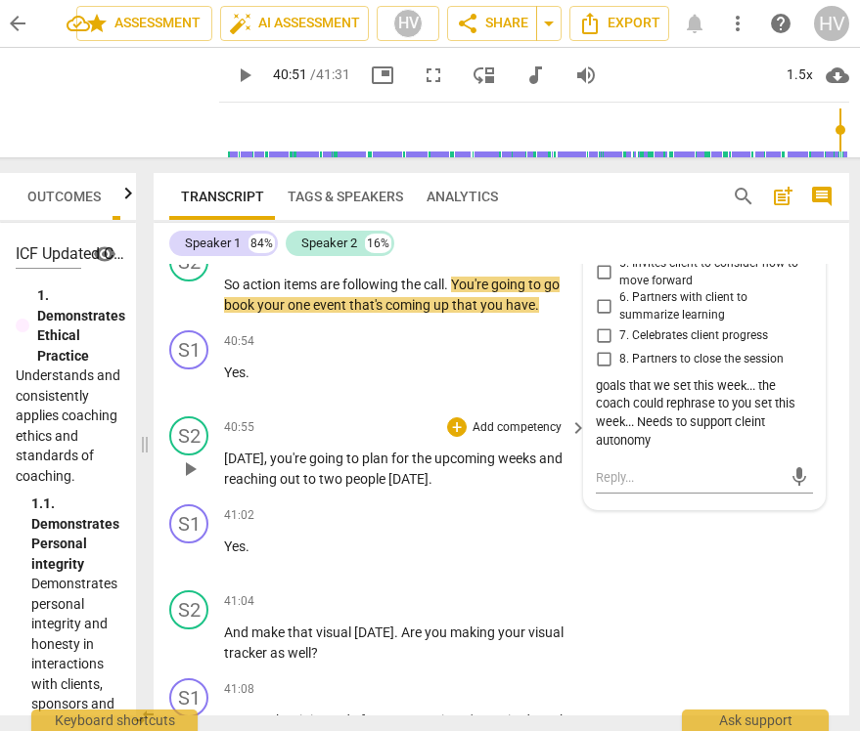
scroll to position [14887, 0]
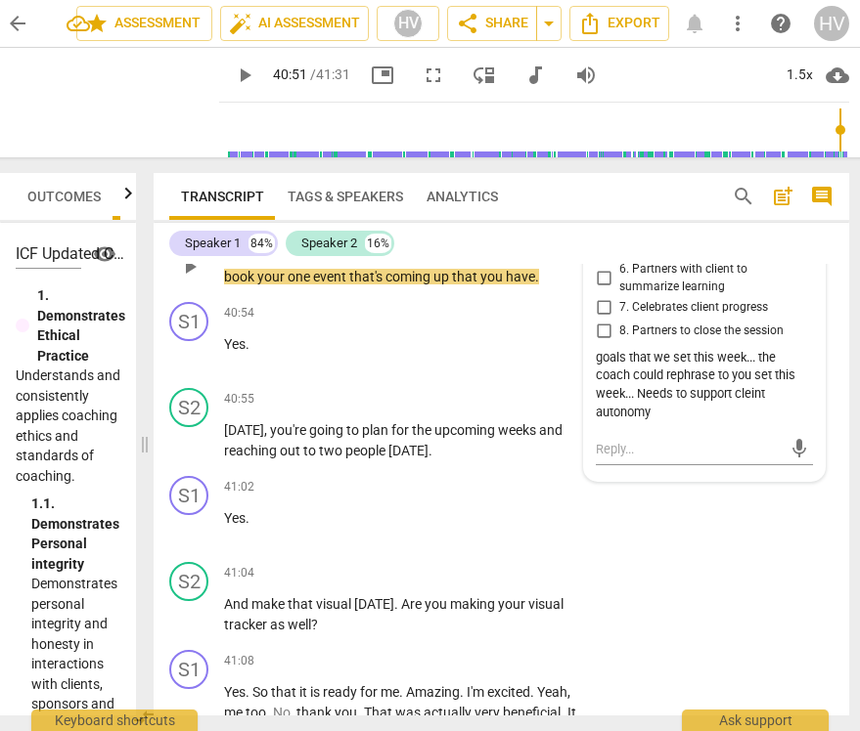
click at [188, 279] on span "play_arrow" at bounding box center [189, 266] width 23 height 23
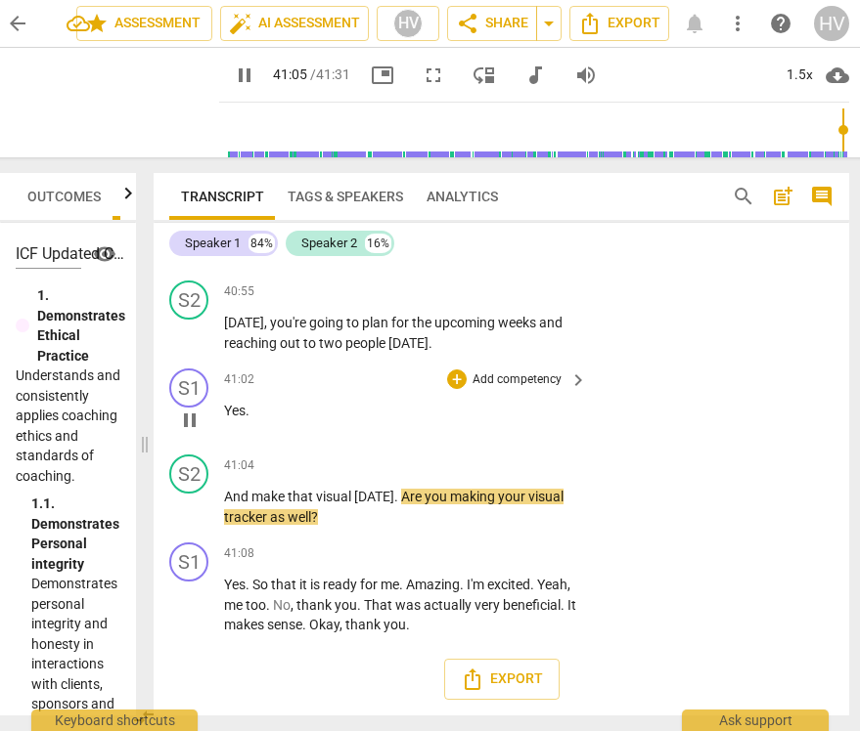
scroll to position [15017, 0]
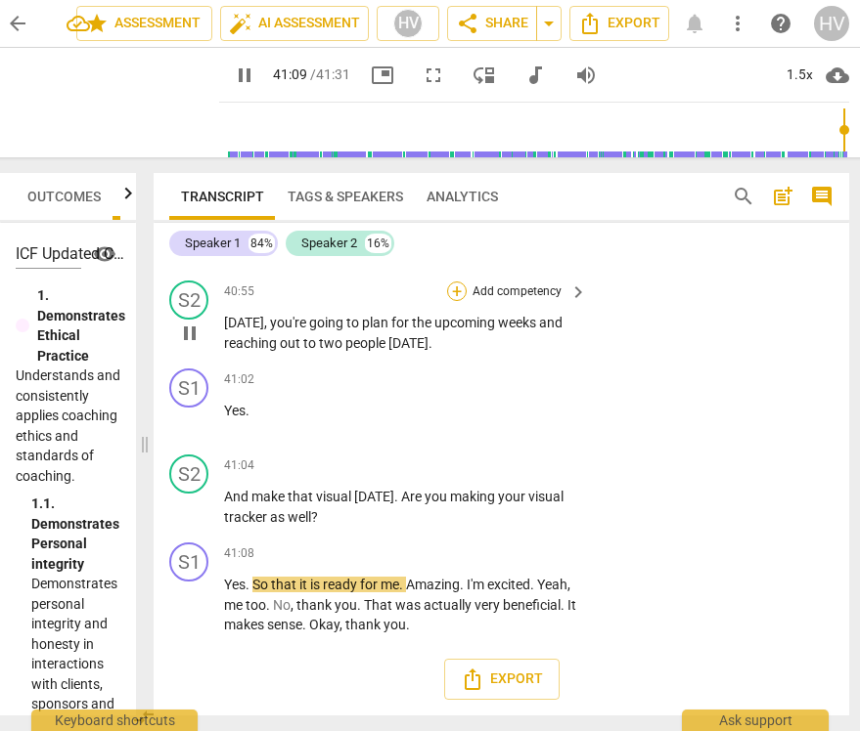
click at [463, 301] on div "+" at bounding box center [457, 292] width 20 height 20
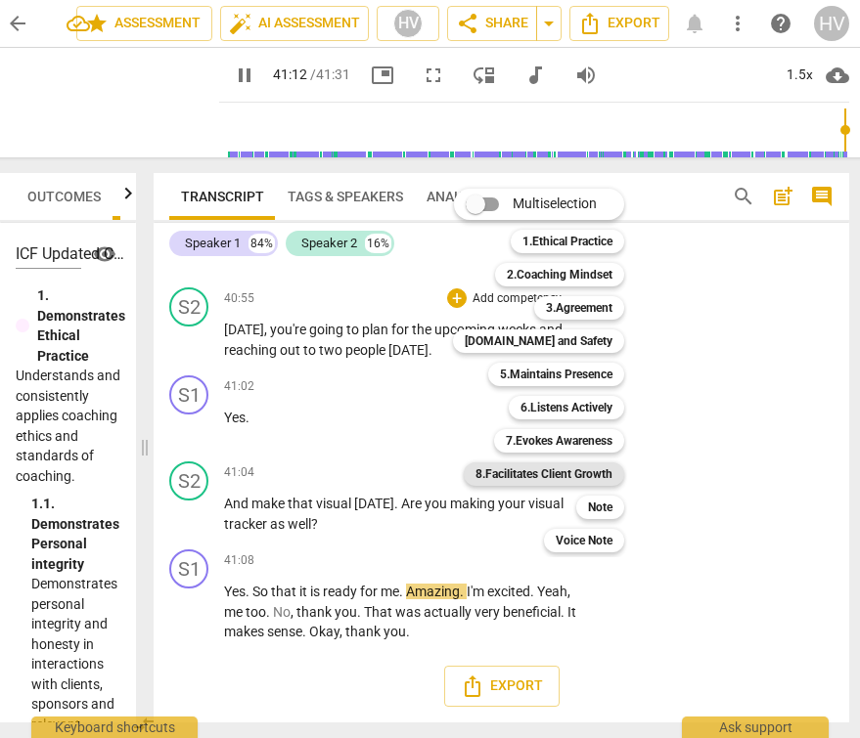
click at [560, 478] on b "8.Facilitates Client Growth" at bounding box center [543, 474] width 137 height 23
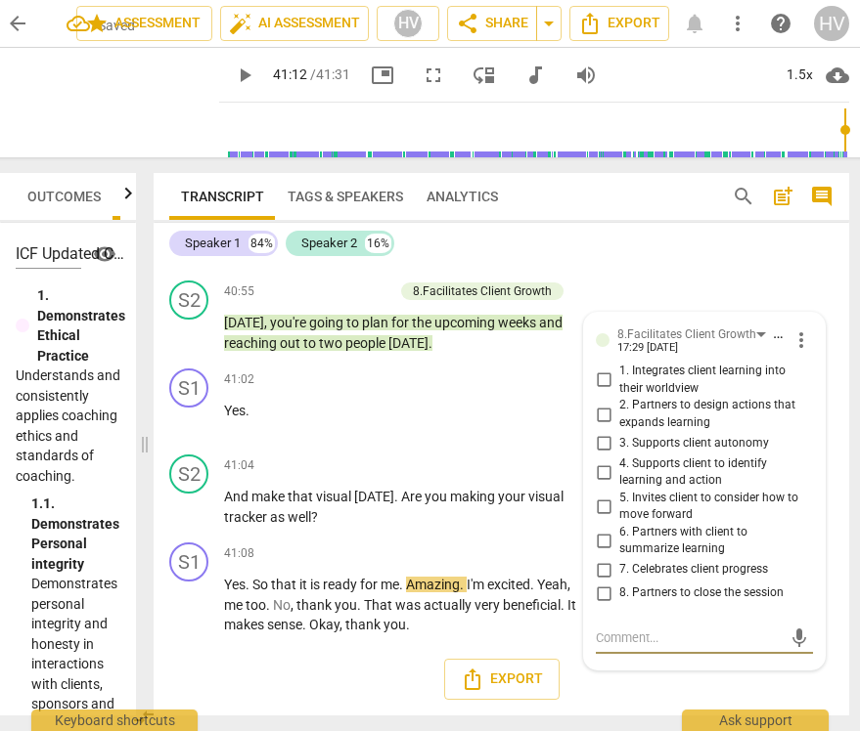
scroll to position [15025, 0]
click at [605, 647] on textarea at bounding box center [689, 638] width 186 height 19
paste textarea "The coach did not invite the client to apply her learning from this session to …"
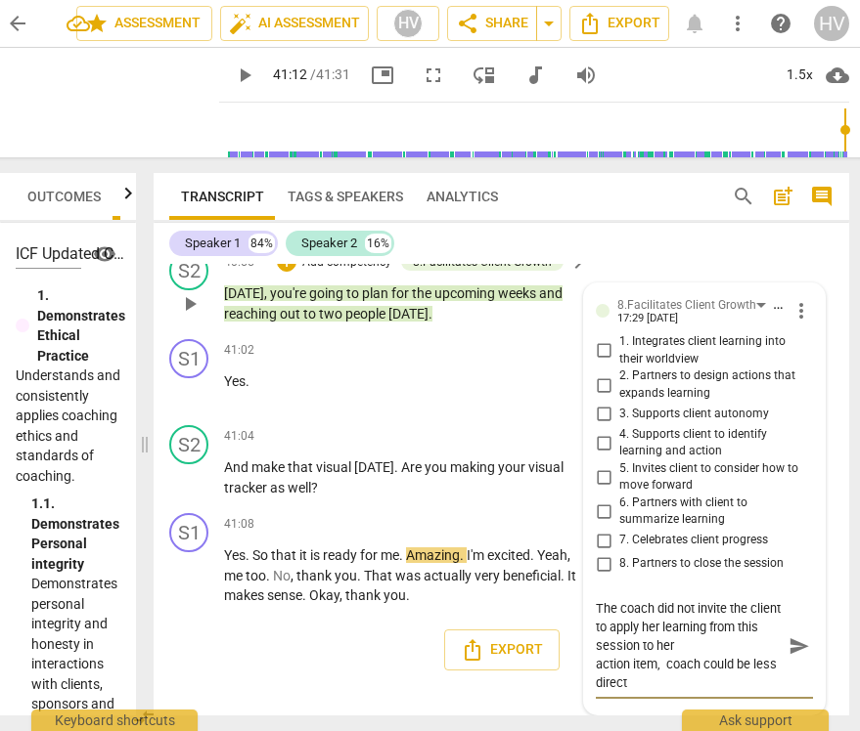
scroll to position [0, 0]
click at [791, 657] on span "send" at bounding box center [799, 647] width 22 height 22
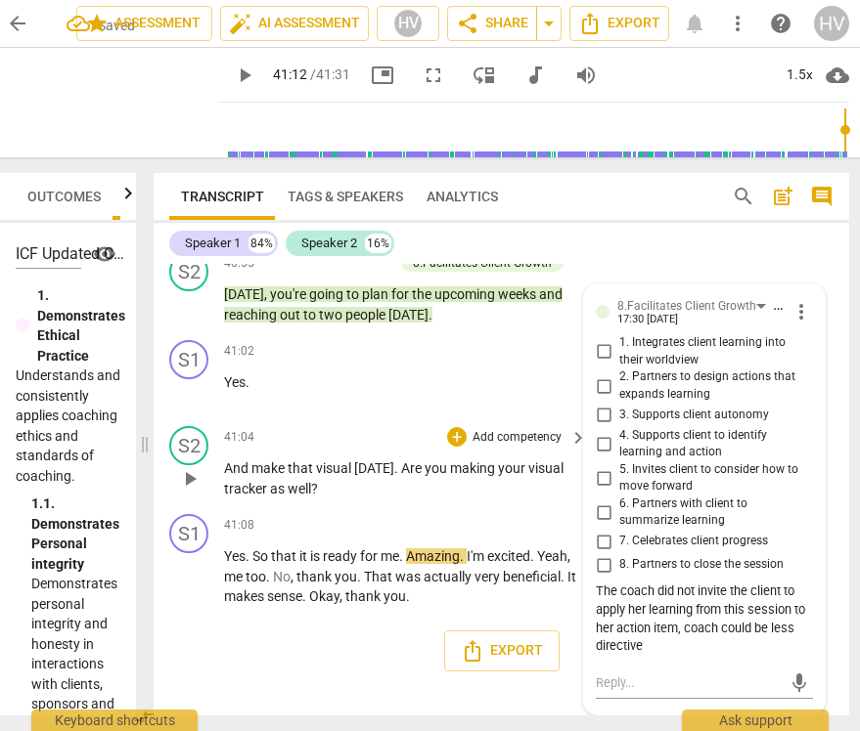
scroll to position [15099, 0]
click at [193, 404] on span "play_arrow" at bounding box center [189, 391] width 23 height 23
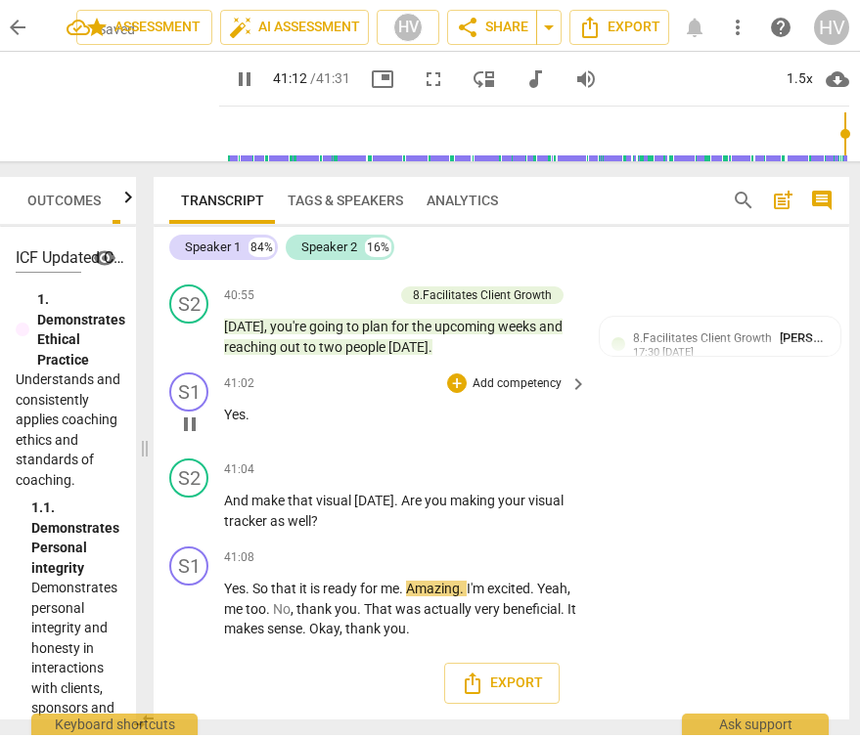
scroll to position [15095, 0]
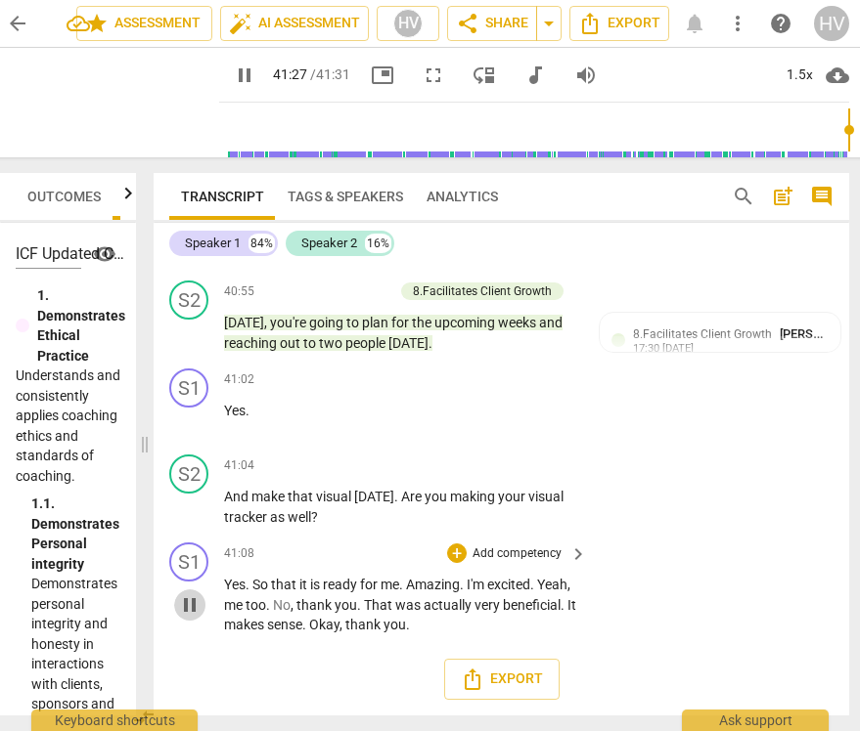
click at [183, 605] on span "pause" at bounding box center [189, 605] width 23 height 23
click at [536, 554] on p "Add competency" at bounding box center [516, 555] width 93 height 18
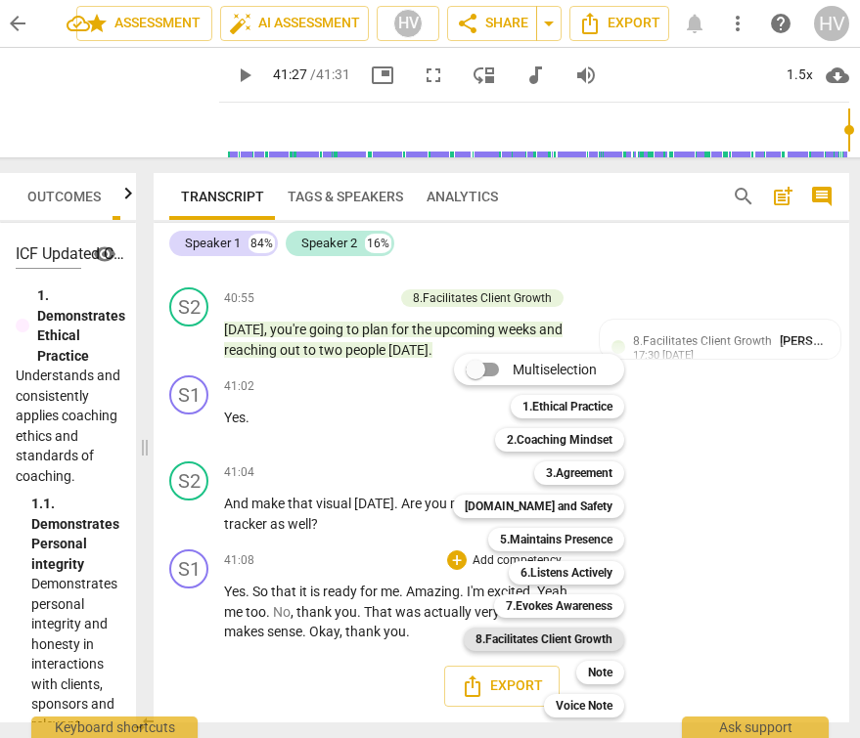
click at [602, 642] on b "8.Facilitates Client Growth" at bounding box center [543, 639] width 137 height 23
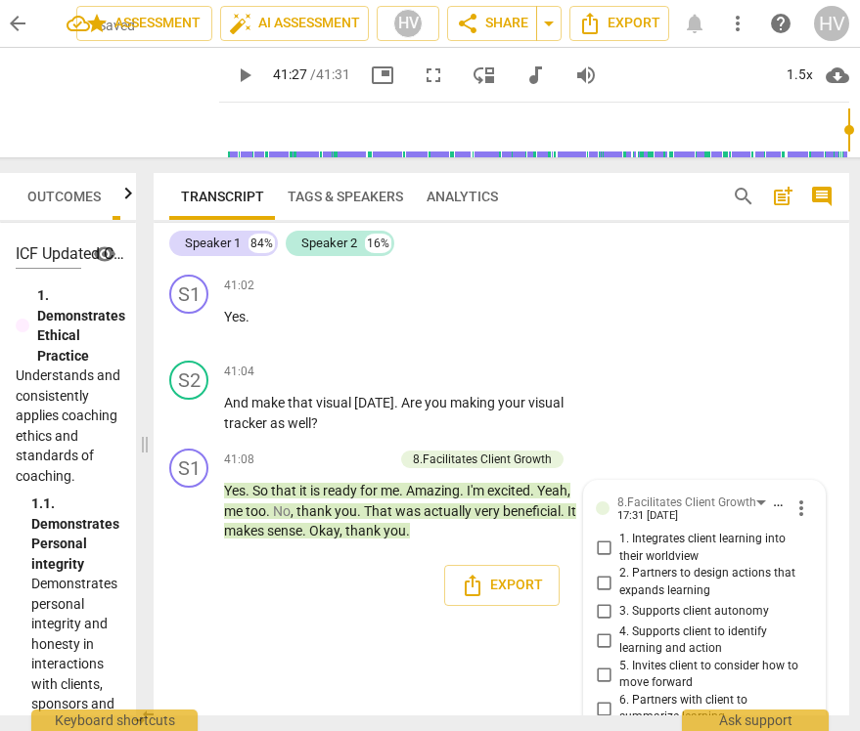
scroll to position [15312, 0]
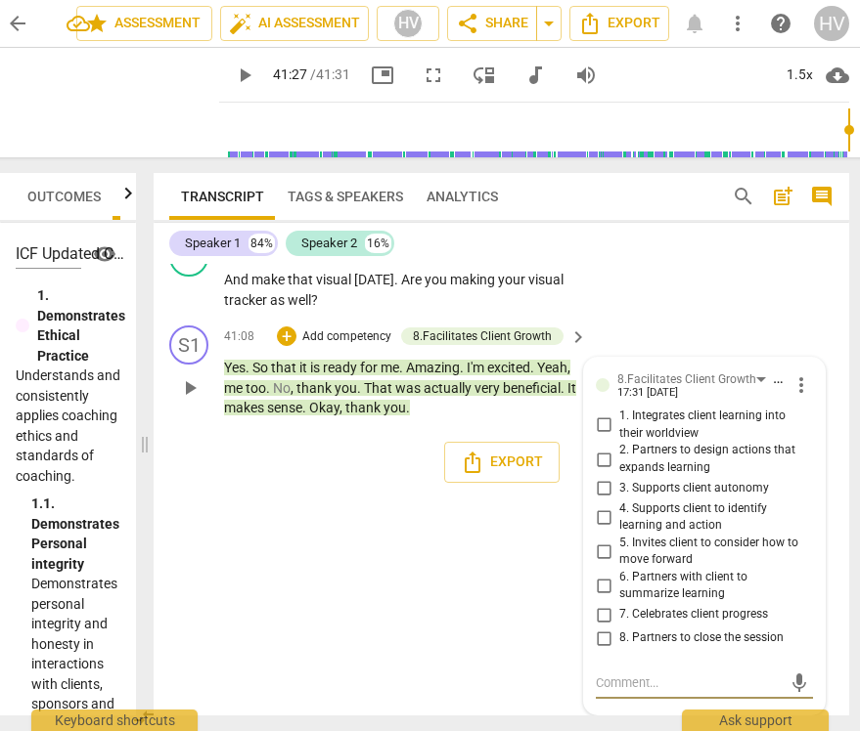
click at [608, 697] on div "mic" at bounding box center [704, 683] width 217 height 31
click at [609, 673] on div "mic" at bounding box center [704, 683] width 217 height 31
click at [605, 686] on textarea at bounding box center [689, 683] width 186 height 19
paste textarea "The coach did not invite the client to apply her learning from this session to …"
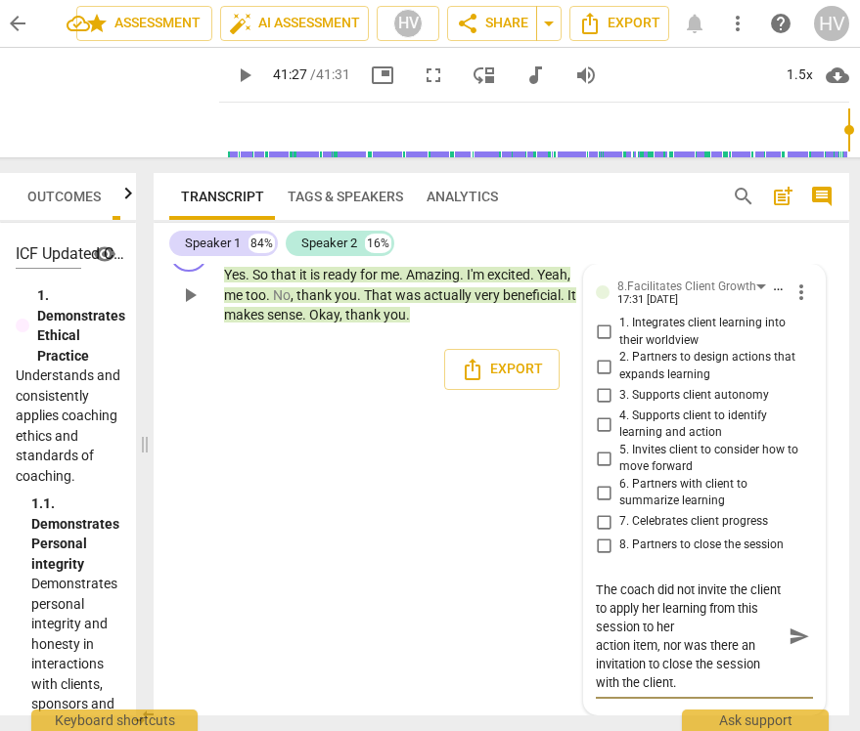
scroll to position [15380, 0]
click at [788, 647] on span "send" at bounding box center [799, 637] width 22 height 22
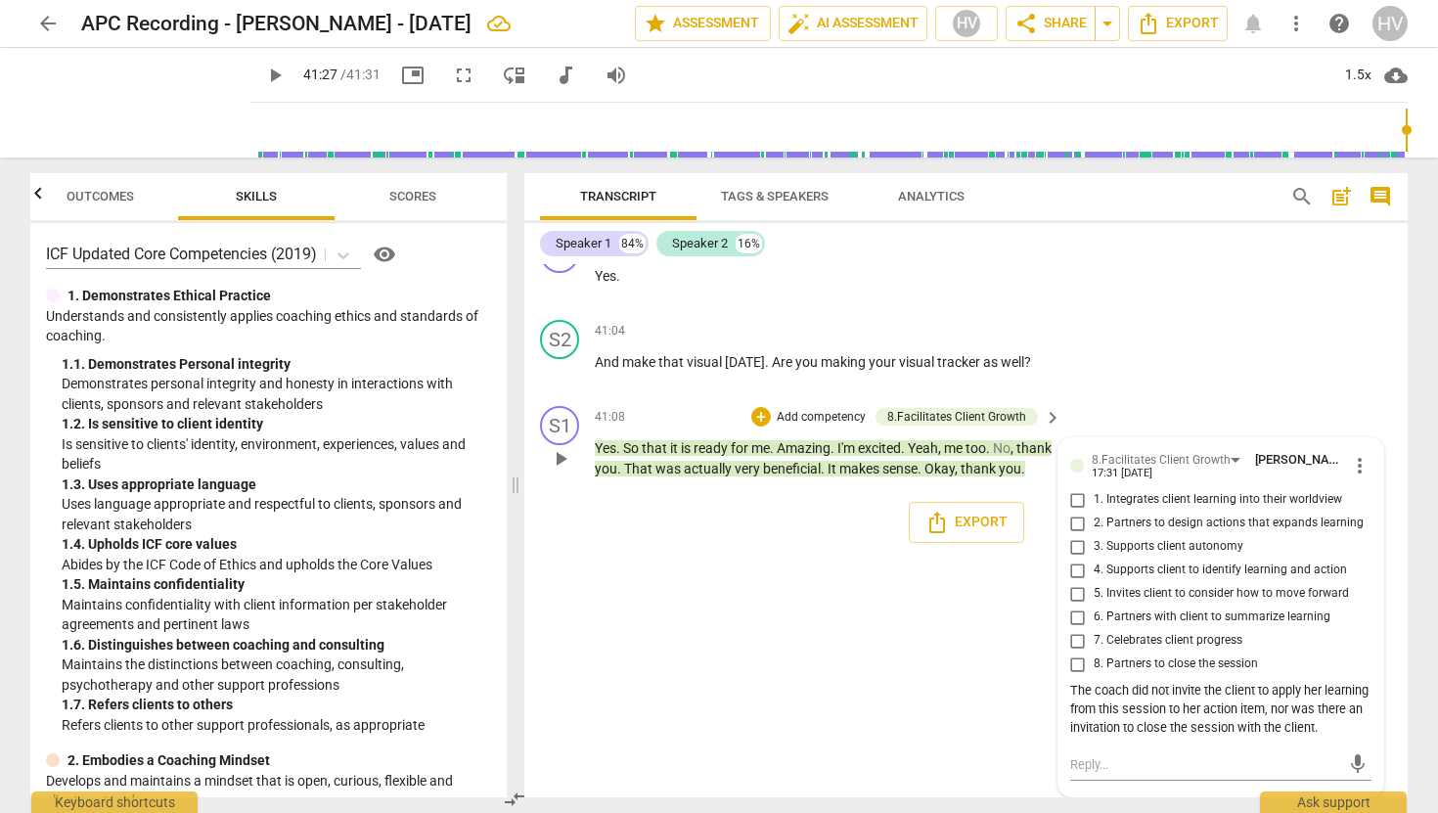
scroll to position [0, 0]
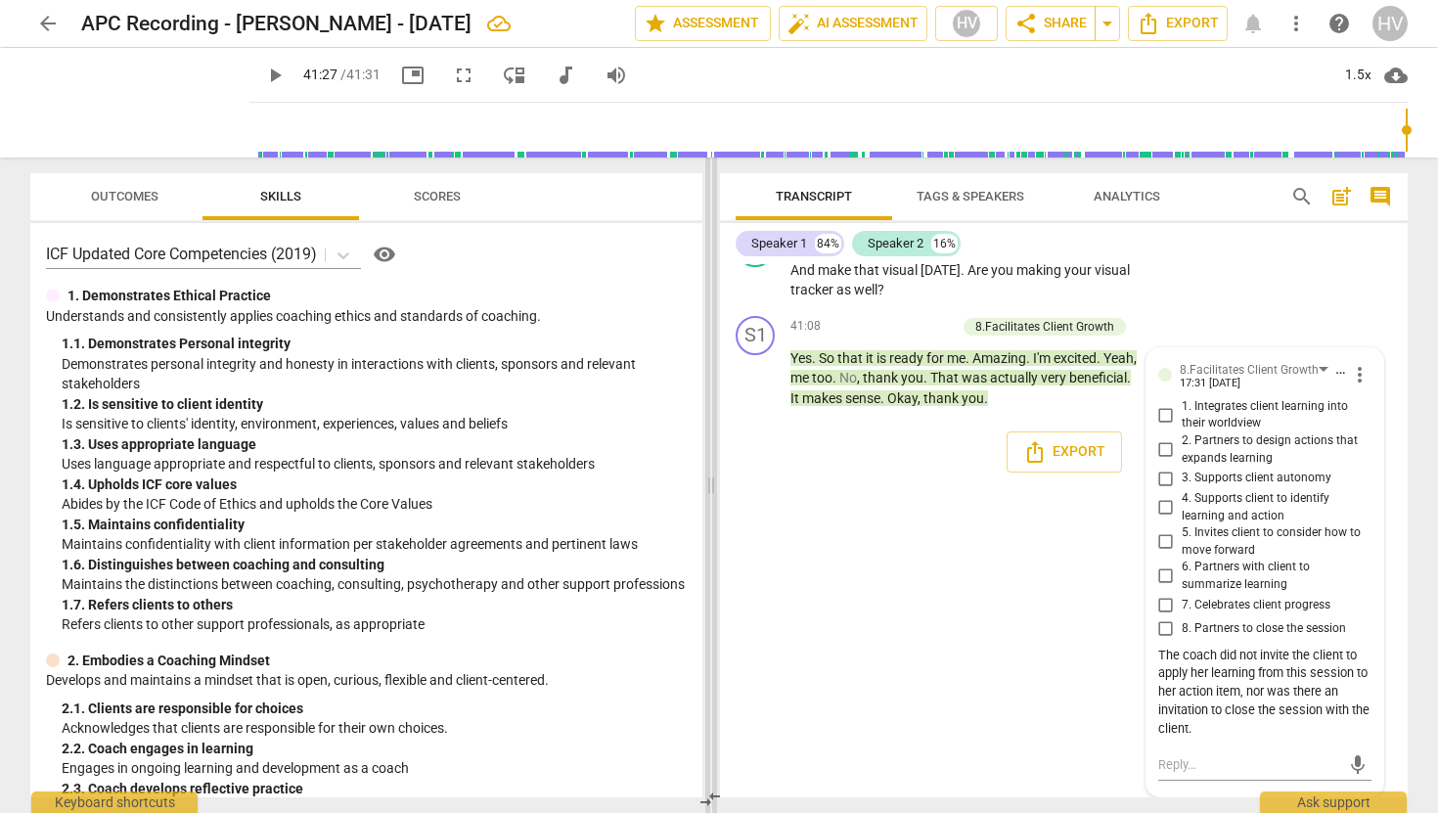
drag, startPoint x: 175, startPoint y: 488, endPoint x: 711, endPoint y: 486, distance: 535.9
click at [711, 486] on span at bounding box center [711, 484] width 12 height 655
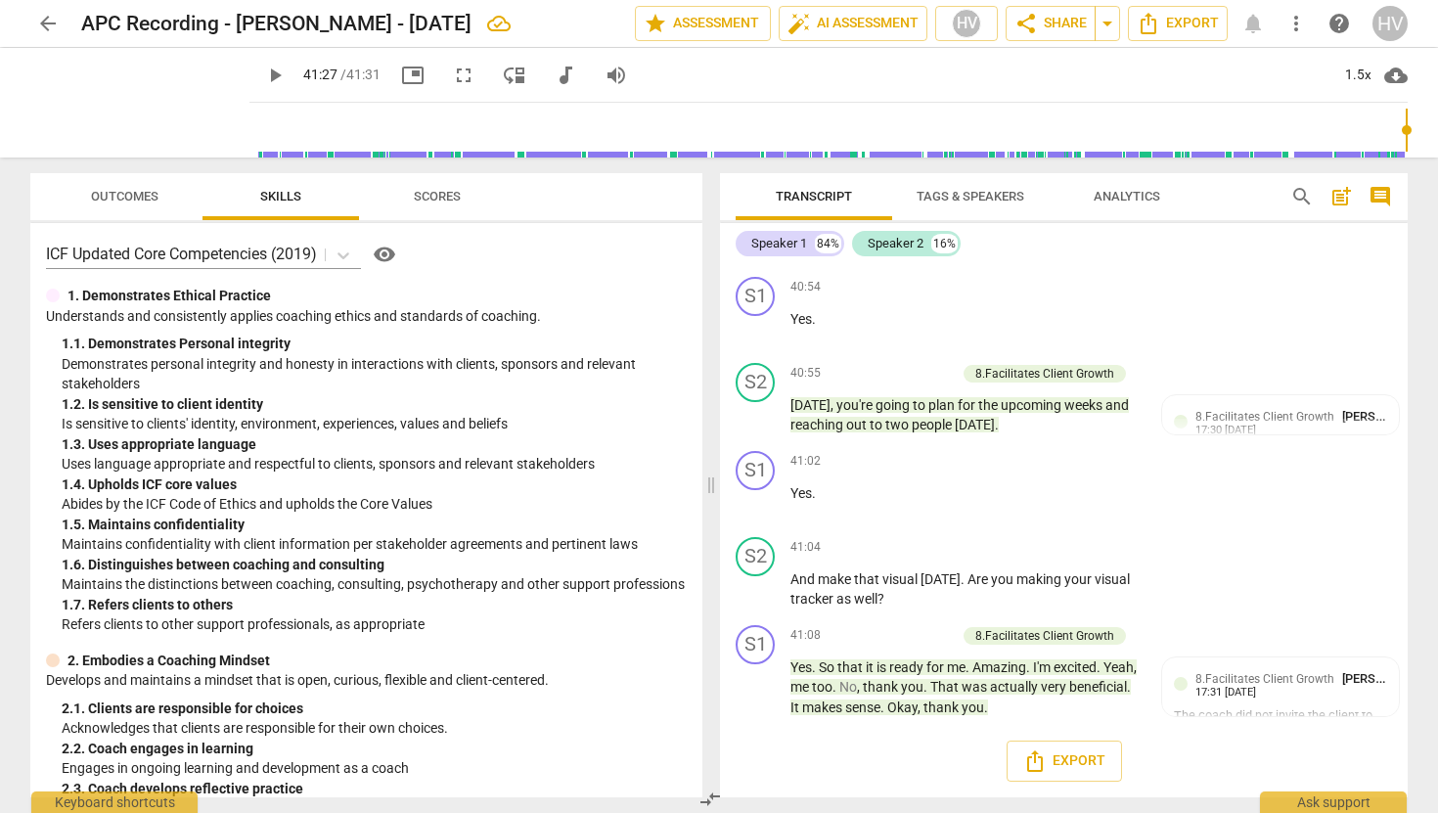
click at [455, 194] on span "Scores" at bounding box center [437, 196] width 47 height 15
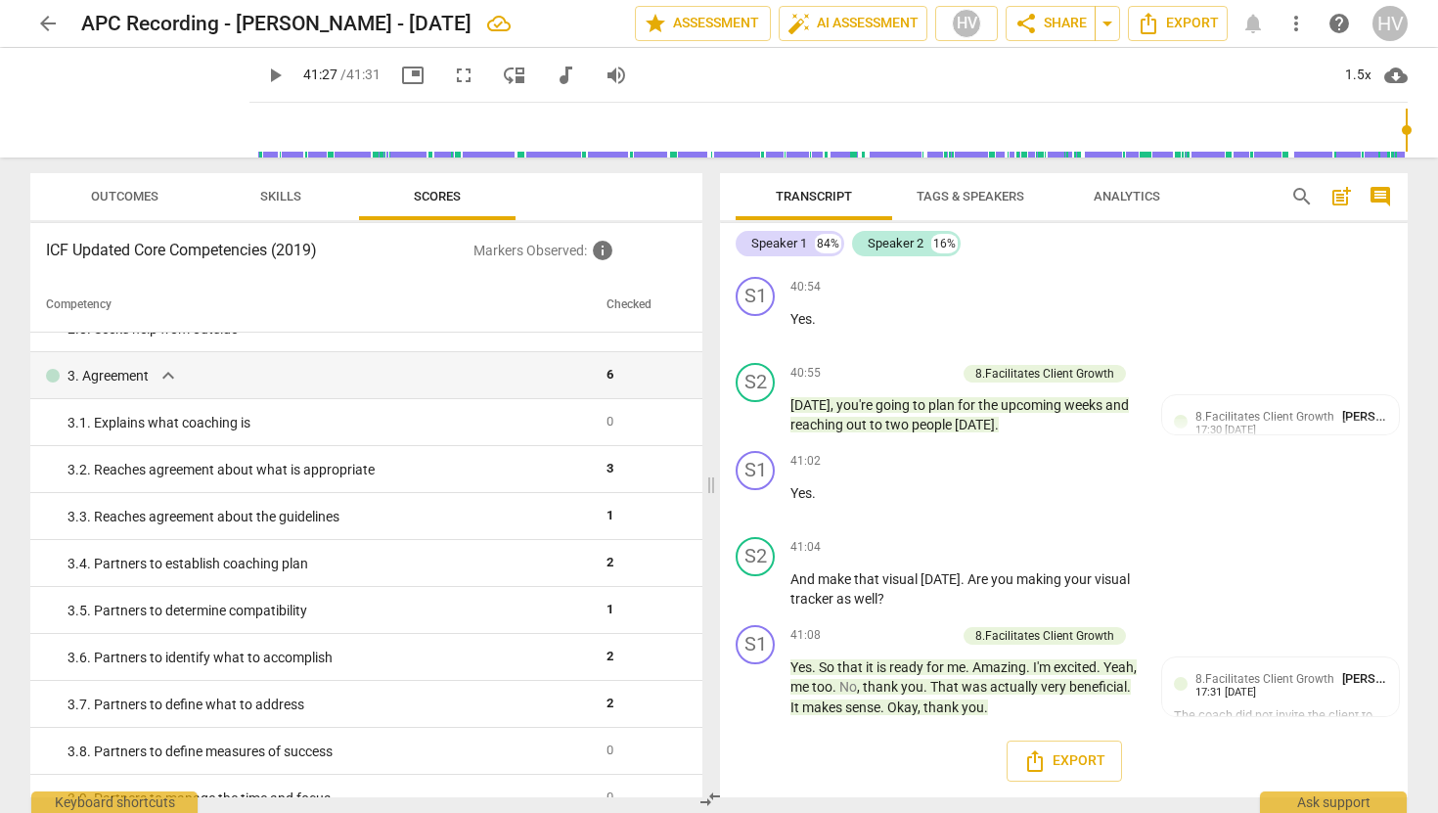
scroll to position [0, 0]
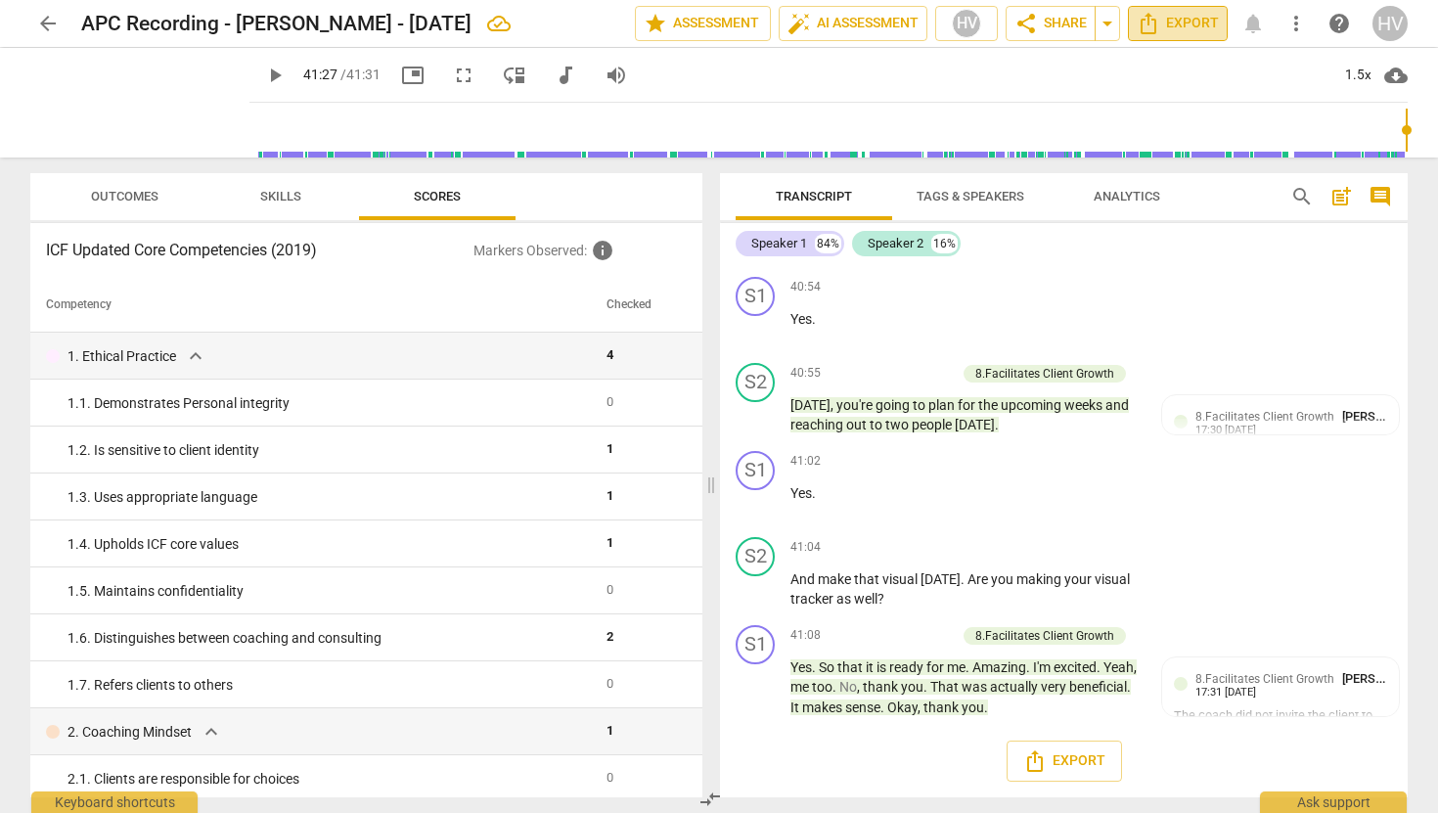
click at [859, 26] on span "Export" at bounding box center [1177, 23] width 82 height 23
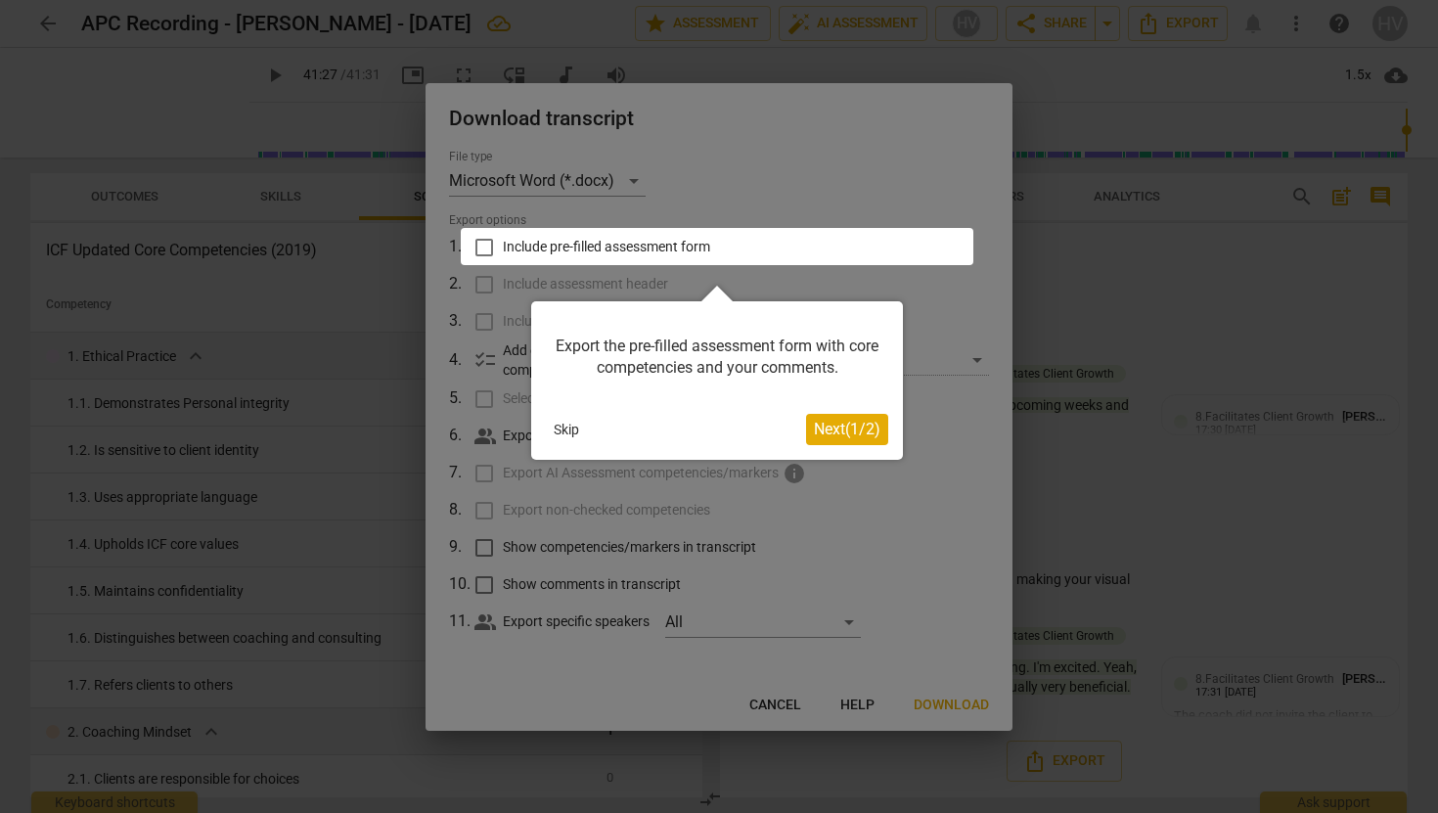
click at [834, 436] on span "Next ( 1 / 2 )" at bounding box center [847, 429] width 66 height 19
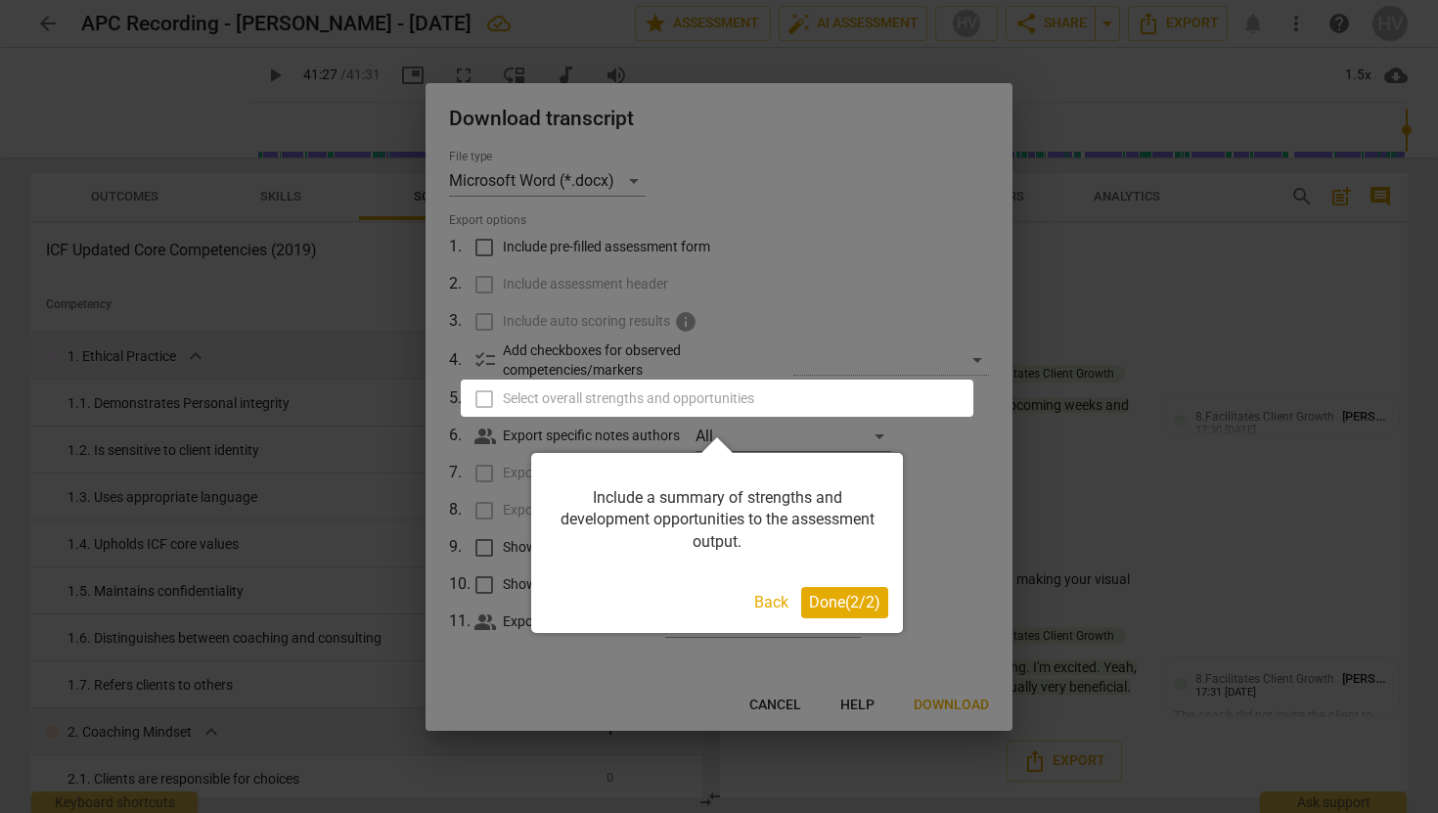
click at [828, 600] on span "Done ( 2 / 2 )" at bounding box center [844, 602] width 71 height 19
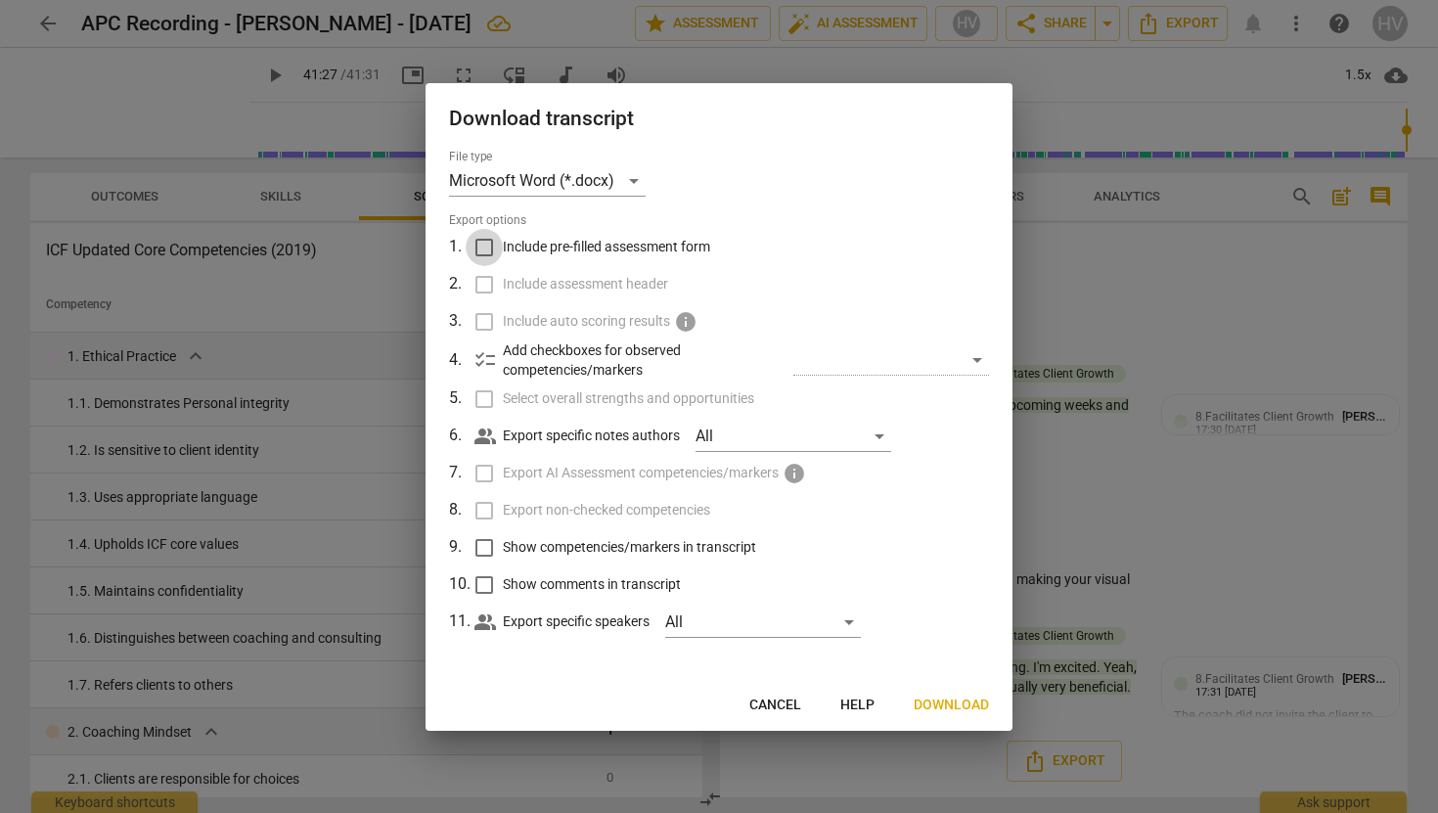
click at [481, 249] on input "Include pre-filled assessment form" at bounding box center [483, 247] width 37 height 37
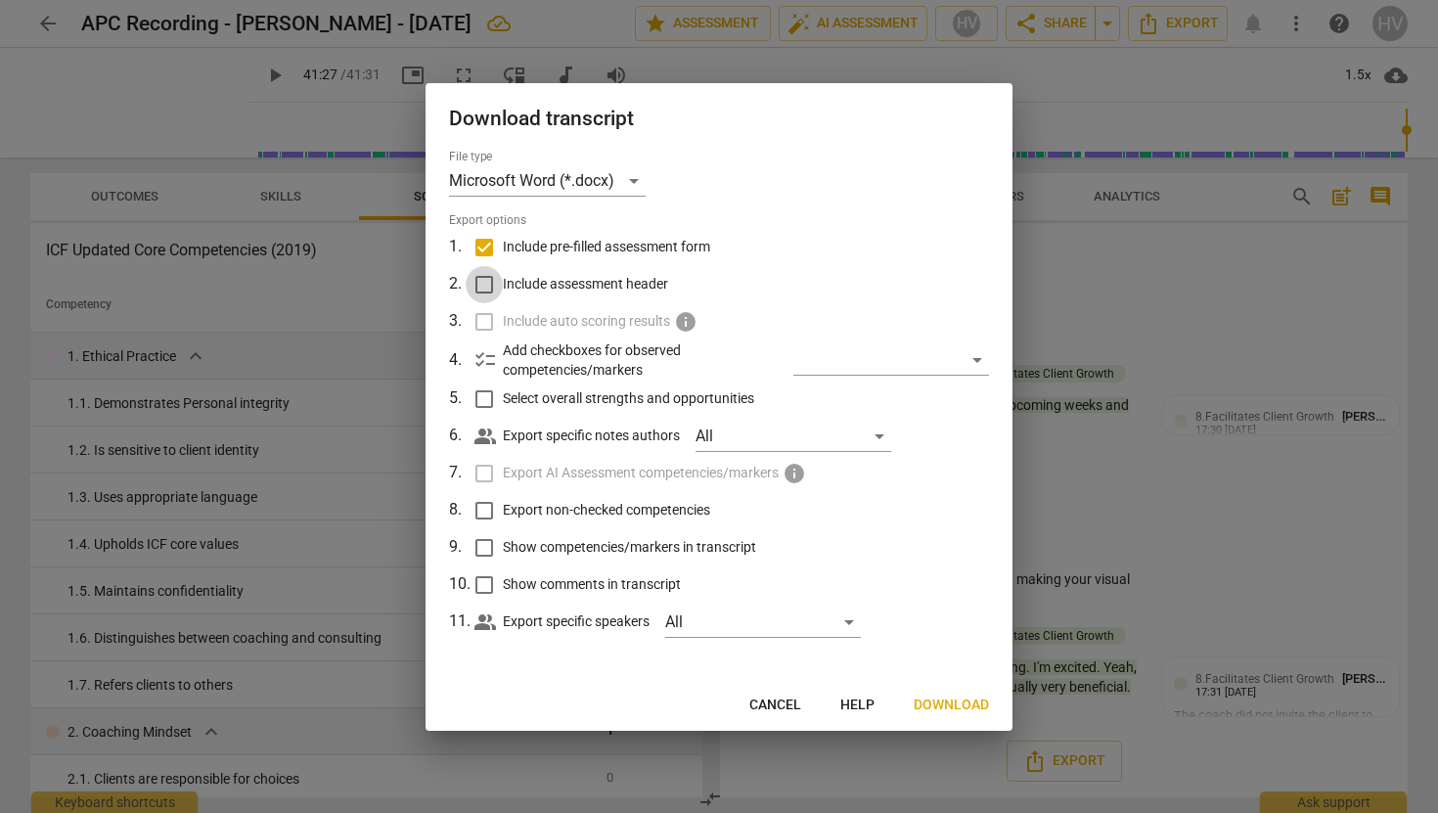
click at [479, 290] on input "Include assessment header" at bounding box center [483, 284] width 37 height 37
click at [859, 362] on div "​" at bounding box center [891, 359] width 196 height 31
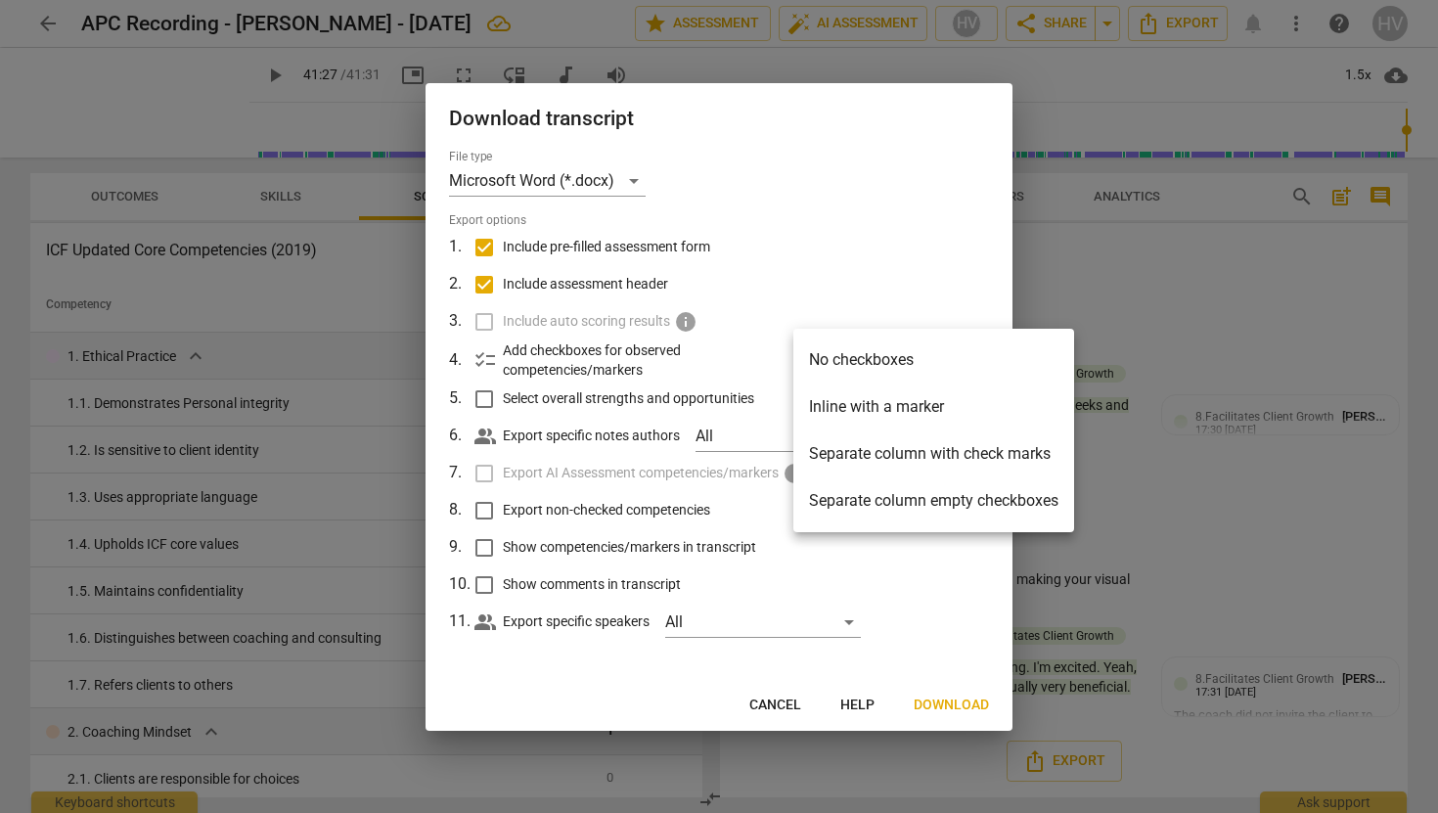
click at [859, 491] on li "Separate column empty checkboxes" at bounding box center [933, 500] width 281 height 47
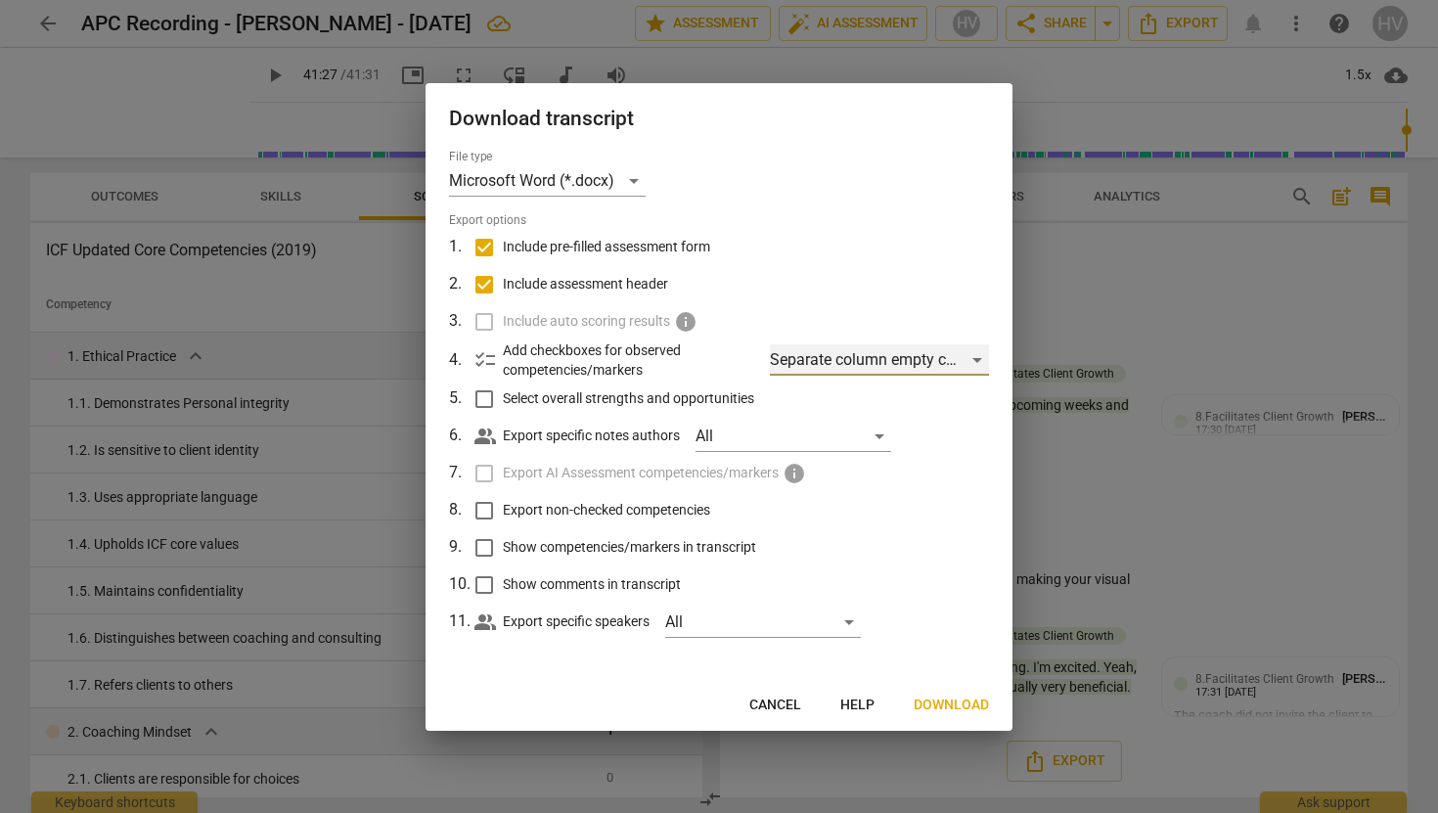
click at [859, 356] on div "Separate column empty checkboxes" at bounding box center [879, 359] width 219 height 31
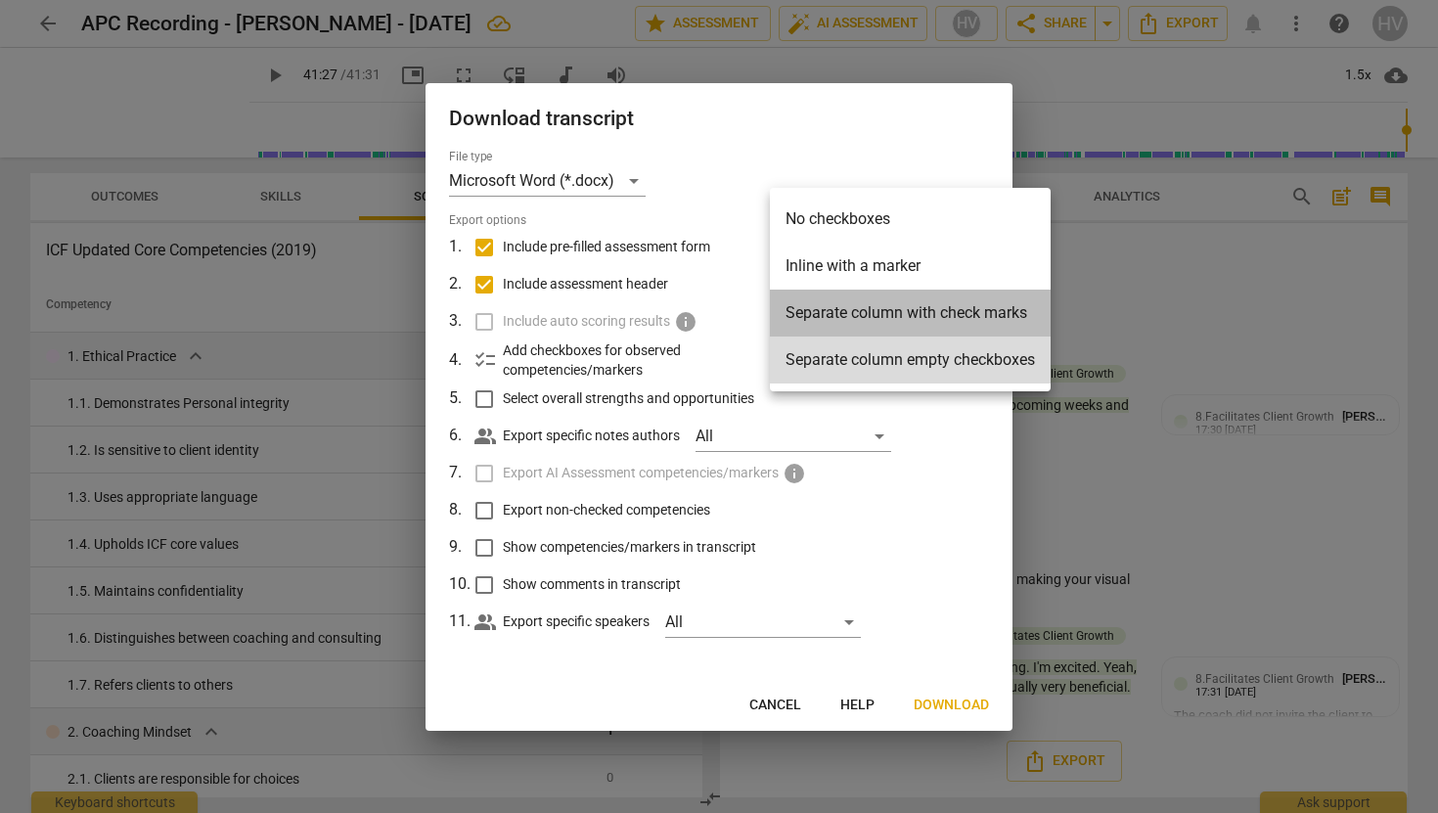
click at [859, 318] on li "Separate column with check marks" at bounding box center [910, 312] width 281 height 47
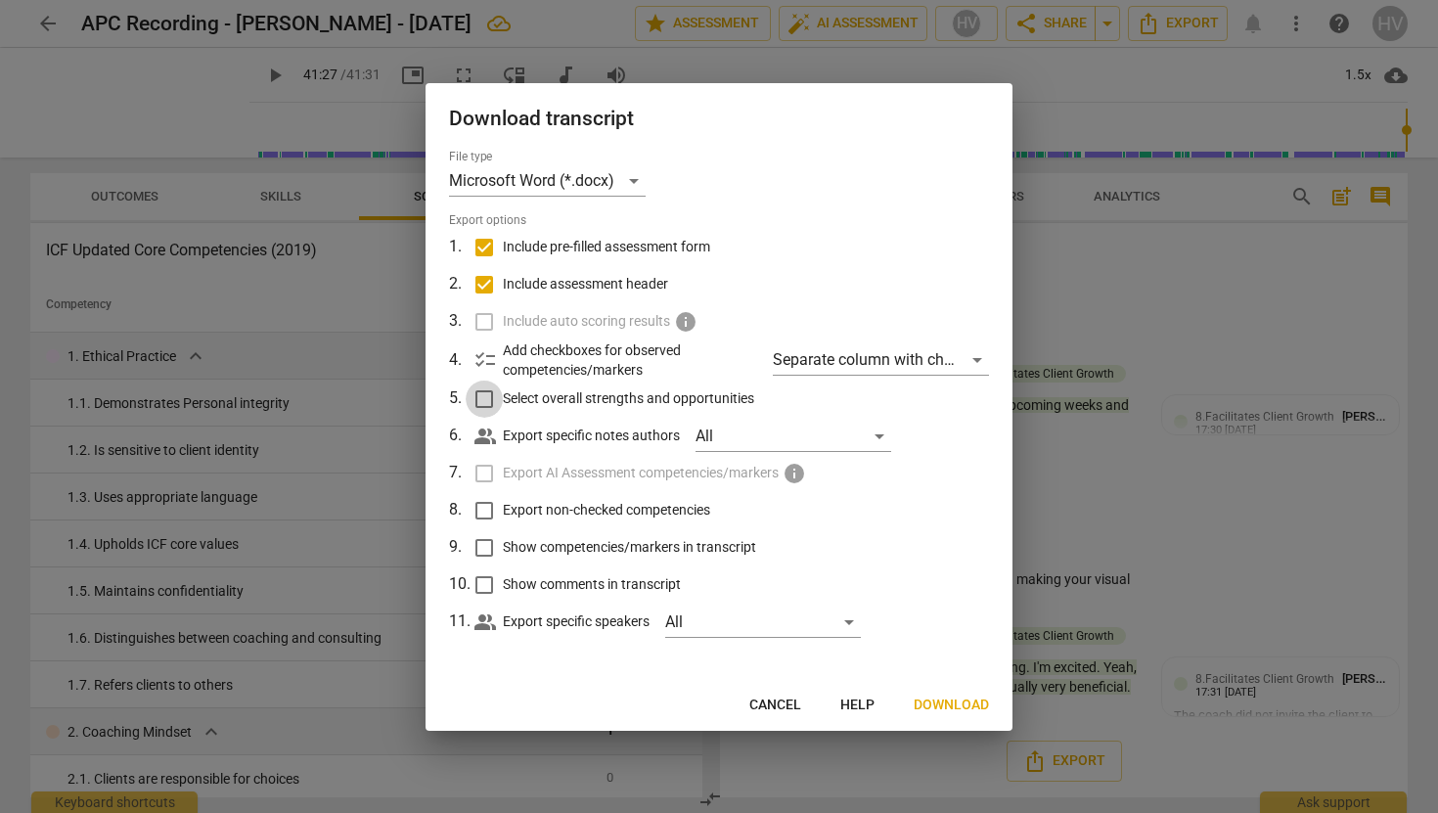
click at [491, 401] on input "Select overall strengths and opportunities" at bounding box center [483, 398] width 37 height 37
click at [859, 439] on div "All" at bounding box center [793, 436] width 196 height 31
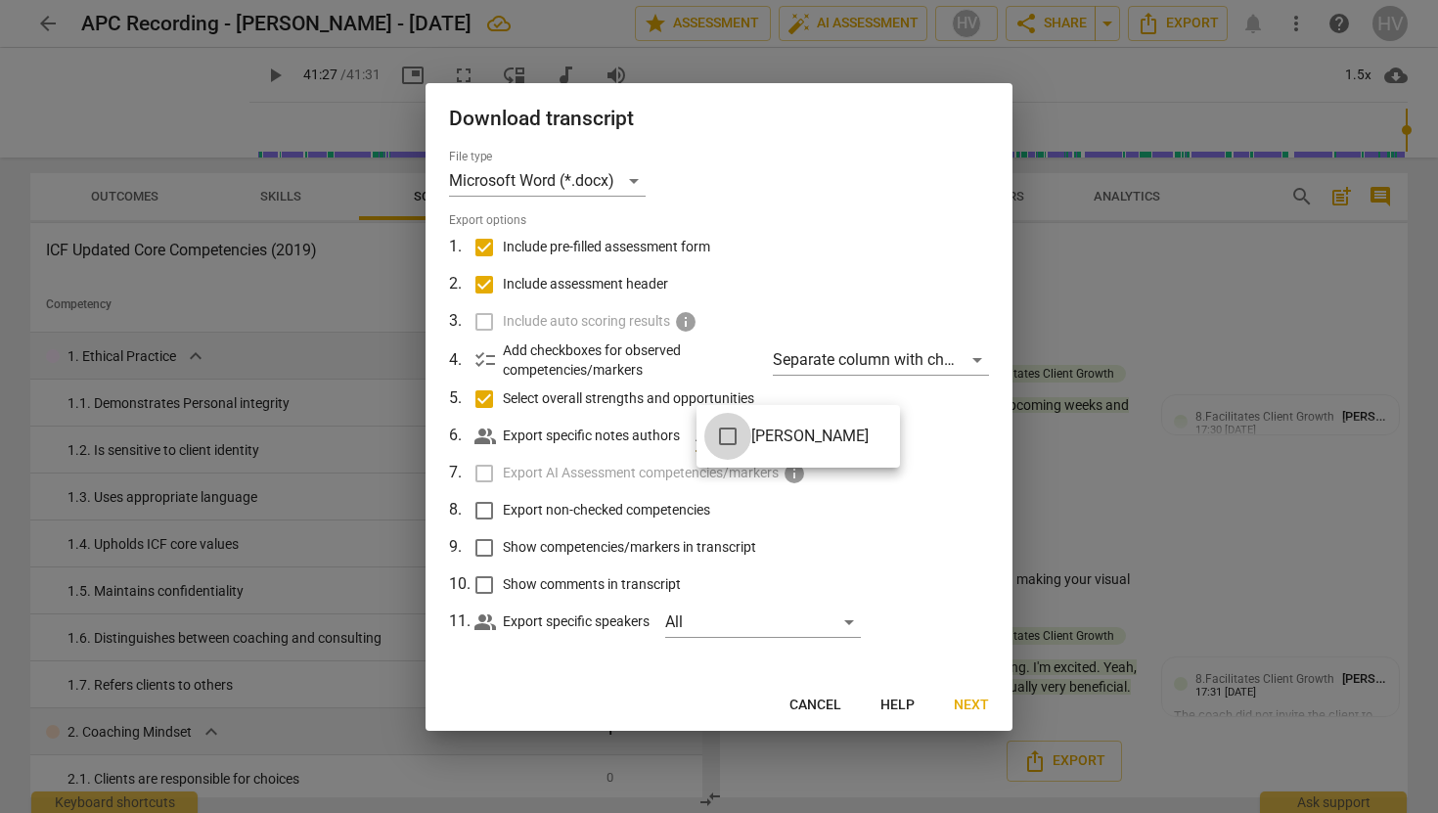
click at [727, 430] on input "checkbox" at bounding box center [727, 436] width 47 height 47
click at [527, 518] on div at bounding box center [719, 406] width 1438 height 813
click at [480, 546] on input "Show competencies/markers in transcript" at bounding box center [483, 547] width 37 height 37
click at [483, 590] on input "Show comments in transcript" at bounding box center [483, 584] width 37 height 37
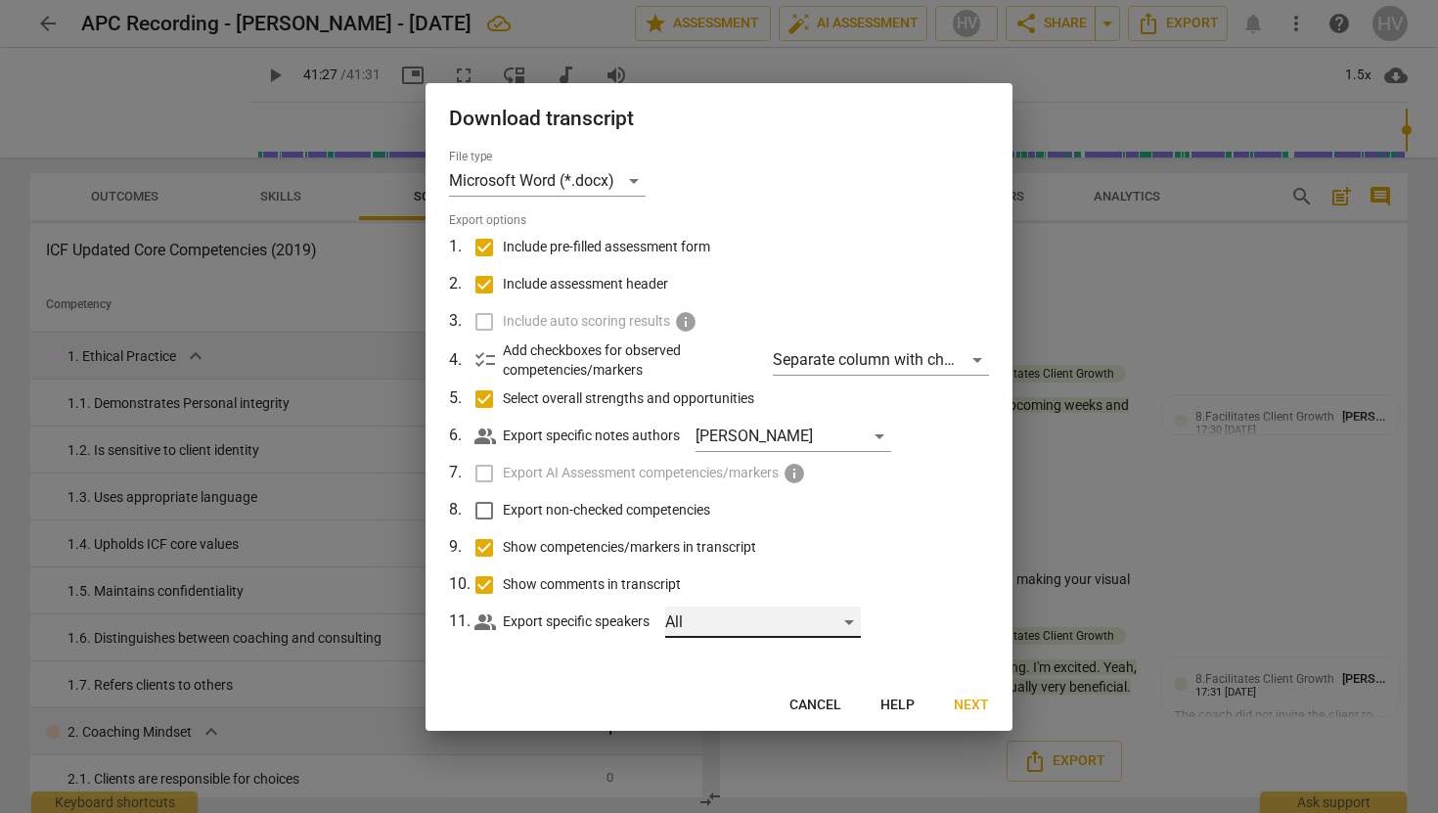
click at [856, 621] on div "All" at bounding box center [763, 621] width 196 height 31
click at [578, 654] on div at bounding box center [719, 406] width 1438 height 813
click at [859, 698] on span "Next" at bounding box center [970, 705] width 35 height 20
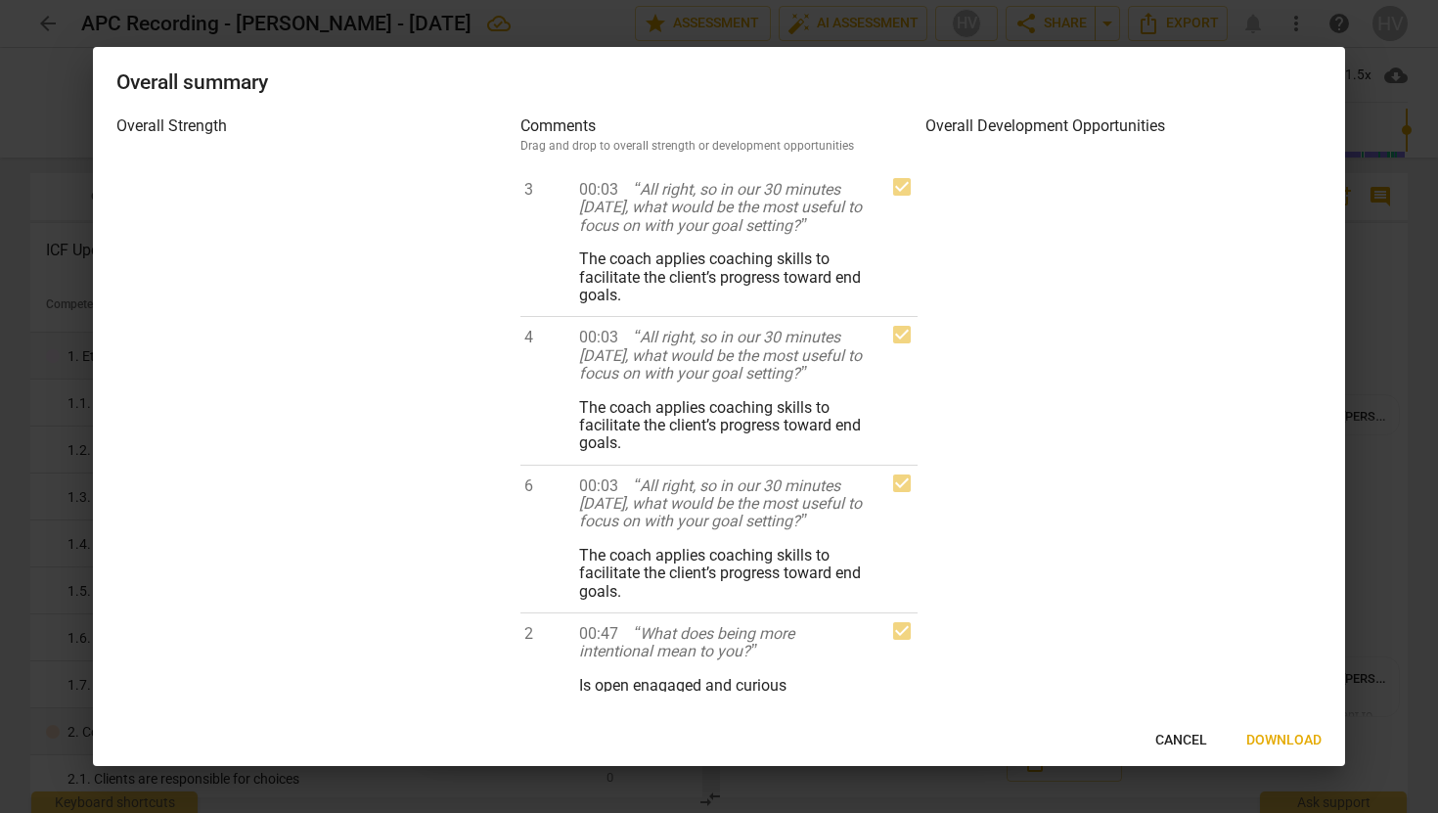
click at [859, 731] on span "Download" at bounding box center [1283, 741] width 75 height 20
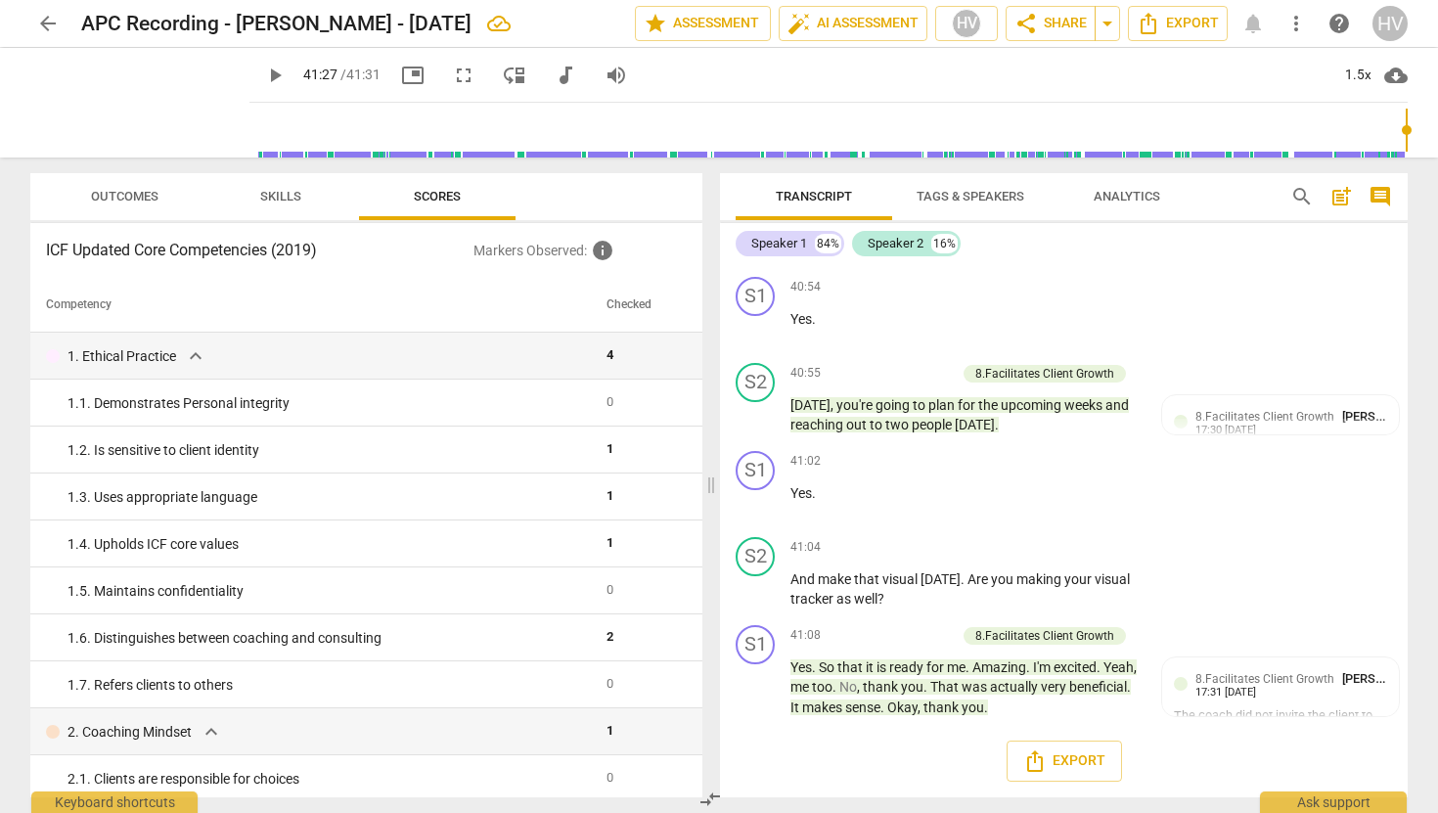
scroll to position [15134, 0]
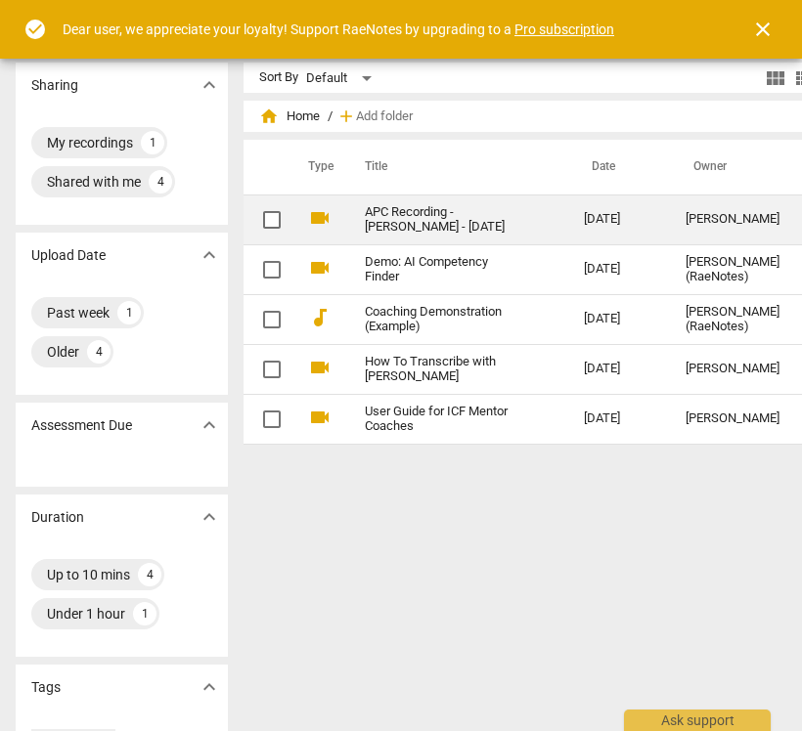
click at [390, 214] on link "APC Recording - [PERSON_NAME] - [DATE]" at bounding box center [439, 219] width 149 height 29
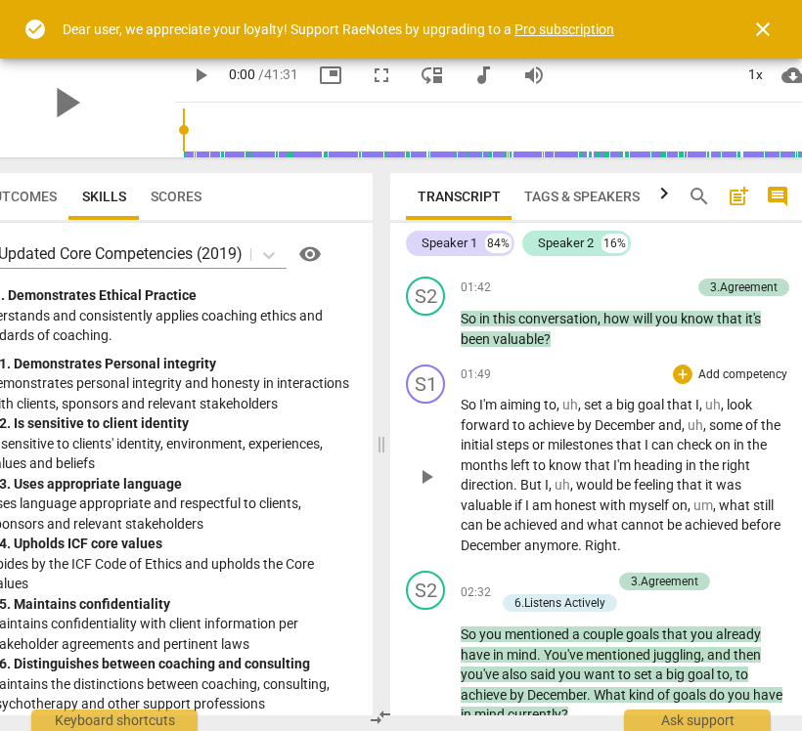
scroll to position [693, 0]
